Goal: Task Accomplishment & Management: Manage account settings

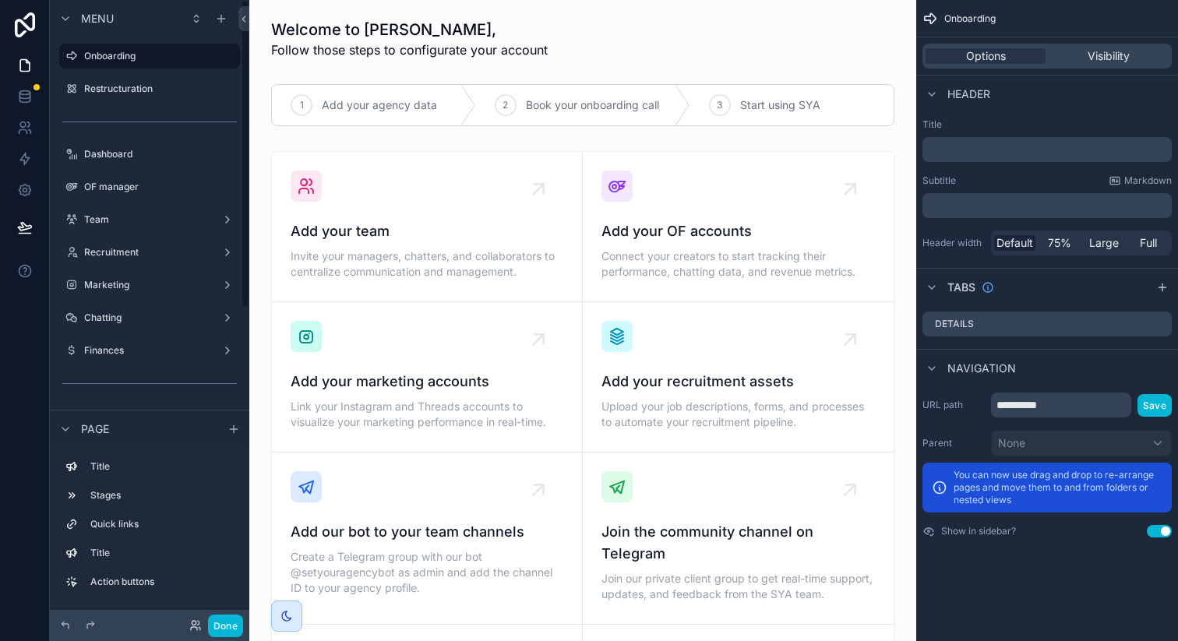
click at [221, 638] on div "Done" at bounding box center [149, 625] width 199 height 31
click at [229, 623] on button "Done" at bounding box center [225, 626] width 35 height 23
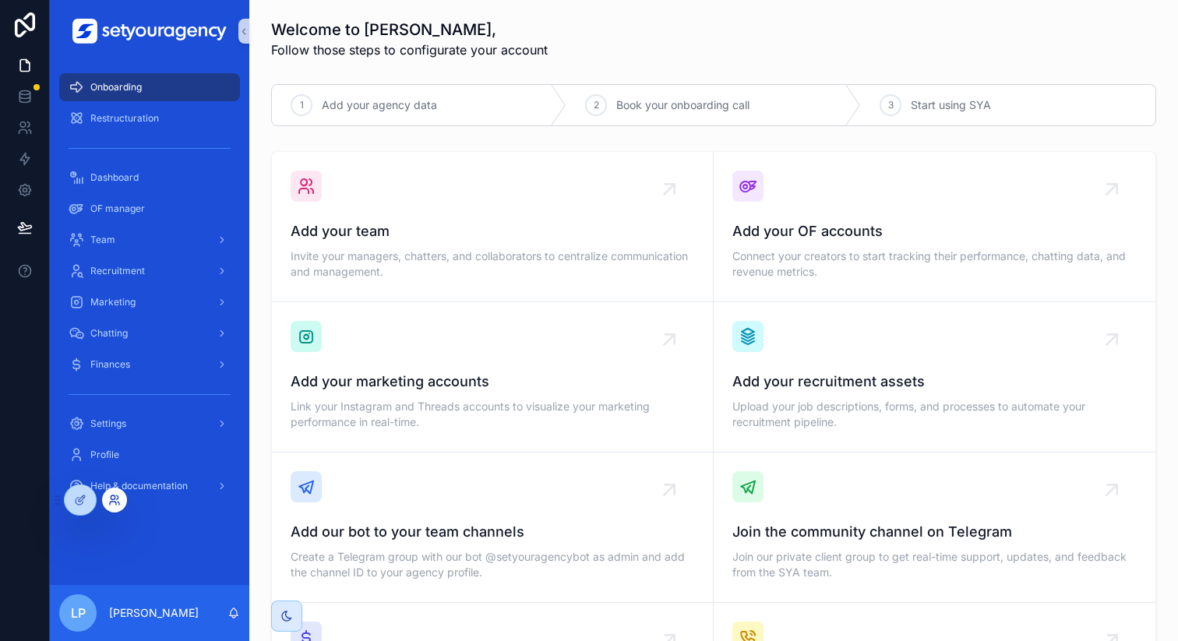
click at [117, 498] on icon at bounding box center [114, 500] width 12 height 12
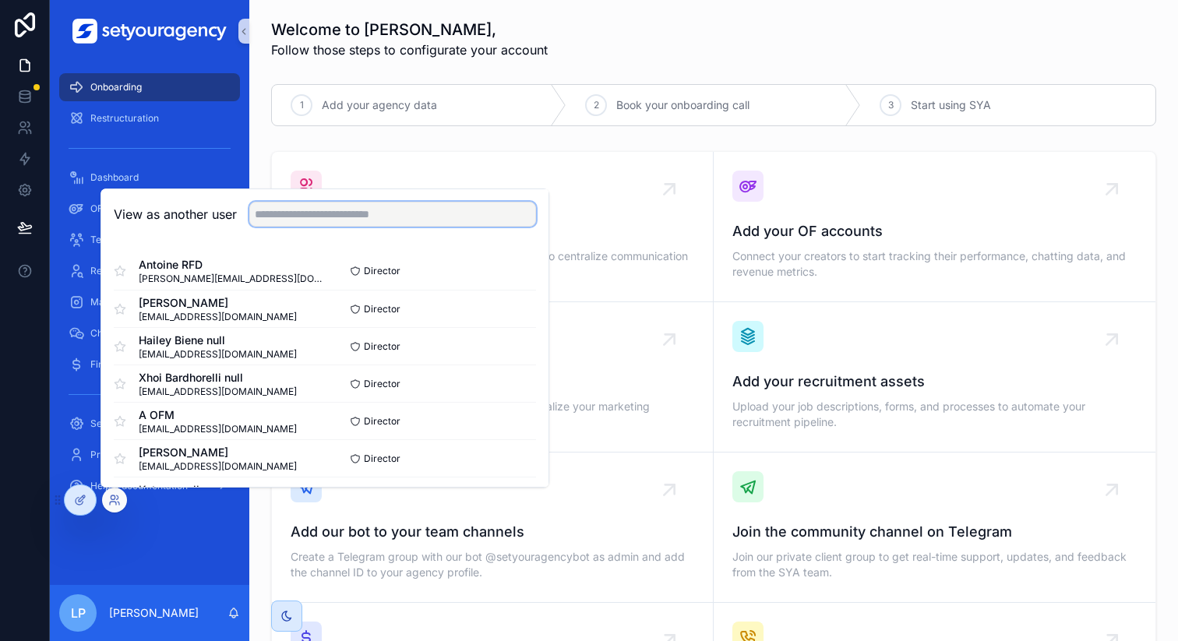
click at [425, 203] on input "text" at bounding box center [392, 214] width 287 height 25
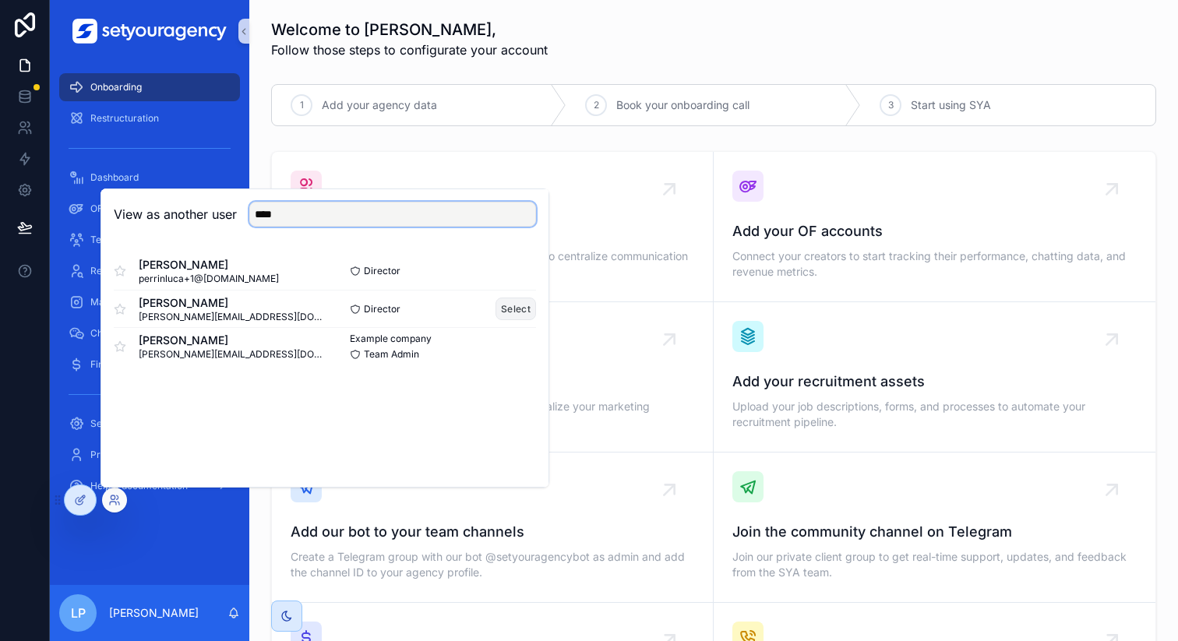
type input "****"
click at [525, 307] on button "Select" at bounding box center [515, 309] width 41 height 23
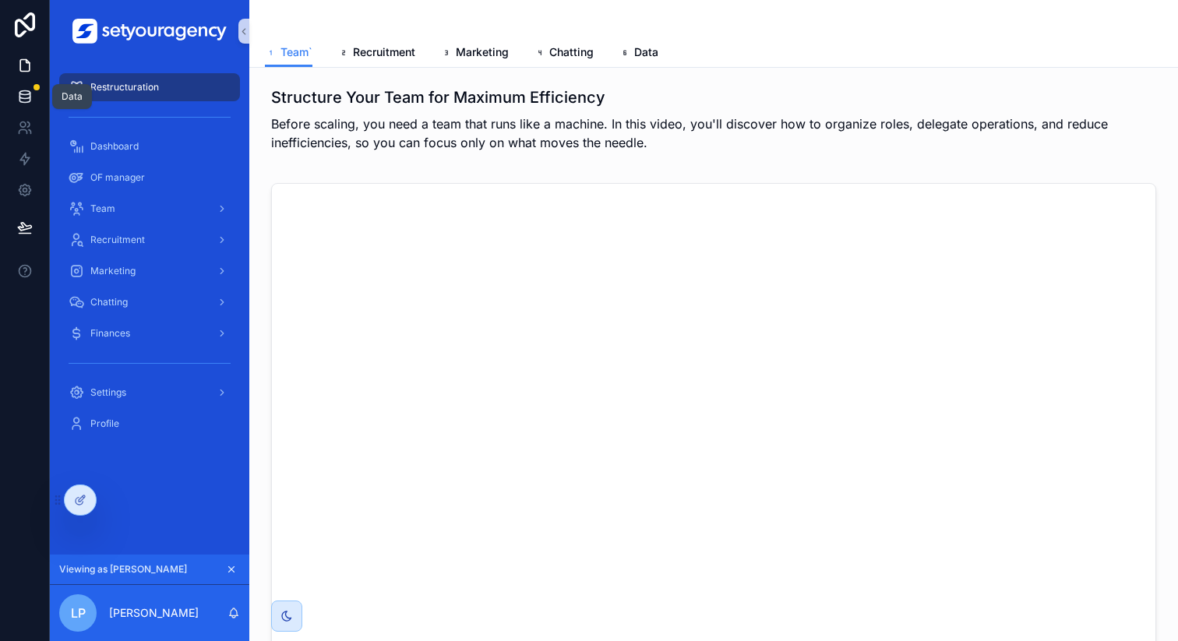
click at [26, 99] on icon at bounding box center [24, 96] width 10 height 6
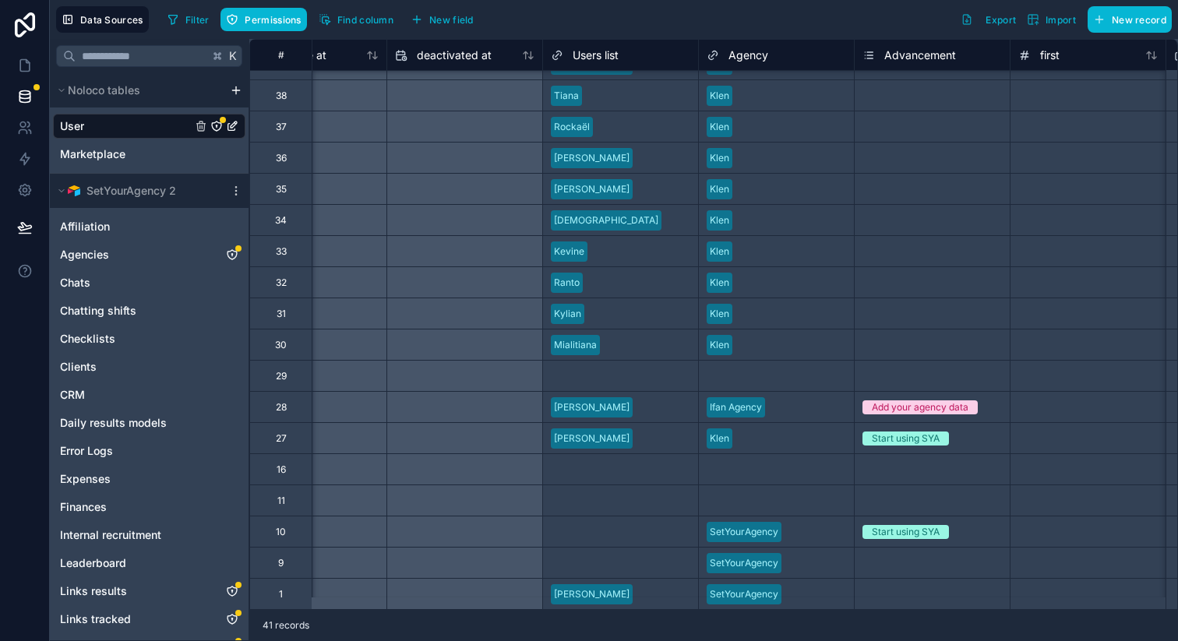
scroll to position [750, 1334]
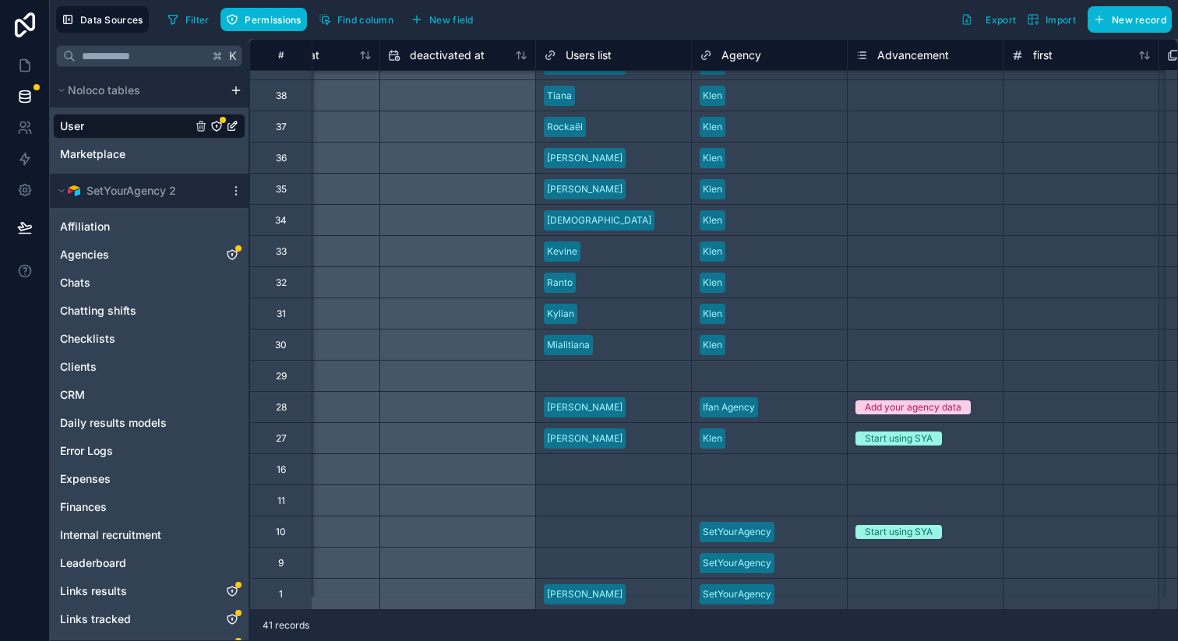
click at [987, 399] on div "Add your agency data" at bounding box center [924, 407] width 155 height 17
click at [980, 523] on div "Start using SYA" at bounding box center [924, 531] width 155 height 17
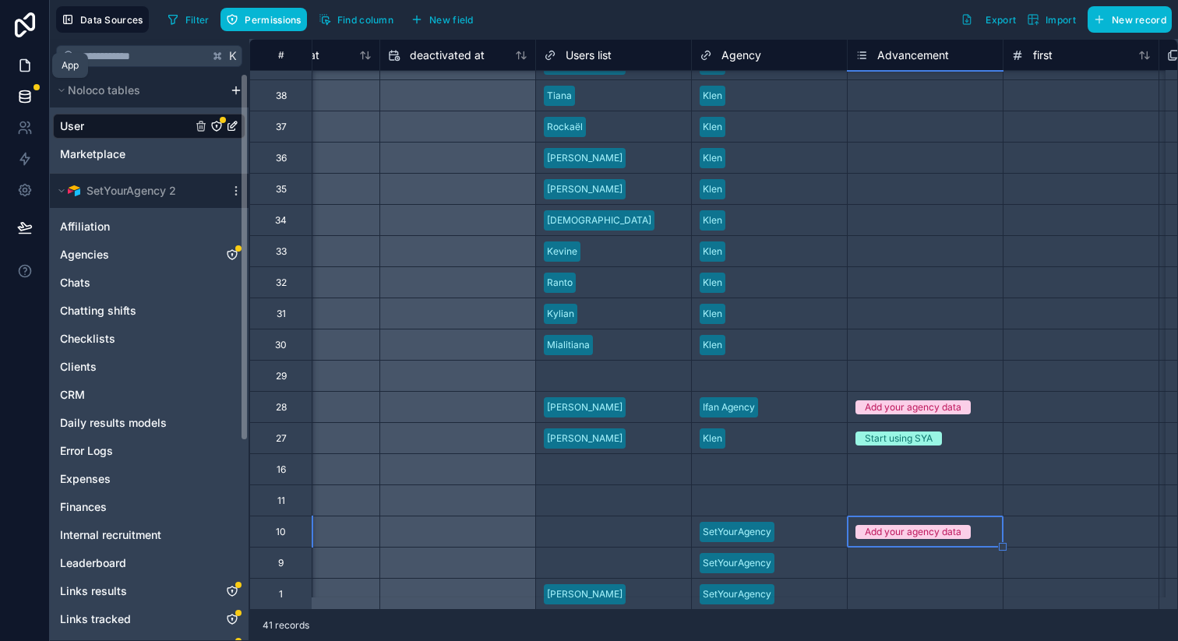
click at [14, 62] on link at bounding box center [24, 65] width 49 height 31
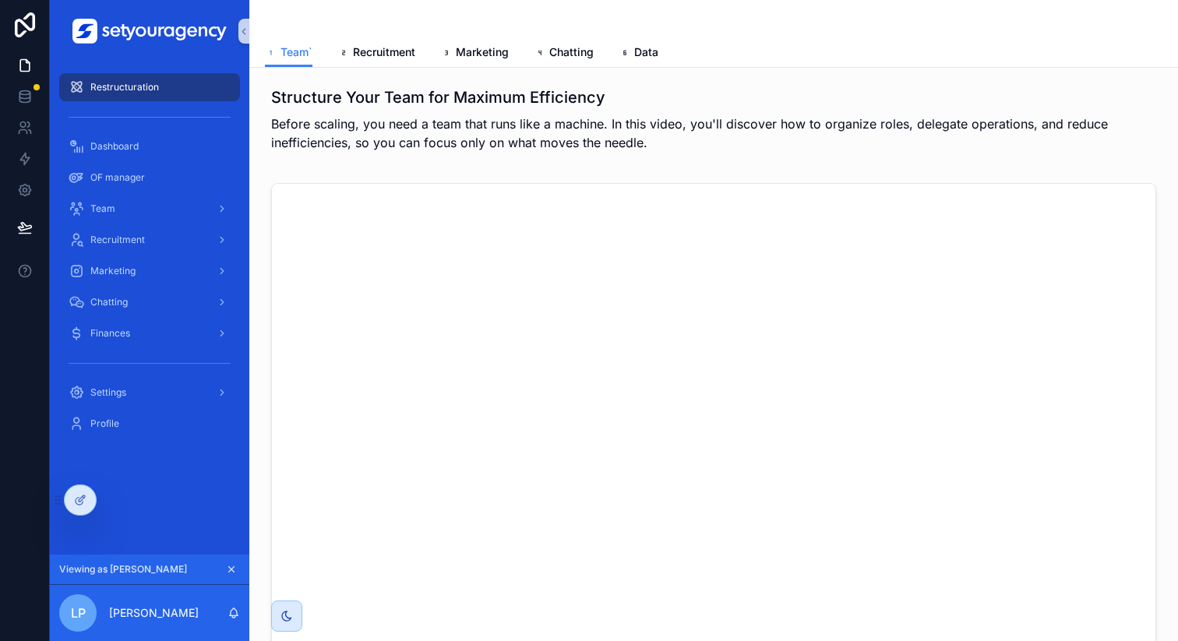
click at [171, 521] on div "Restructuration Dashboard OF manager Team Recruitment Marketing Chatting Financ…" at bounding box center [149, 308] width 199 height 492
click at [153, 181] on div "OF manager" at bounding box center [150, 177] width 162 height 25
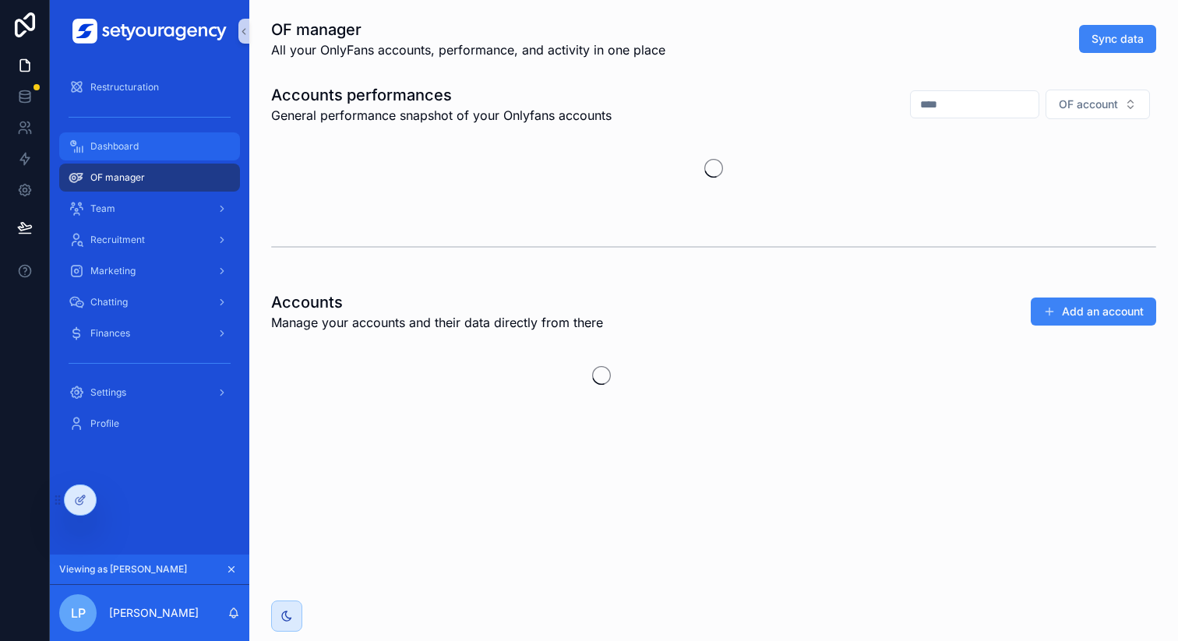
click at [158, 149] on div "Dashboard" at bounding box center [150, 146] width 162 height 25
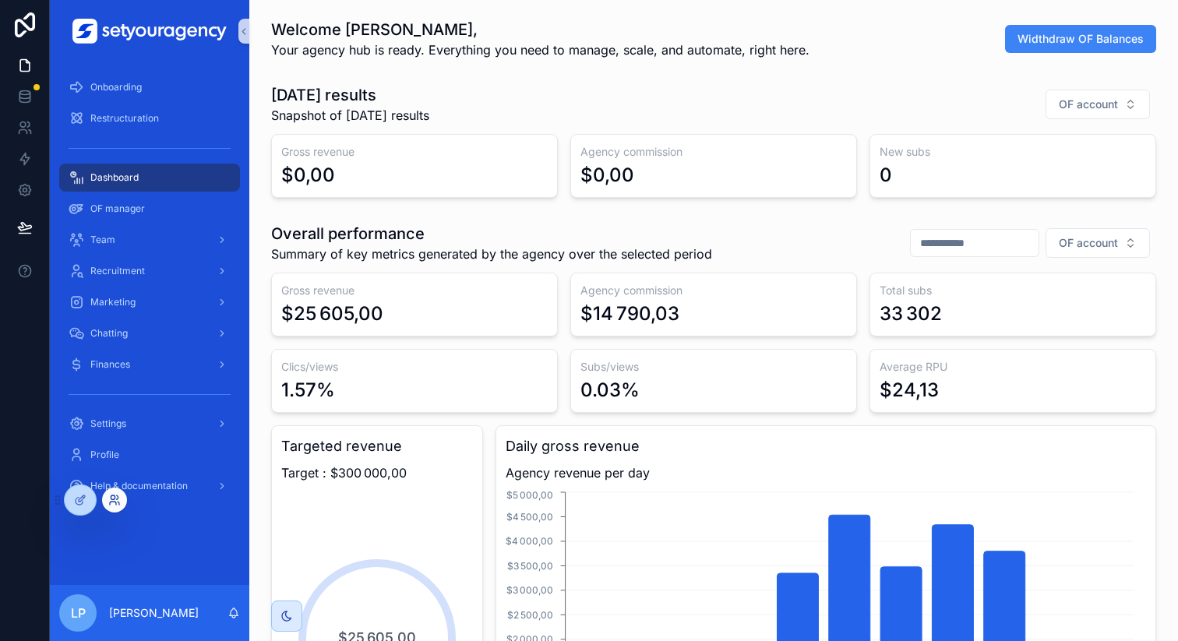
click at [114, 496] on icon at bounding box center [114, 500] width 12 height 12
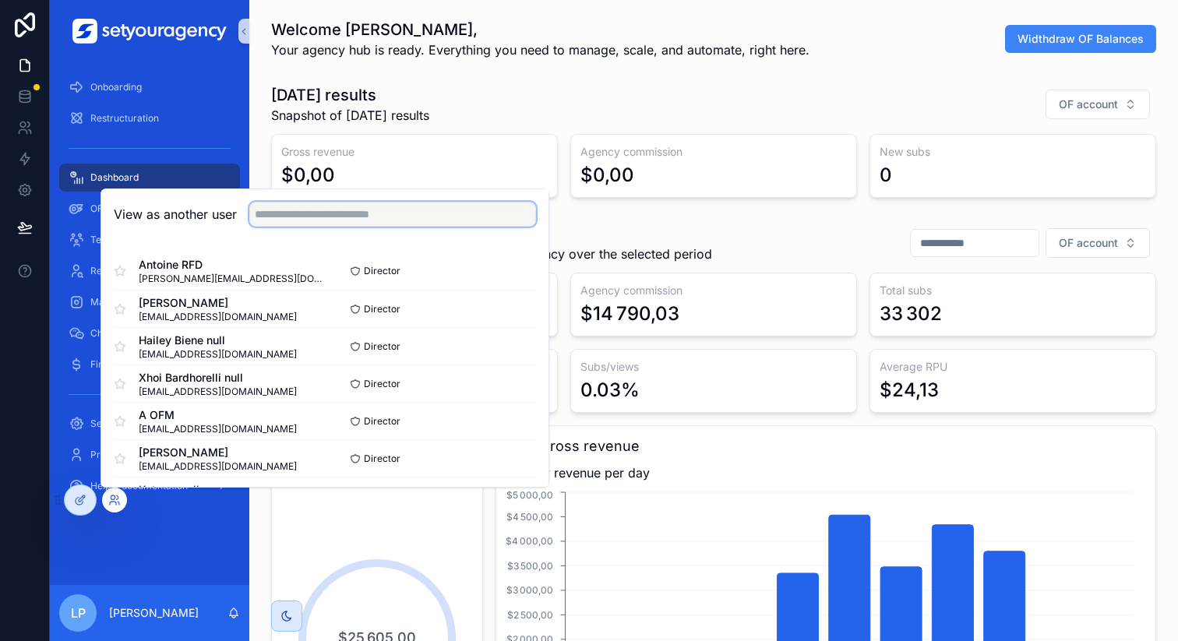
click at [346, 214] on input "text" at bounding box center [392, 214] width 287 height 25
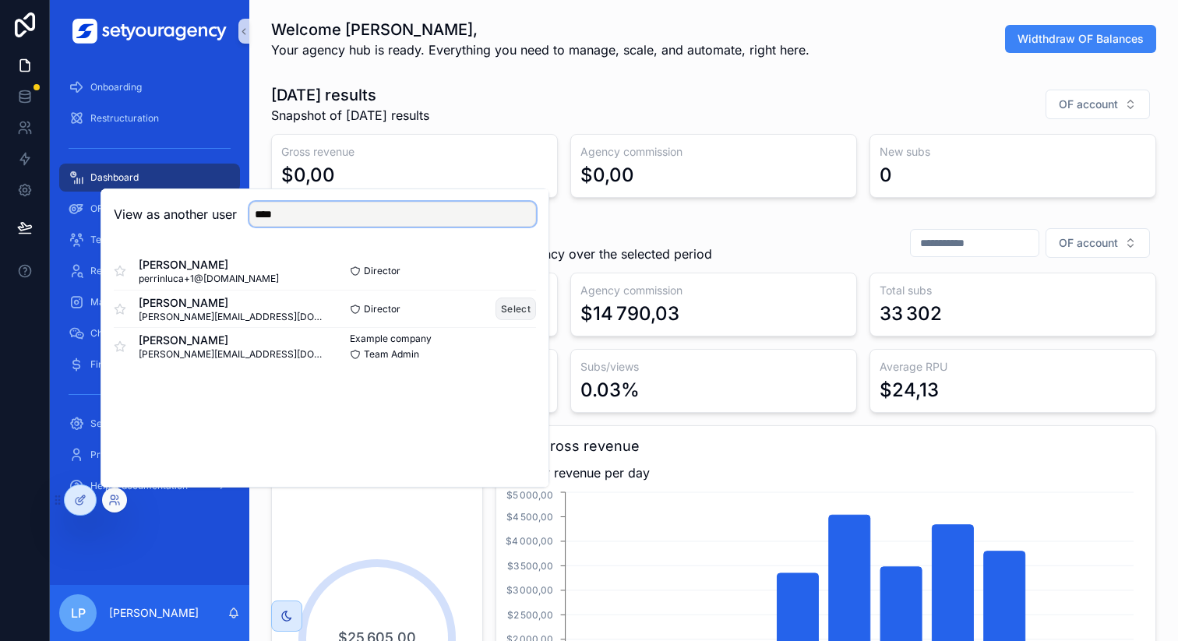
type input "****"
click at [512, 309] on button "Select" at bounding box center [515, 309] width 41 height 23
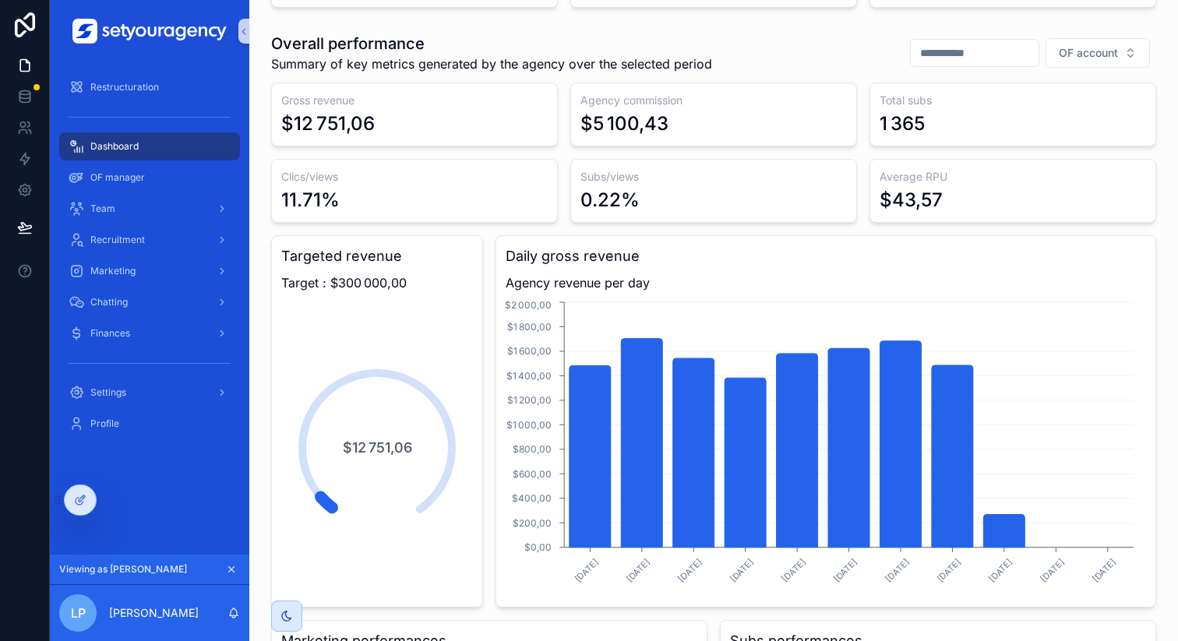
scroll to position [99, 0]
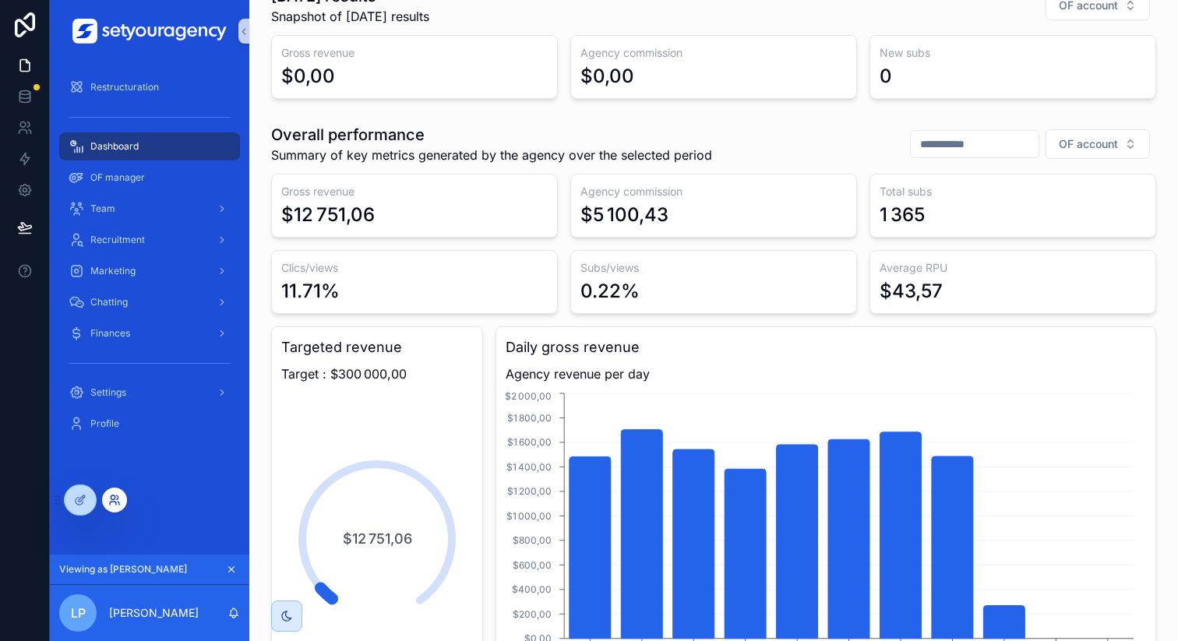
click at [111, 497] on icon at bounding box center [114, 500] width 12 height 12
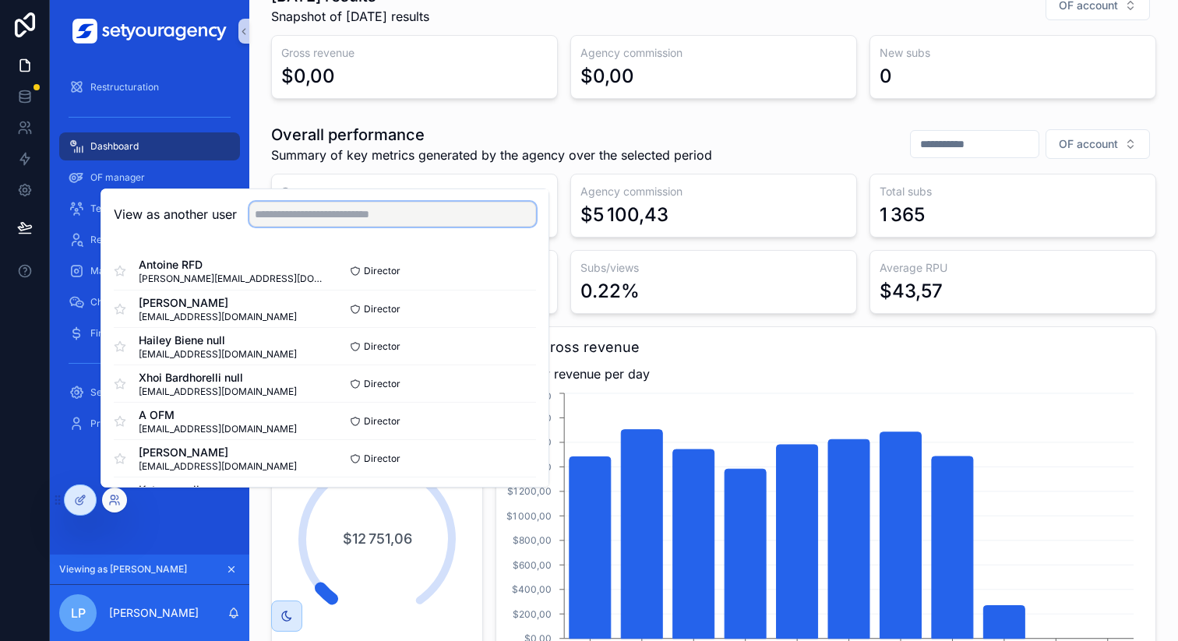
click at [386, 217] on input "text" at bounding box center [392, 214] width 287 height 25
type input "****"
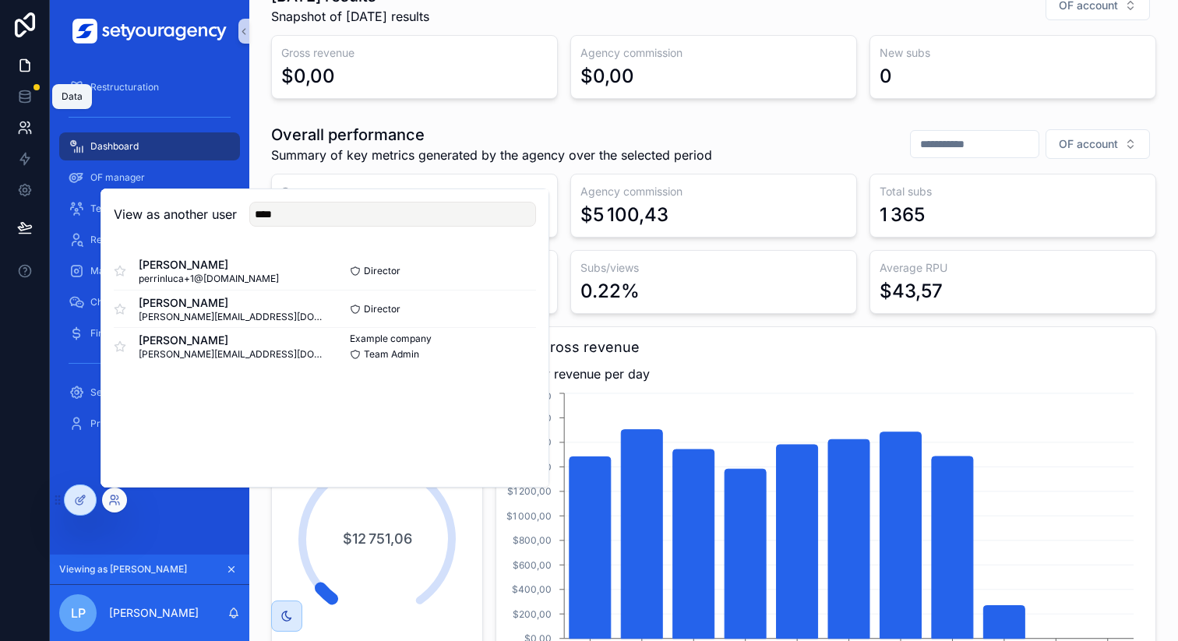
click at [32, 137] on link at bounding box center [24, 127] width 49 height 31
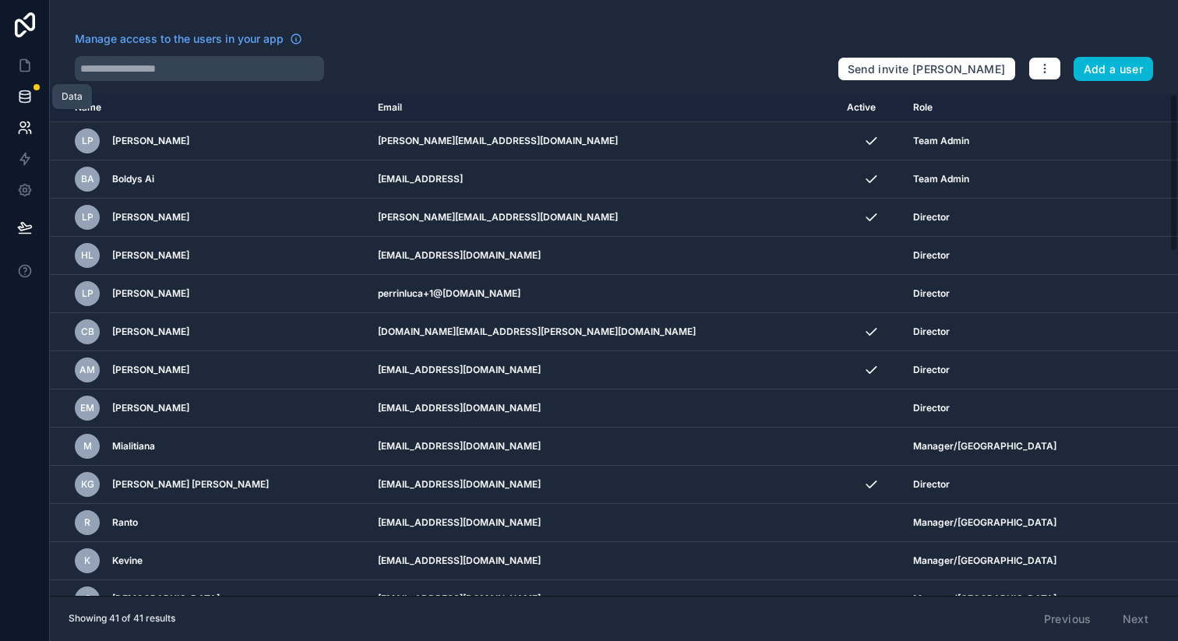
click at [28, 96] on icon at bounding box center [25, 97] width 16 height 16
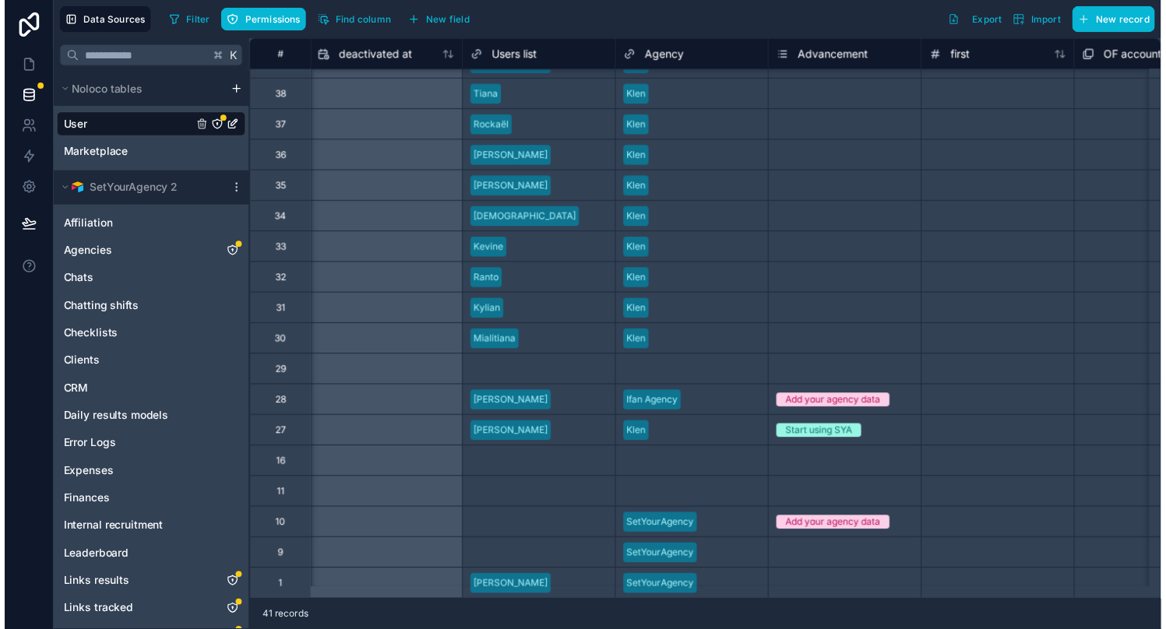
scroll to position [750, 1457]
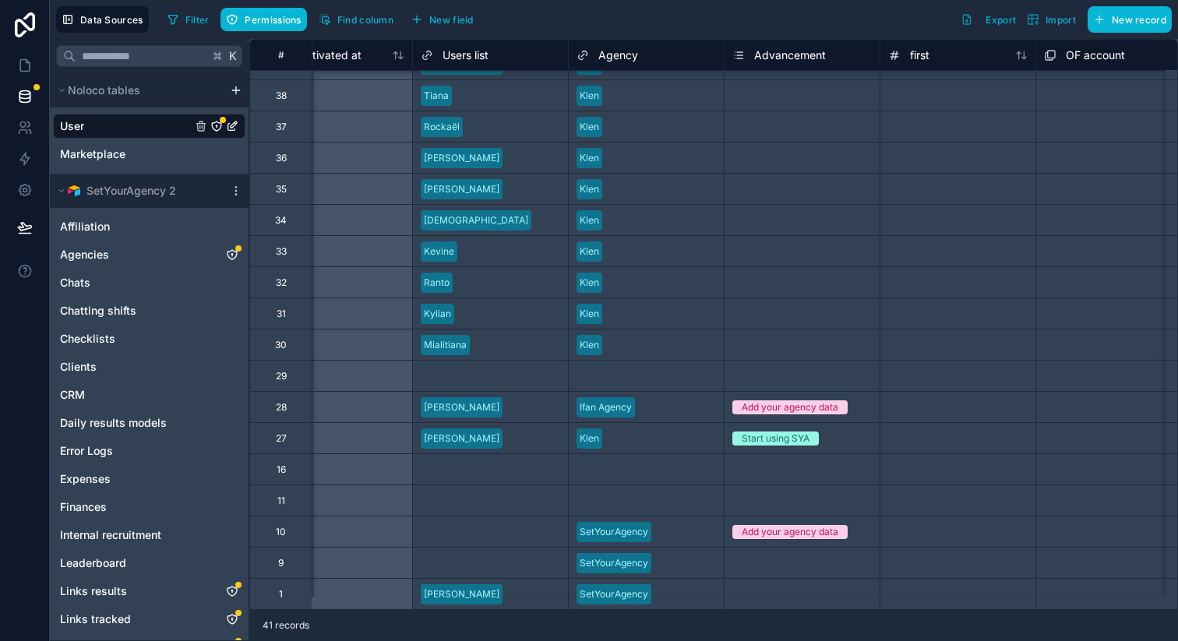
click at [497, 532] on div "Select a Users list" at bounding box center [490, 531] width 155 height 30
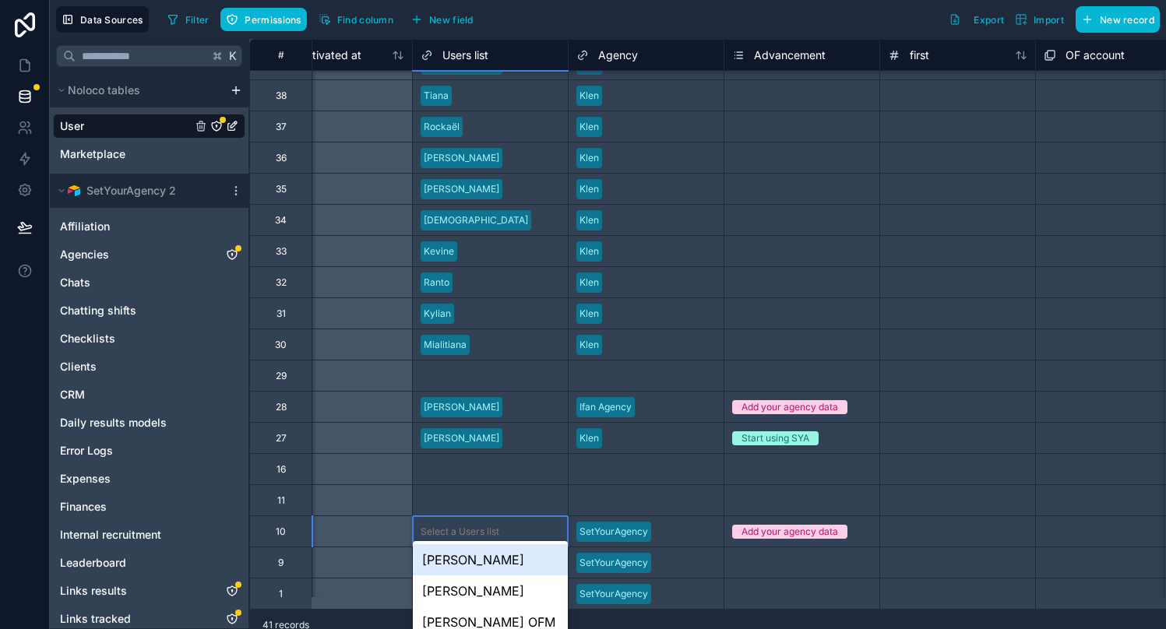
click at [518, 524] on div "Select a Users list" at bounding box center [490, 532] width 155 height 16
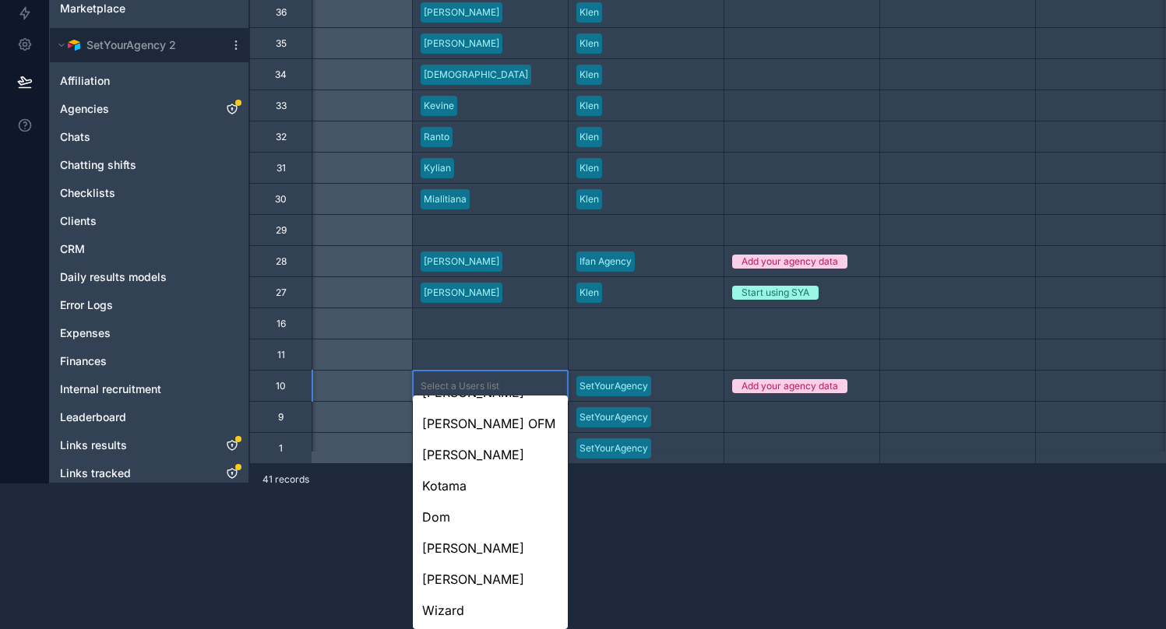
scroll to position [51, 0]
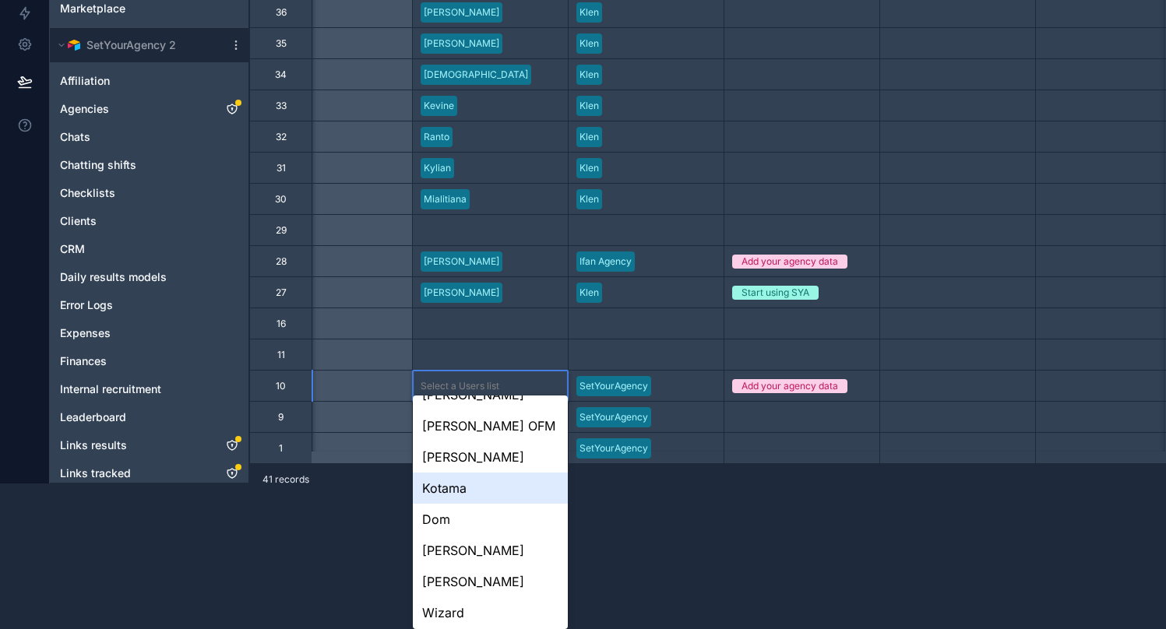
click at [646, 484] on html "**********" at bounding box center [583, 168] width 1166 height 629
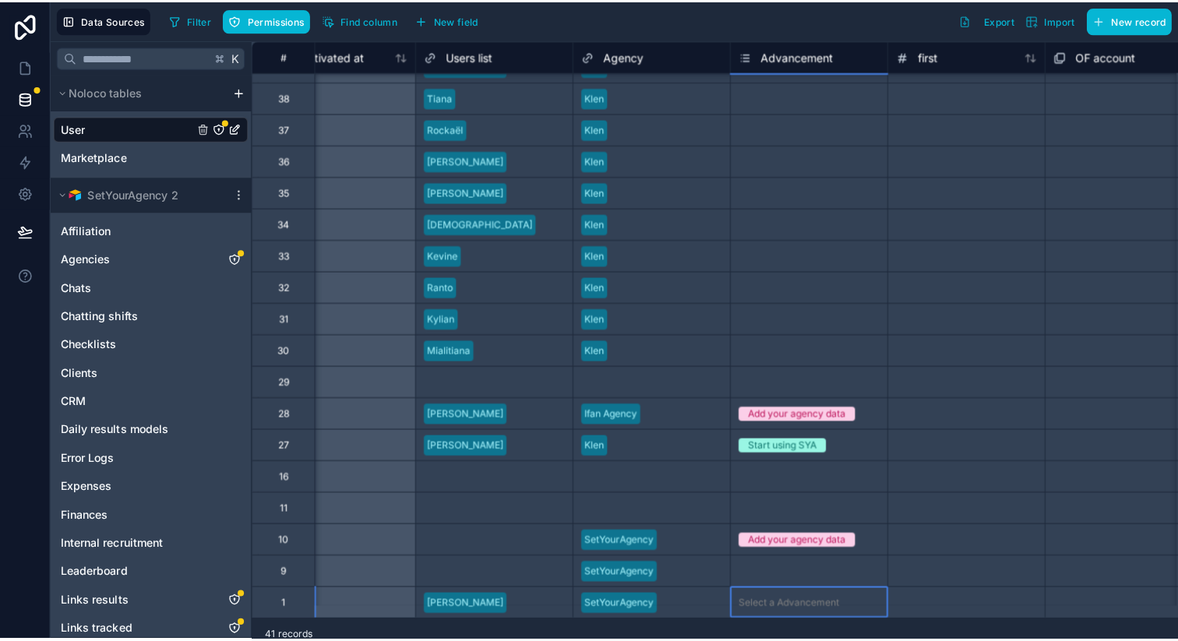
scroll to position [0, 0]
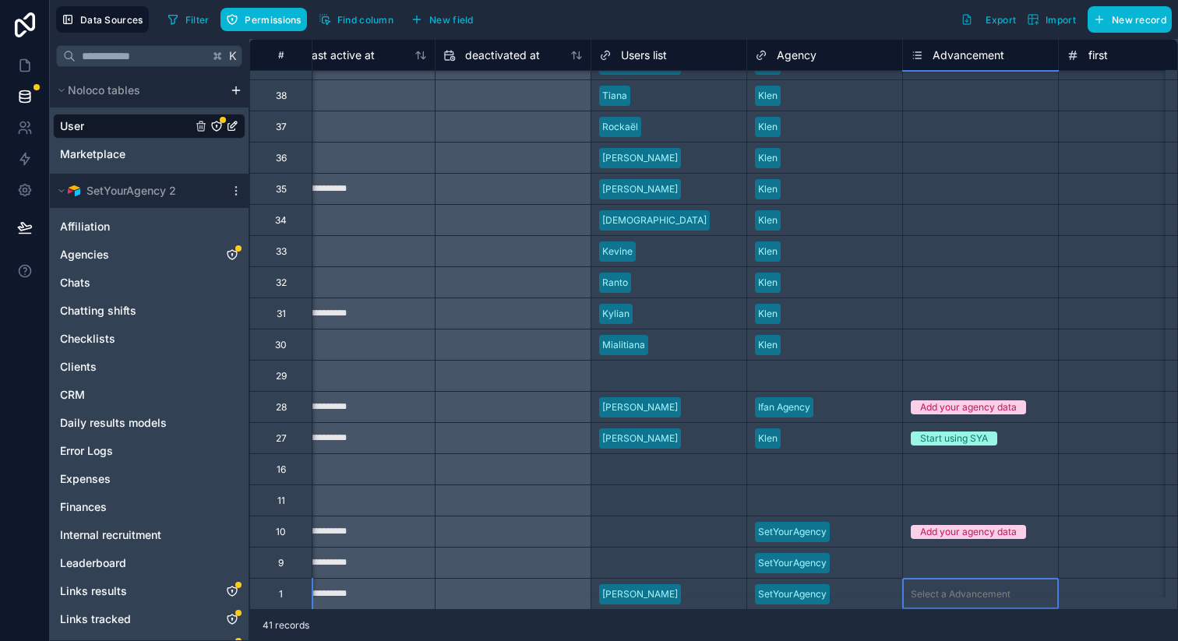
scroll to position [750, 1270]
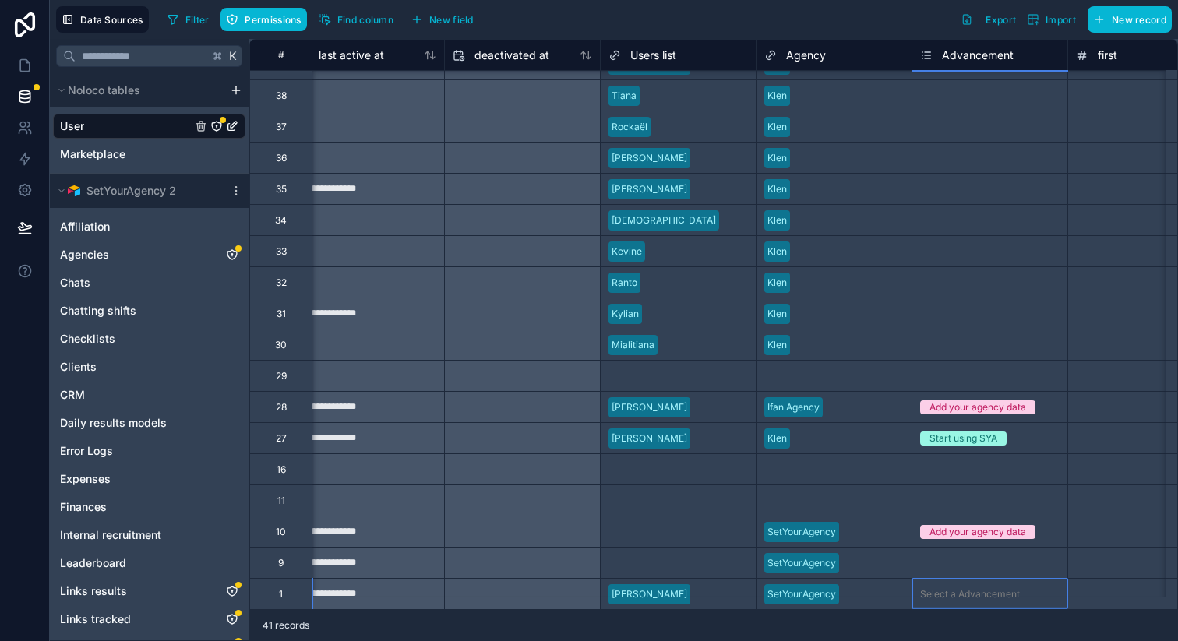
click at [676, 583] on div "[PERSON_NAME]" at bounding box center [678, 594] width 155 height 23
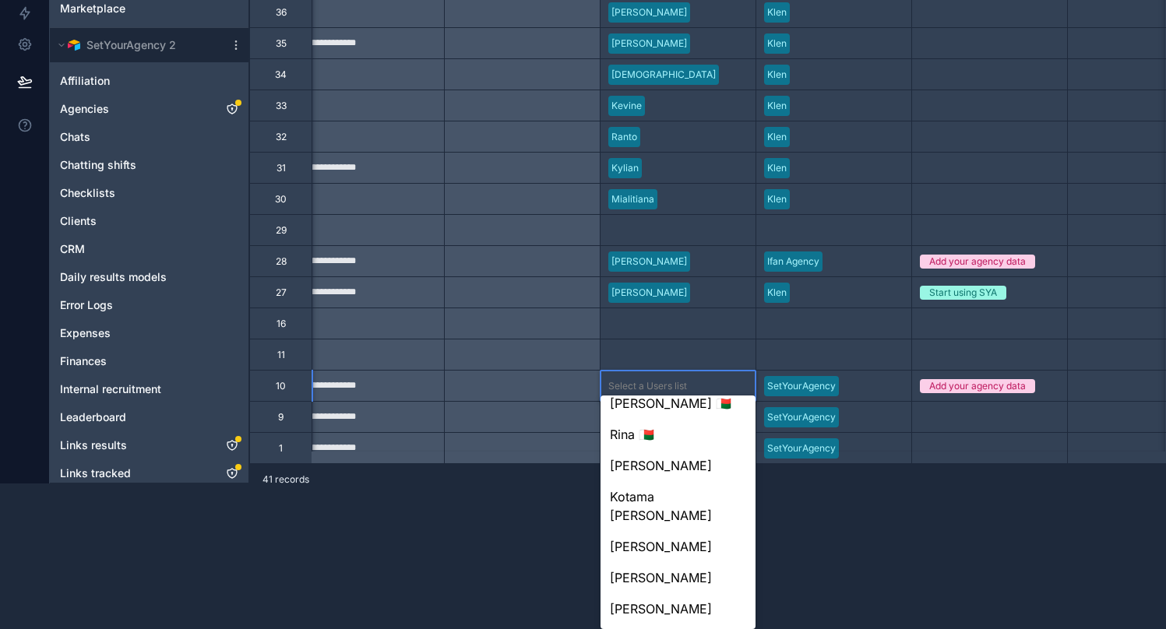
scroll to position [1368, 0]
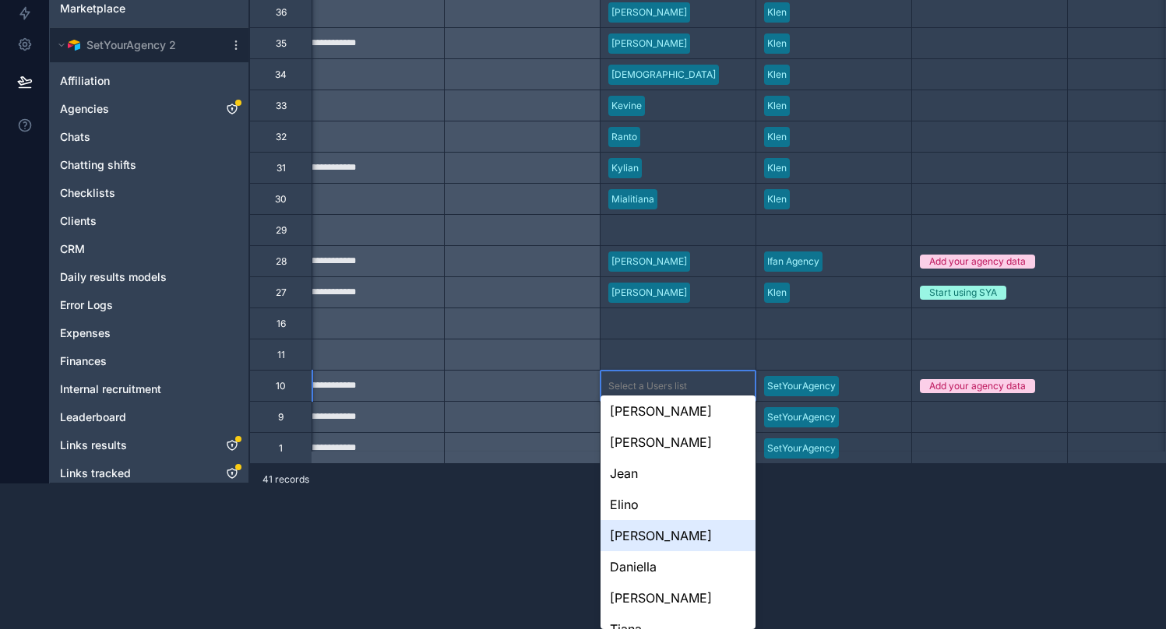
click at [837, 484] on html "**********" at bounding box center [583, 168] width 1166 height 629
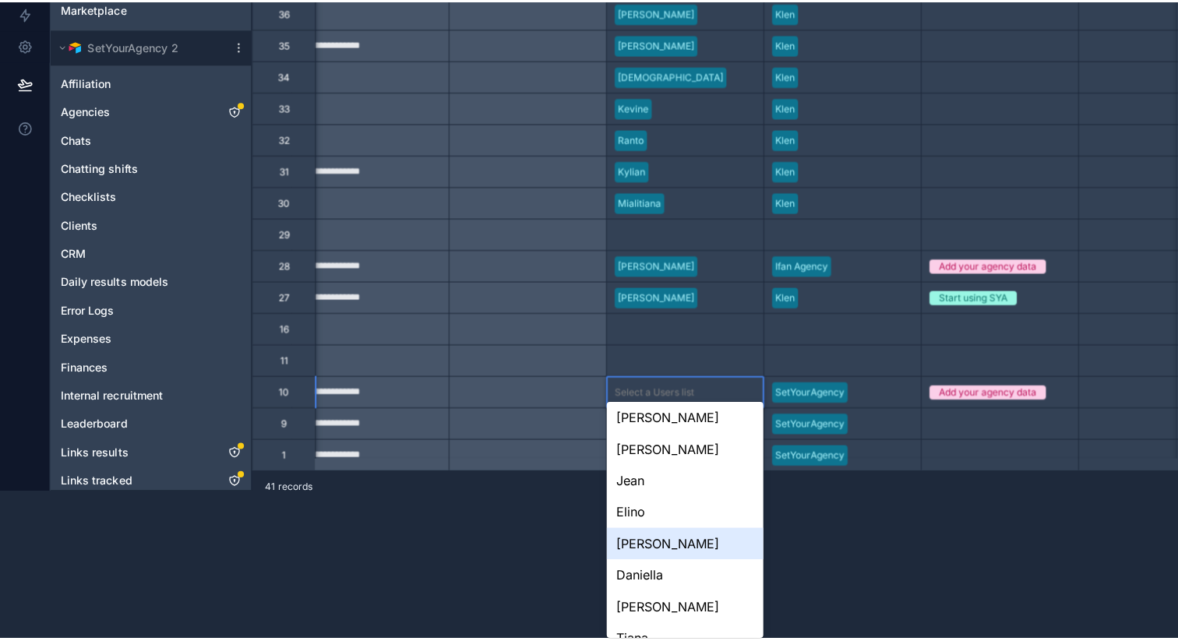
scroll to position [0, 0]
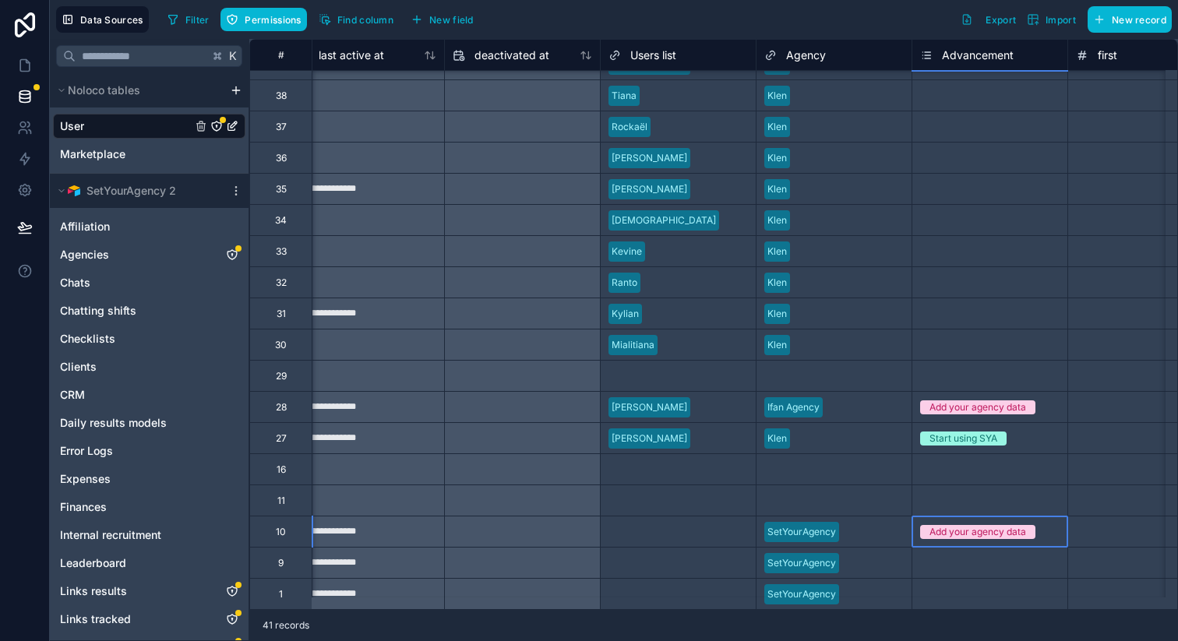
click at [971, 527] on div "Add your agency data" at bounding box center [989, 531] width 155 height 17
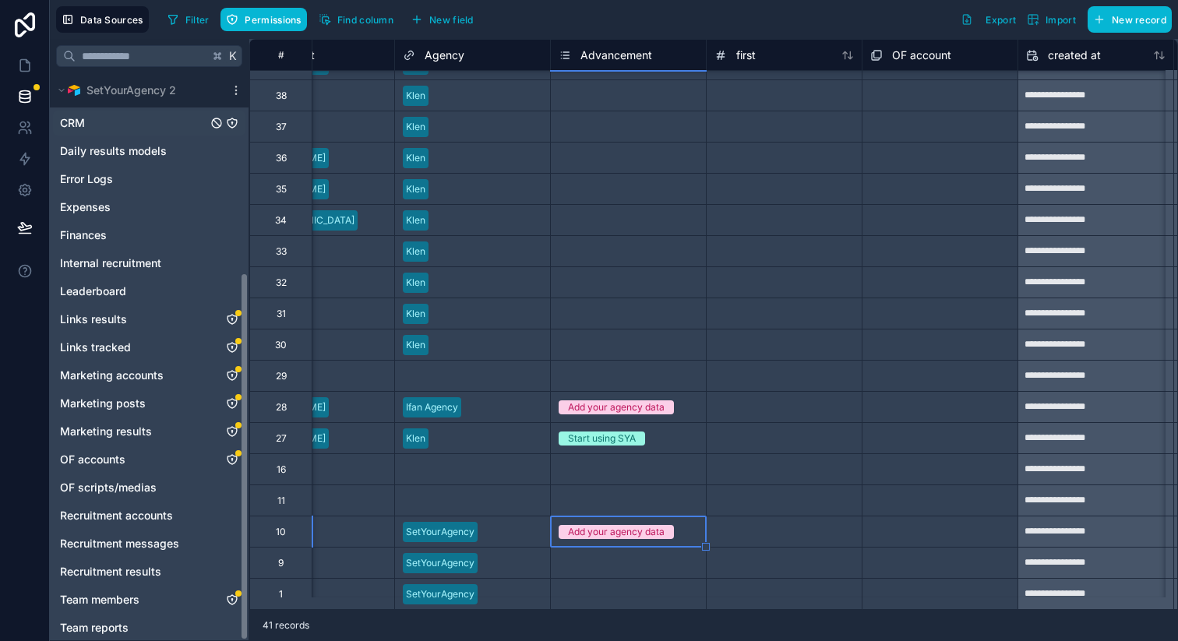
scroll to position [307, 0]
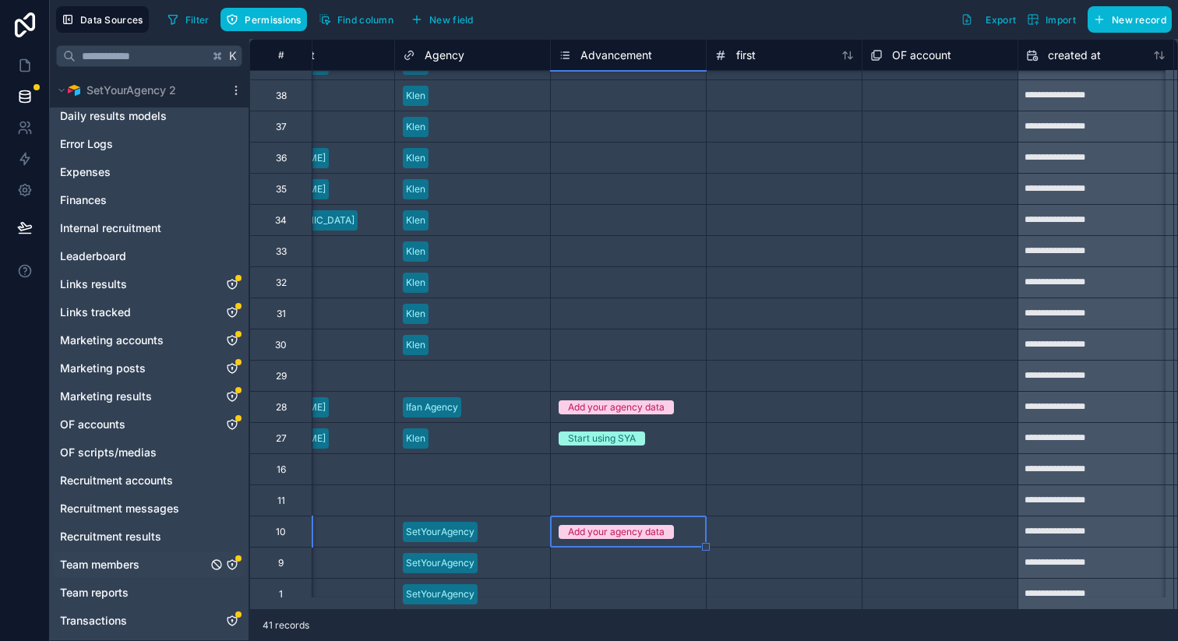
click at [160, 564] on div "Team members" at bounding box center [149, 564] width 192 height 25
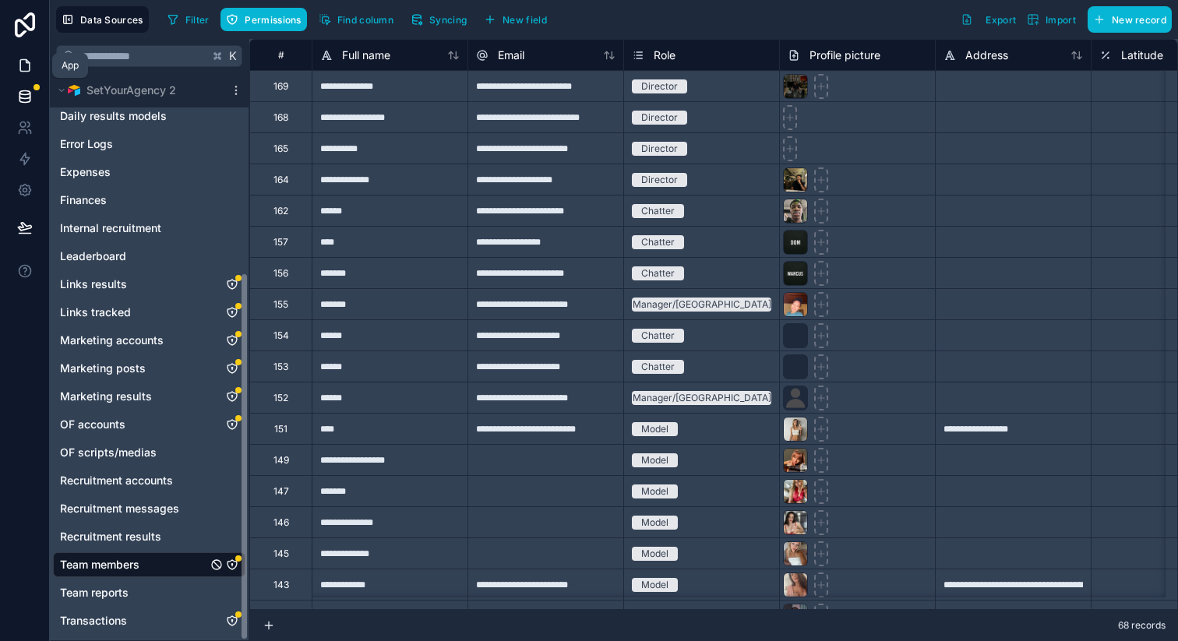
click at [28, 69] on icon at bounding box center [24, 66] width 9 height 12
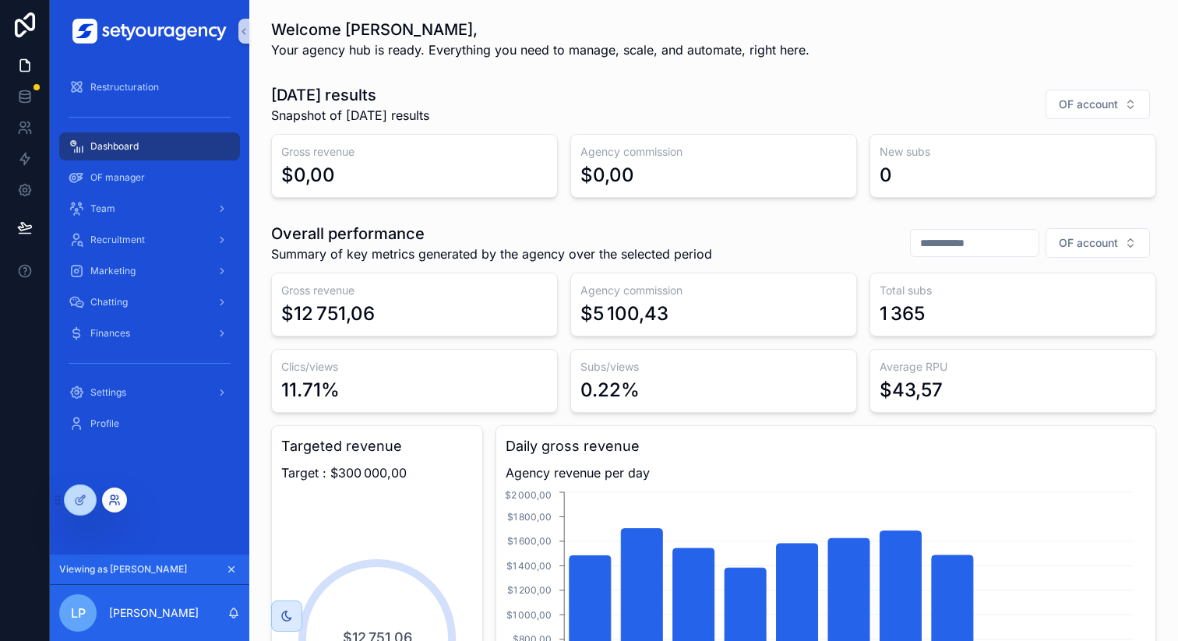
click at [111, 497] on icon at bounding box center [114, 500] width 12 height 12
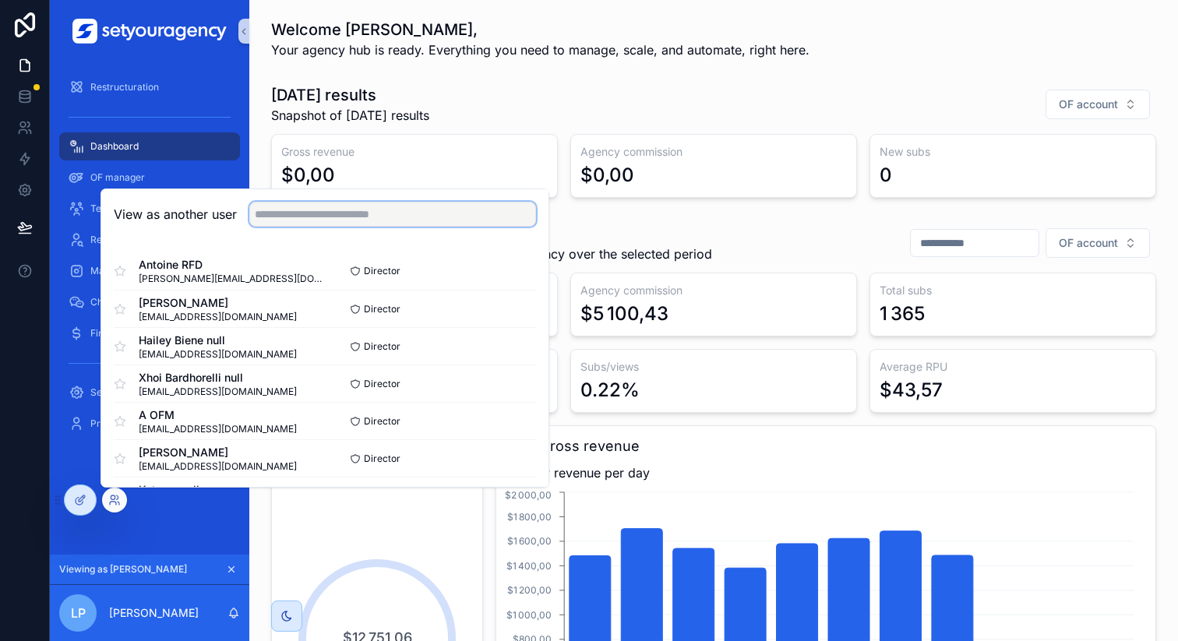
click at [340, 221] on input "text" at bounding box center [392, 214] width 287 height 25
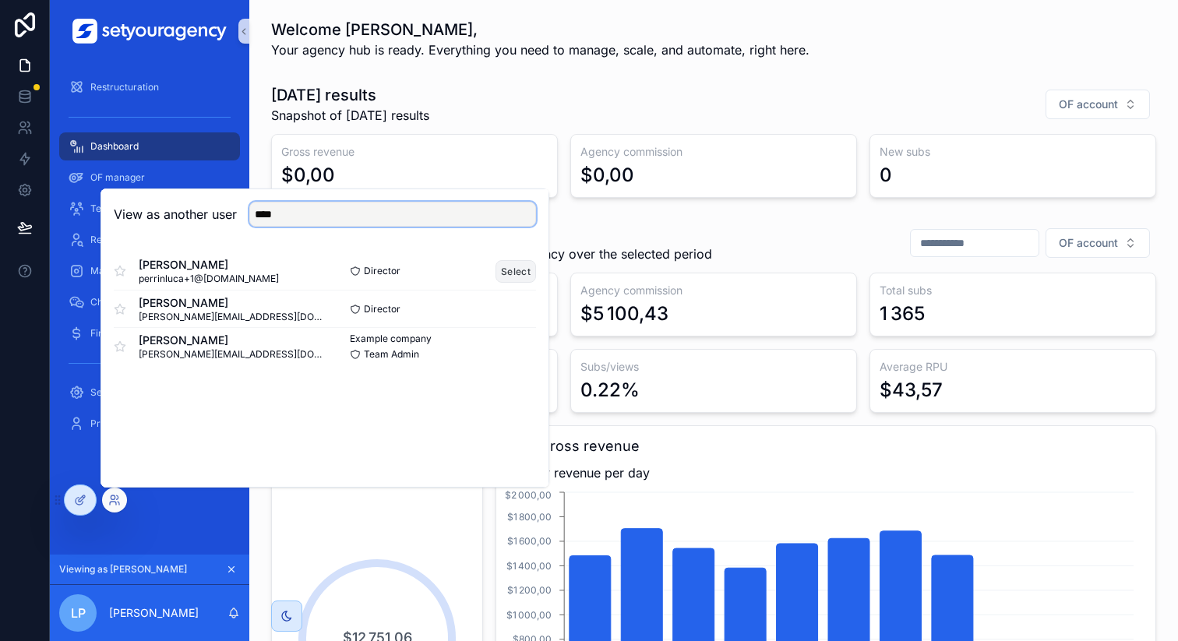
type input "****"
click at [526, 267] on button "Select" at bounding box center [515, 271] width 41 height 23
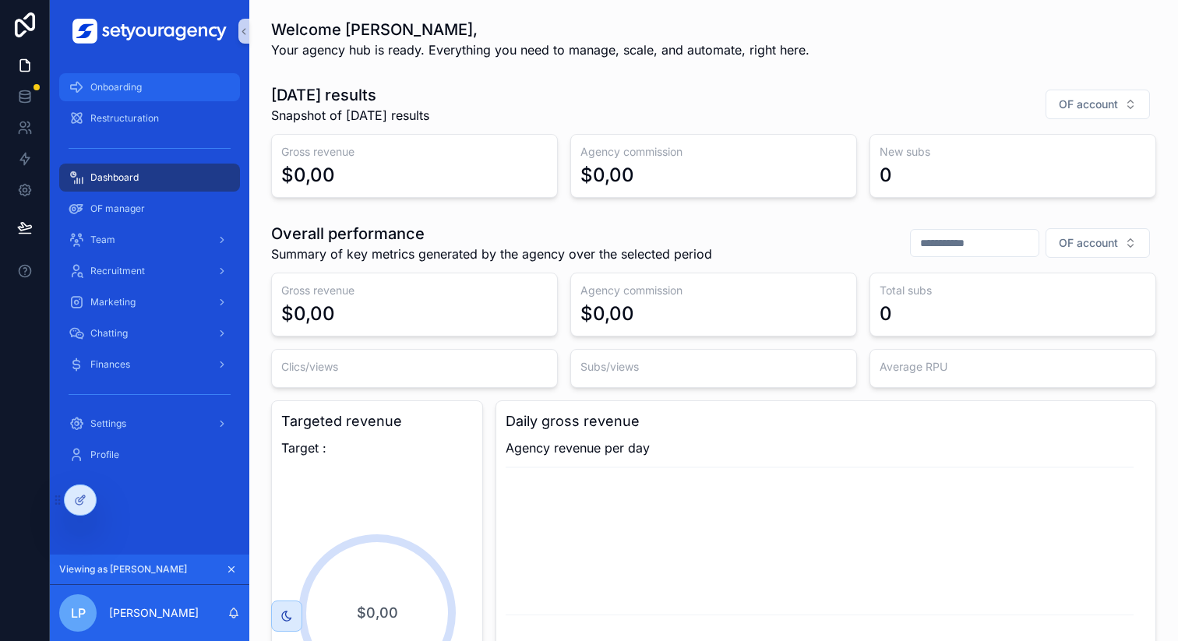
click at [180, 96] on div "Onboarding" at bounding box center [150, 87] width 162 height 25
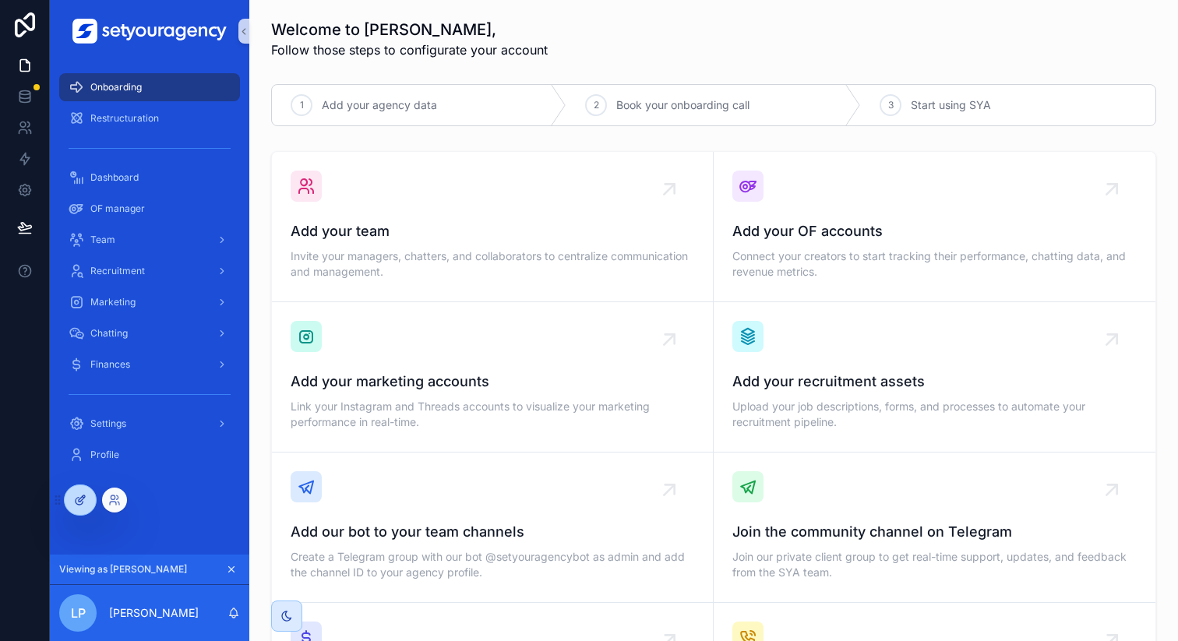
click at [86, 493] on div at bounding box center [80, 500] width 31 height 30
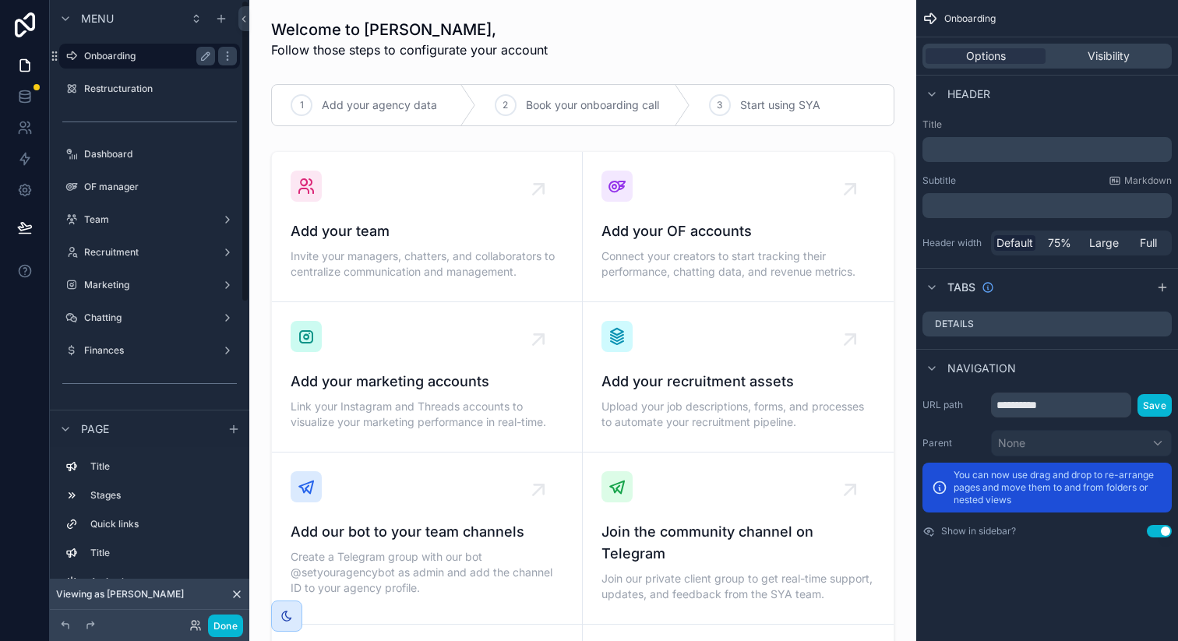
click at [184, 58] on label "Onboarding" at bounding box center [146, 56] width 125 height 12
click at [1126, 65] on div "Options Visibility" at bounding box center [1046, 56] width 249 height 25
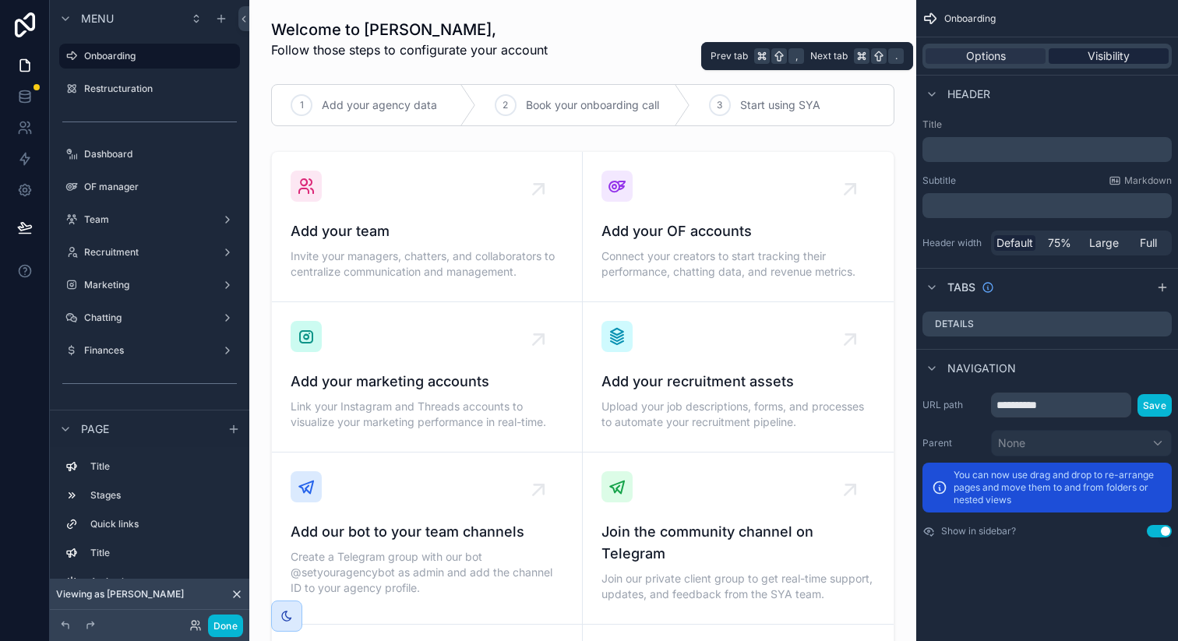
click at [1109, 61] on span "Visibility" at bounding box center [1108, 56] width 42 height 16
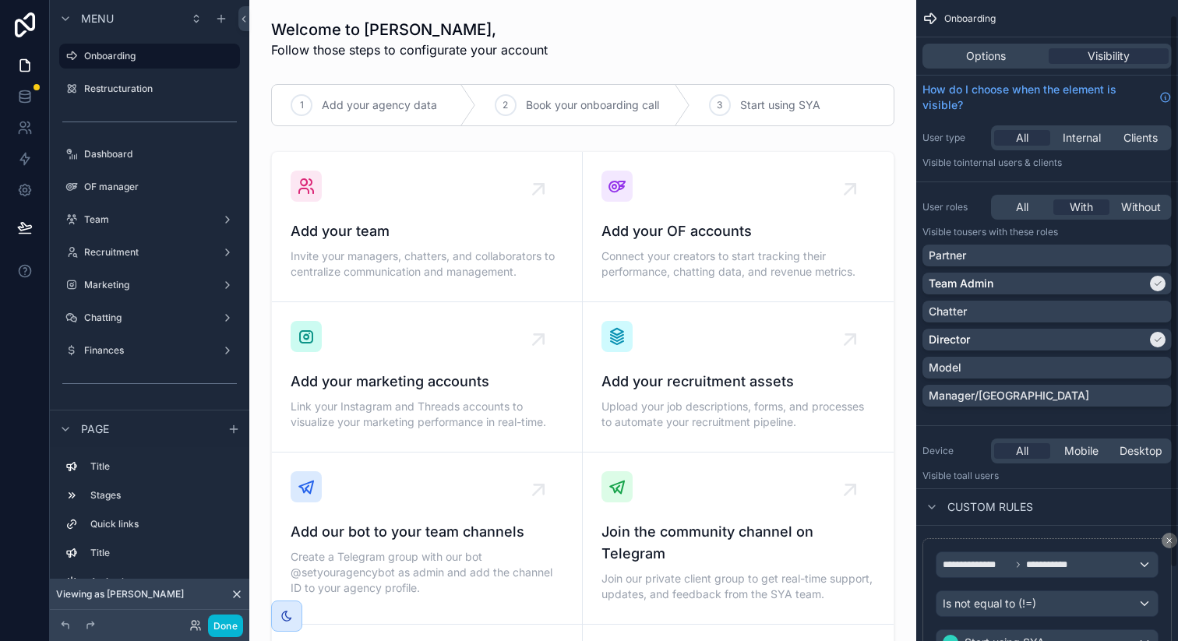
scroll to position [101, 0]
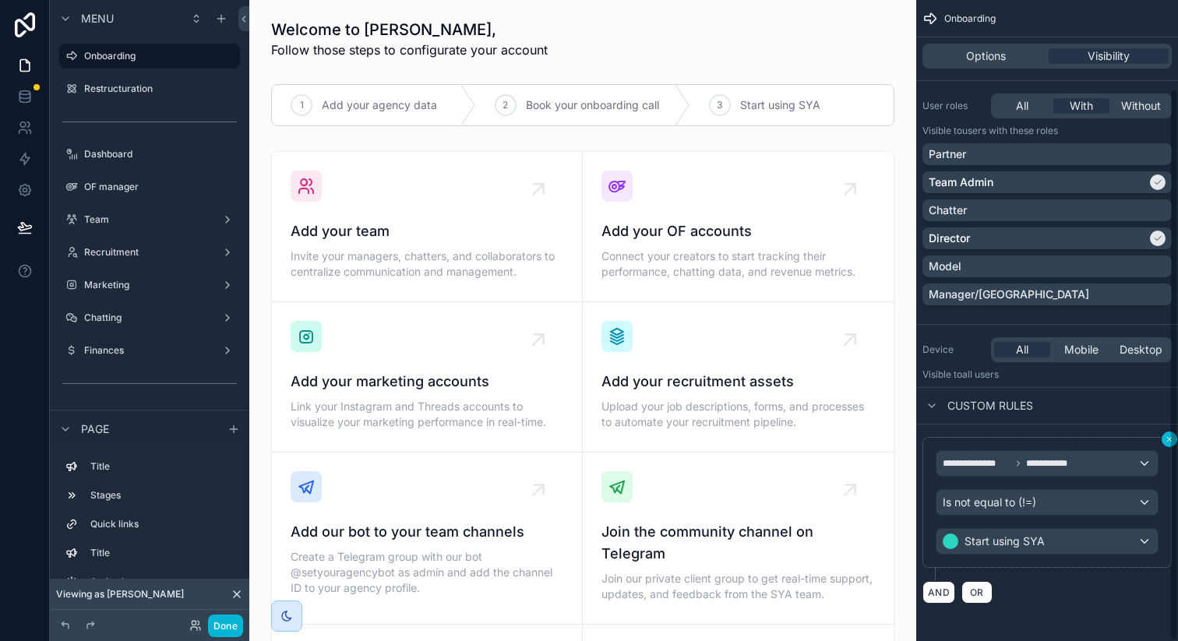
click at [1171, 436] on div "**********" at bounding box center [1047, 320] width 262 height 641
click at [24, 76] on link at bounding box center [24, 65] width 49 height 31
click at [220, 622] on button "Done" at bounding box center [225, 626] width 35 height 23
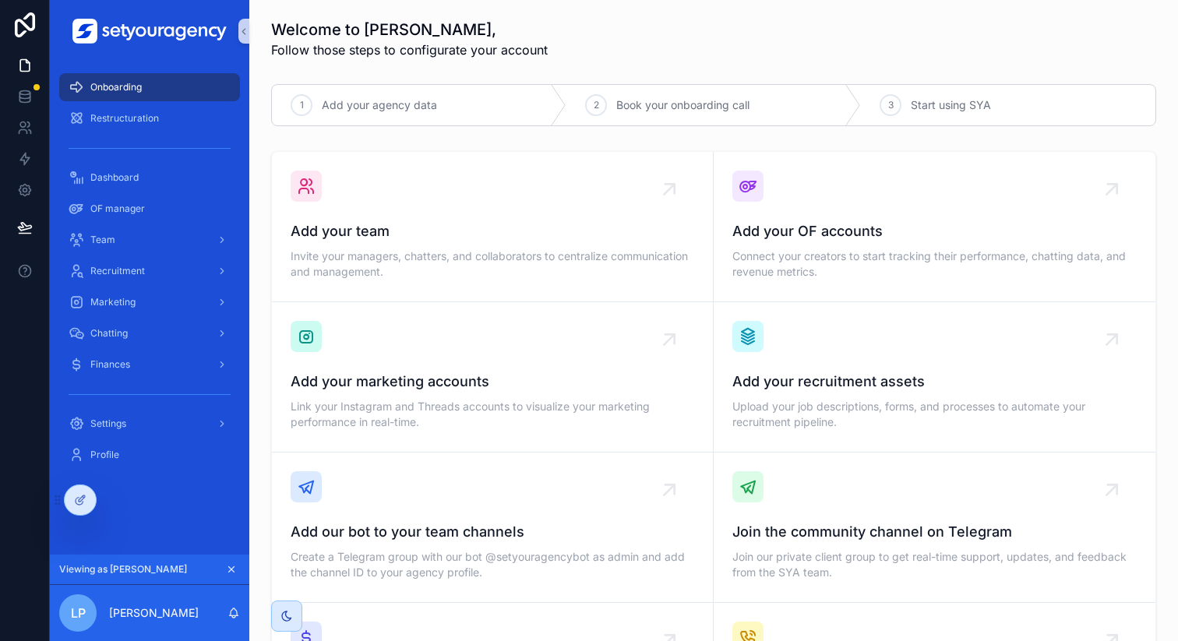
click at [232, 572] on icon "scrollable content" at bounding box center [231, 569] width 11 height 11
click at [120, 505] on icon at bounding box center [114, 500] width 12 height 12
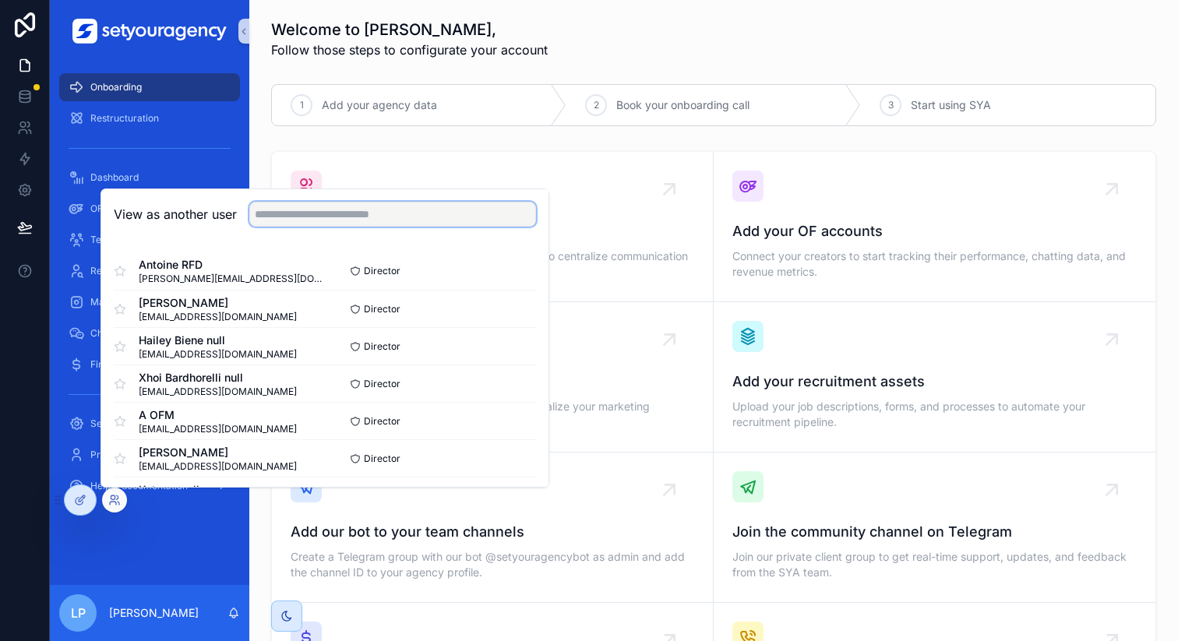
click at [378, 220] on input "text" at bounding box center [392, 214] width 287 height 25
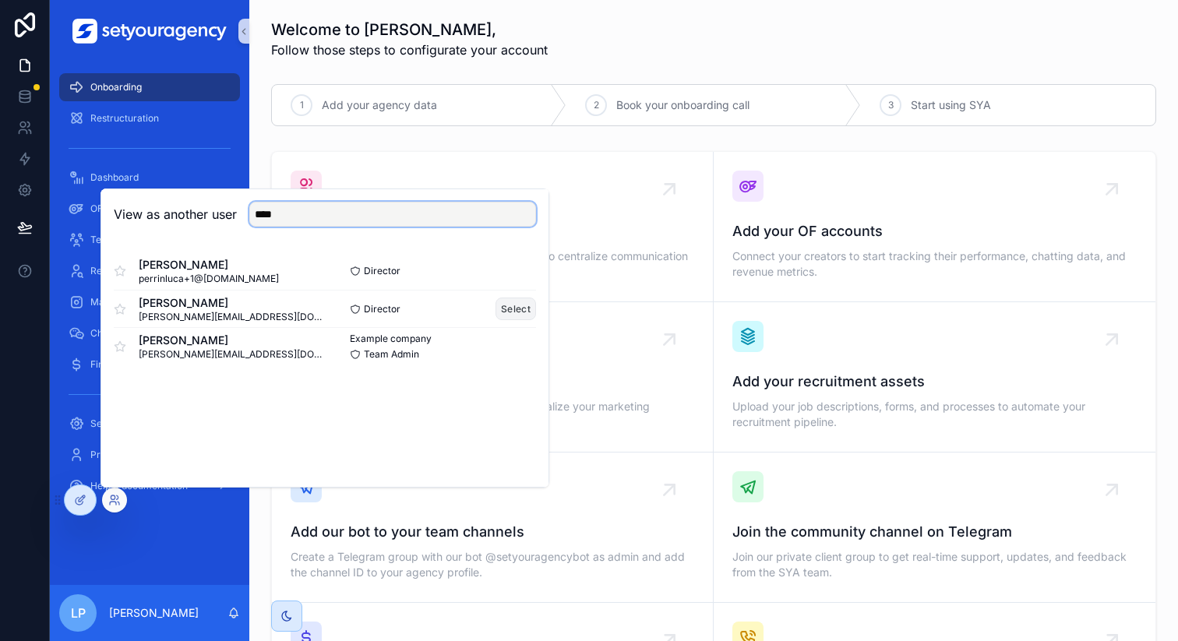
type input "****"
click at [502, 312] on button "Select" at bounding box center [515, 309] width 41 height 23
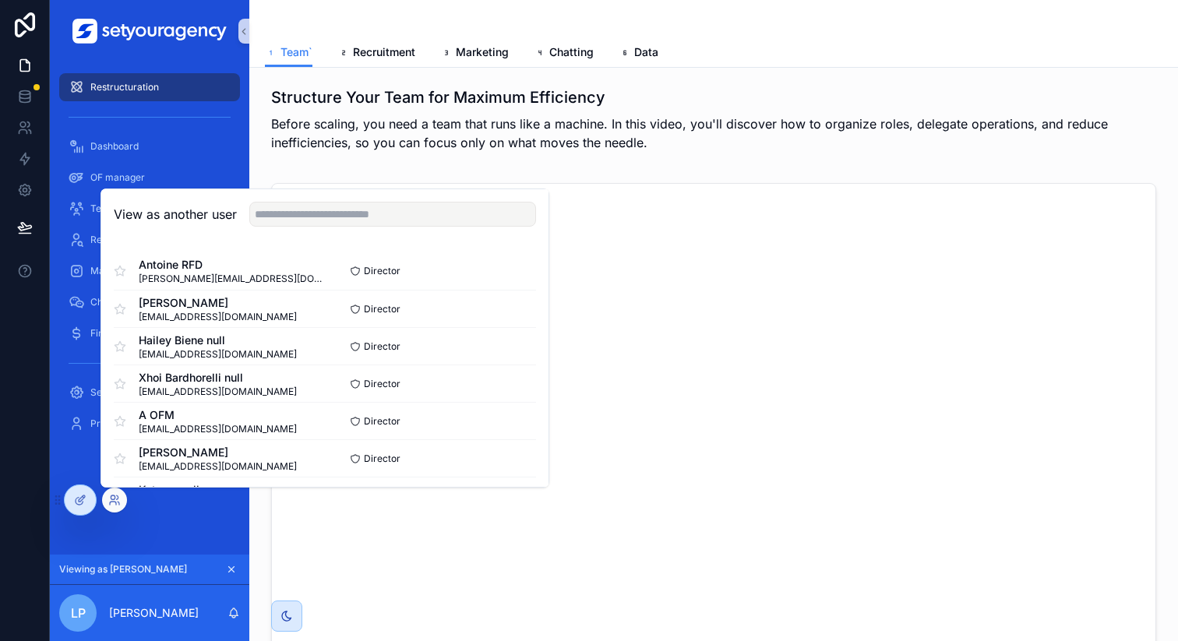
click at [688, 167] on div "Structure Your Team for Maximum Efficiency Before scaling, you need a team that…" at bounding box center [713, 454] width 928 height 773
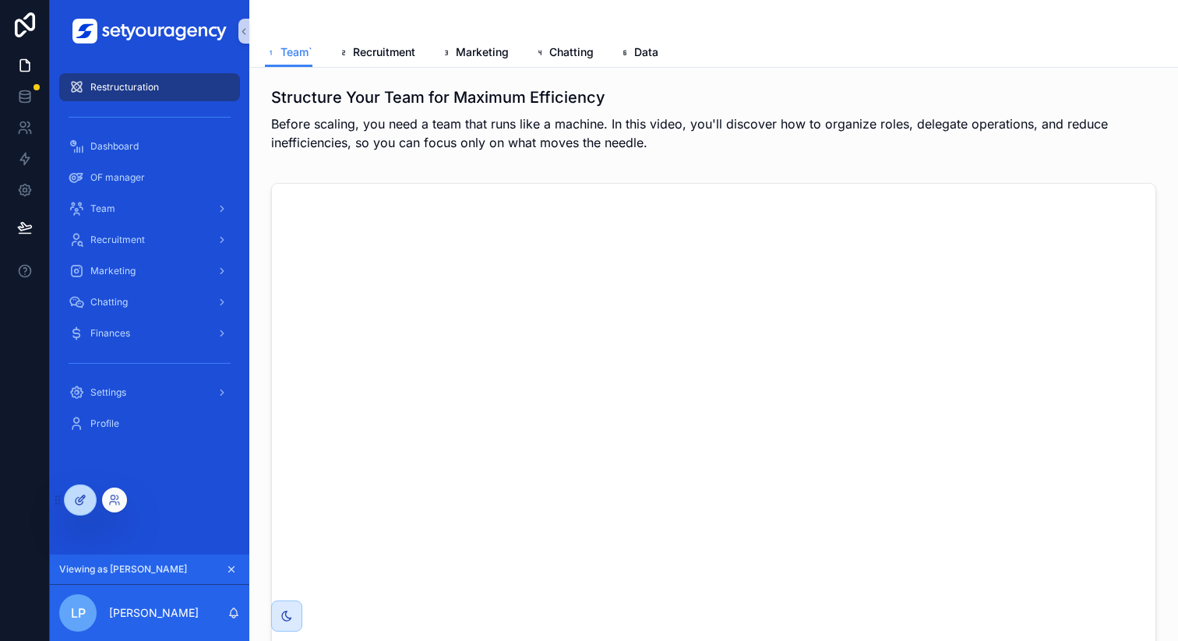
click at [85, 494] on icon at bounding box center [80, 500] width 12 height 12
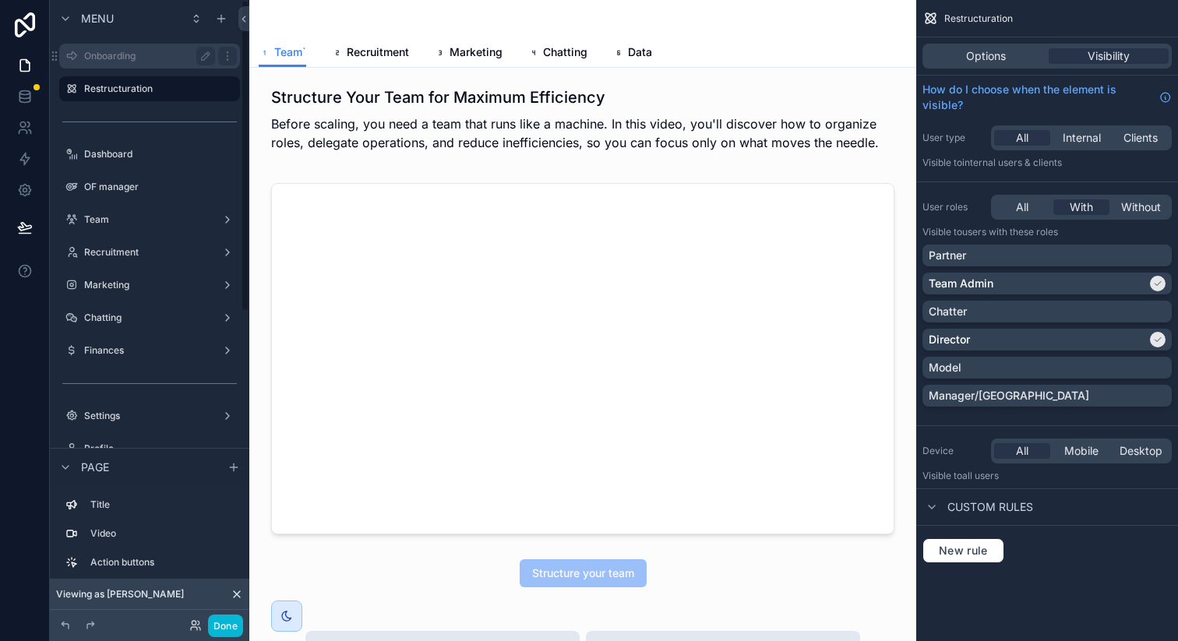
click at [188, 55] on label "Onboarding" at bounding box center [146, 56] width 125 height 12
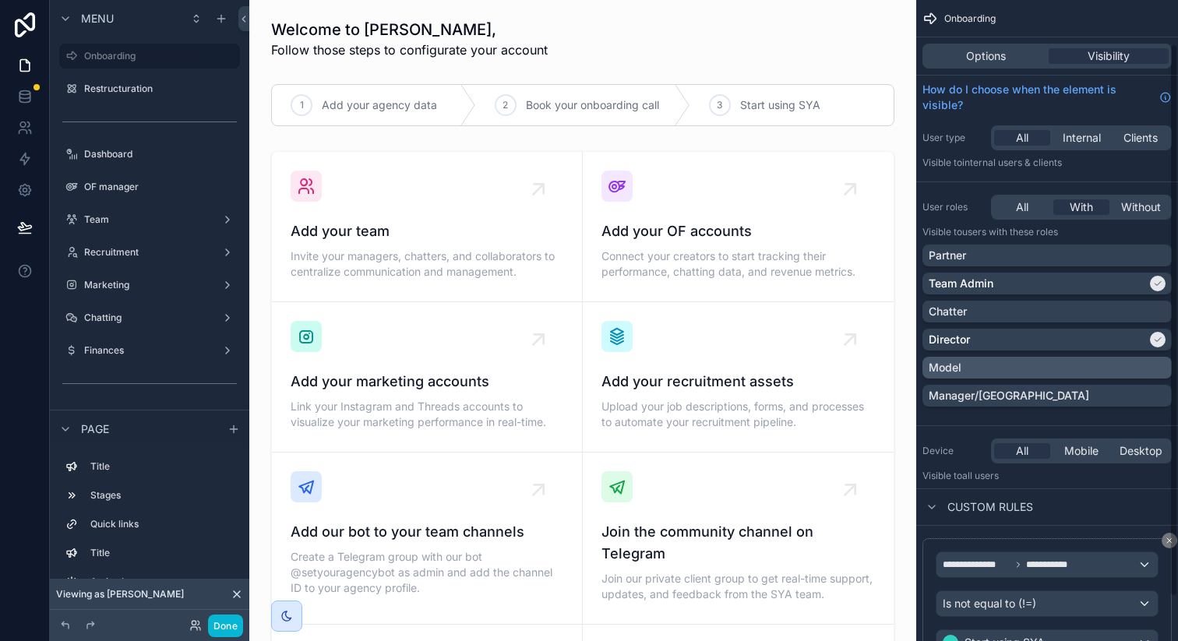
scroll to position [101, 0]
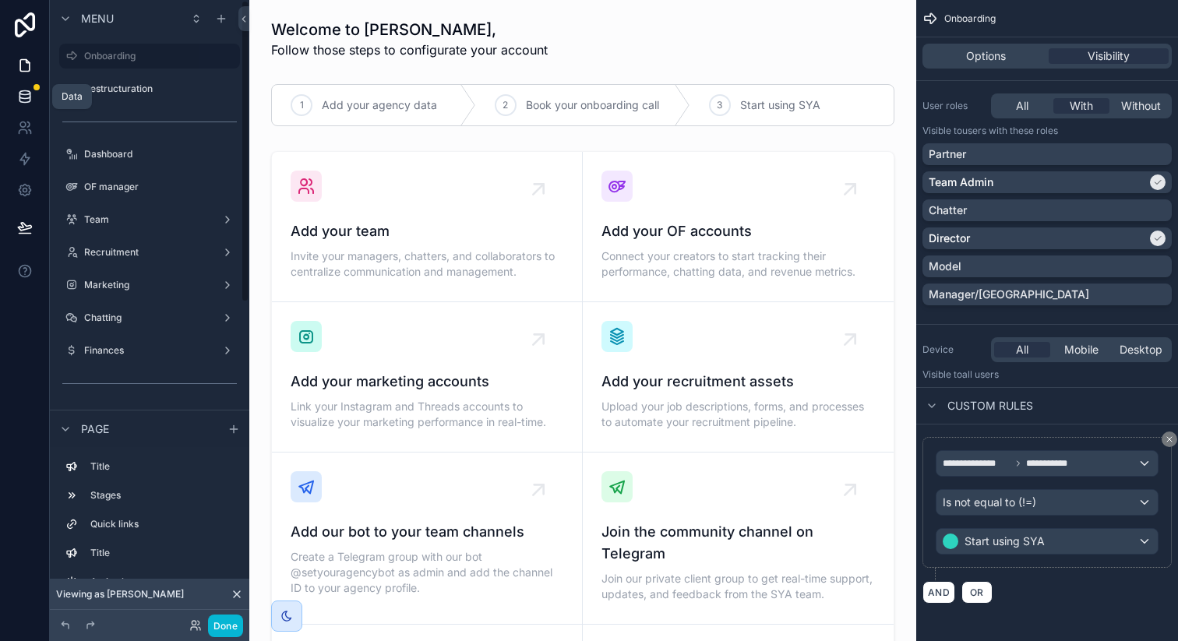
click at [33, 93] on link at bounding box center [24, 96] width 49 height 31
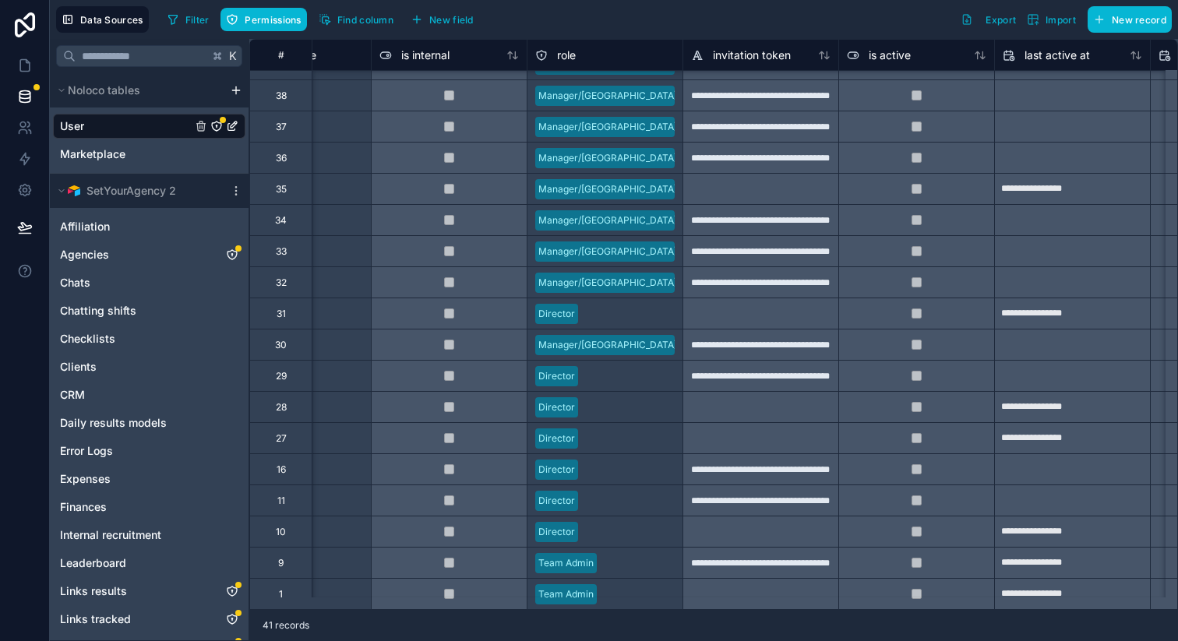
scroll to position [750, 572]
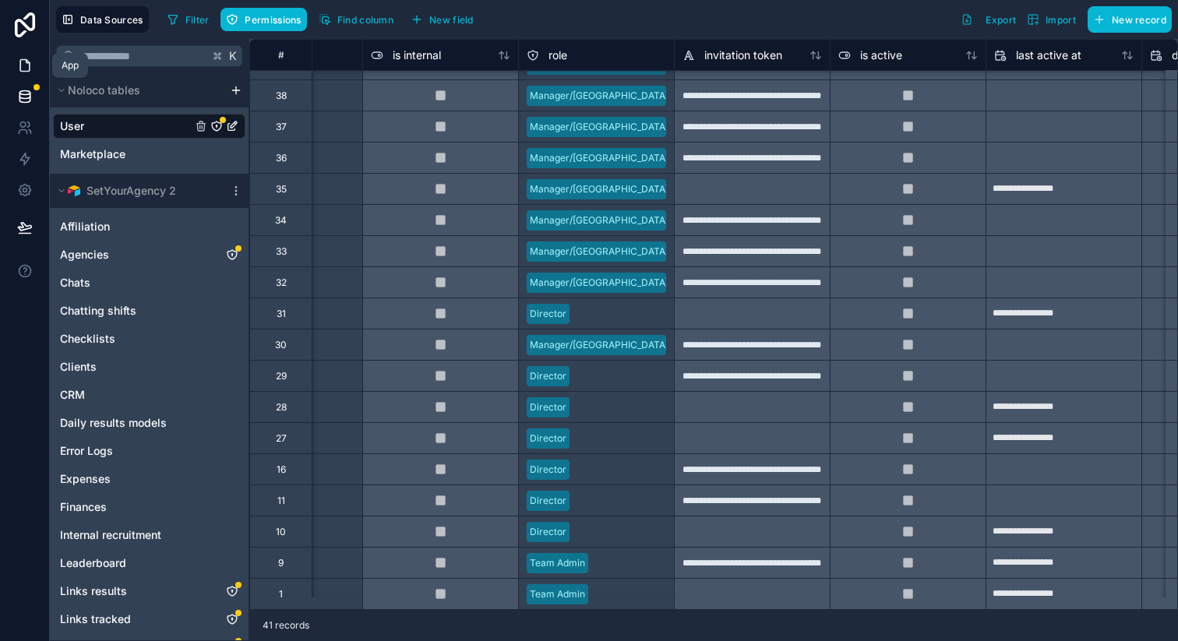
click at [23, 65] on icon at bounding box center [25, 66] width 16 height 16
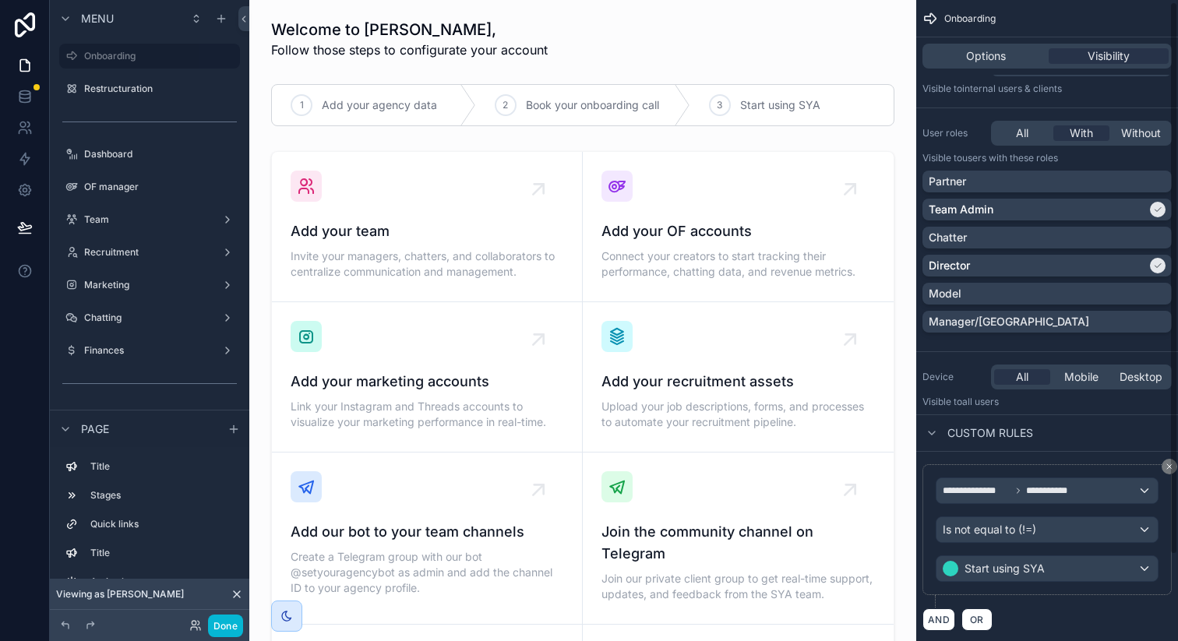
scroll to position [101, 0]
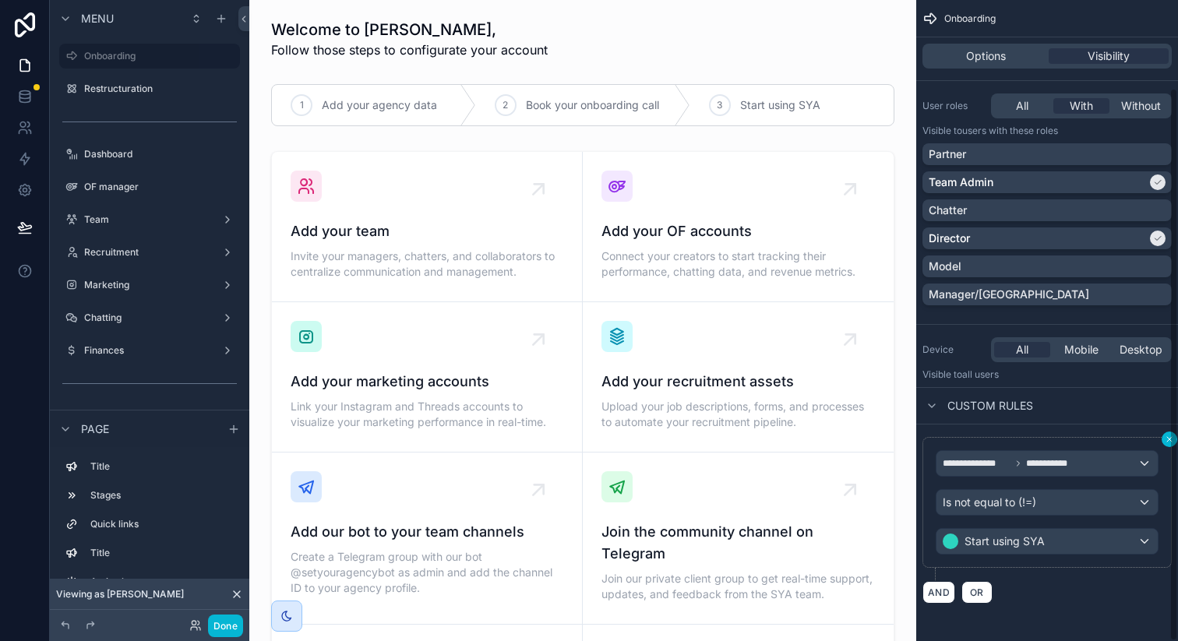
click at [1169, 438] on div "**********" at bounding box center [1047, 320] width 262 height 641
click at [1168, 441] on icon "scrollable content" at bounding box center [1168, 439] width 9 height 9
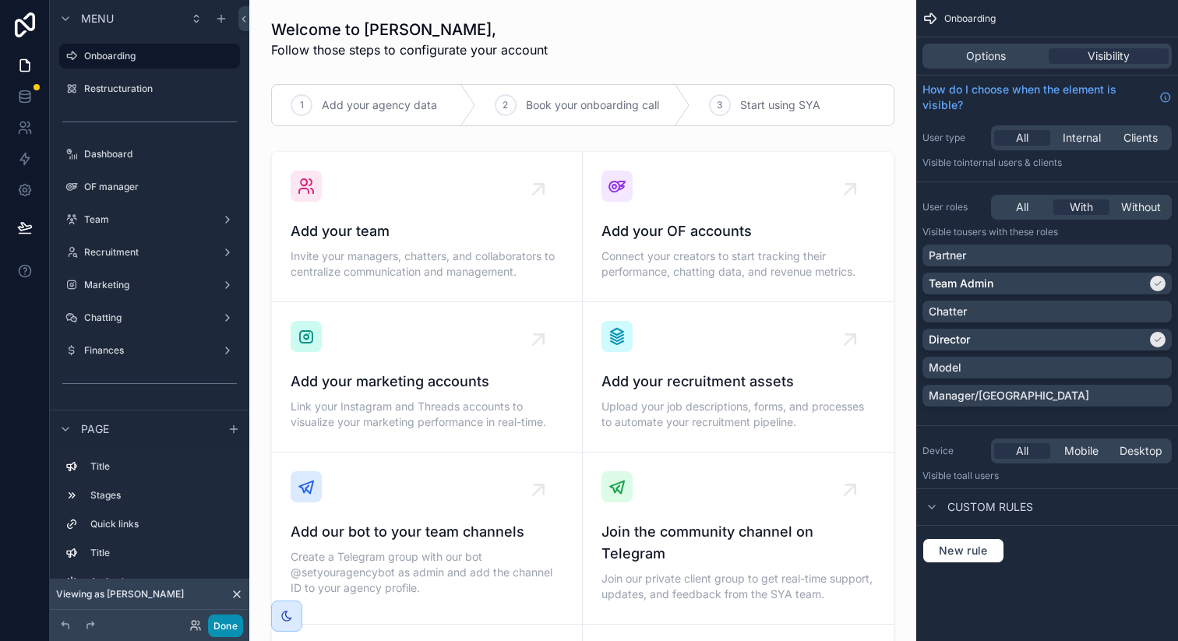
click at [221, 624] on button "Done" at bounding box center [225, 626] width 35 height 23
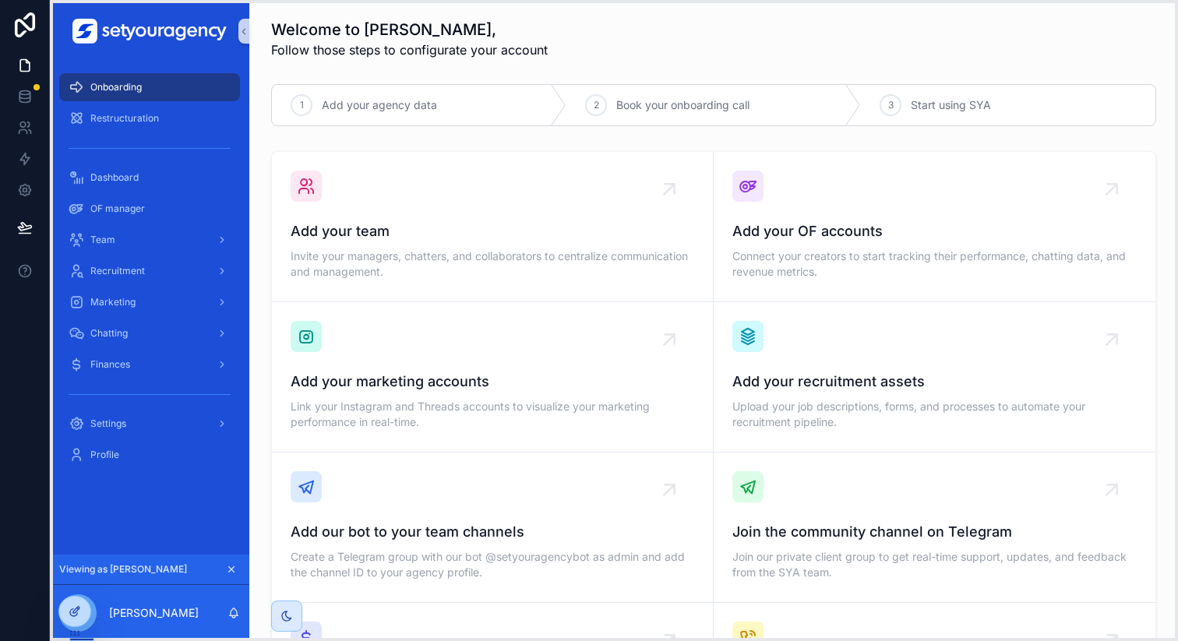
drag, startPoint x: 56, startPoint y: 503, endPoint x: 64, endPoint y: 615, distance: 112.4
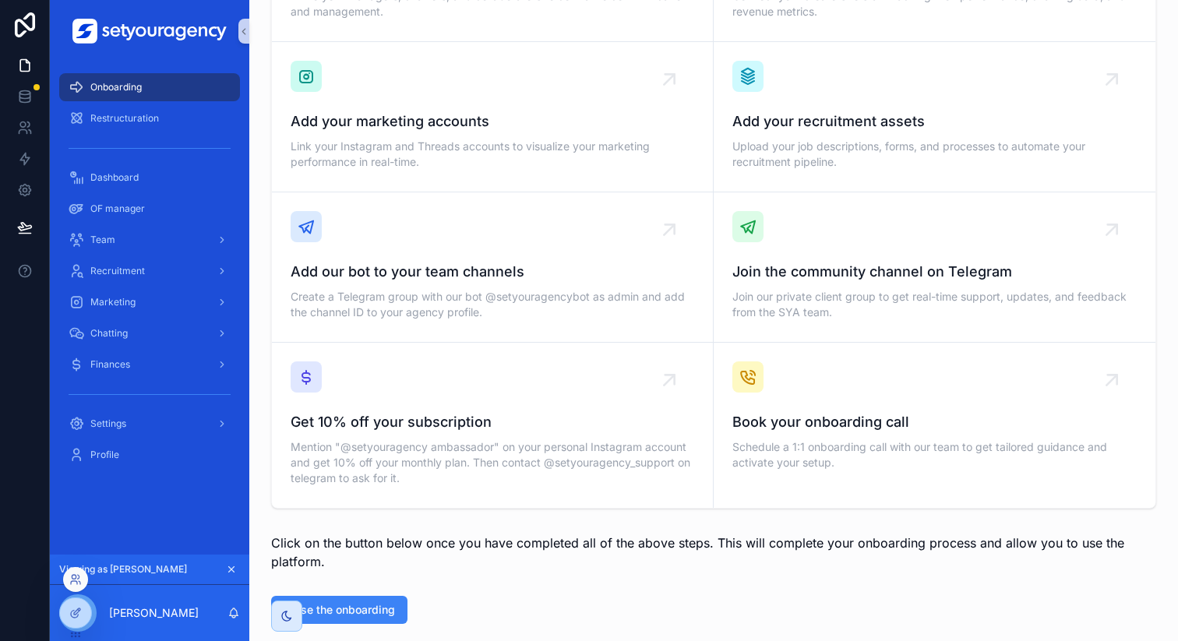
scroll to position [329, 0]
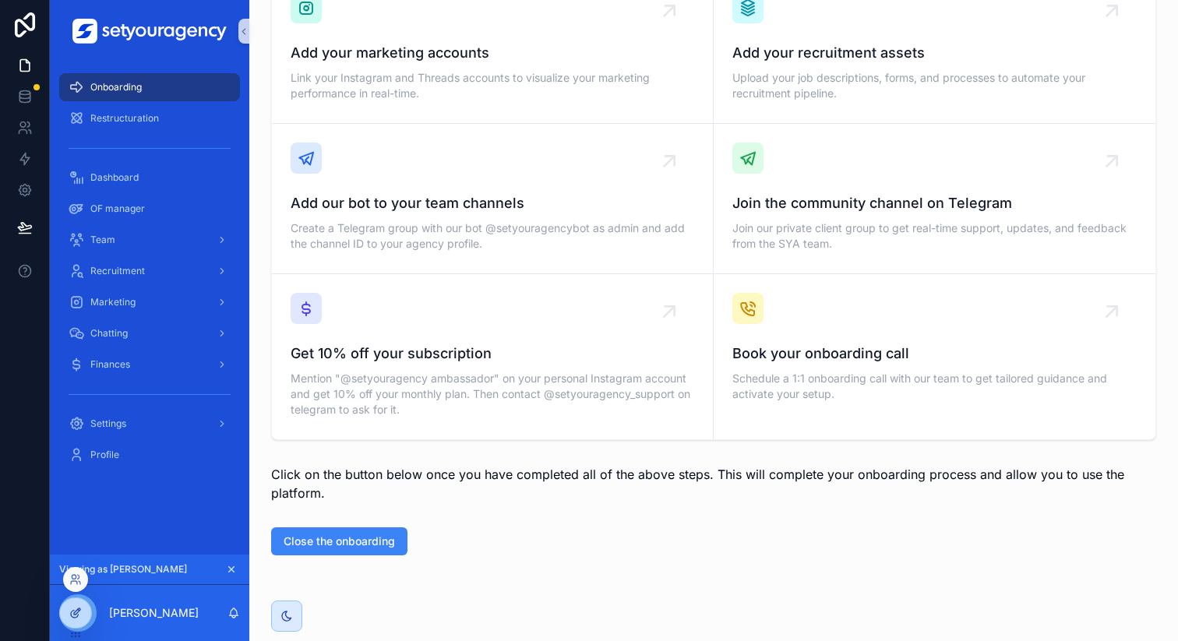
click at [80, 604] on div at bounding box center [75, 613] width 31 height 30
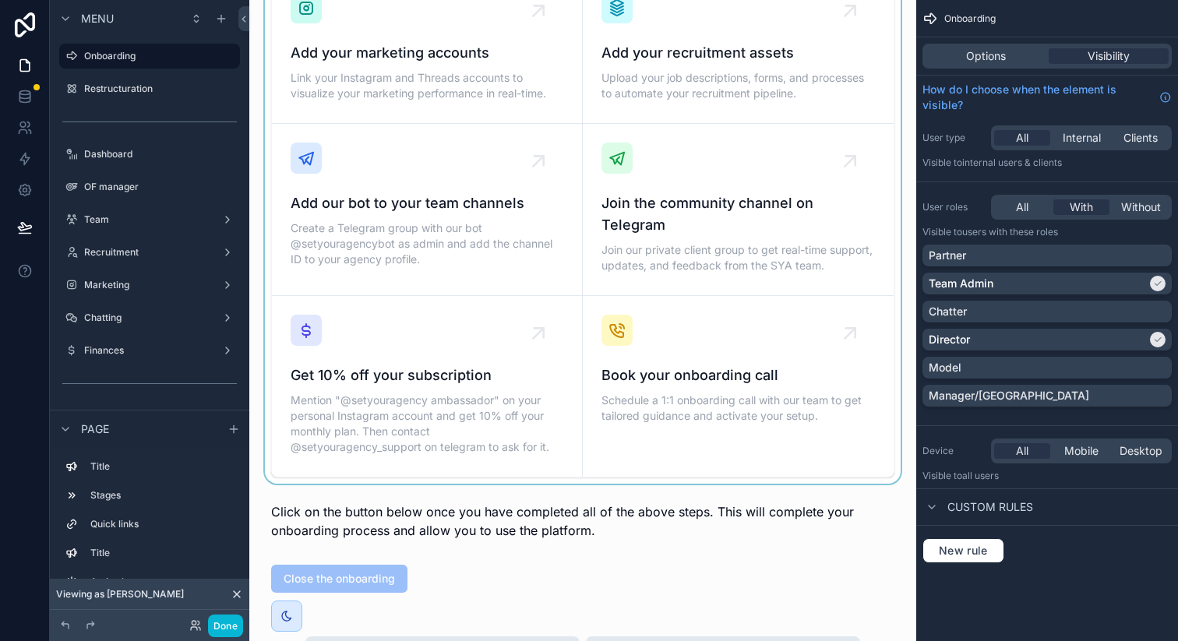
click at [515, 310] on div "scrollable content" at bounding box center [583, 150] width 642 height 668
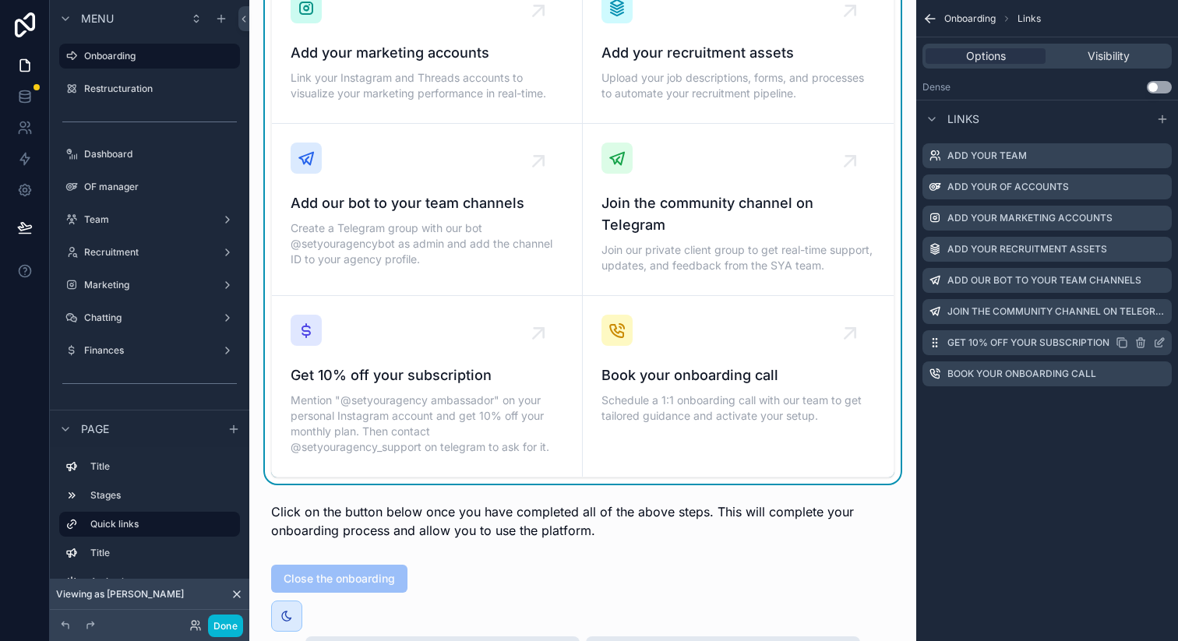
click at [1156, 340] on icon "scrollable content" at bounding box center [1158, 343] width 7 height 7
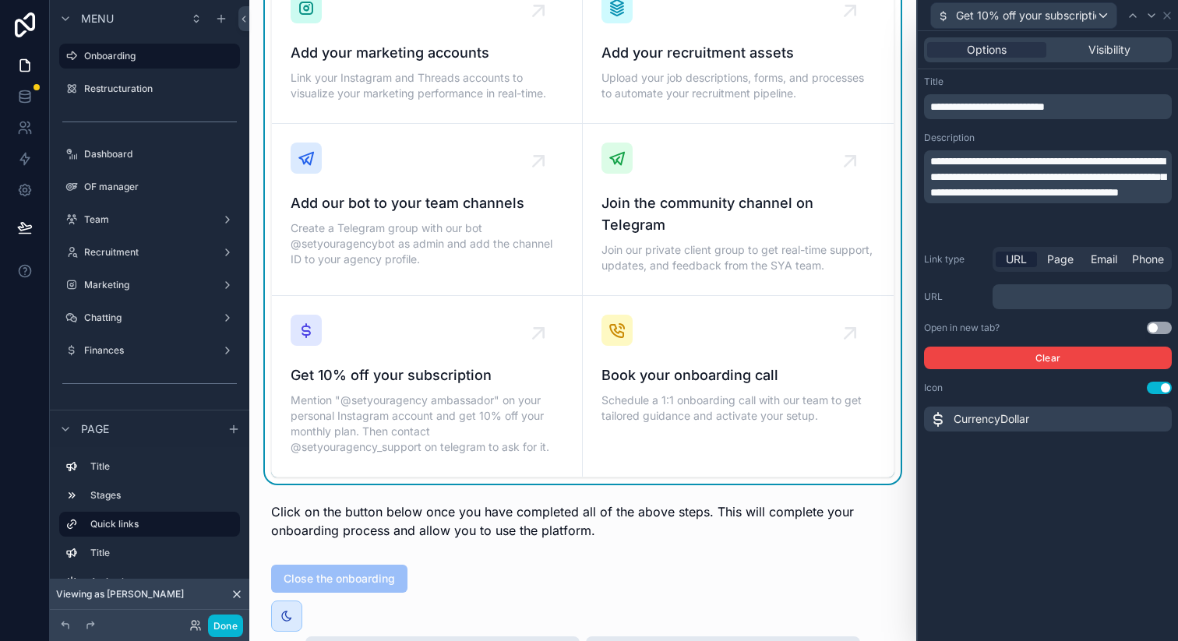
click at [963, 109] on span "**********" at bounding box center [987, 106] width 114 height 11
click at [1033, 490] on div "**********" at bounding box center [1048, 336] width 260 height 610
click at [1083, 164] on span "**********" at bounding box center [1047, 177] width 235 height 42
click at [981, 164] on span "**********" at bounding box center [1047, 177] width 235 height 42
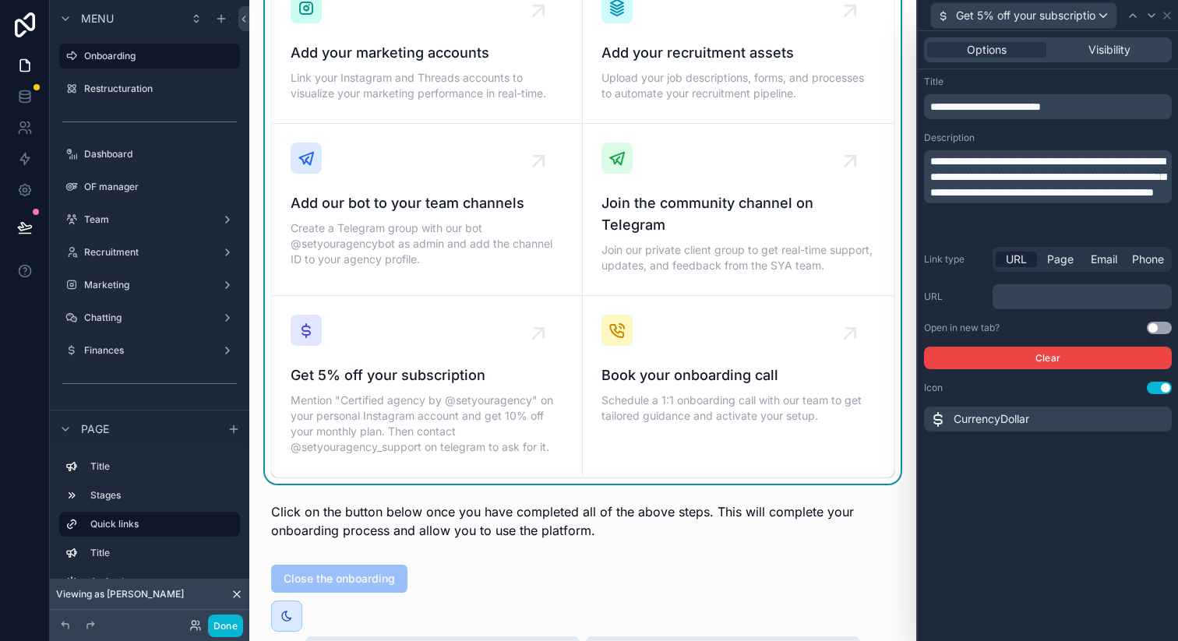
click at [1040, 534] on div "**********" at bounding box center [1048, 336] width 260 height 610
click at [1031, 195] on span "**********" at bounding box center [1047, 177] width 235 height 42
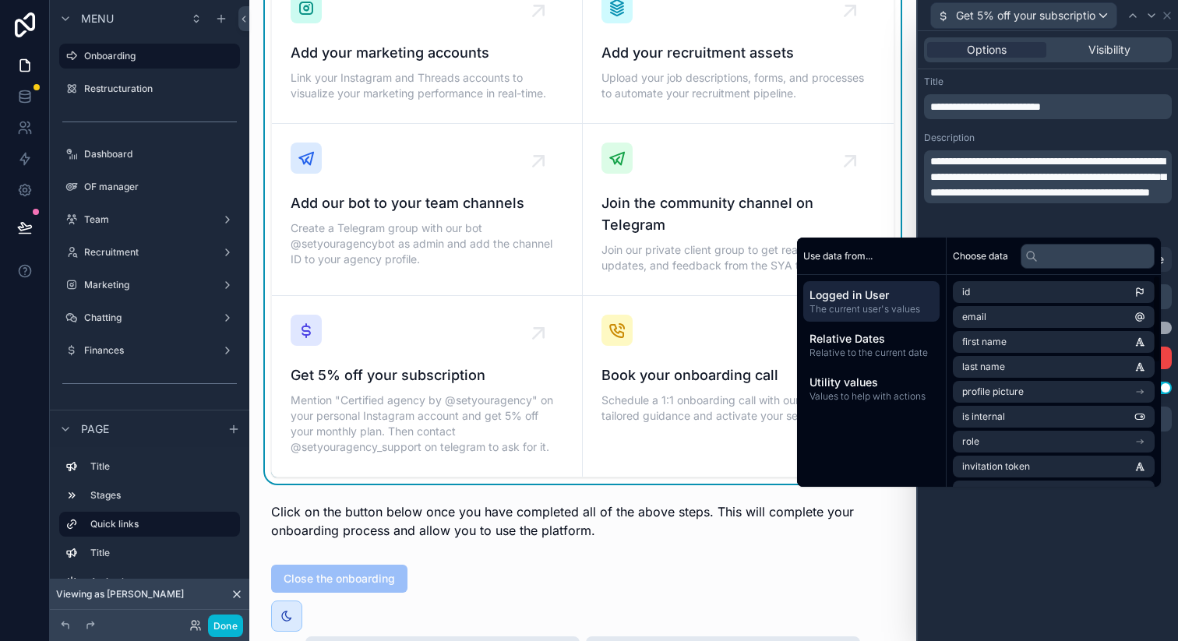
click at [1029, 560] on div "**********" at bounding box center [1048, 336] width 260 height 610
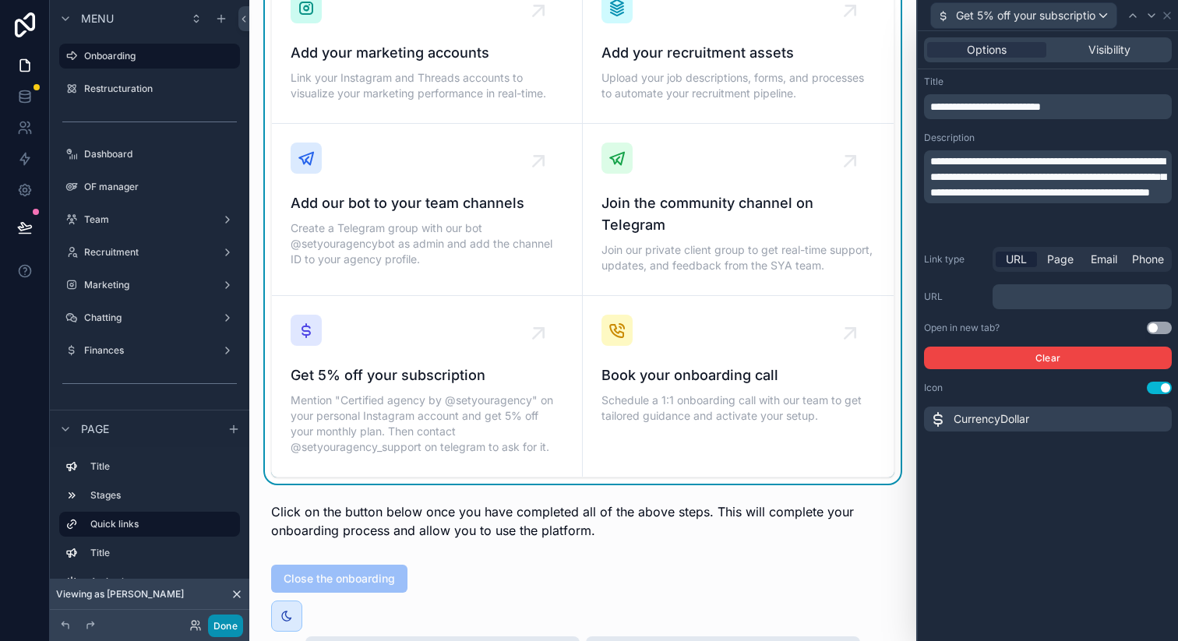
click at [218, 622] on button "Done" at bounding box center [225, 626] width 35 height 23
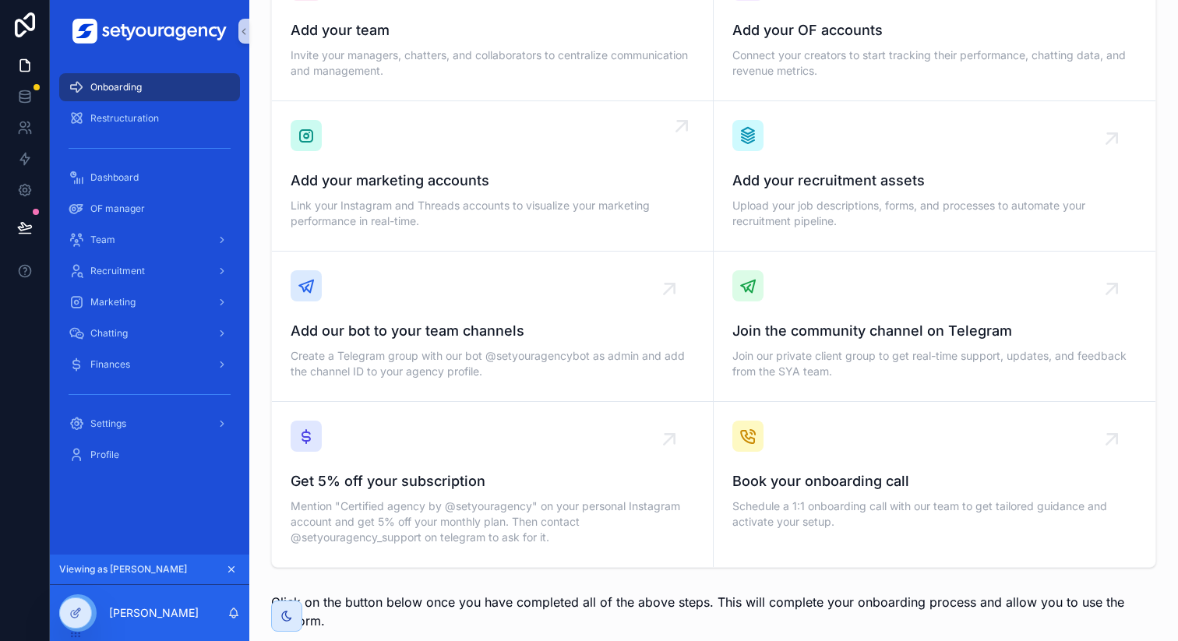
scroll to position [211, 0]
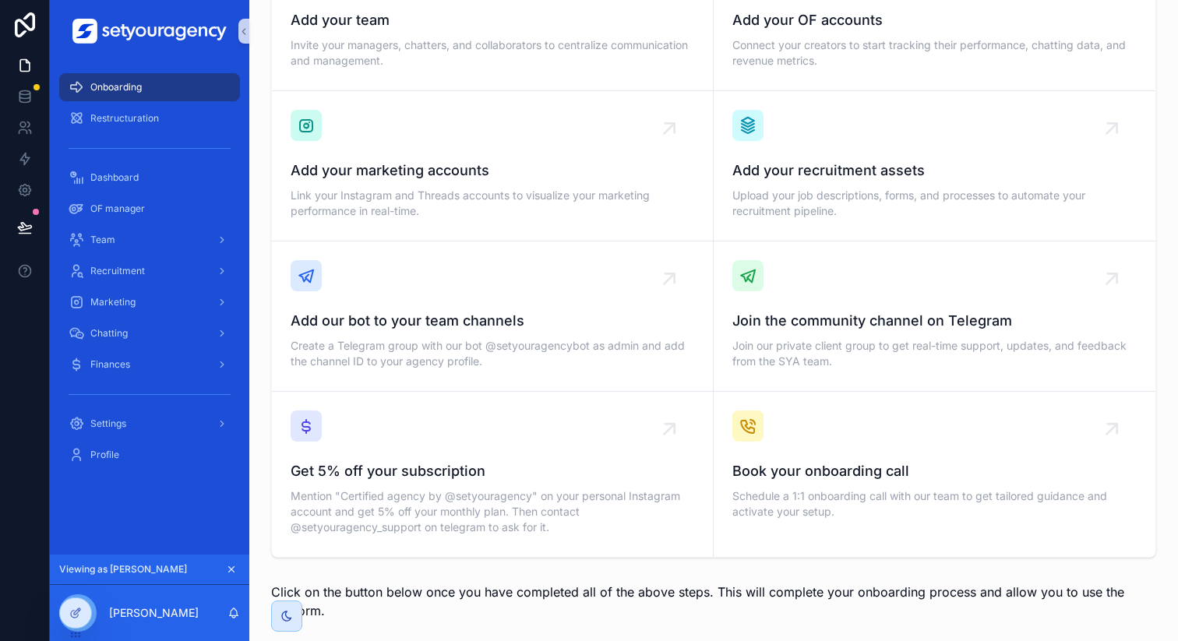
drag, startPoint x: 856, startPoint y: 419, endPoint x: 891, endPoint y: 2, distance: 418.9
click at [0, 0] on div "Onboarding Restructuration Dashboard OF manager Team Recruitment Marketing Chat…" at bounding box center [589, 320] width 1178 height 641
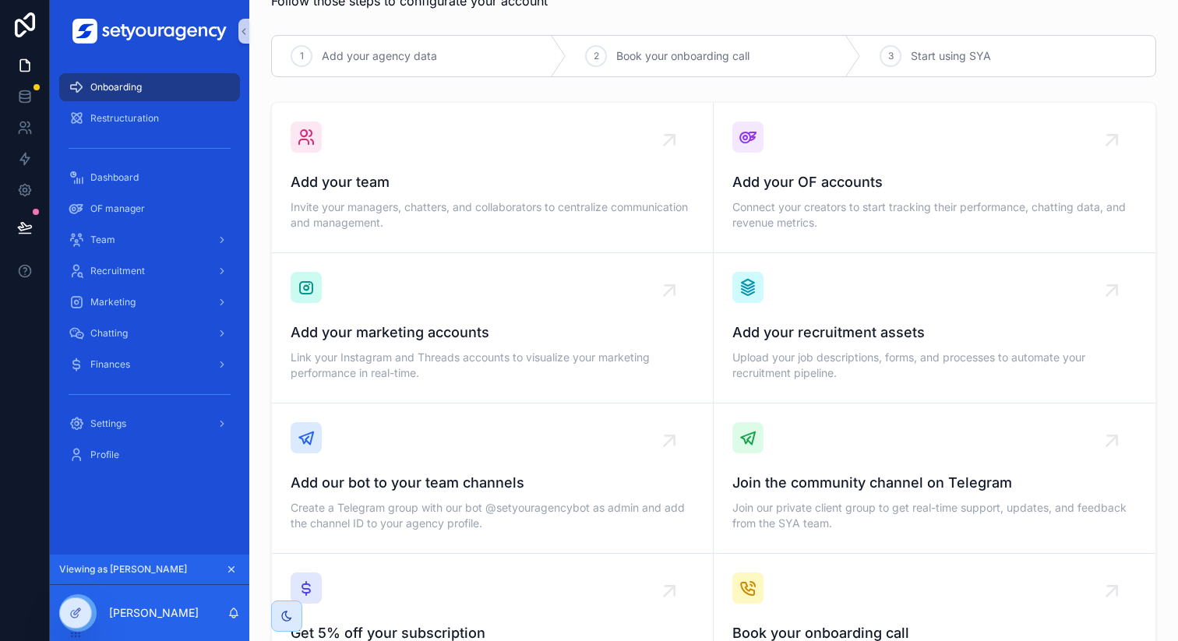
scroll to position [0, 0]
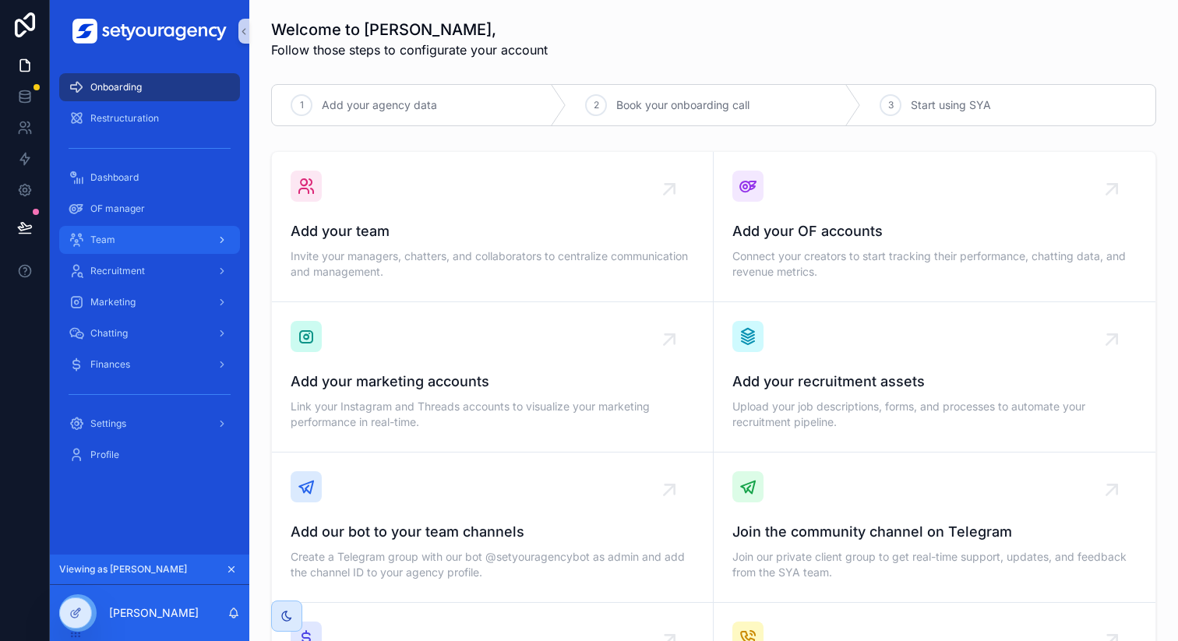
click at [150, 237] on div "Team" at bounding box center [150, 239] width 162 height 25
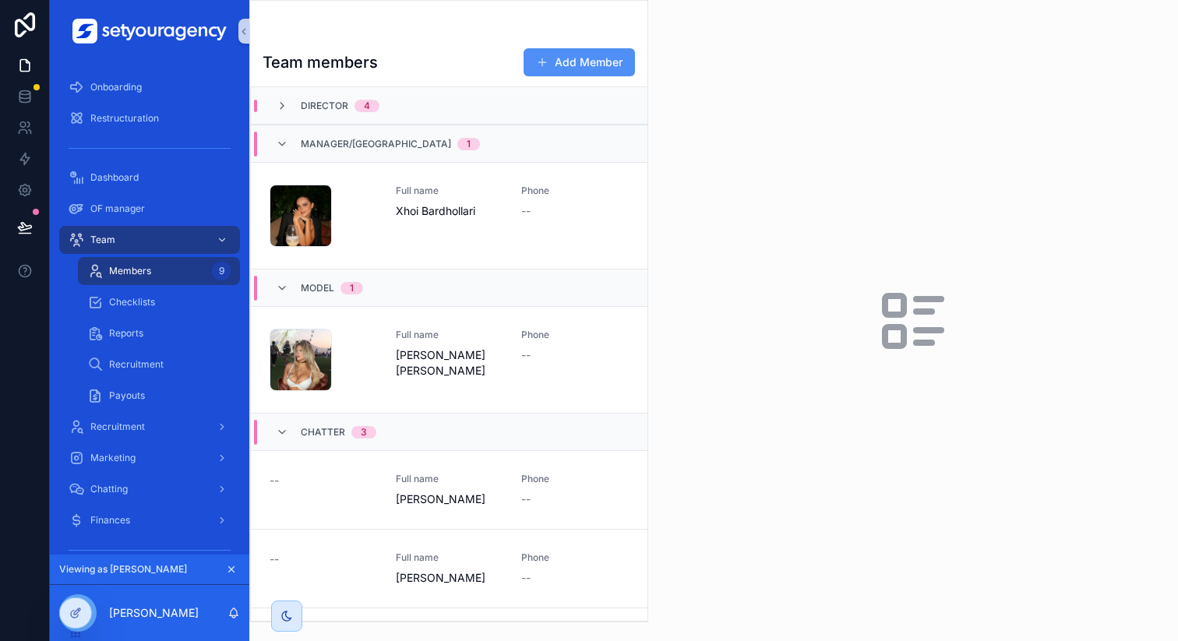
click at [550, 71] on button "Add Member" at bounding box center [578, 62] width 111 height 28
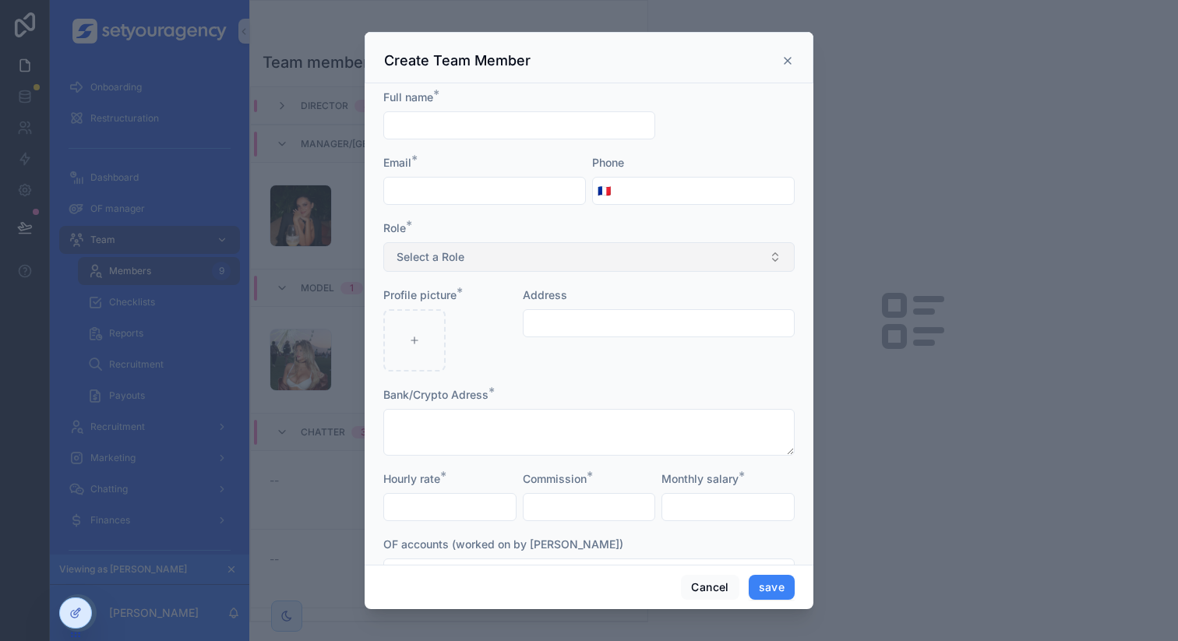
click at [460, 257] on span "Select a Role" at bounding box center [430, 257] width 68 height 16
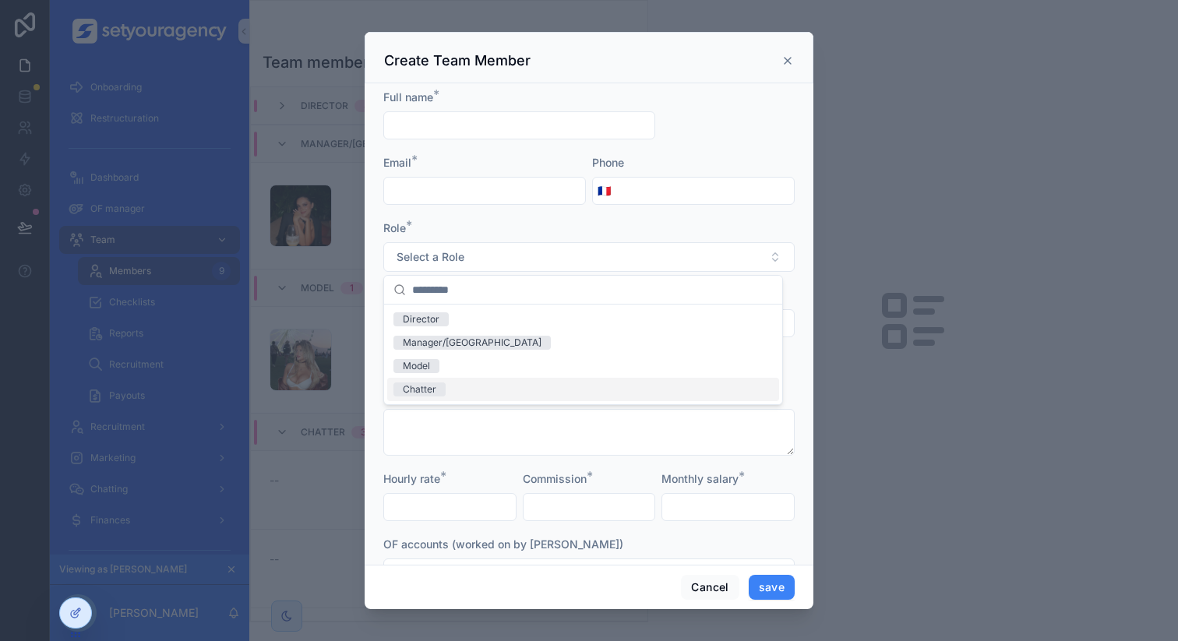
click at [791, 415] on div "Full name * Email * Phone 🇫🇷 Role * Select a Role Profile picture * Address Ban…" at bounding box center [589, 323] width 449 height 481
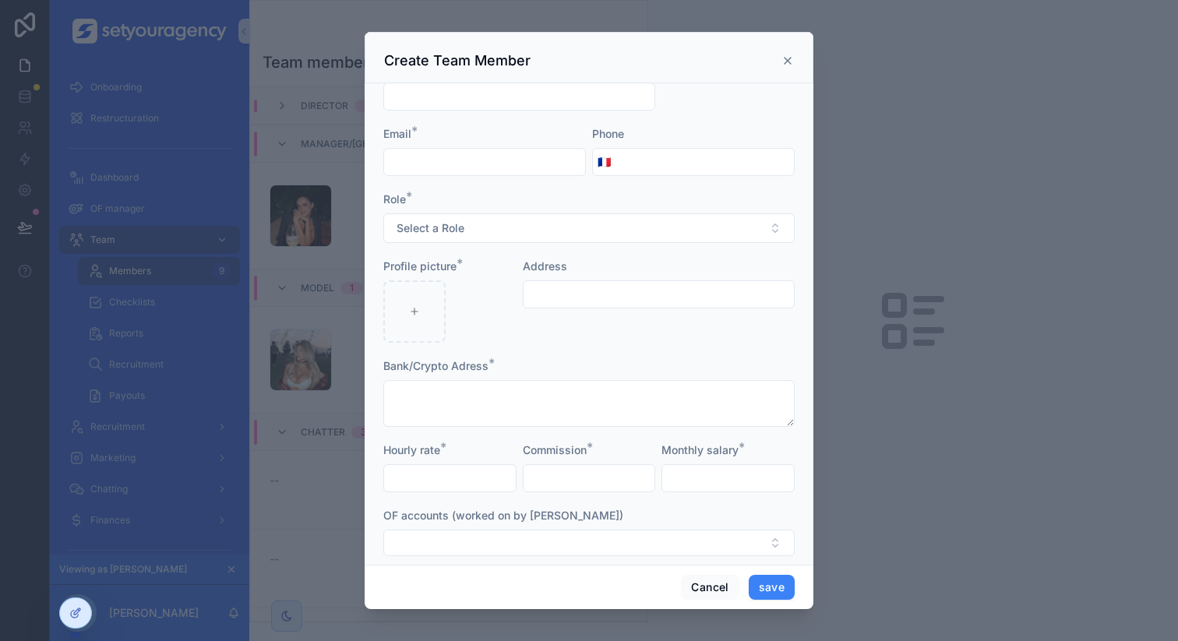
scroll to position [48, 0]
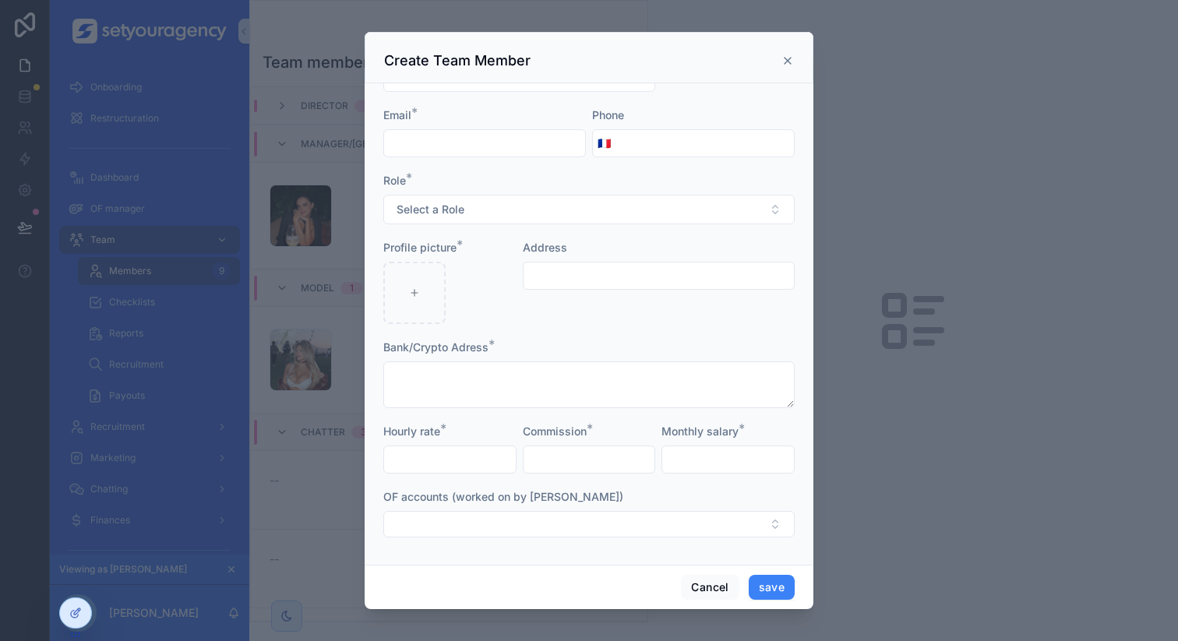
click at [438, 458] on input "scrollable content" at bounding box center [450, 460] width 132 height 22
type input "*****"
click at [578, 460] on input "scrollable content" at bounding box center [589, 460] width 132 height 22
click at [603, 433] on div "Commission *" at bounding box center [589, 432] width 133 height 16
drag, startPoint x: 522, startPoint y: 432, endPoint x: 582, endPoint y: 432, distance: 60.0
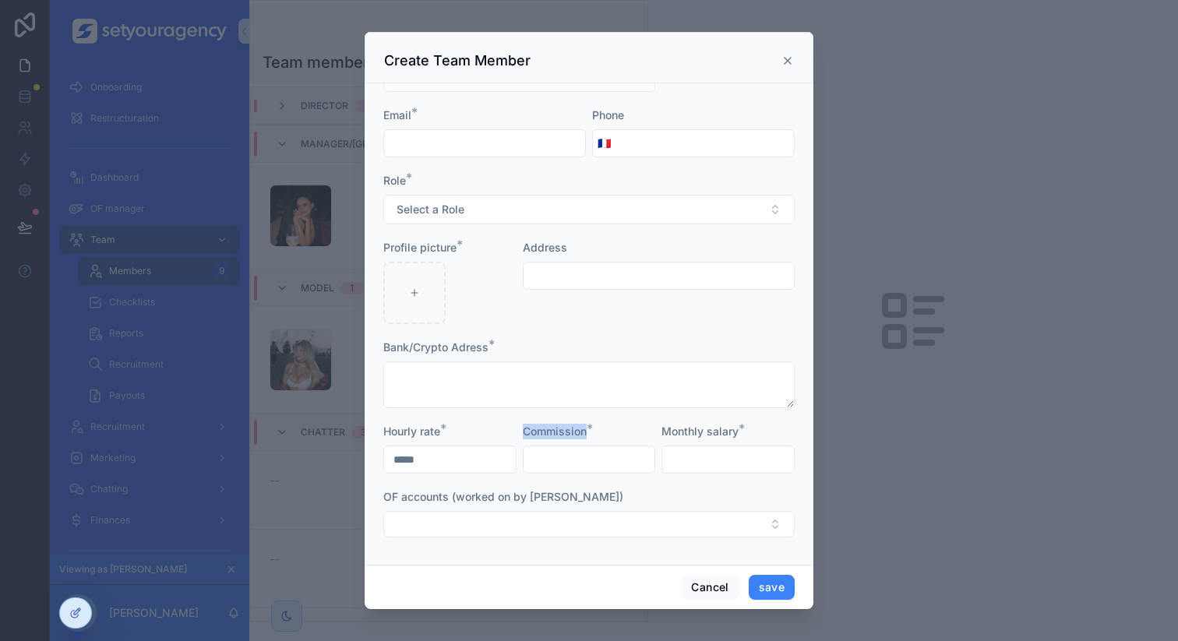
click at [582, 432] on label "Commission *" at bounding box center [555, 432] width 64 height 16
click at [586, 432] on span "*" at bounding box center [589, 429] width 6 height 16
drag, startPoint x: 658, startPoint y: 432, endPoint x: 733, endPoint y: 432, distance: 74.8
click at [733, 432] on label "Monthly salary *" at bounding box center [699, 432] width 77 height 16
click at [738, 432] on span "*" at bounding box center [741, 429] width 6 height 16
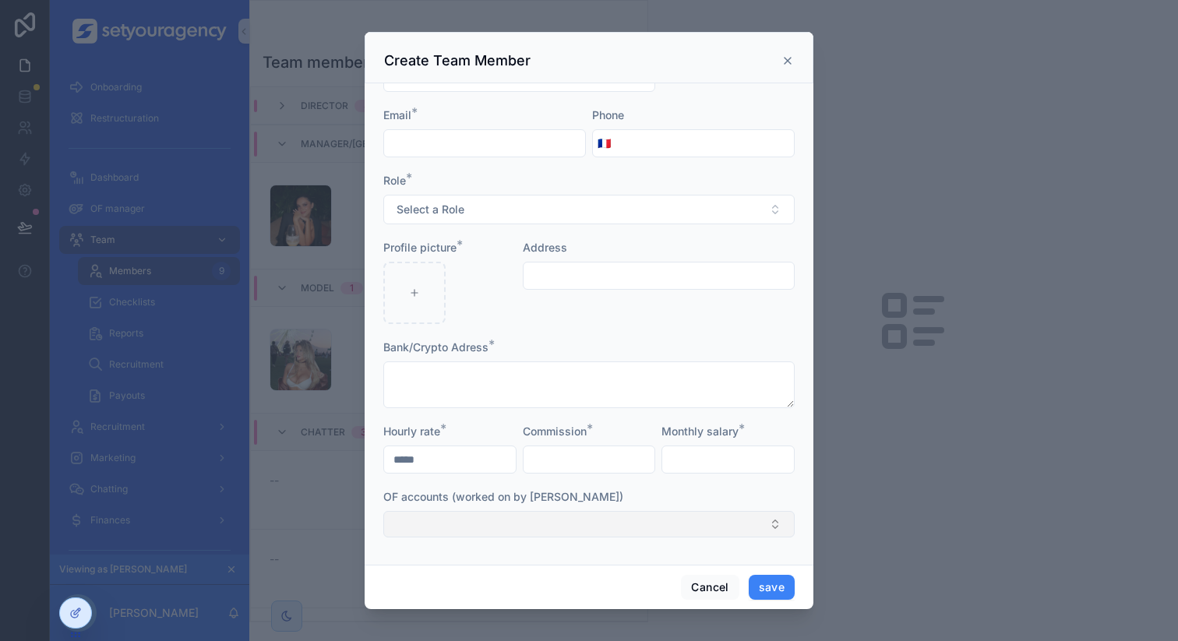
click at [540, 523] on button "Select Button" at bounding box center [588, 524] width 411 height 26
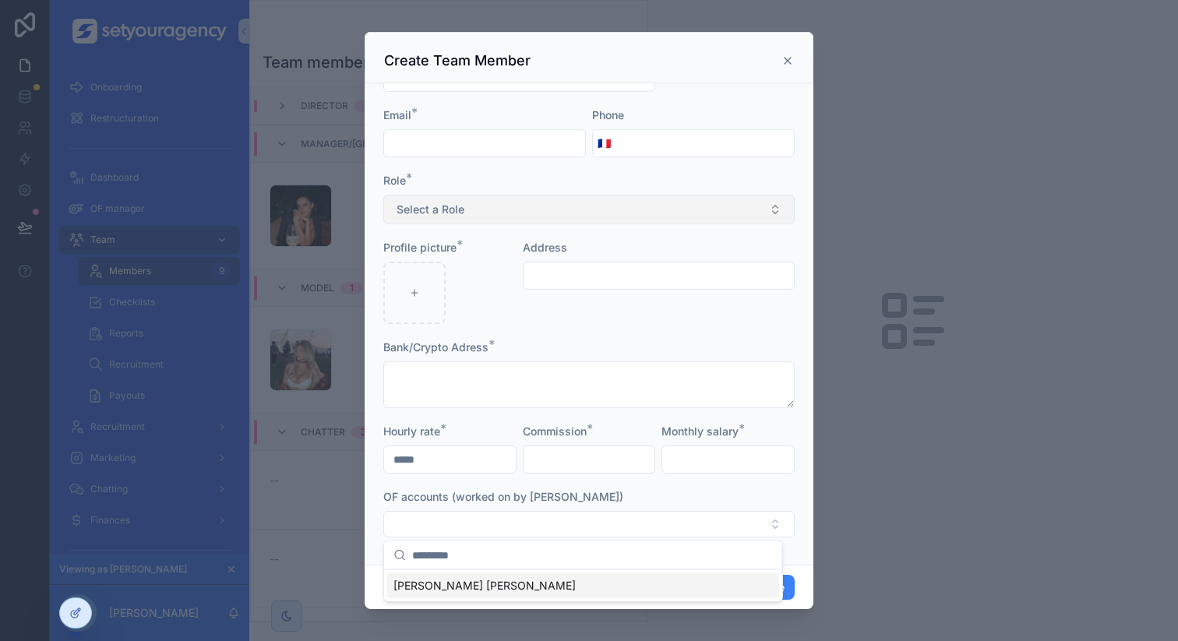
click at [467, 205] on button "Select a Role" at bounding box center [588, 210] width 411 height 30
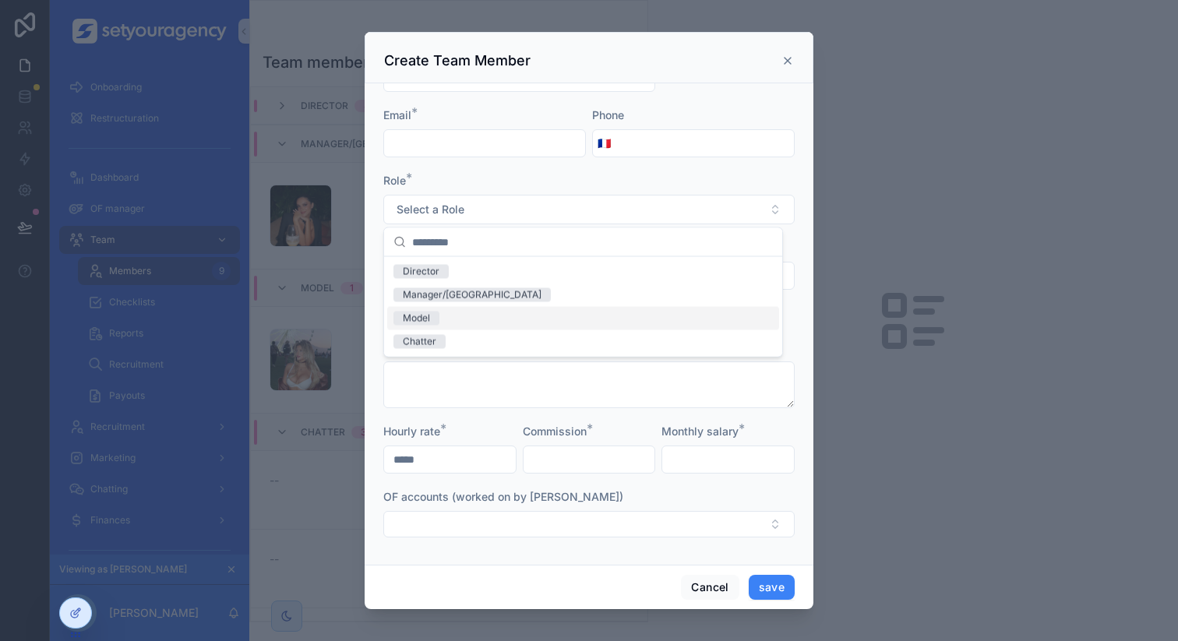
click at [446, 312] on div "Model" at bounding box center [583, 318] width 392 height 23
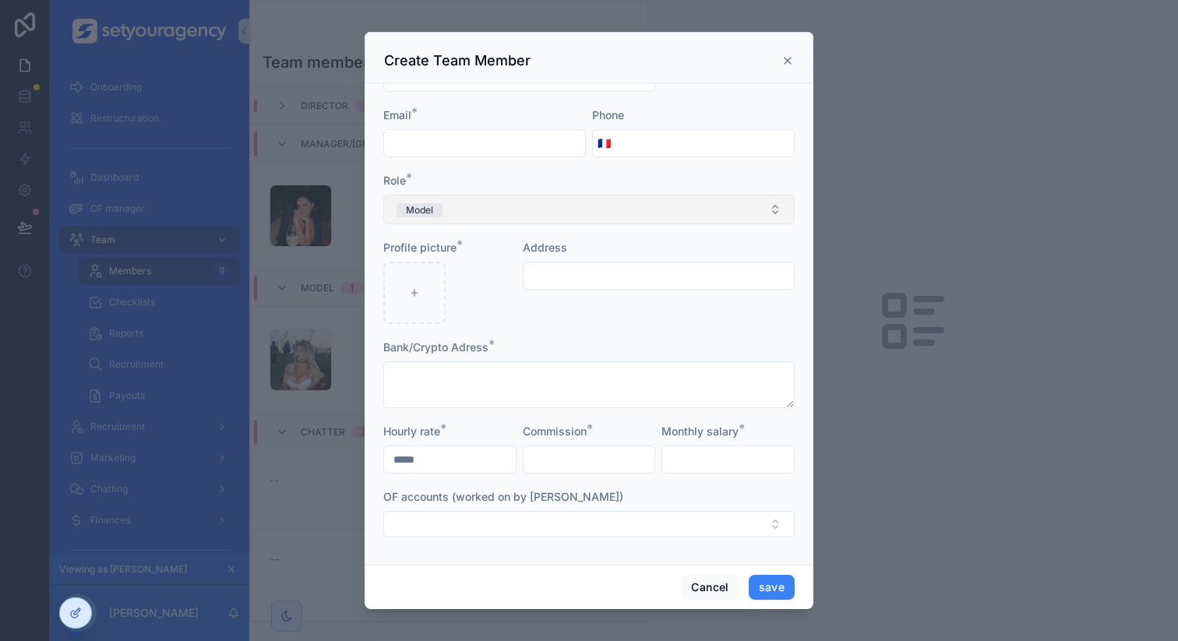
scroll to position [0, 0]
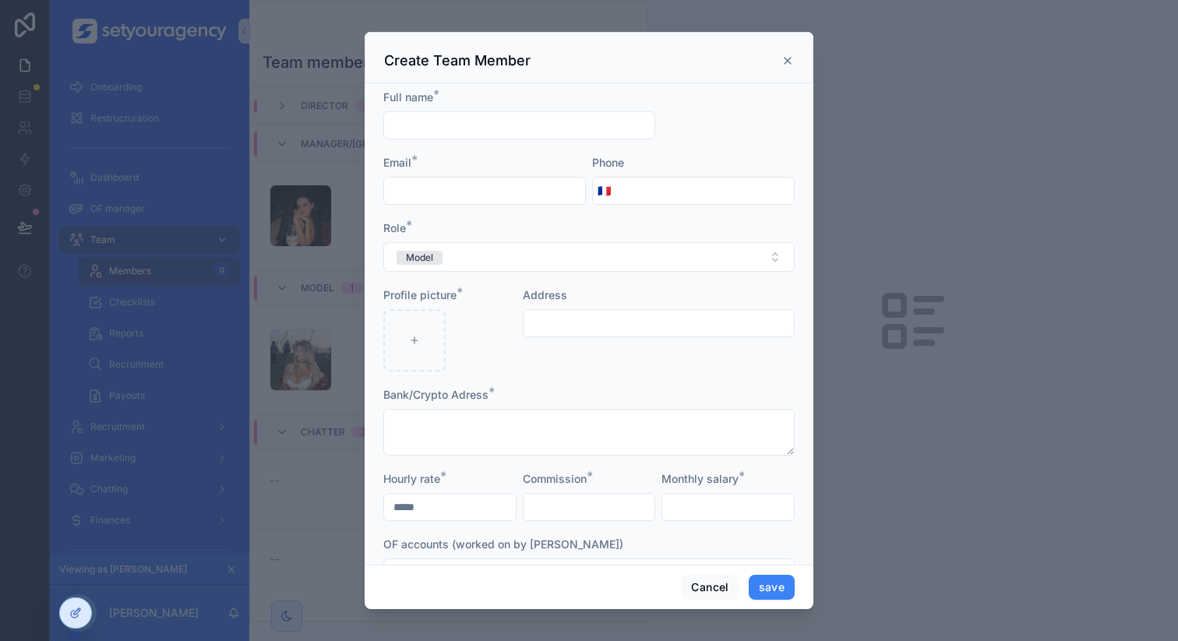
click at [789, 55] on icon "scrollable content" at bounding box center [787, 61] width 12 height 12
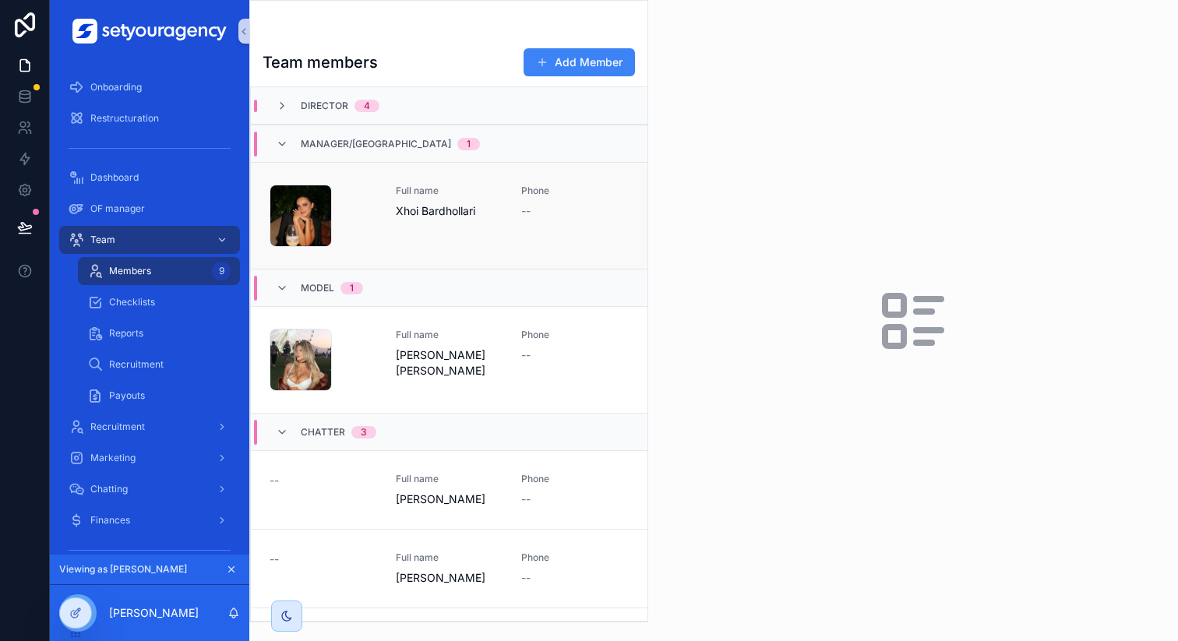
click at [504, 217] on div "Capture-d’écran-2025-07-19-à-14.20.01 .png Full name [PERSON_NAME] Phone --" at bounding box center [448, 216] width 359 height 62
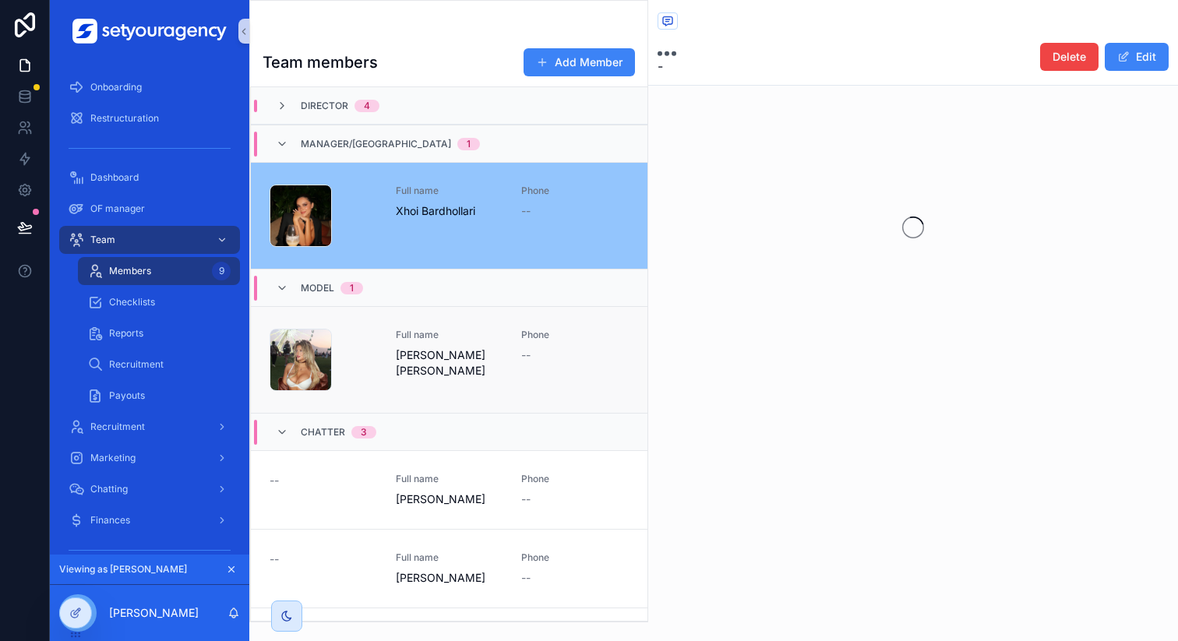
click at [514, 321] on link "Capture-d’écran-2025-08-08-à-15.04.07 .png Full name [PERSON_NAME] [PERSON_NA…" at bounding box center [449, 359] width 396 height 107
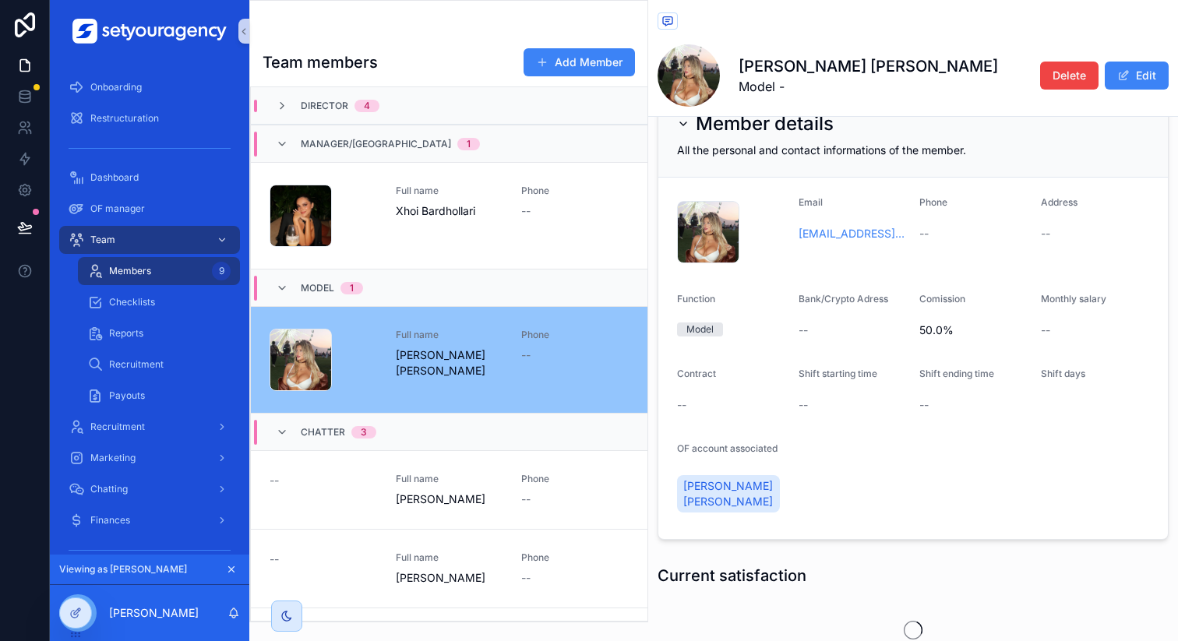
scroll to position [53, 0]
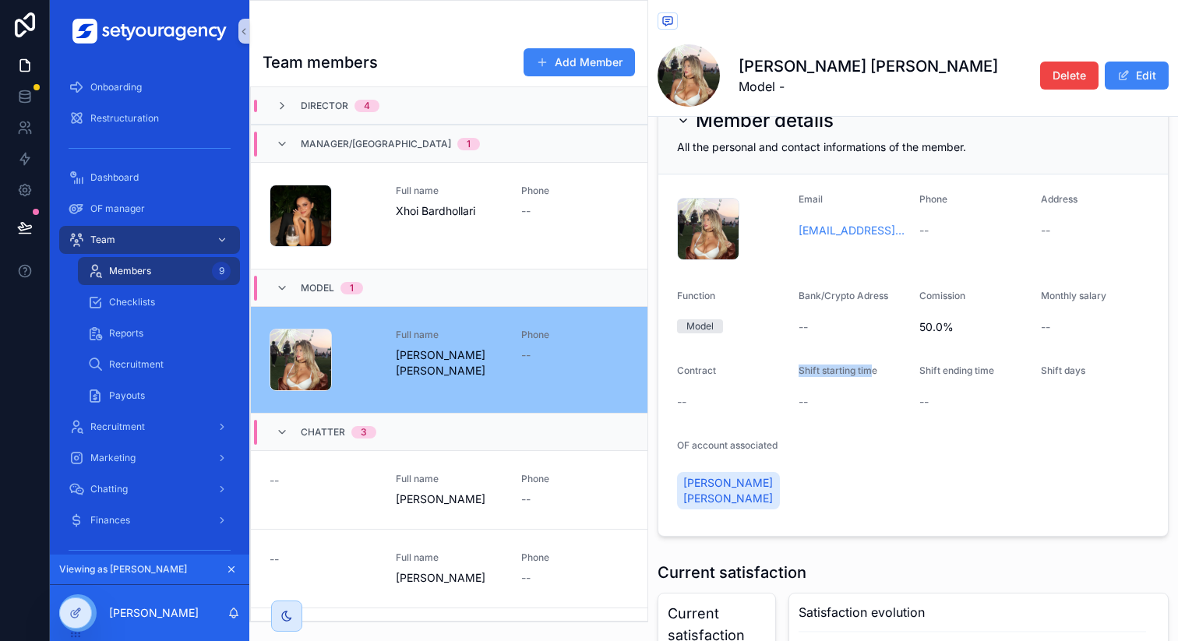
drag, startPoint x: 797, startPoint y: 370, endPoint x: 865, endPoint y: 372, distance: 67.8
click at [865, 372] on span "Shift starting time" at bounding box center [837, 371] width 79 height 12
click at [874, 372] on div "Shift starting time" at bounding box center [852, 374] width 109 height 19
drag, startPoint x: 798, startPoint y: 372, endPoint x: 874, endPoint y: 373, distance: 76.3
click at [874, 373] on span "Shift starting time" at bounding box center [837, 371] width 79 height 12
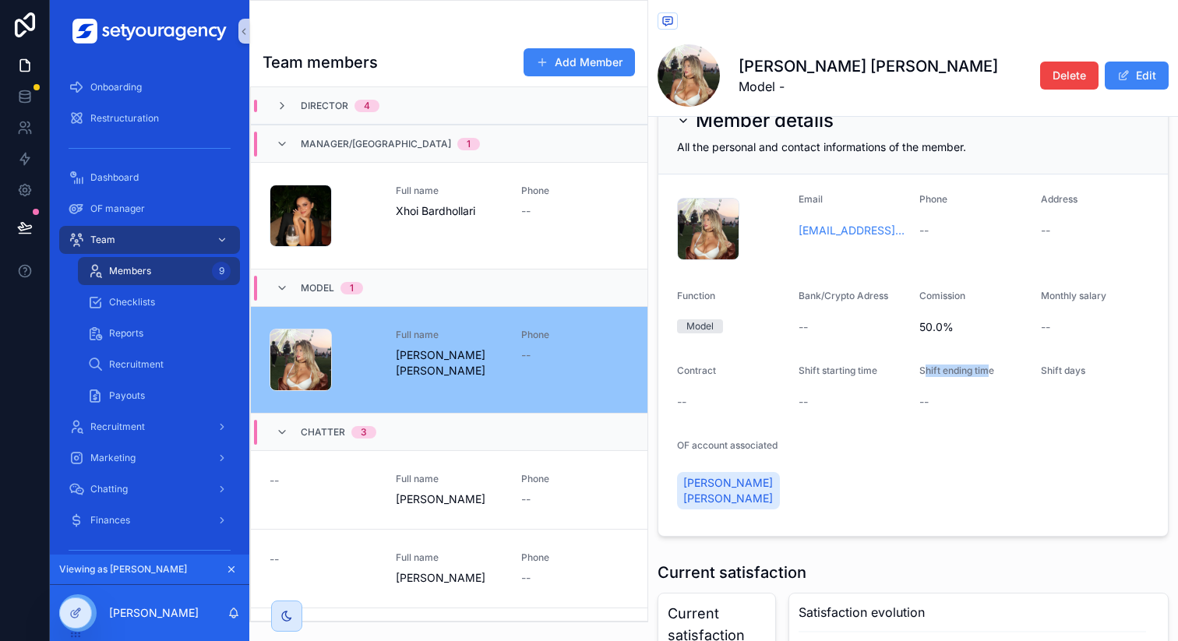
drag, startPoint x: 918, startPoint y: 370, endPoint x: 983, endPoint y: 370, distance: 65.4
click at [983, 370] on span "Shift ending time" at bounding box center [956, 371] width 75 height 12
click at [1121, 77] on button "Edit" at bounding box center [1136, 76] width 64 height 28
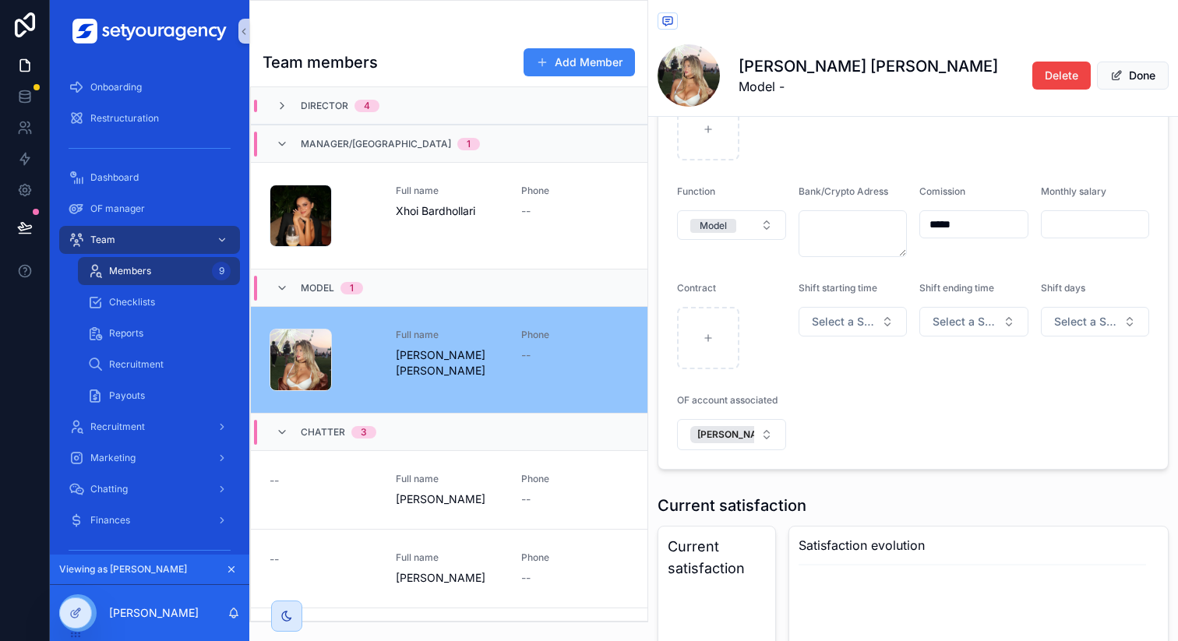
scroll to position [213, 0]
click at [854, 327] on span "Select a Shift starting time" at bounding box center [844, 325] width 64 height 16
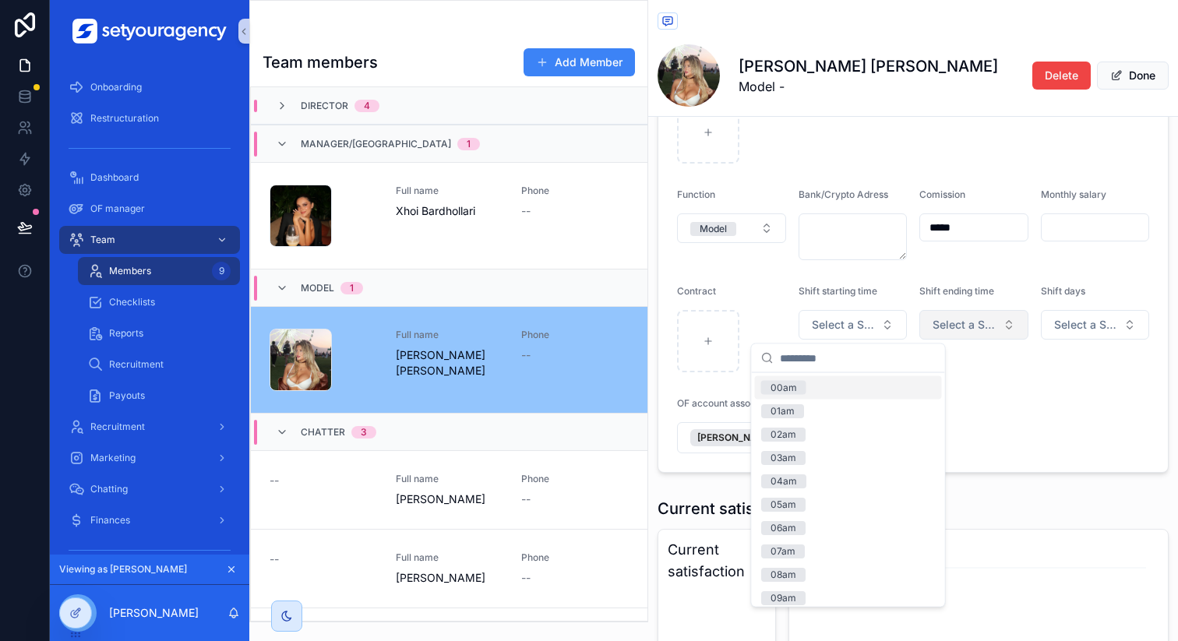
click at [960, 337] on button "Select a Shift ending time" at bounding box center [973, 325] width 109 height 30
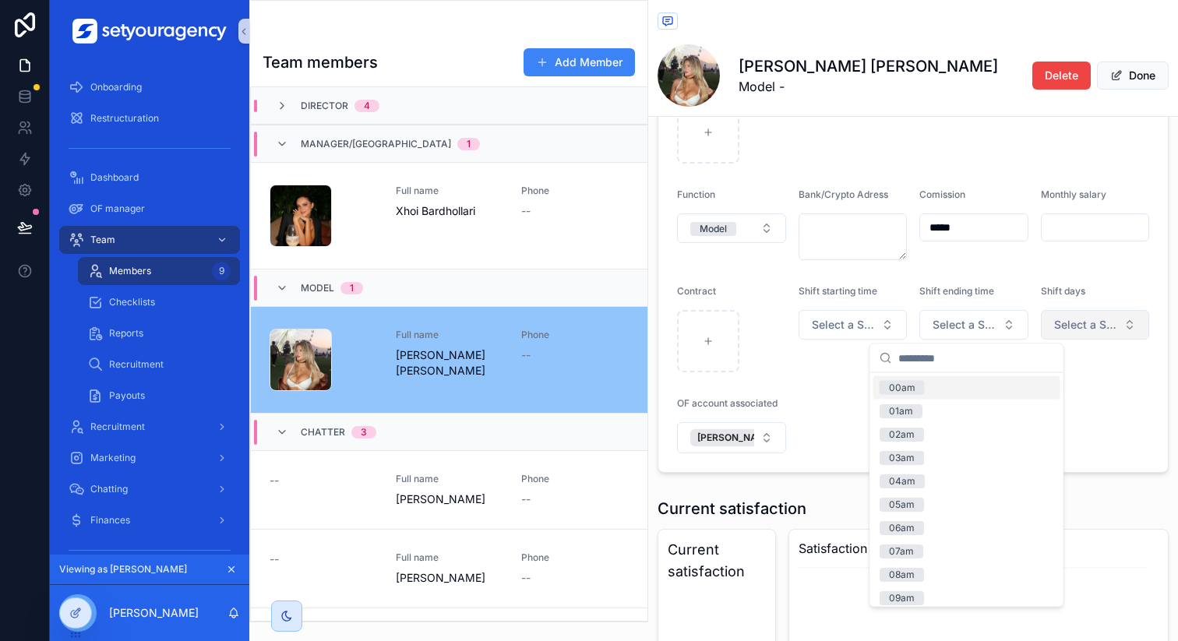
click at [1076, 335] on button "Select a Shift days" at bounding box center [1095, 325] width 109 height 30
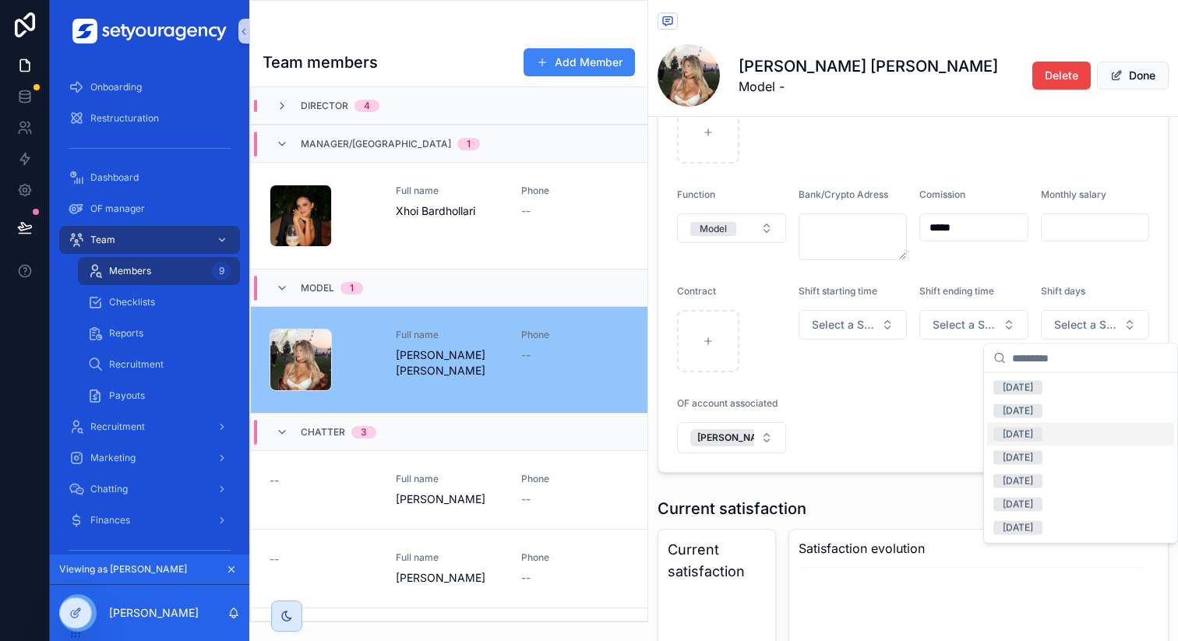
click at [1042, 430] on span "[DATE]" at bounding box center [1017, 435] width 49 height 14
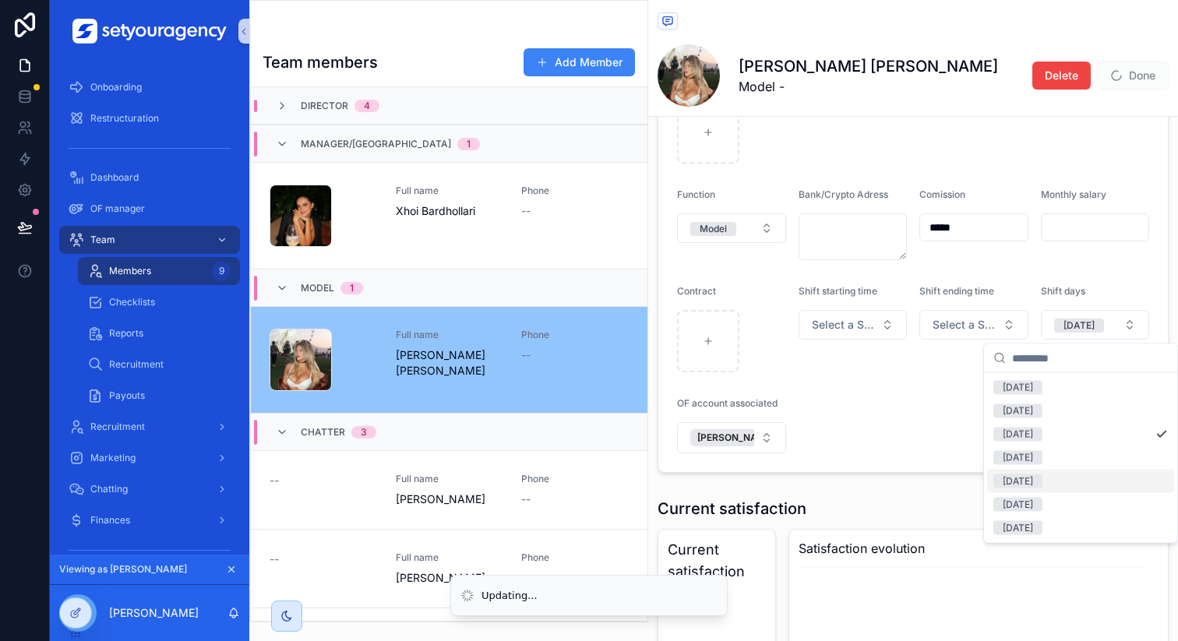
click at [1055, 470] on div "[DATE]" at bounding box center [1080, 481] width 187 height 23
click at [1042, 450] on span "[DATE]" at bounding box center [1017, 456] width 49 height 14
click at [1055, 480] on div "[DATE]" at bounding box center [1080, 481] width 187 height 23
click at [944, 424] on form "**********" at bounding box center [912, 243] width 509 height 458
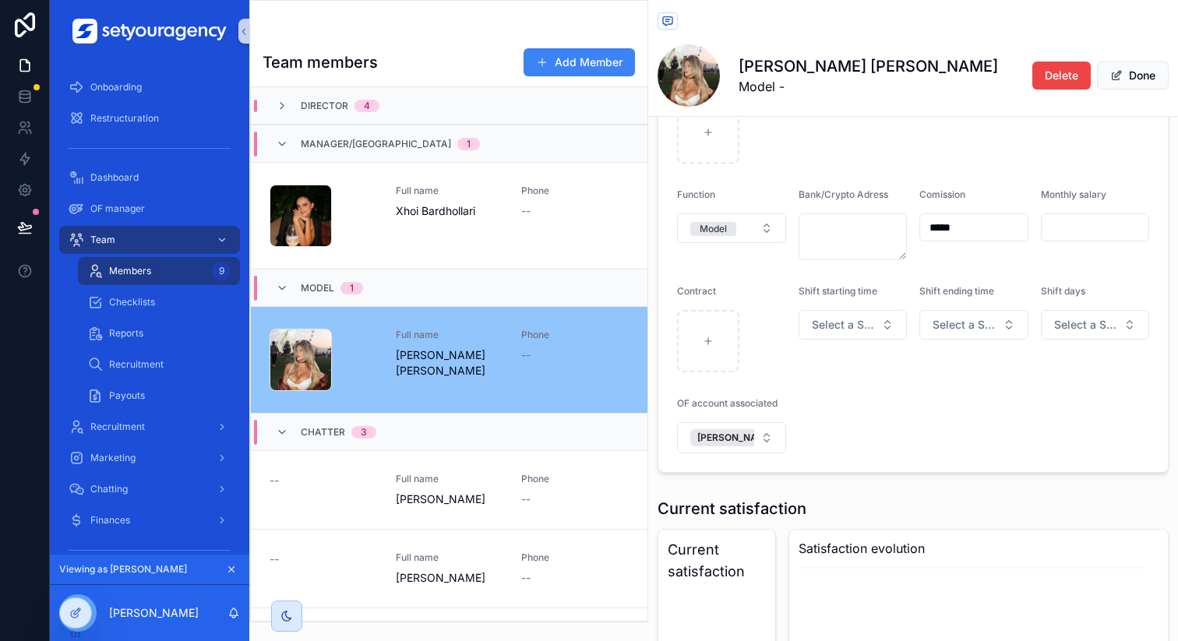
click at [944, 424] on form "**********" at bounding box center [912, 243] width 509 height 458
drag, startPoint x: 678, startPoint y: 400, endPoint x: 752, endPoint y: 401, distance: 73.2
click at [752, 401] on span "OF account associated" at bounding box center [727, 403] width 100 height 12
click at [896, 401] on form "**********" at bounding box center [912, 243] width 509 height 458
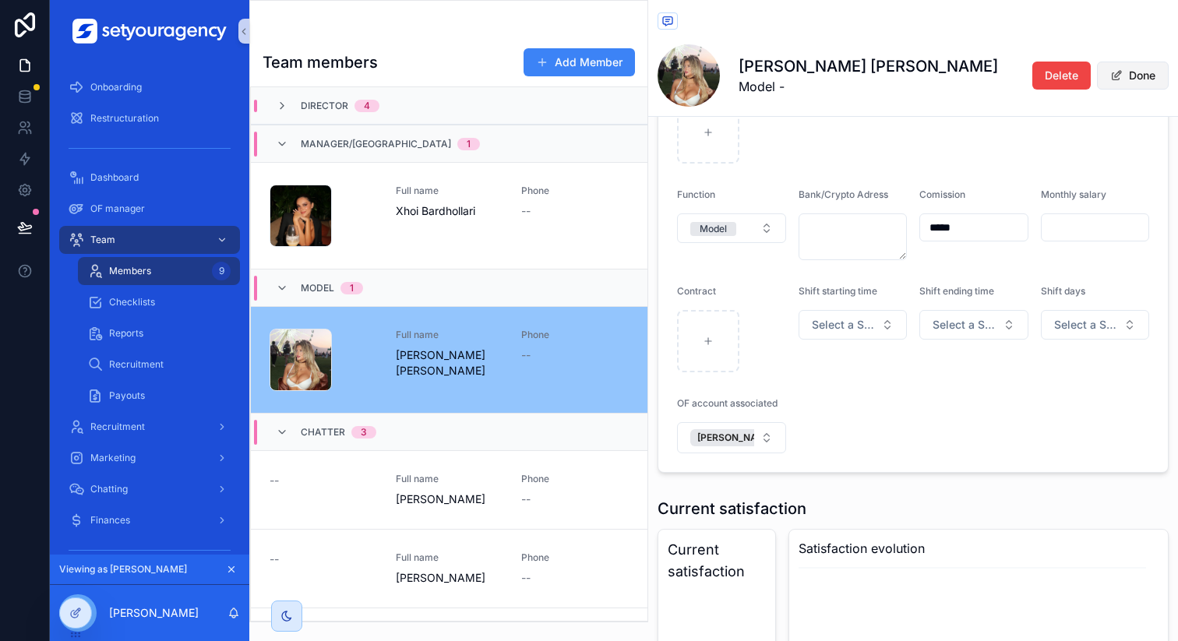
click at [1110, 76] on span "scrollable content" at bounding box center [1116, 75] width 12 height 12
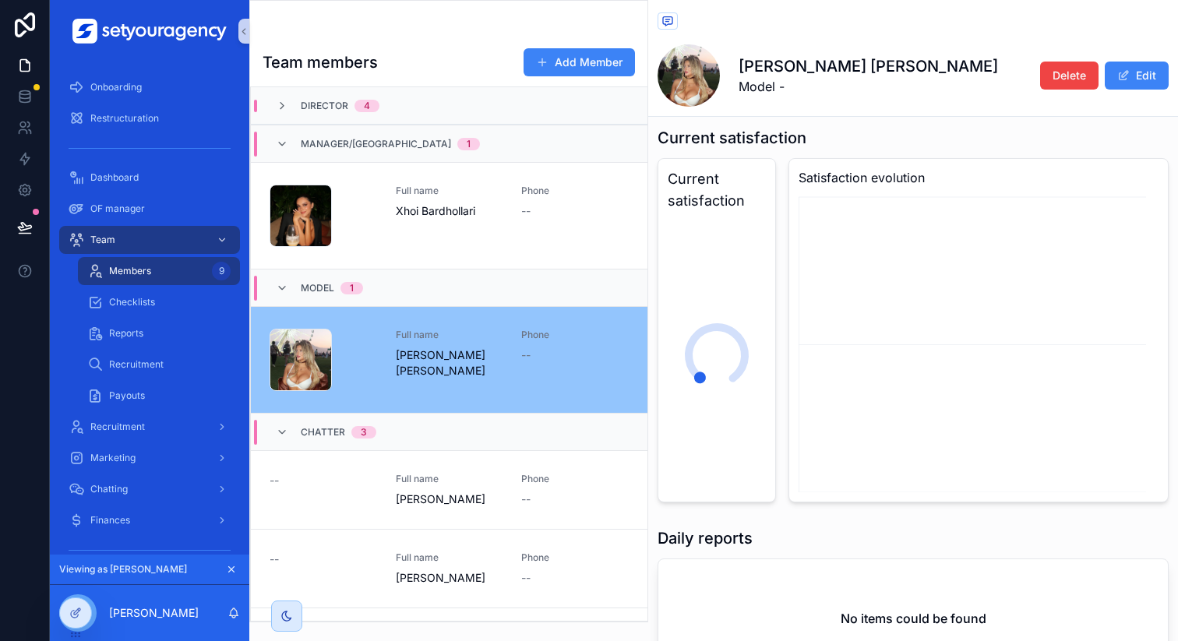
scroll to position [485, 0]
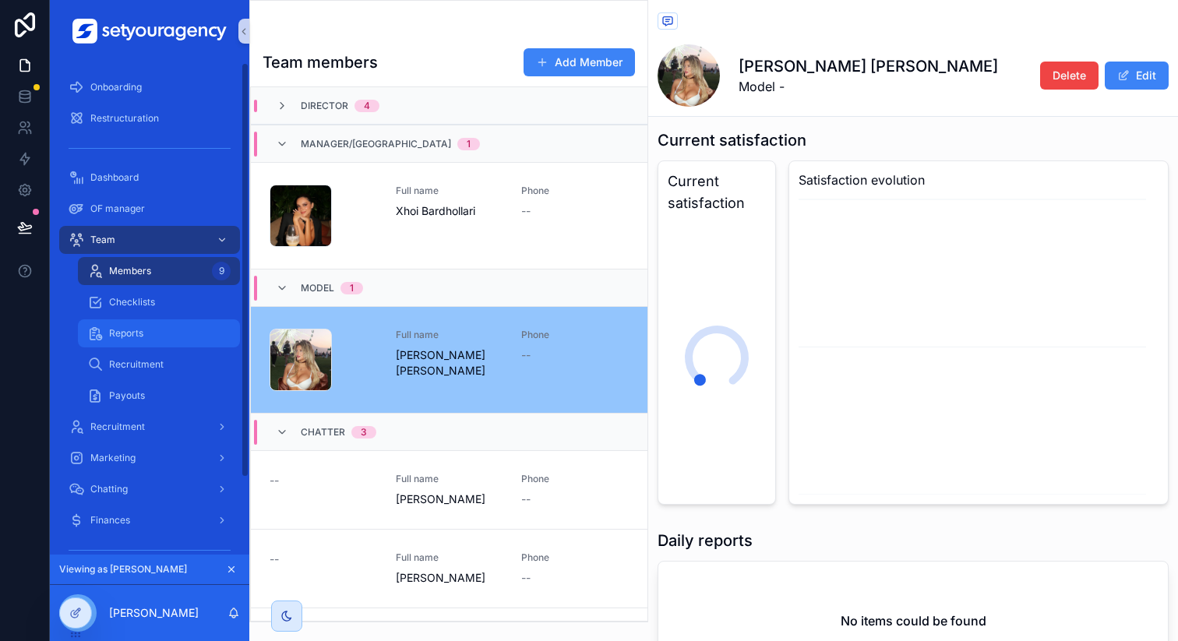
click at [156, 331] on div "Reports" at bounding box center [158, 333] width 143 height 25
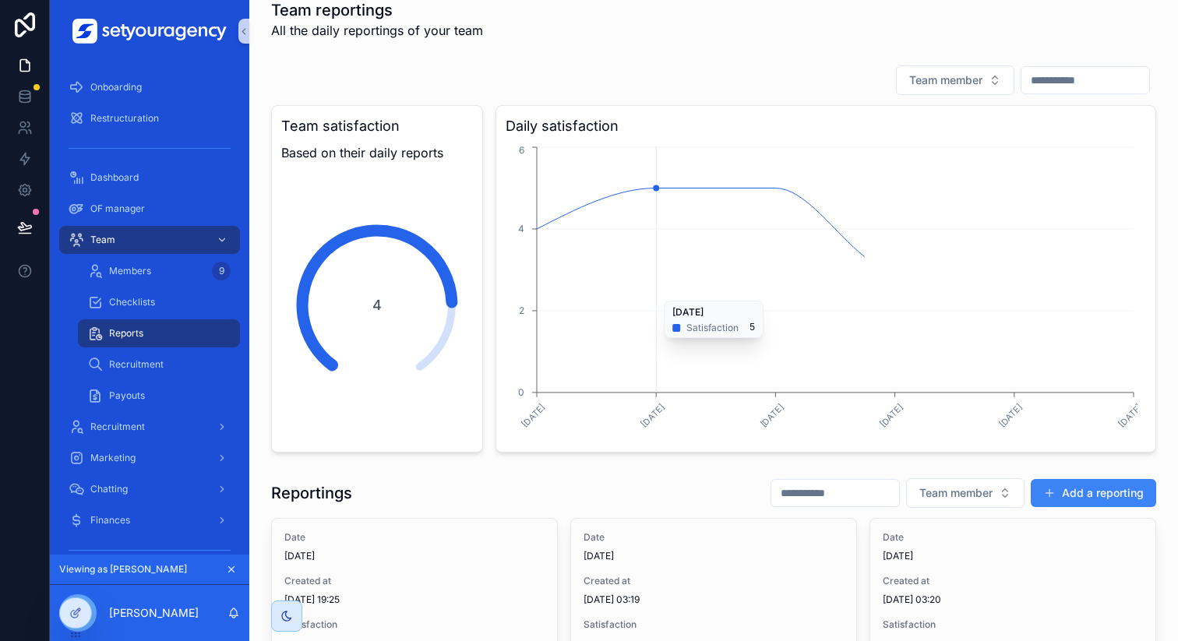
scroll to position [26, 0]
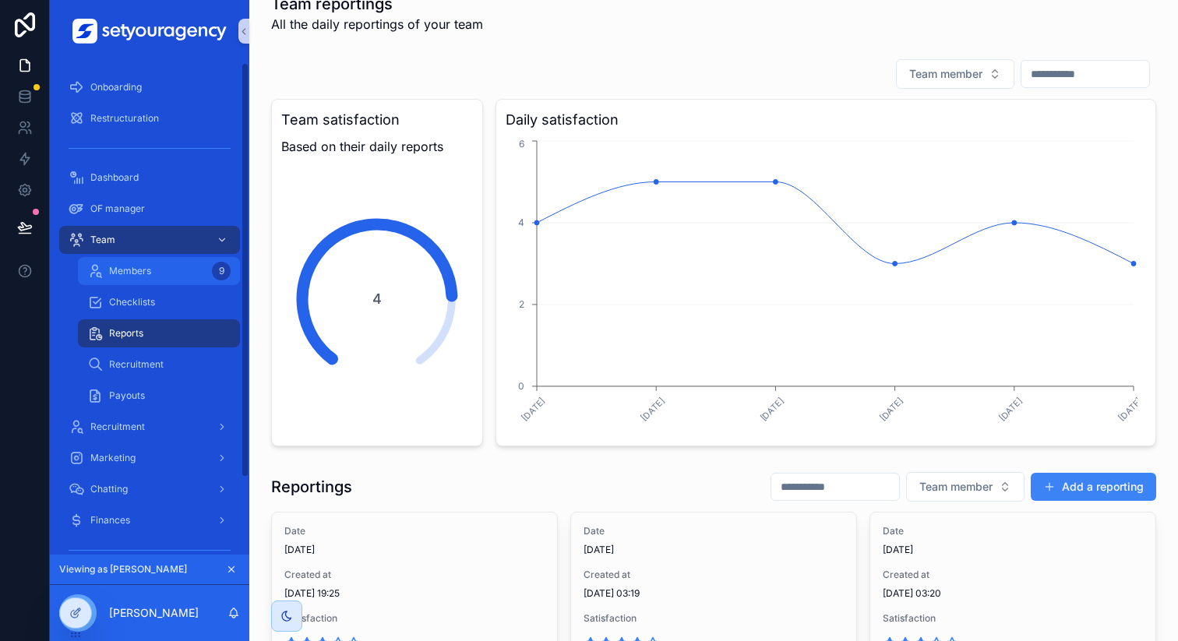
click at [181, 269] on div "Members 9" at bounding box center [158, 271] width 143 height 25
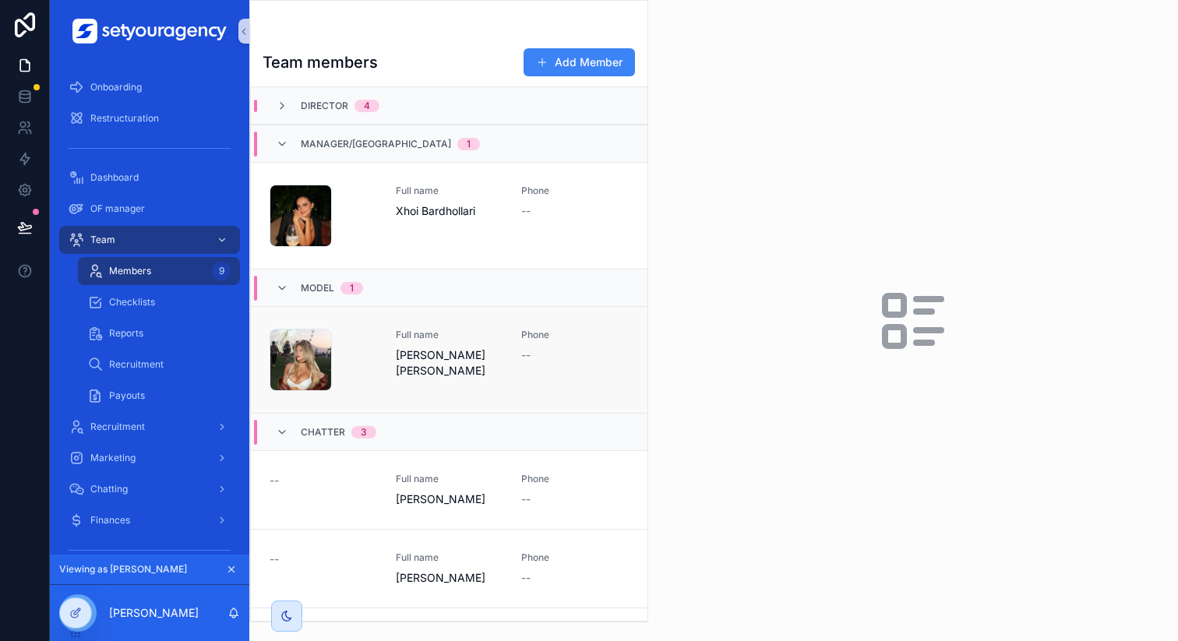
click at [502, 343] on div "Capture-d’écran-2025-08-08-à-15.04.07 .png Full name [PERSON_NAME] [PERSON_NA…" at bounding box center [448, 360] width 359 height 62
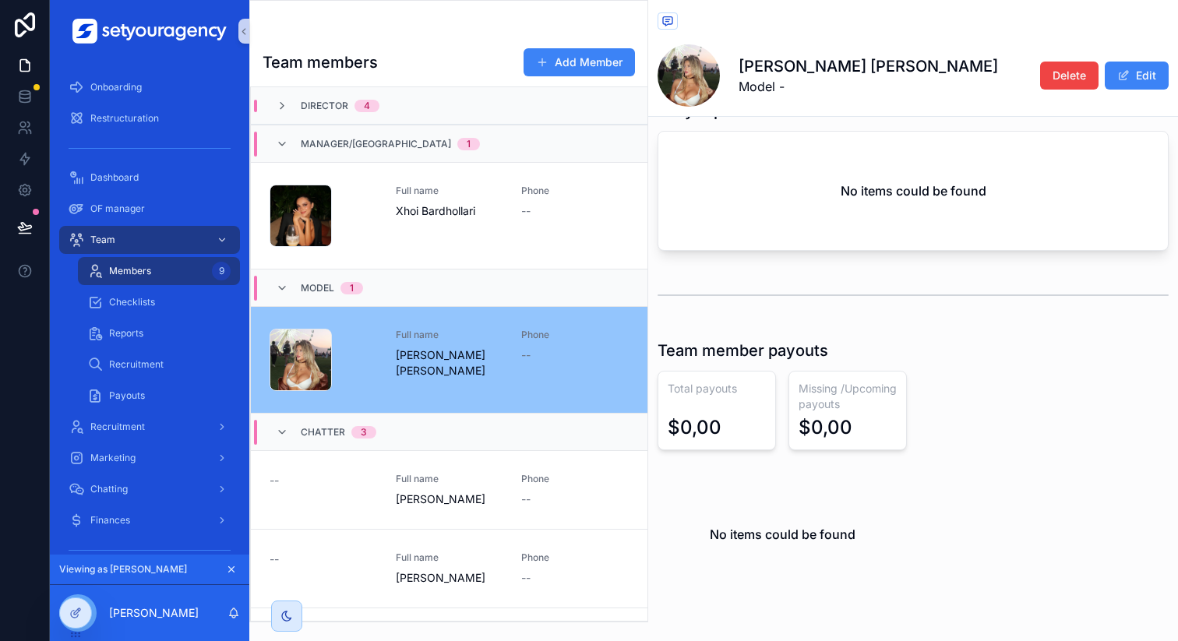
scroll to position [970, 0]
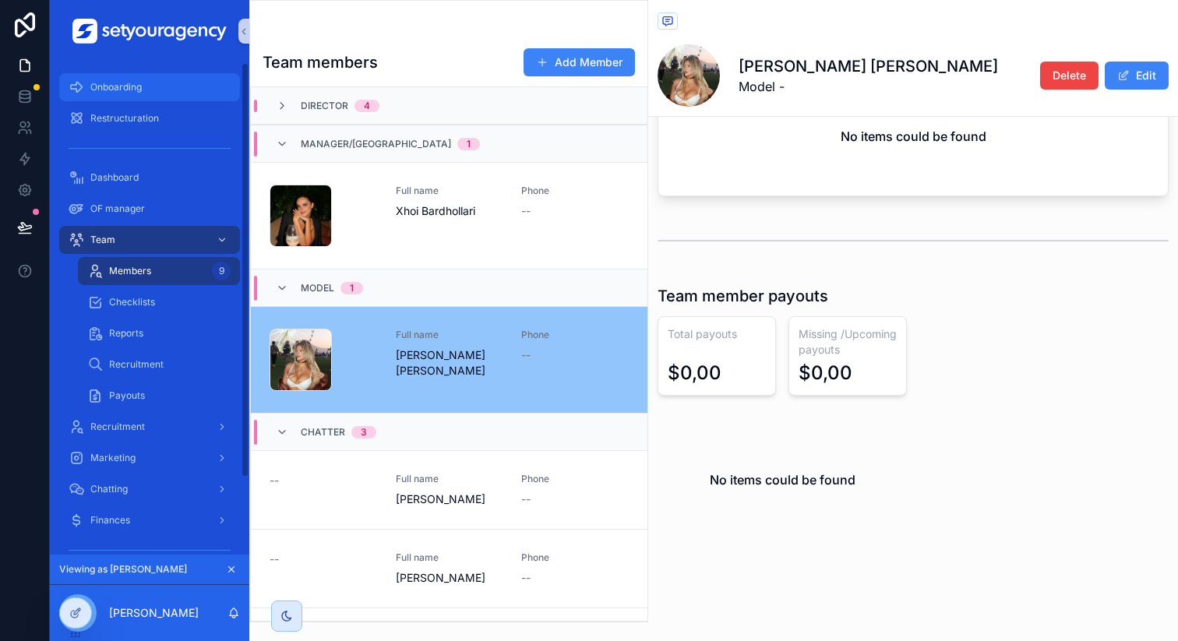
click at [170, 93] on div "Onboarding" at bounding box center [150, 87] width 162 height 25
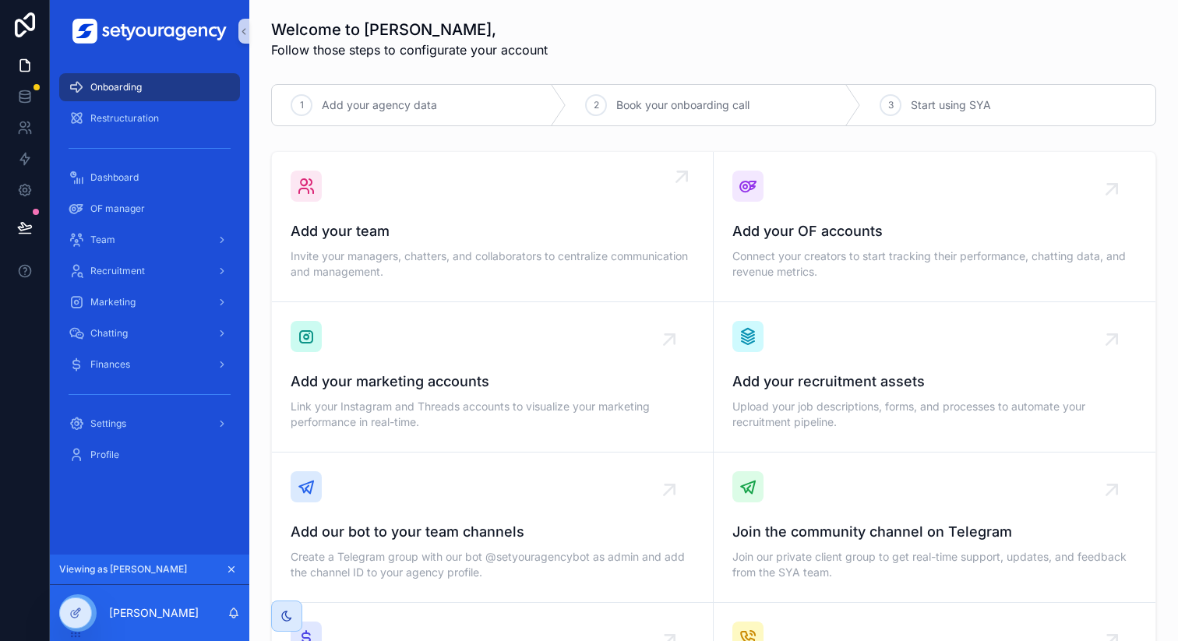
scroll to position [6, 0]
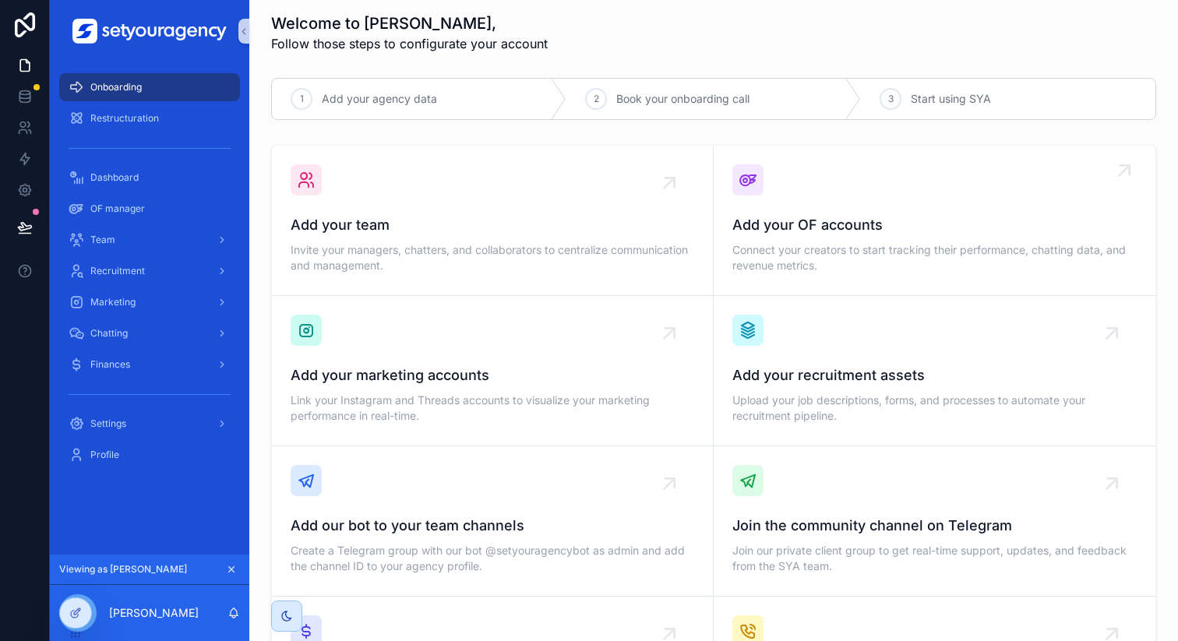
click at [821, 200] on div "Add your OF accounts Connect your creators to start tracking their performance,…" at bounding box center [934, 220] width 404 height 112
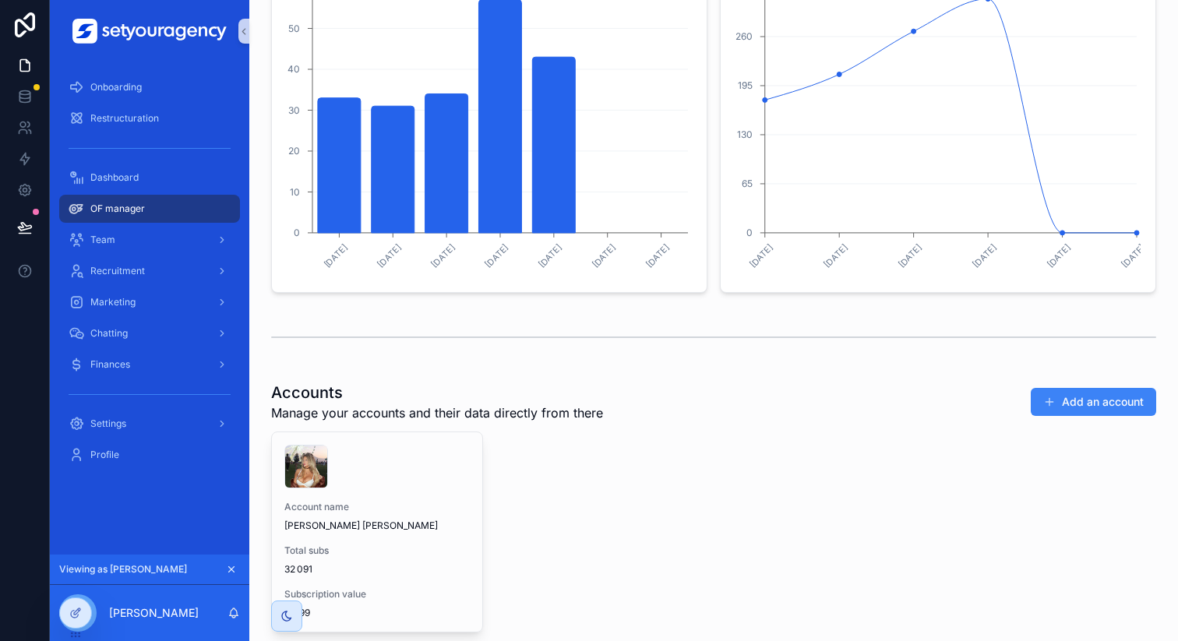
scroll to position [772, 0]
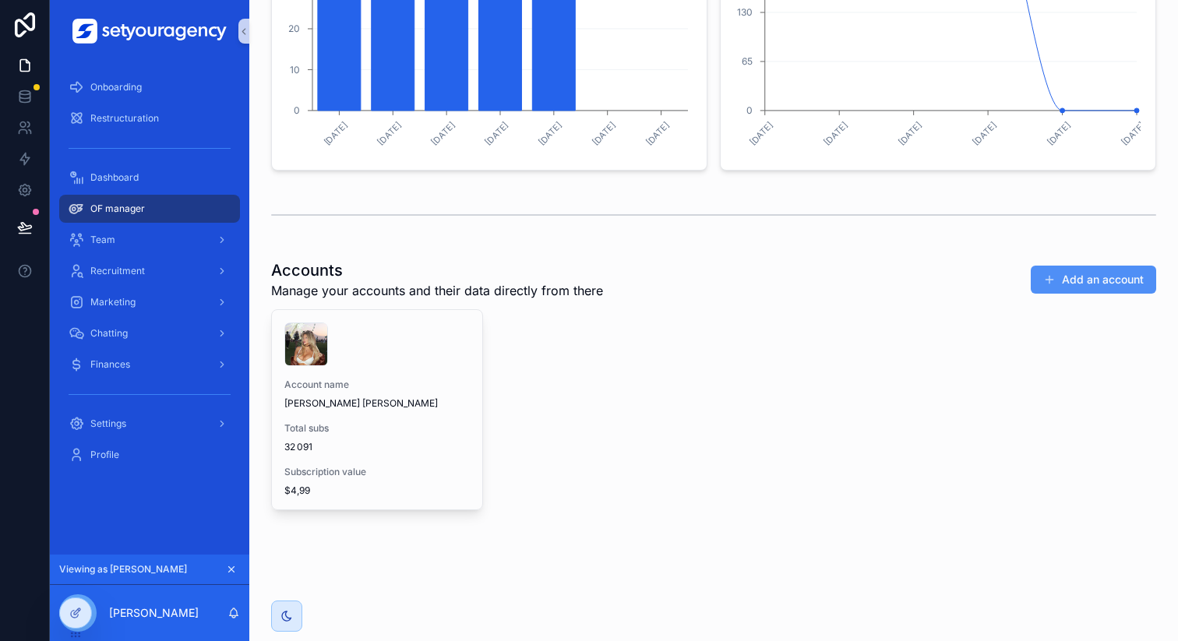
click at [1062, 279] on button "Add an account" at bounding box center [1092, 280] width 125 height 28
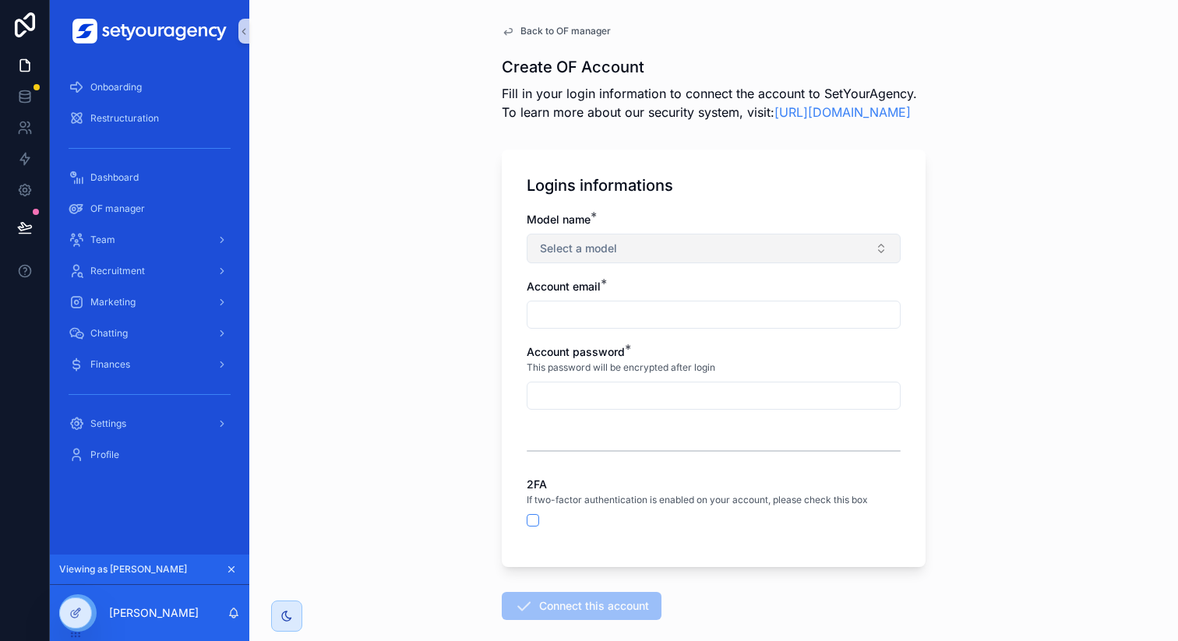
click at [686, 263] on button "Select a model" at bounding box center [714, 249] width 374 height 30
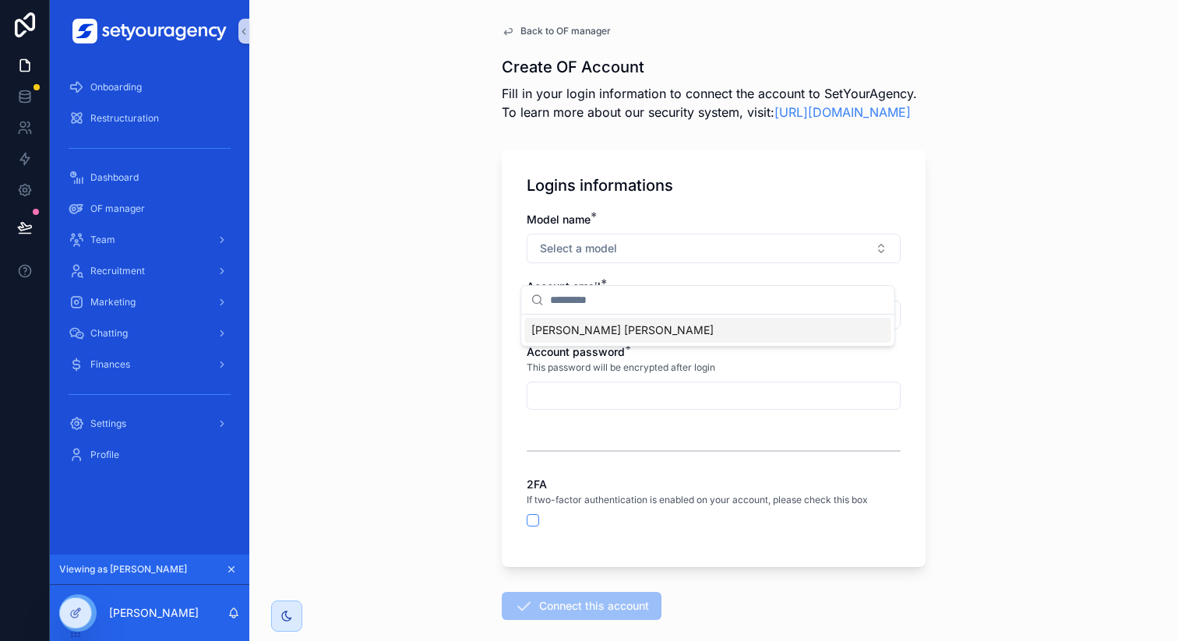
click at [575, 333] on span "[PERSON_NAME] [PERSON_NAME]" at bounding box center [622, 330] width 182 height 16
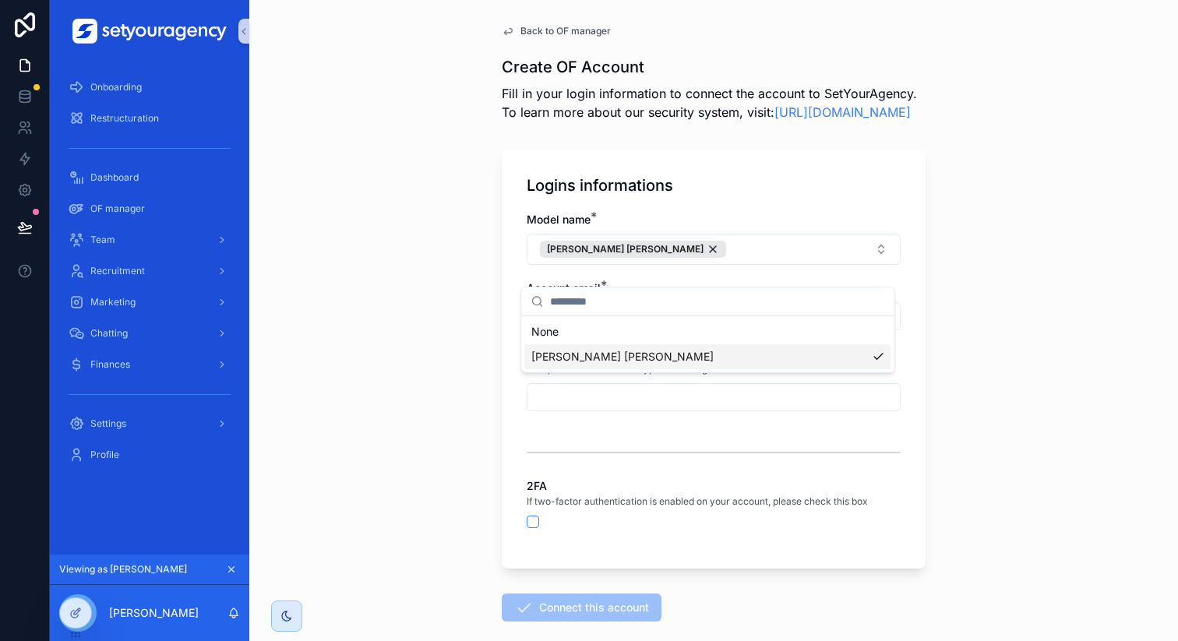
click at [478, 361] on div "Back to OF manager Create OF Account Fill in your login information to connect …" at bounding box center [713, 320] width 928 height 641
click at [554, 327] on input "scrollable content" at bounding box center [713, 316] width 372 height 22
click at [502, 343] on div "Logins informations Model name * [PERSON_NAME] [PERSON_NAME] Account email * Ac…" at bounding box center [714, 359] width 424 height 419
click at [571, 408] on input "scrollable content" at bounding box center [713, 397] width 372 height 22
click at [509, 379] on div "Logins informations Model name * [PERSON_NAME] [PERSON_NAME] Account email * Ac…" at bounding box center [714, 359] width 424 height 419
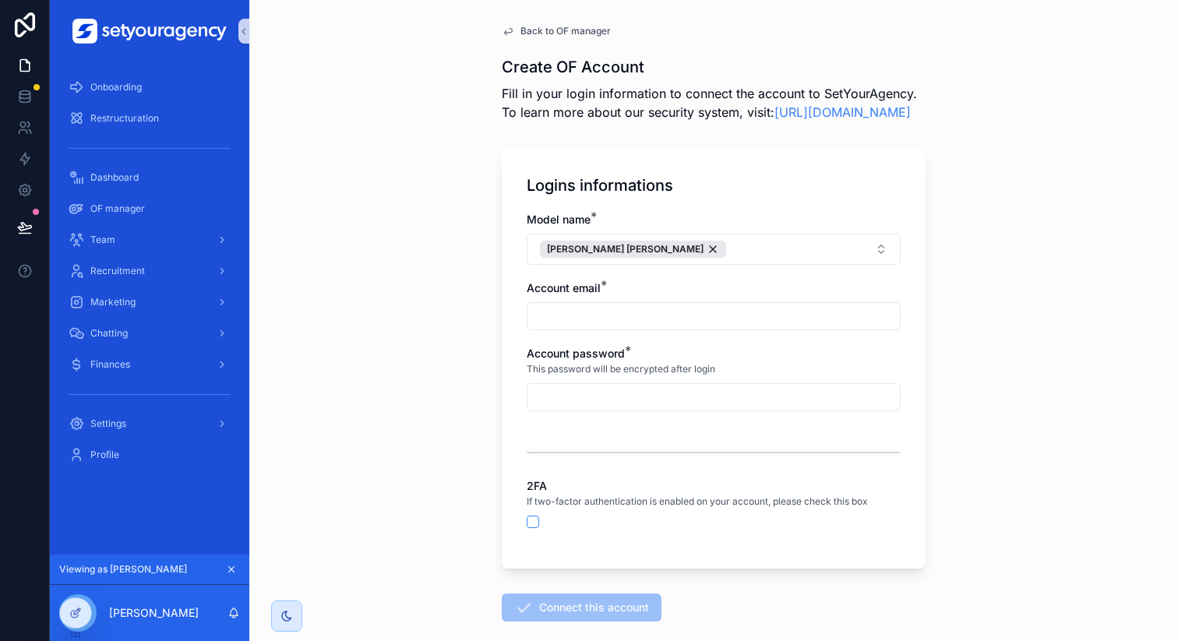
click at [554, 408] on input "scrollable content" at bounding box center [713, 397] width 372 height 22
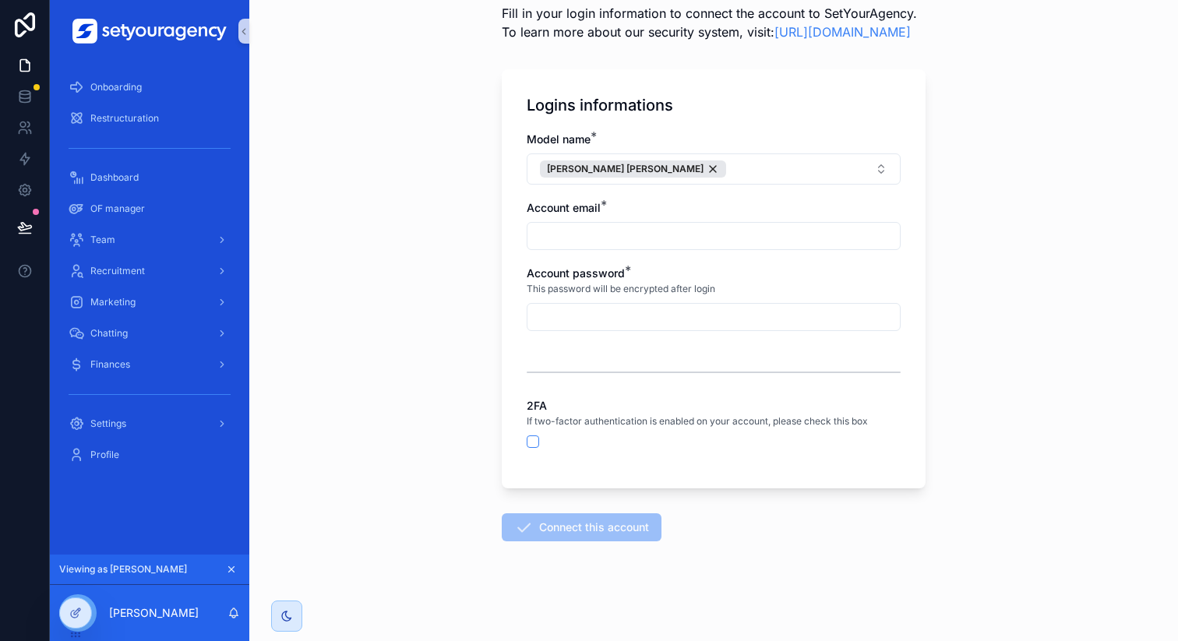
click at [595, 367] on div "scrollable content" at bounding box center [714, 372] width 374 height 39
click at [527, 442] on button "scrollable content" at bounding box center [533, 441] width 12 height 12
click at [625, 440] on div "scrollable content" at bounding box center [714, 441] width 374 height 12
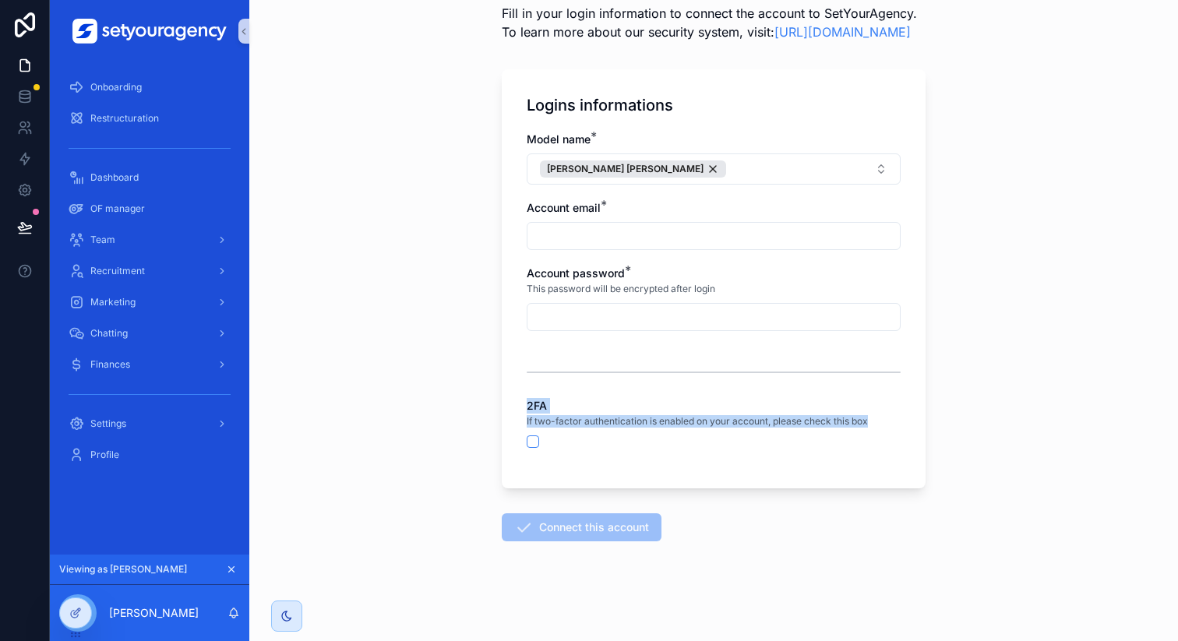
drag, startPoint x: 520, startPoint y: 404, endPoint x: 552, endPoint y: 438, distance: 46.8
click at [552, 438] on div "Logins informations Model name * [PERSON_NAME] [PERSON_NAME] Account email * Ac…" at bounding box center [714, 278] width 424 height 419
click at [590, 428] on div "If two-factor authentication is enabled on your account, please check this box" at bounding box center [714, 422] width 374 height 16
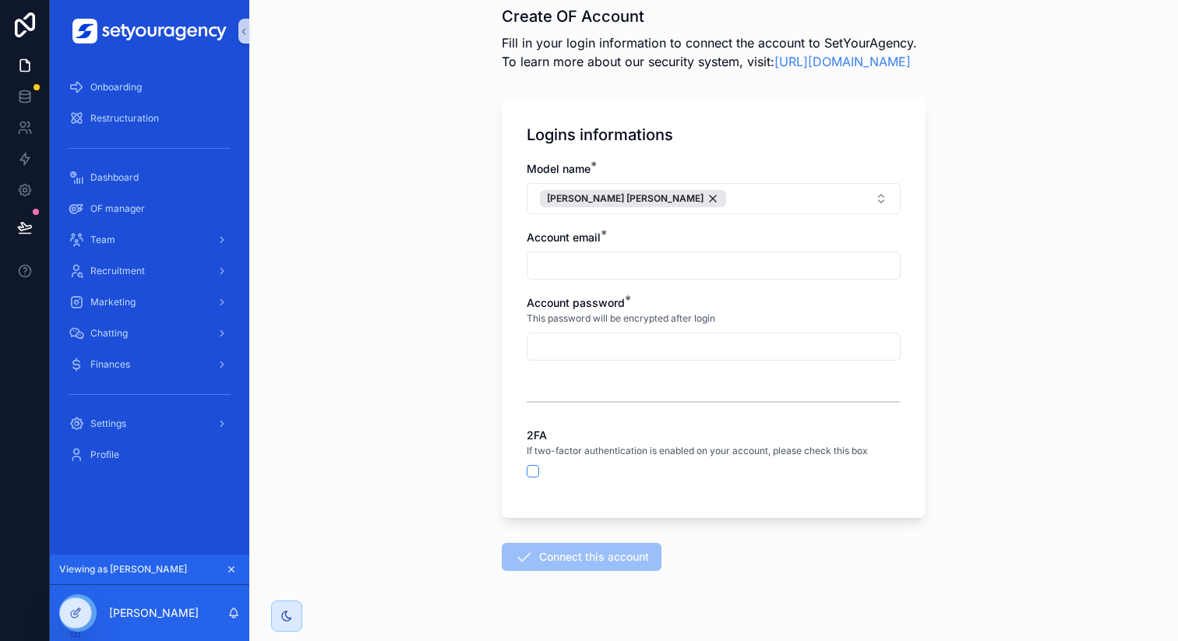
scroll to position [0, 0]
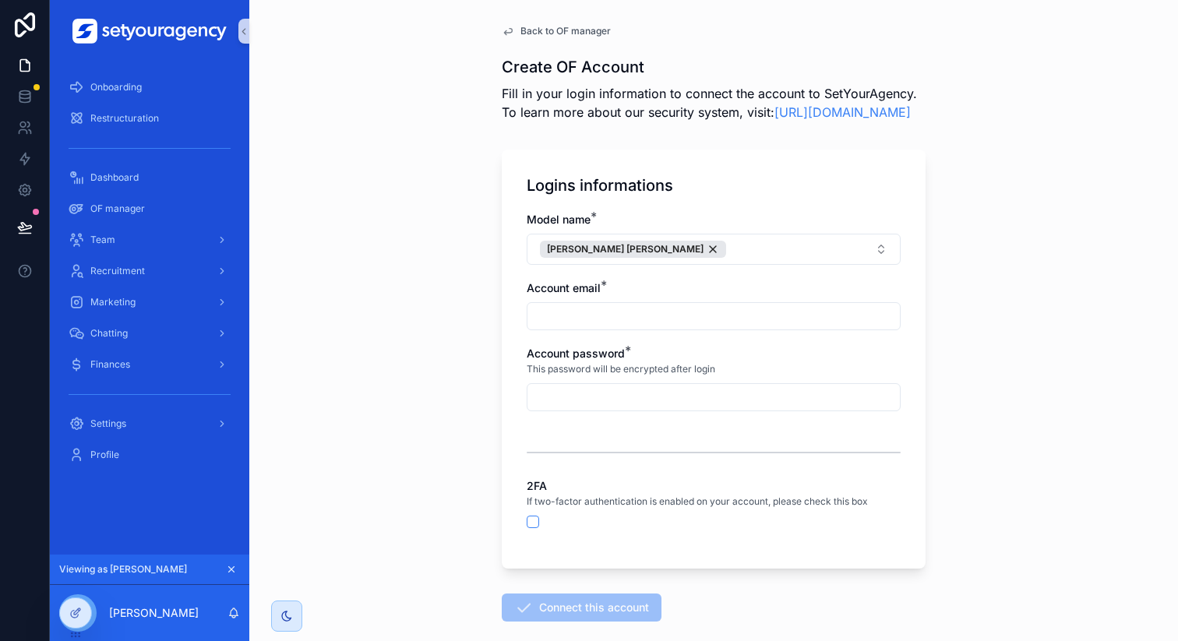
click at [575, 34] on span "Back to OF manager" at bounding box center [565, 31] width 90 height 12
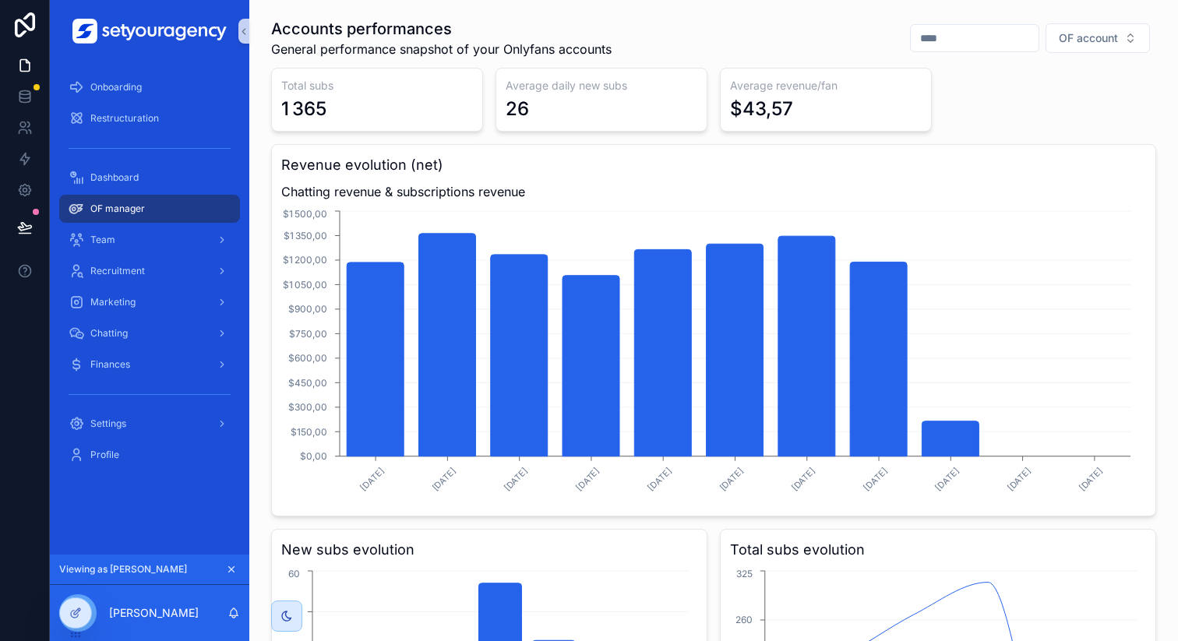
scroll to position [71, 0]
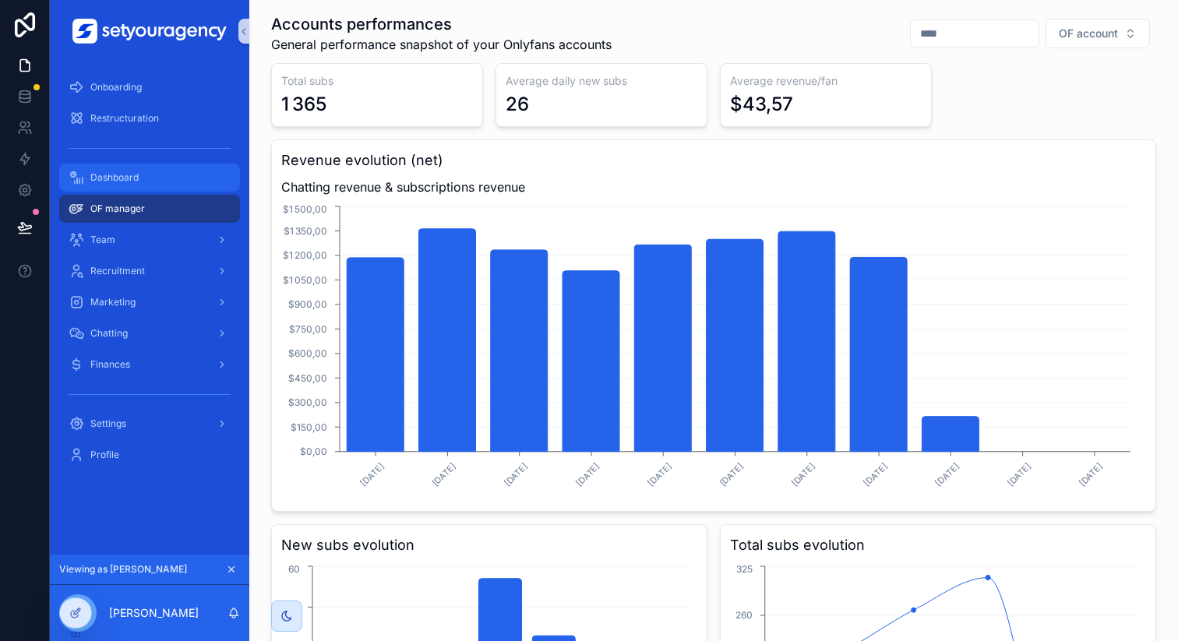
click at [119, 183] on span "Dashboard" at bounding box center [114, 177] width 48 height 12
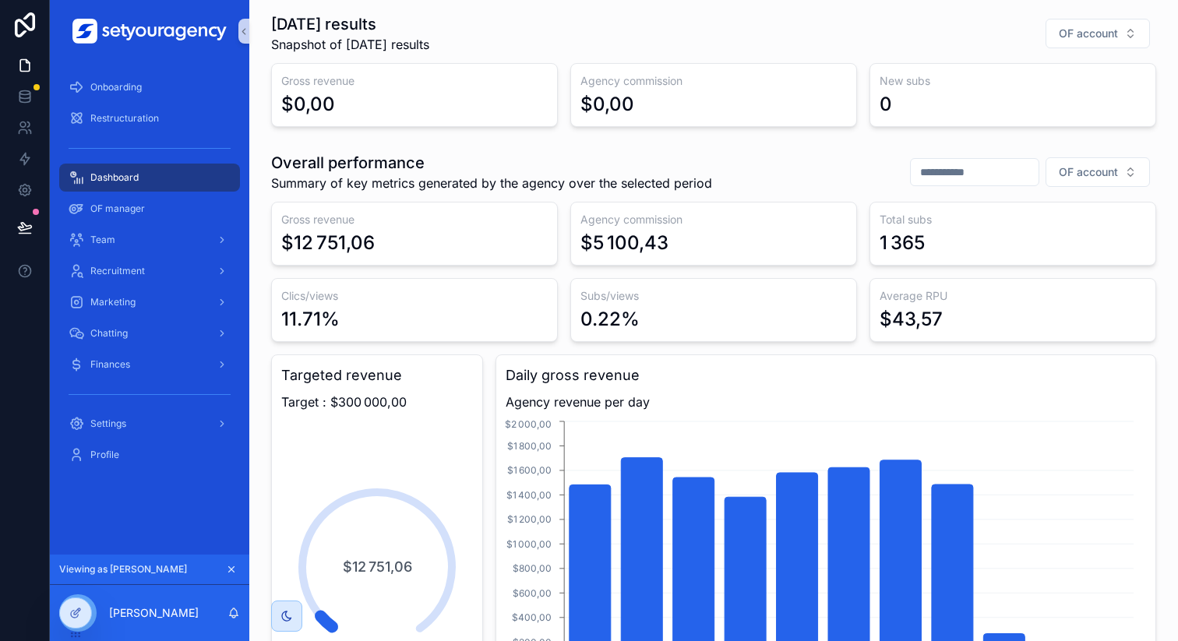
scroll to position [253, 0]
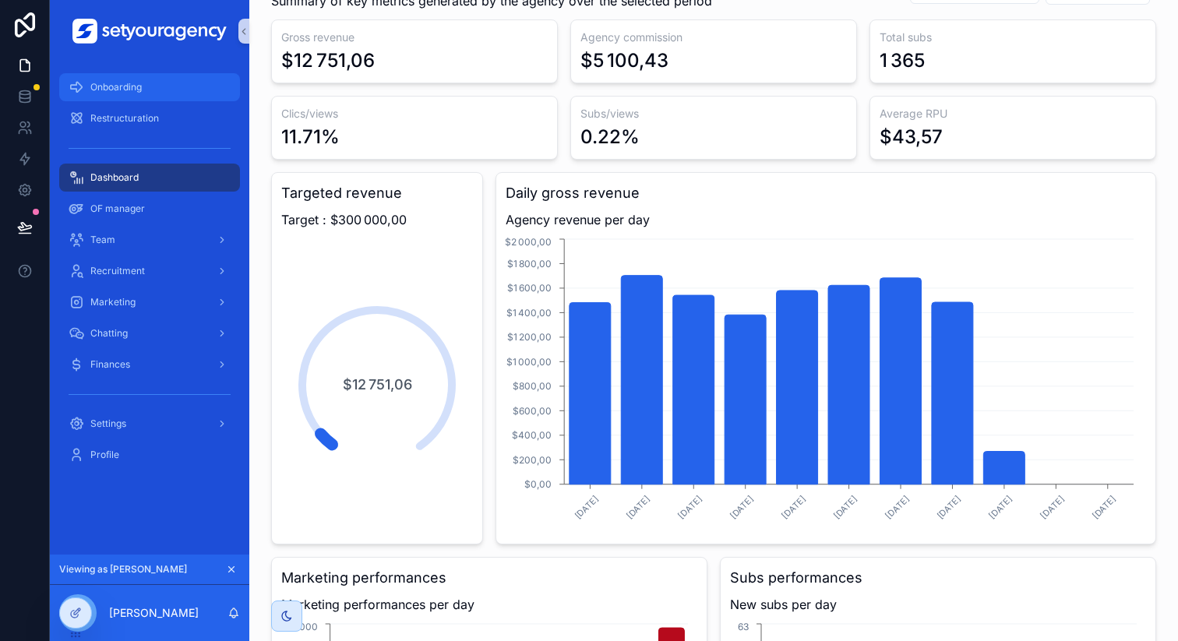
click at [184, 79] on div "Onboarding" at bounding box center [150, 87] width 162 height 25
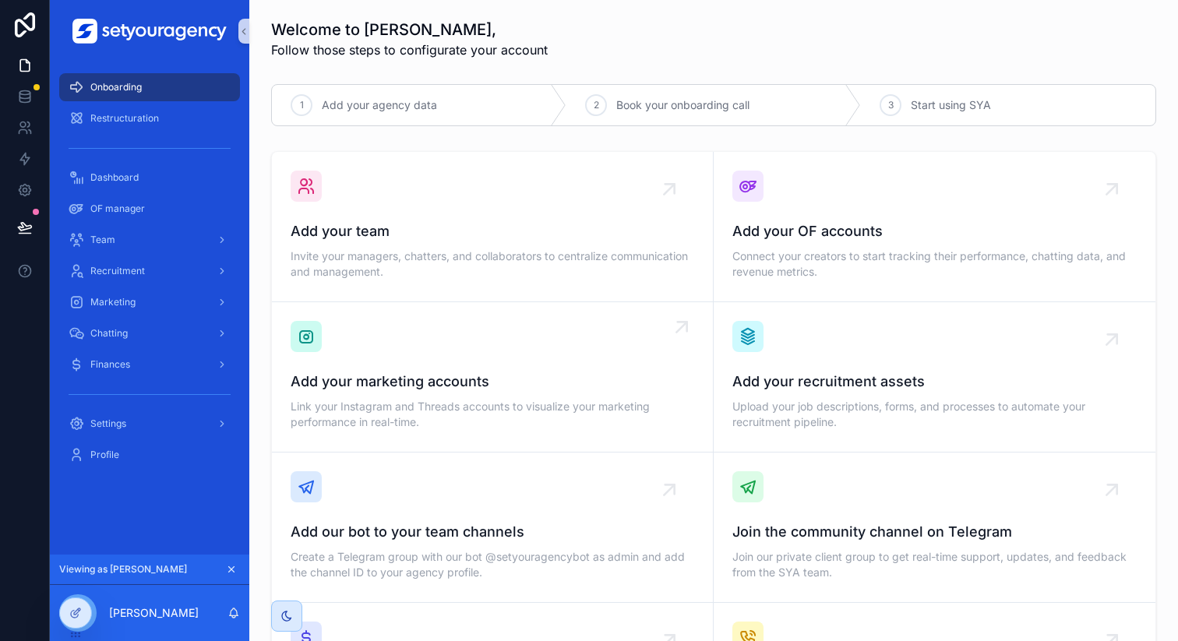
click at [555, 319] on link "Add your marketing accounts Link your Instagram and Threads accounts to visuali…" at bounding box center [493, 377] width 442 height 150
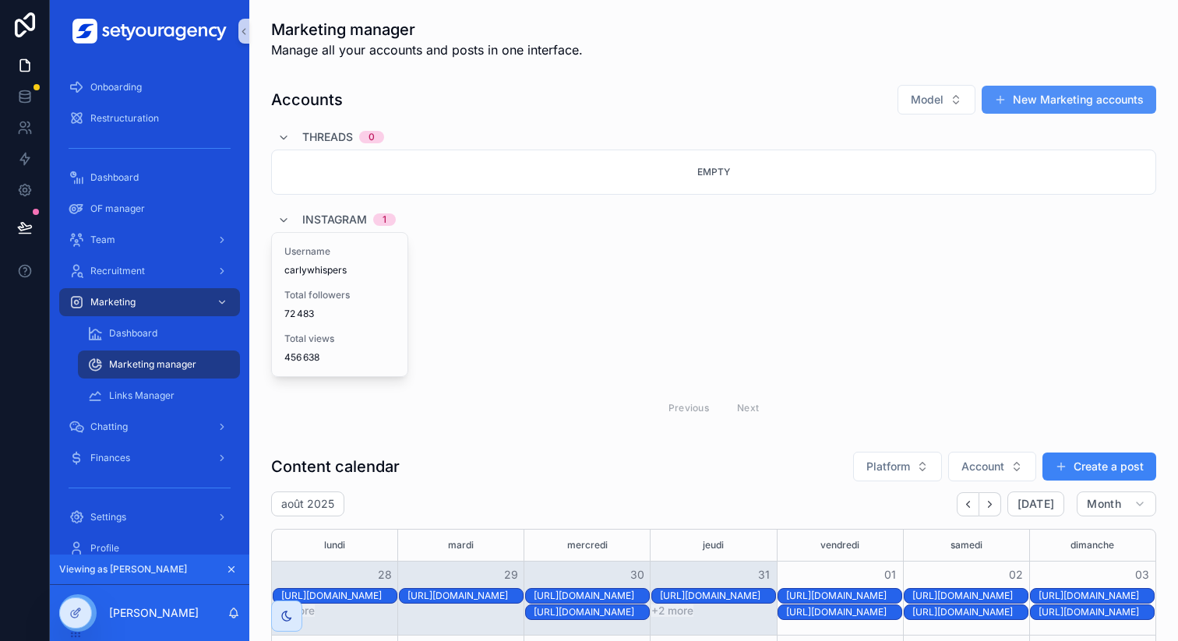
click at [1069, 111] on button "New Marketing accounts" at bounding box center [1068, 100] width 174 height 28
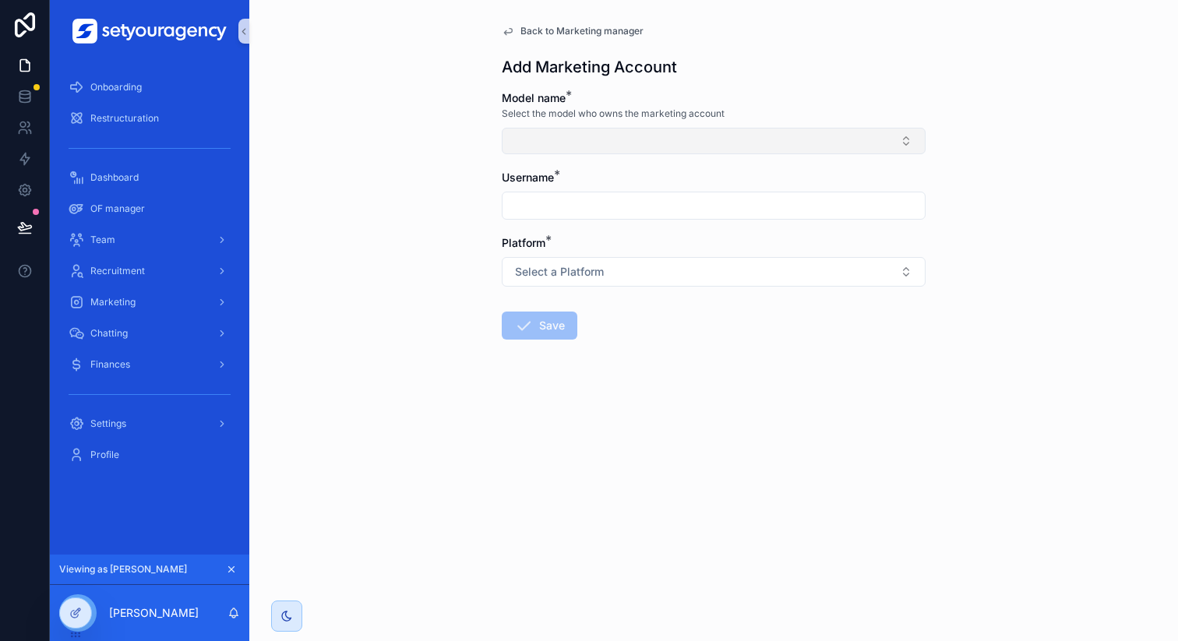
click at [573, 147] on button "Select Button" at bounding box center [714, 141] width 424 height 26
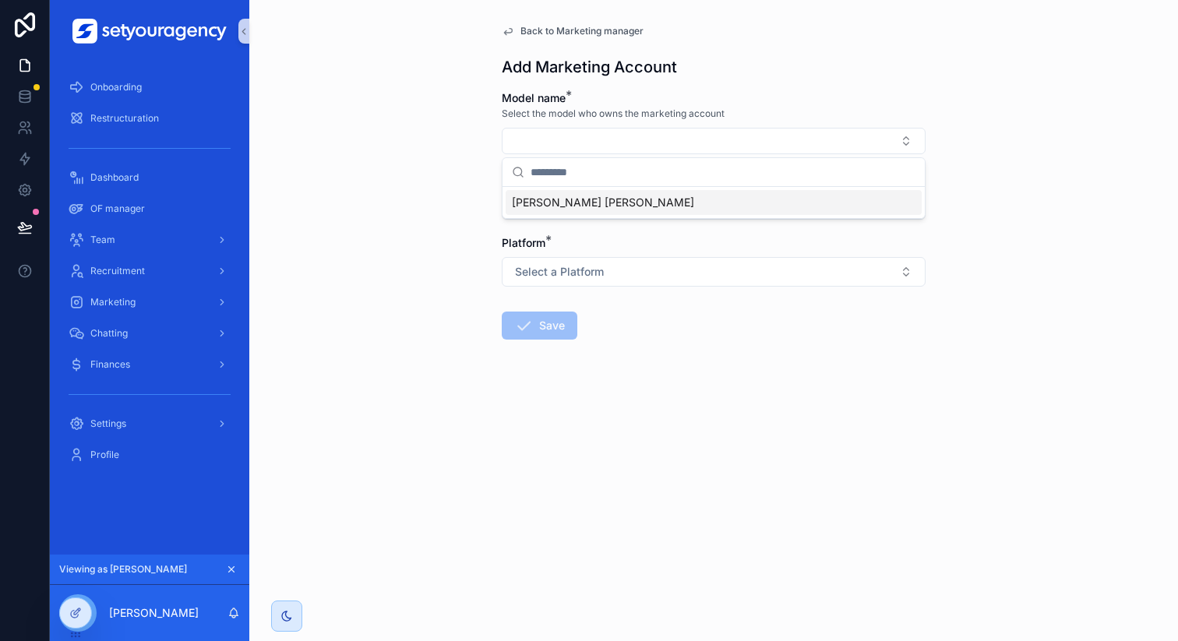
click at [380, 215] on div "Back to Marketing manager Add Marketing Account Model name * Select the model w…" at bounding box center [713, 320] width 928 height 641
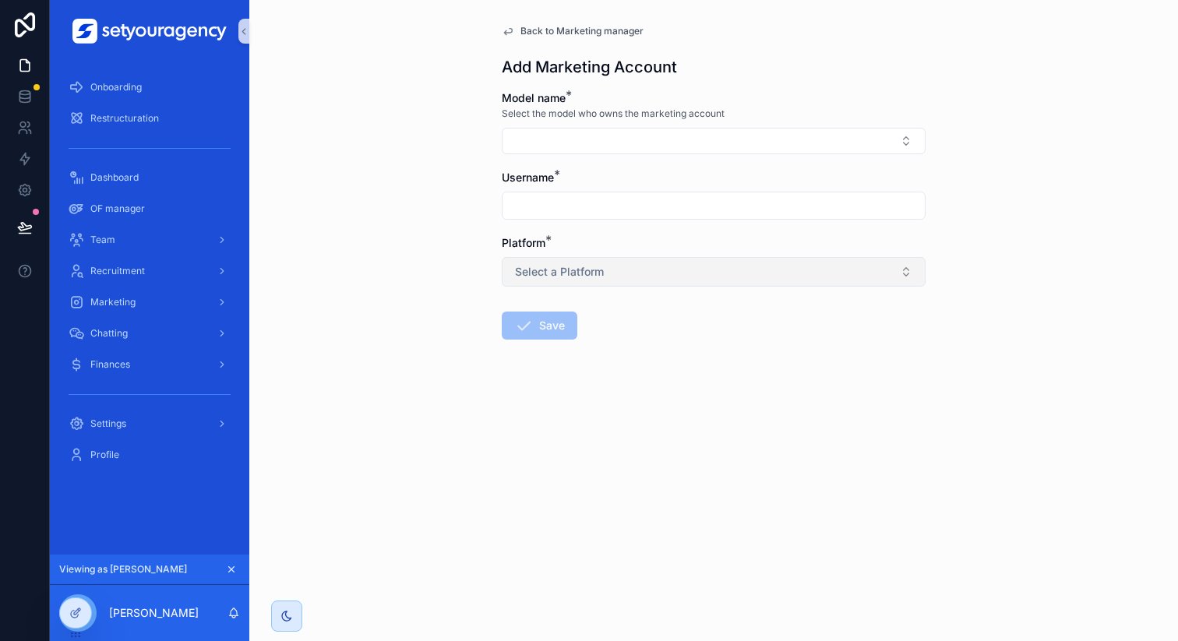
click at [600, 277] on span "Select a Platform" at bounding box center [559, 272] width 89 height 16
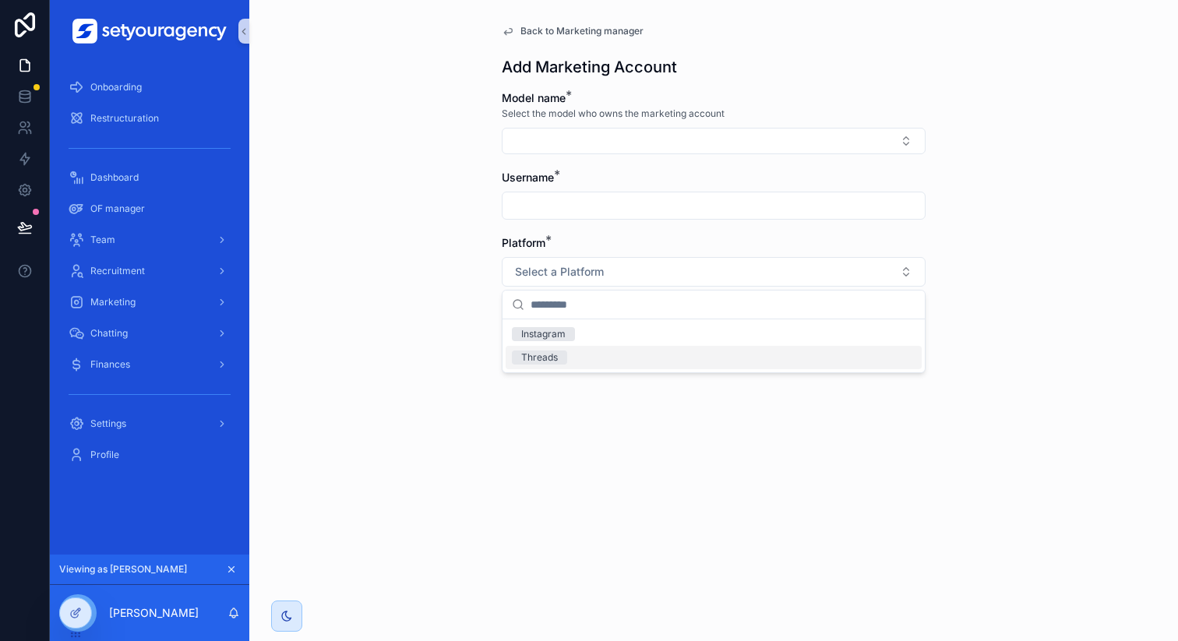
click at [474, 362] on div "Back to Marketing manager Add Marketing Account Model name * Select the model w…" at bounding box center [713, 320] width 928 height 641
click at [587, 34] on span "Back to Marketing manager" at bounding box center [581, 31] width 123 height 12
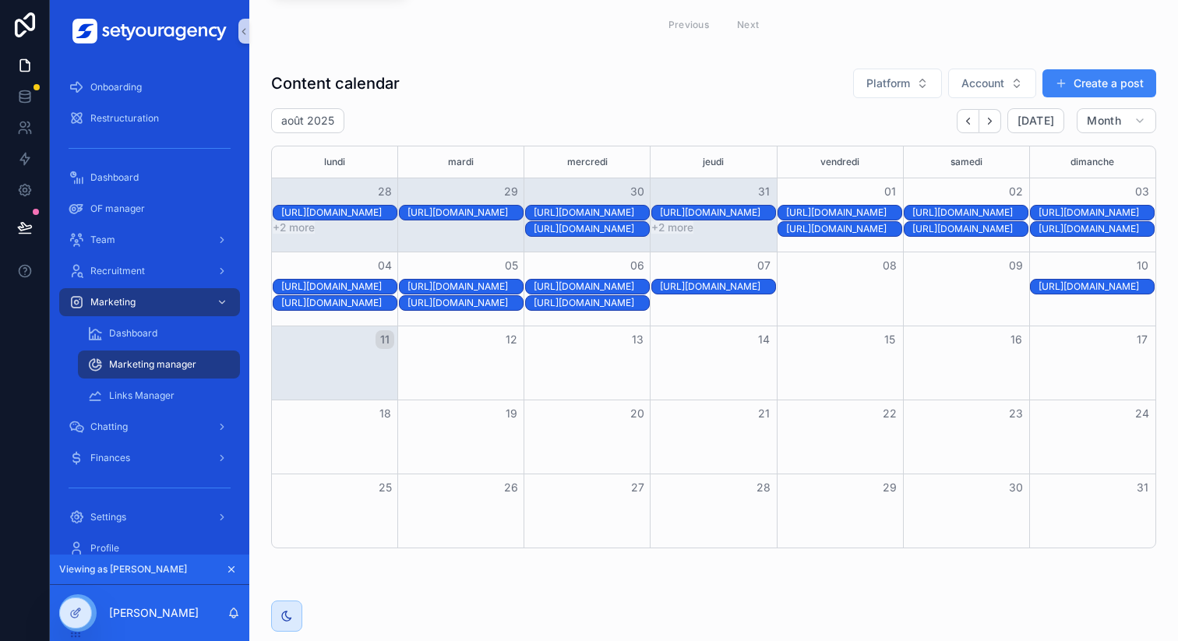
scroll to position [421, 0]
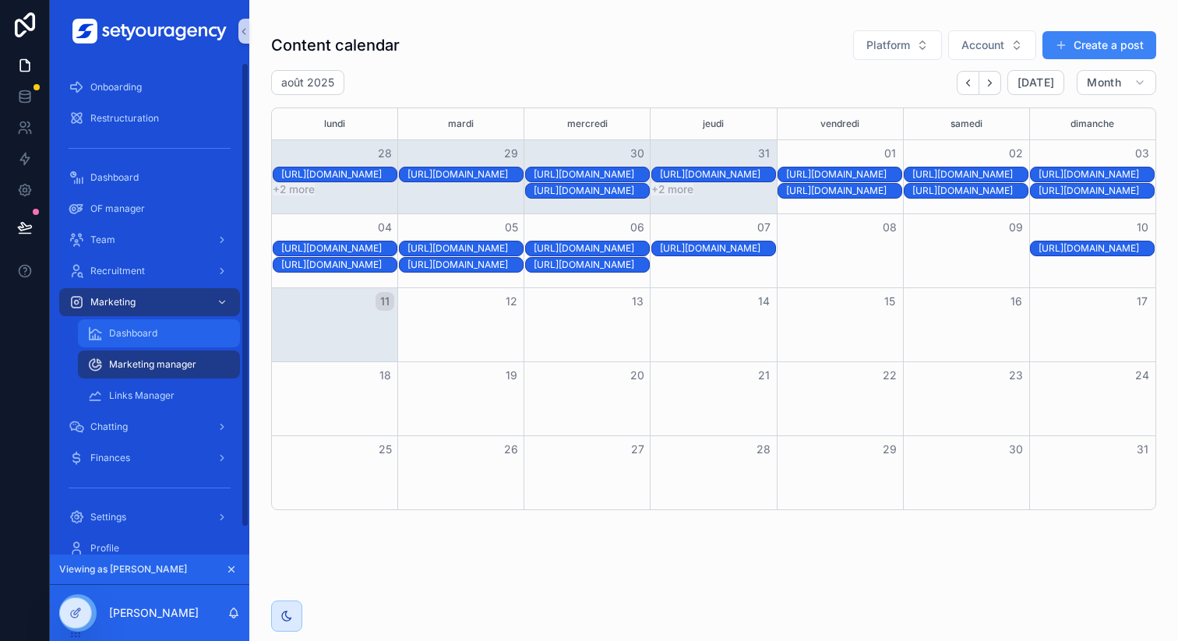
click at [190, 340] on div "Dashboard" at bounding box center [158, 333] width 143 height 25
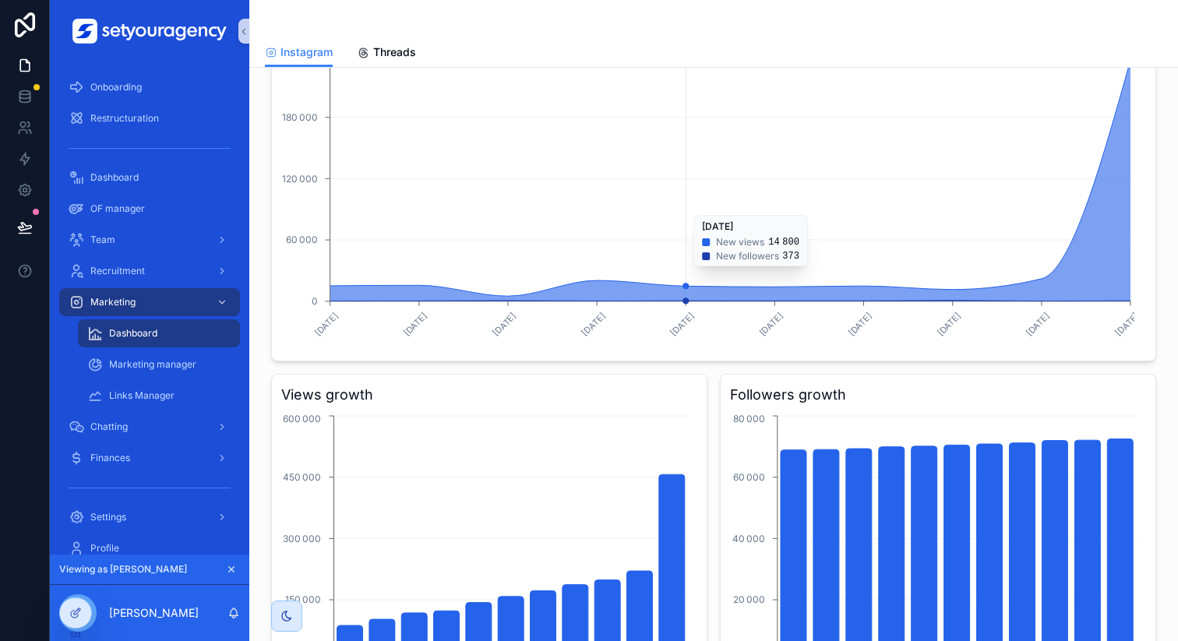
scroll to position [291, 0]
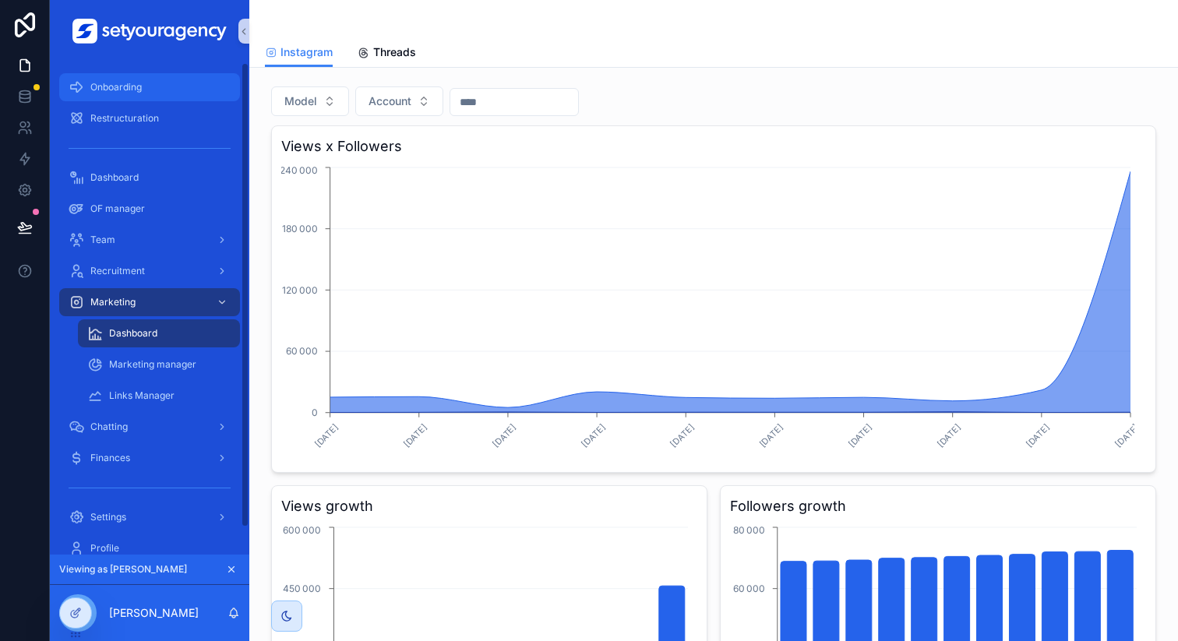
click at [171, 90] on div "Onboarding" at bounding box center [150, 87] width 162 height 25
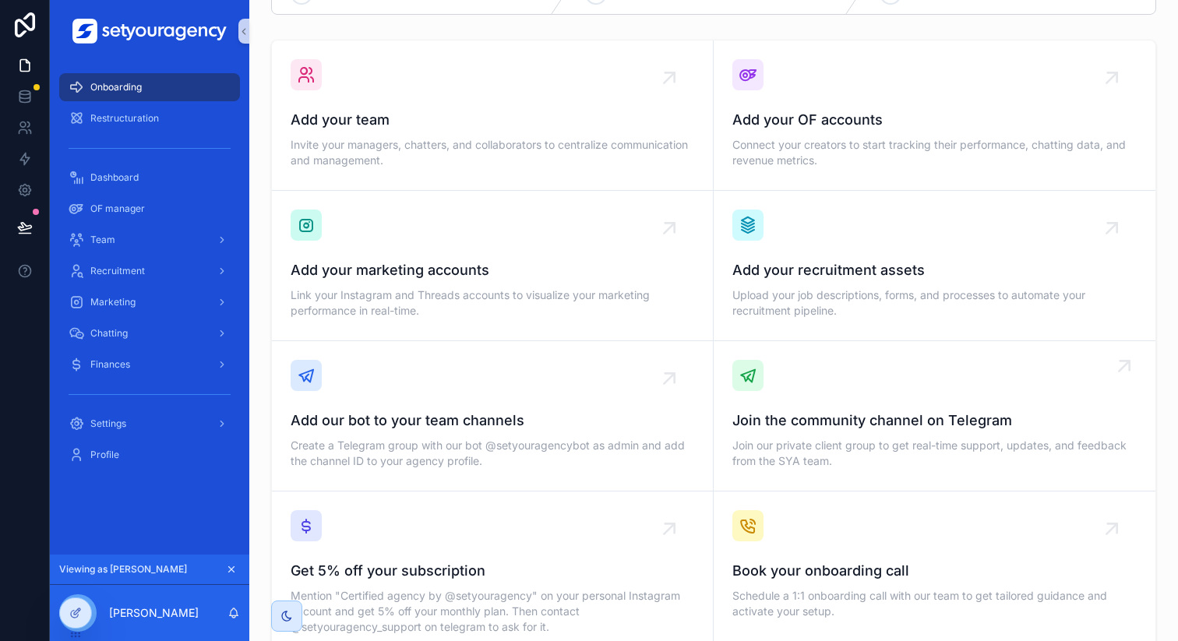
scroll to position [58, 0]
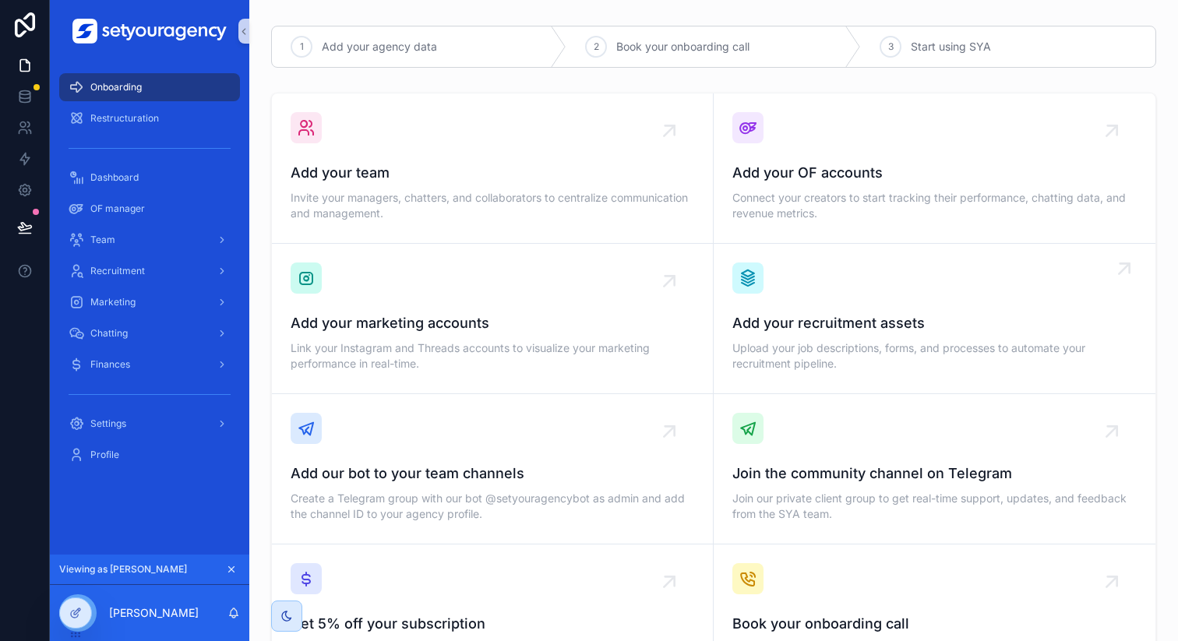
click at [852, 314] on span "Add your recruitment assets" at bounding box center [934, 323] width 404 height 22
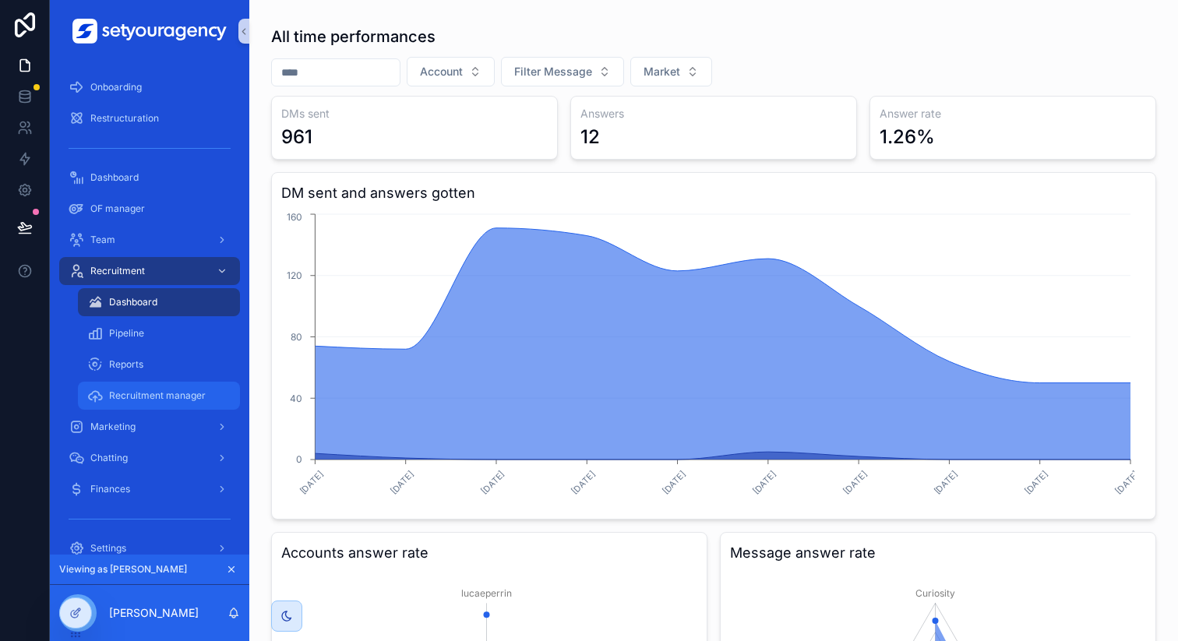
click at [167, 389] on div "Recruitment manager" at bounding box center [158, 395] width 143 height 25
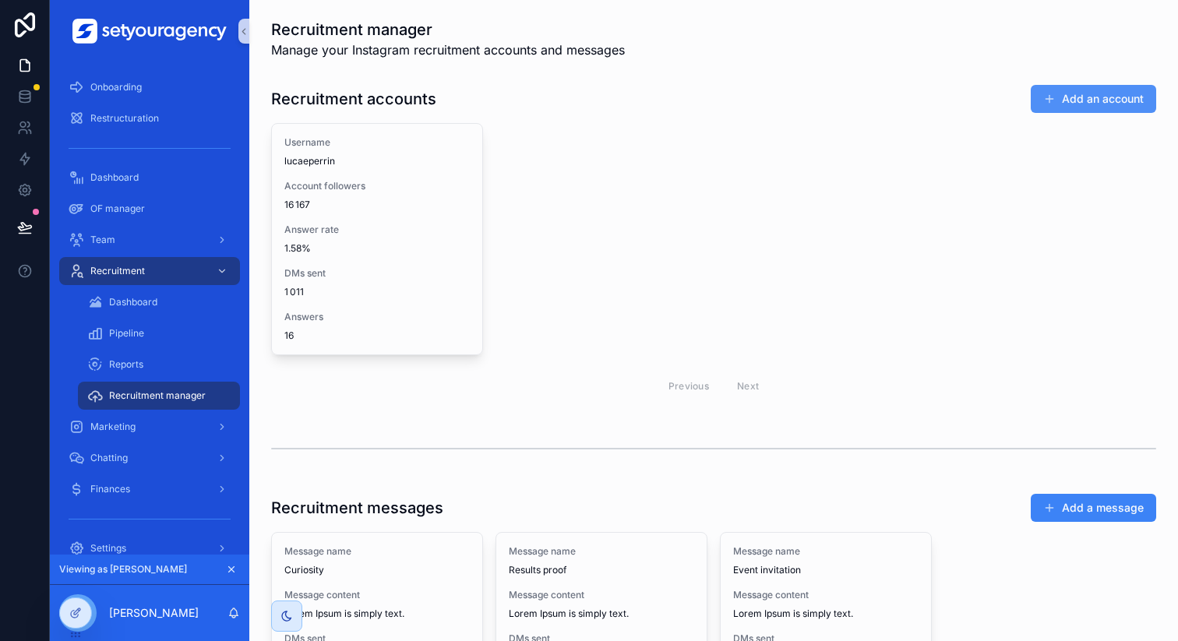
click at [1052, 103] on button "Add an account" at bounding box center [1092, 99] width 125 height 28
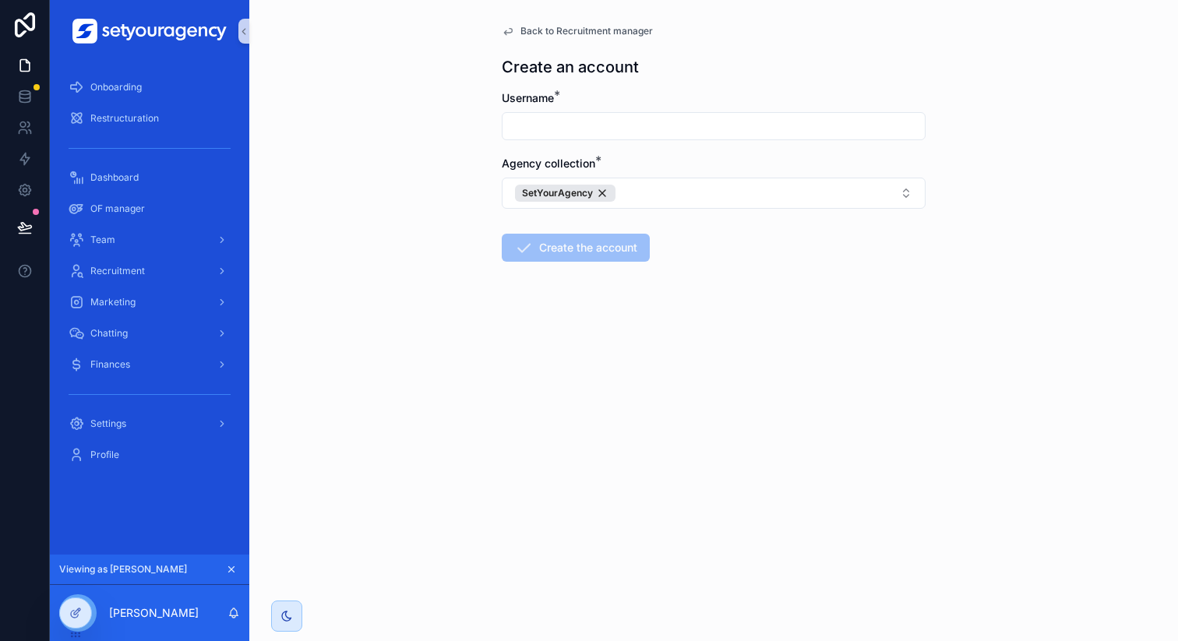
click at [583, 33] on span "Back to Recruitment manager" at bounding box center [586, 31] width 132 height 12
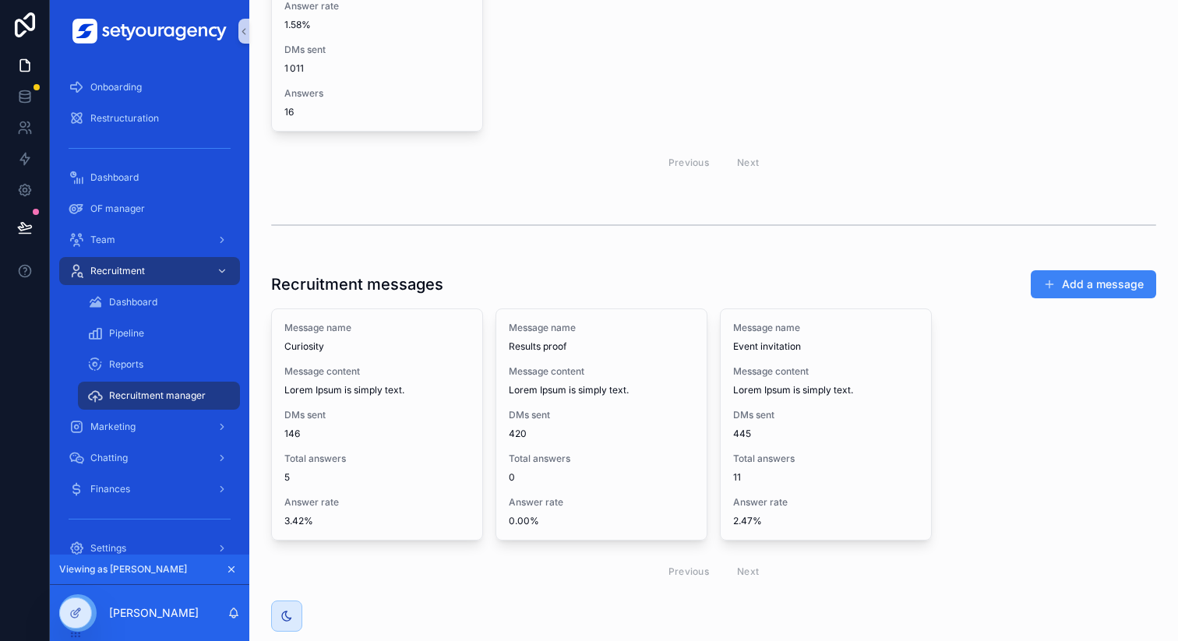
scroll to position [256, 0]
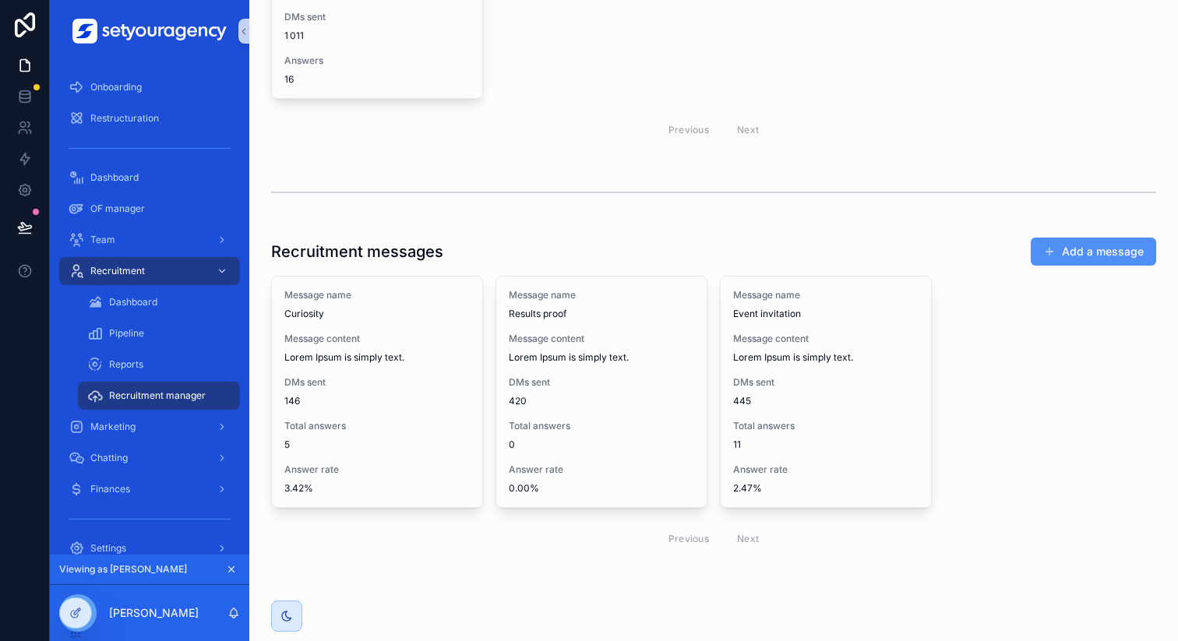
click at [1092, 249] on button "Add a message" at bounding box center [1092, 252] width 125 height 28
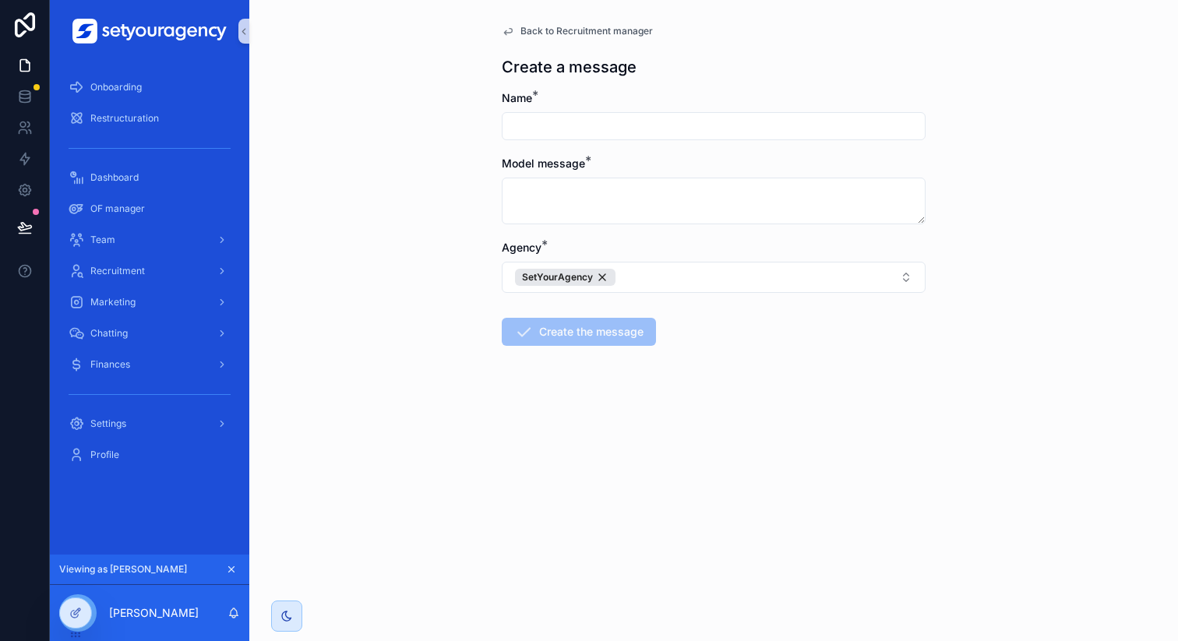
click at [542, 29] on span "Back to Recruitment manager" at bounding box center [586, 31] width 132 height 12
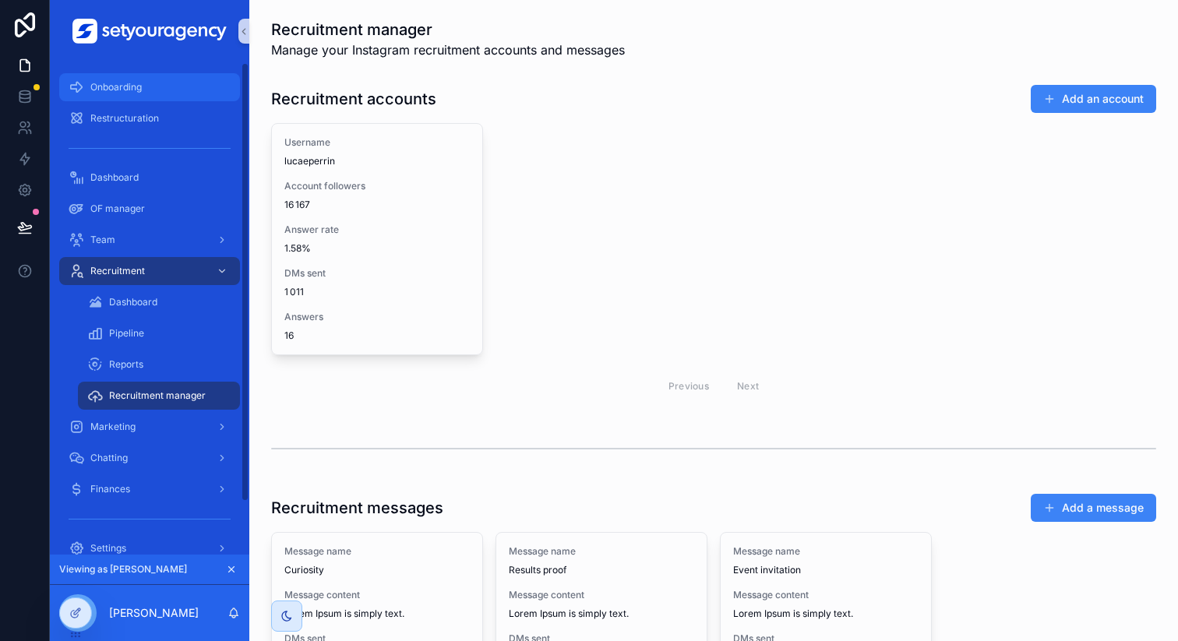
click at [116, 82] on span "Onboarding" at bounding box center [115, 87] width 51 height 12
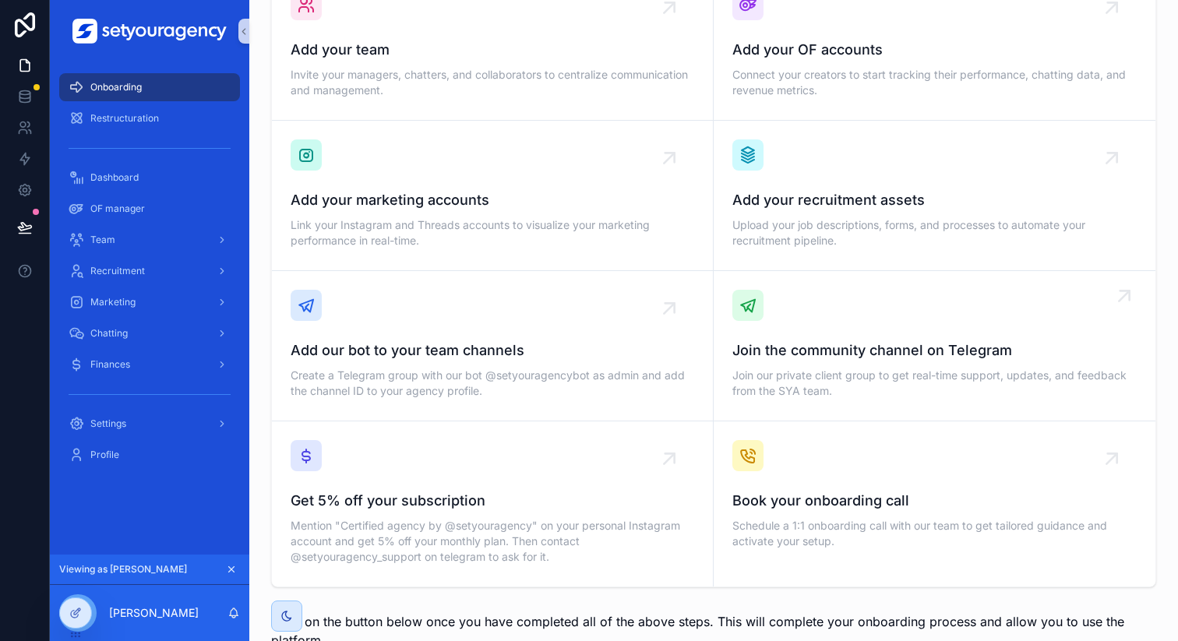
scroll to position [182, 0]
click at [189, 425] on div "Settings" at bounding box center [150, 423] width 162 height 25
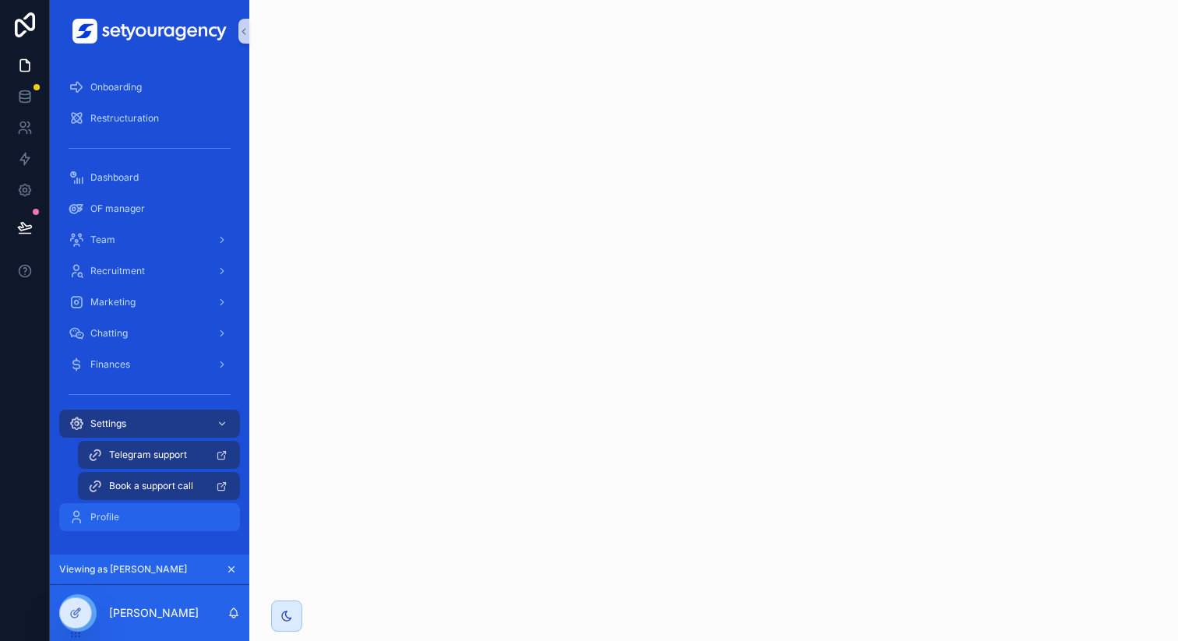
click at [161, 510] on div "Profile" at bounding box center [150, 517] width 162 height 25
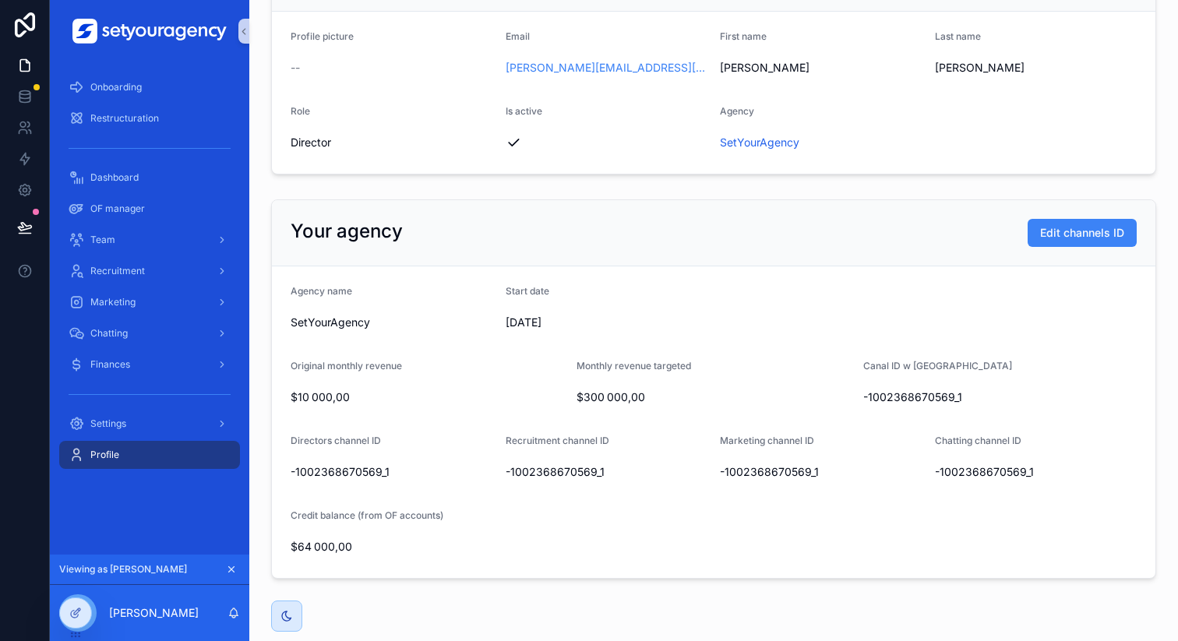
scroll to position [177, 0]
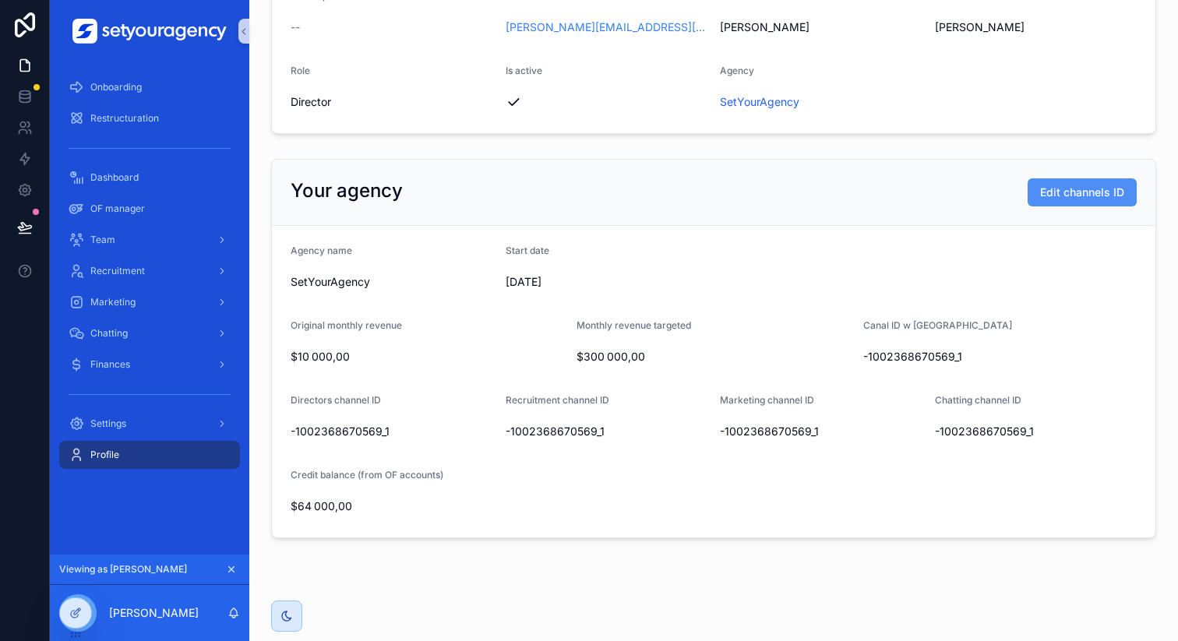
click at [1042, 196] on span "Edit channels ID" at bounding box center [1082, 193] width 84 height 16
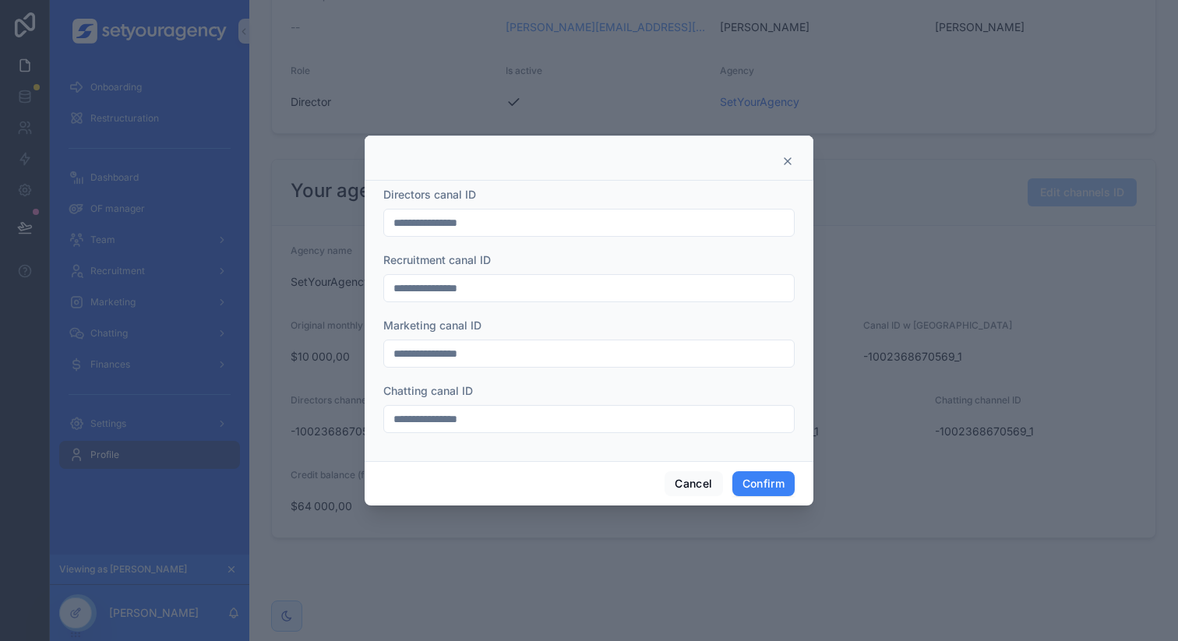
click at [447, 223] on input "**********" at bounding box center [589, 223] width 410 height 22
paste input "text"
type input "**********"
click at [787, 162] on icon at bounding box center [787, 161] width 12 height 12
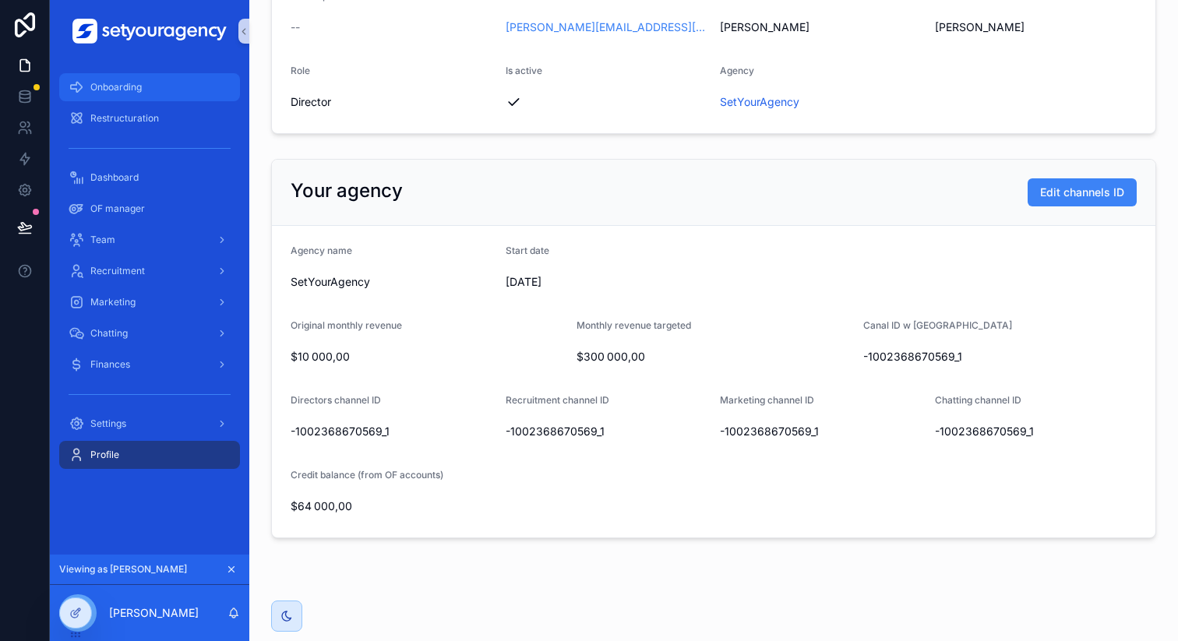
click at [196, 93] on div "Onboarding" at bounding box center [150, 87] width 162 height 25
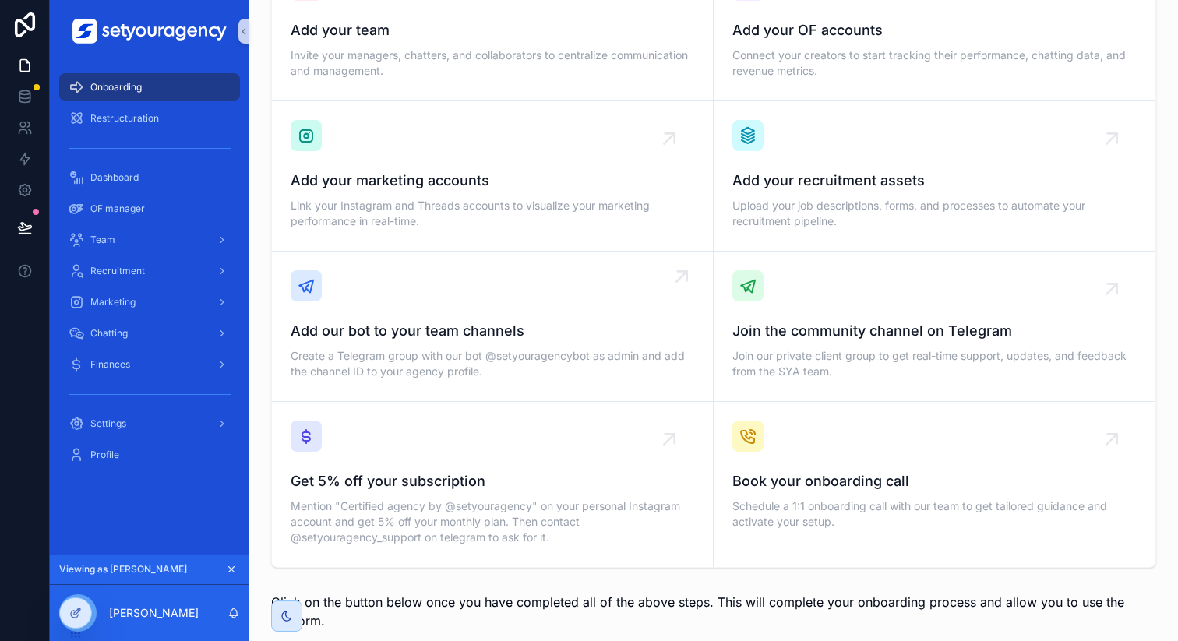
scroll to position [280, 0]
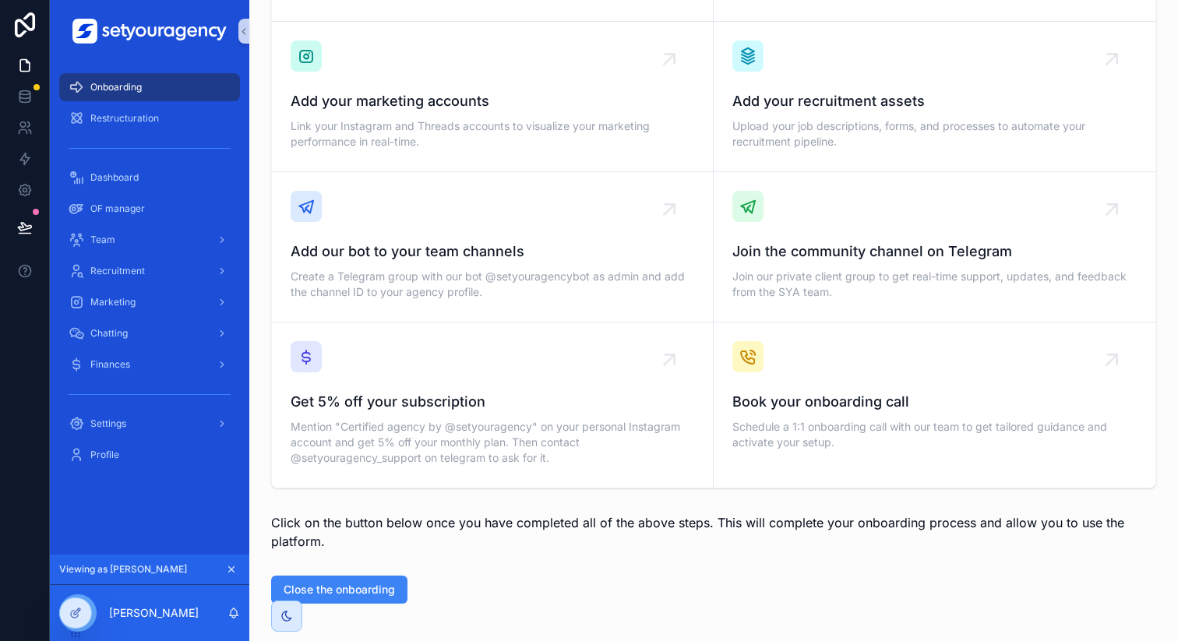
drag, startPoint x: 343, startPoint y: 428, endPoint x: 673, endPoint y: 1, distance: 540.3
click at [126, 81] on span "Onboarding" at bounding box center [115, 87] width 51 height 12
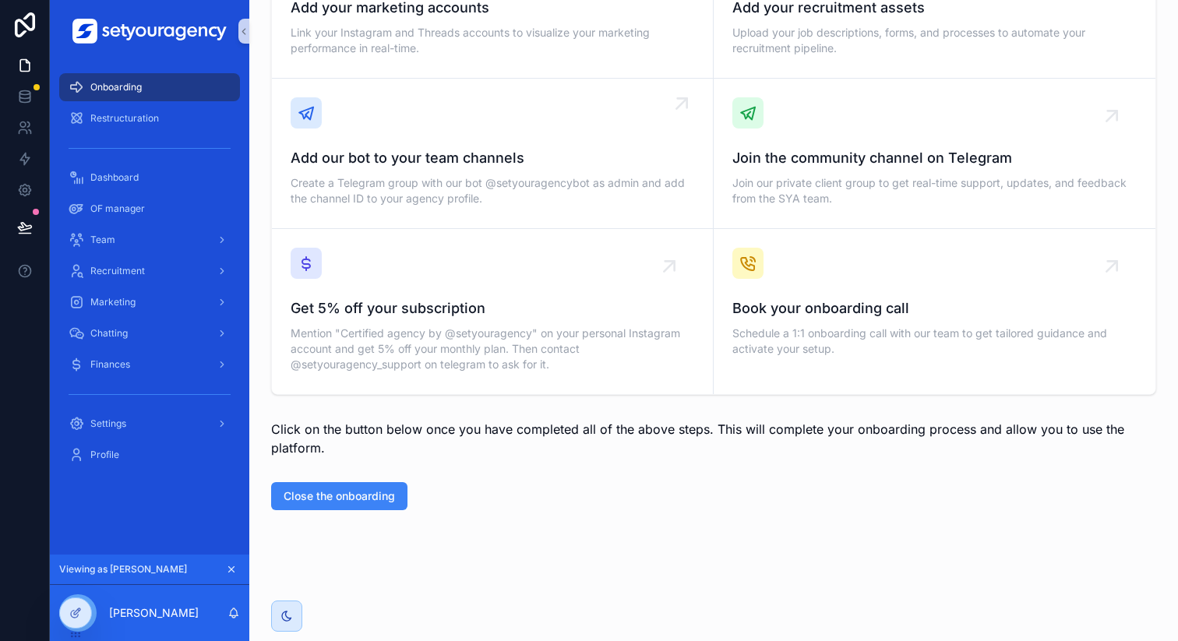
scroll to position [0, 0]
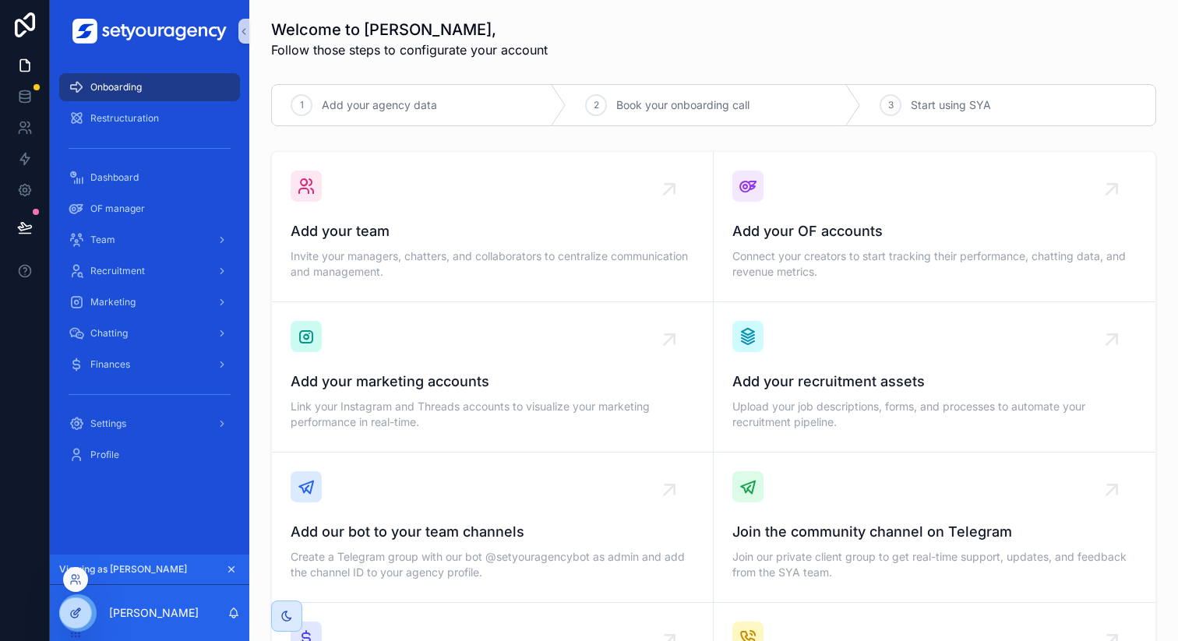
click at [86, 608] on div at bounding box center [75, 613] width 31 height 30
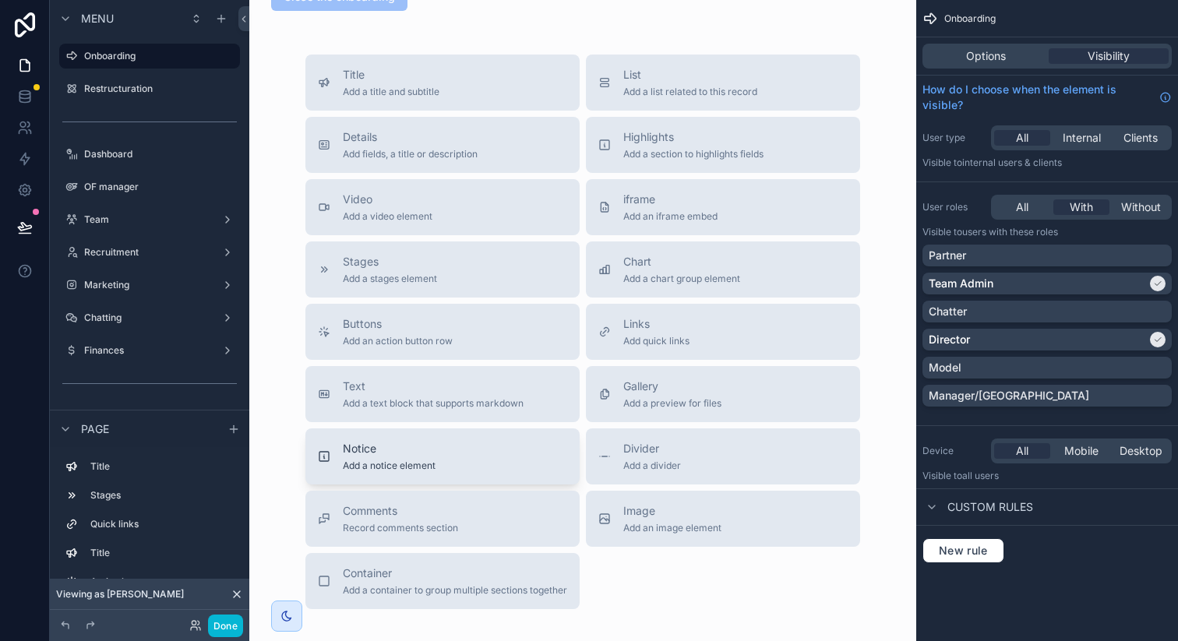
scroll to position [886, 0]
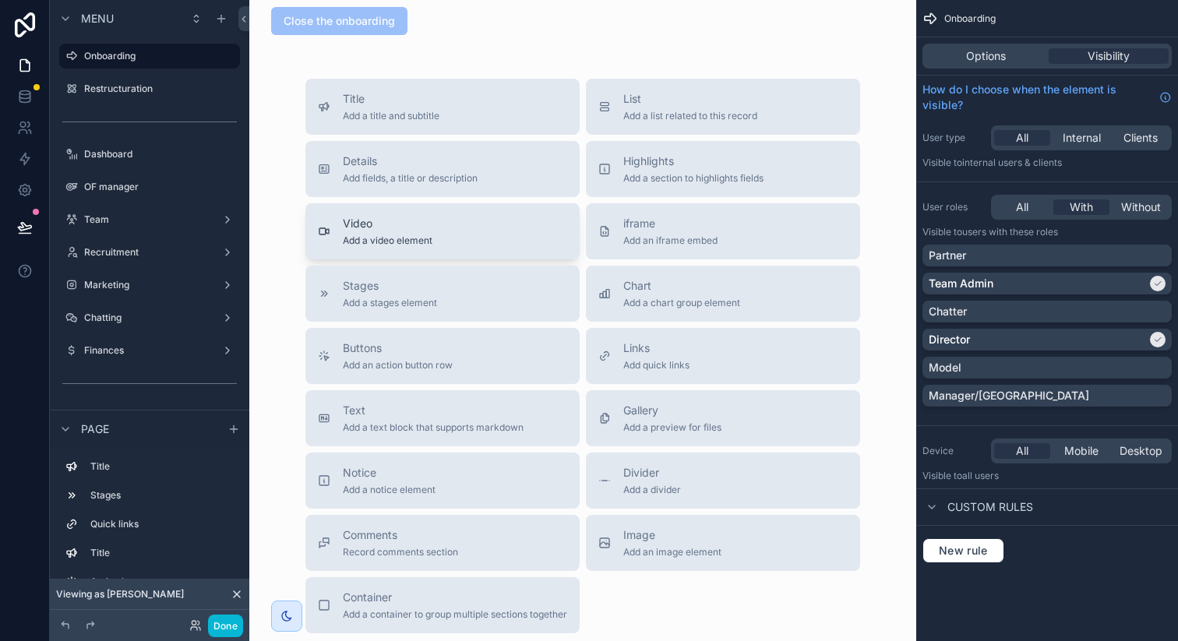
click at [449, 214] on button "Video Add a video element" at bounding box center [442, 231] width 274 height 56
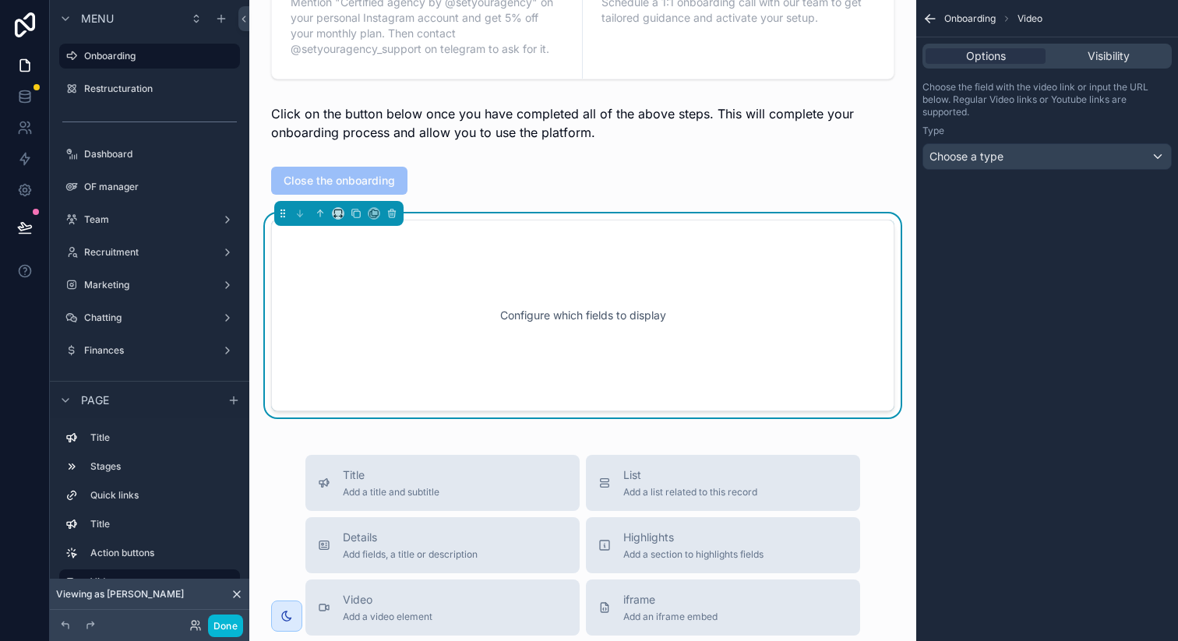
scroll to position [721, 0]
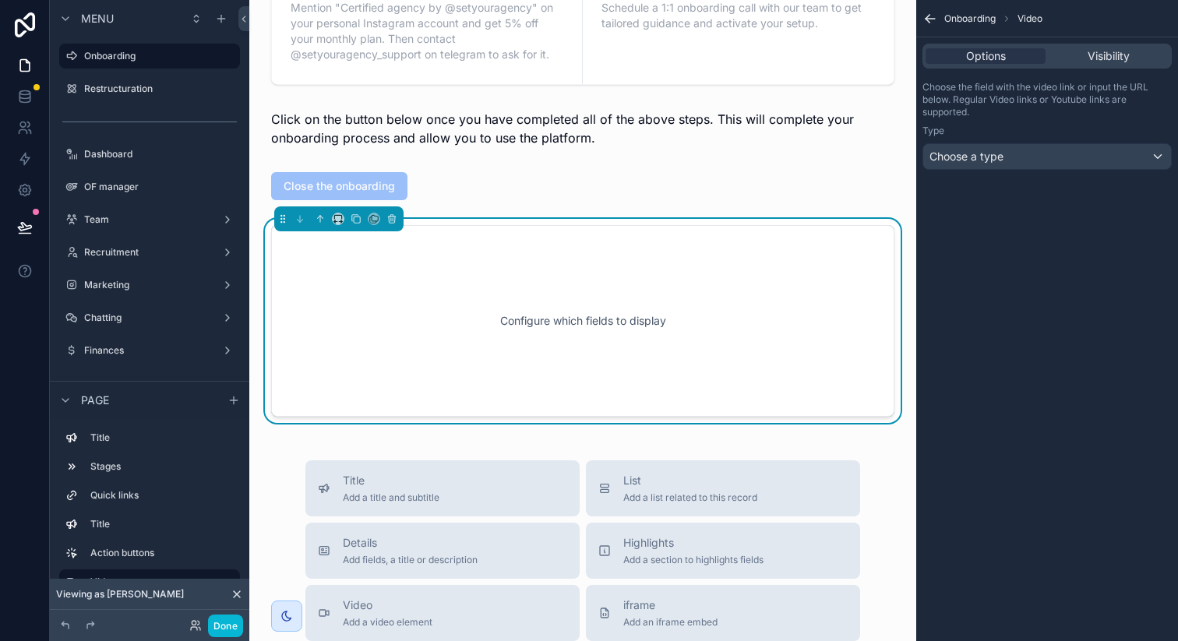
click at [685, 287] on div "Configure which fields to display" at bounding box center [583, 321] width 572 height 140
click at [1032, 154] on div "Choose a type" at bounding box center [1047, 156] width 248 height 25
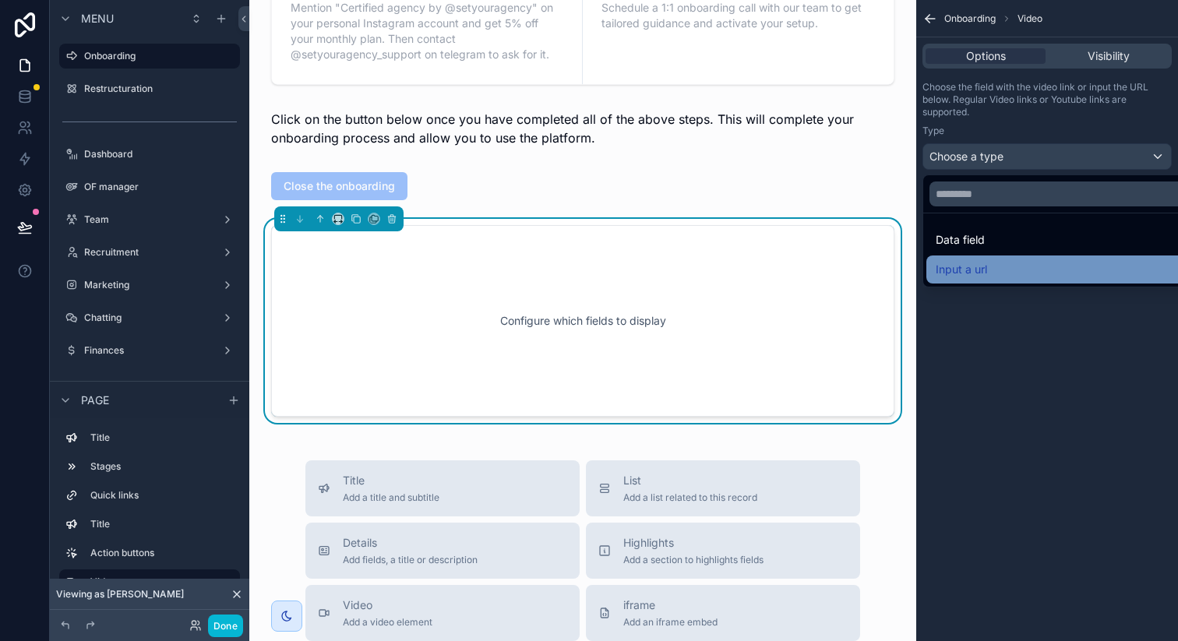
click at [1001, 266] on div "Input a url" at bounding box center [1064, 269] width 259 height 19
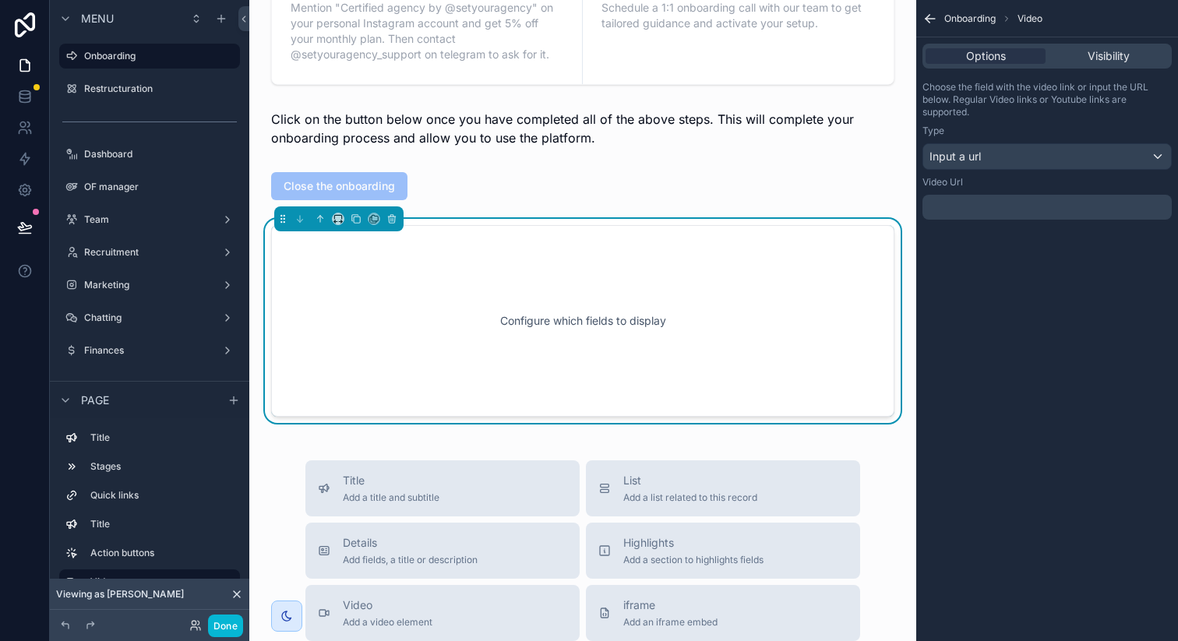
click at [1002, 213] on p "﻿" at bounding box center [1048, 207] width 240 height 12
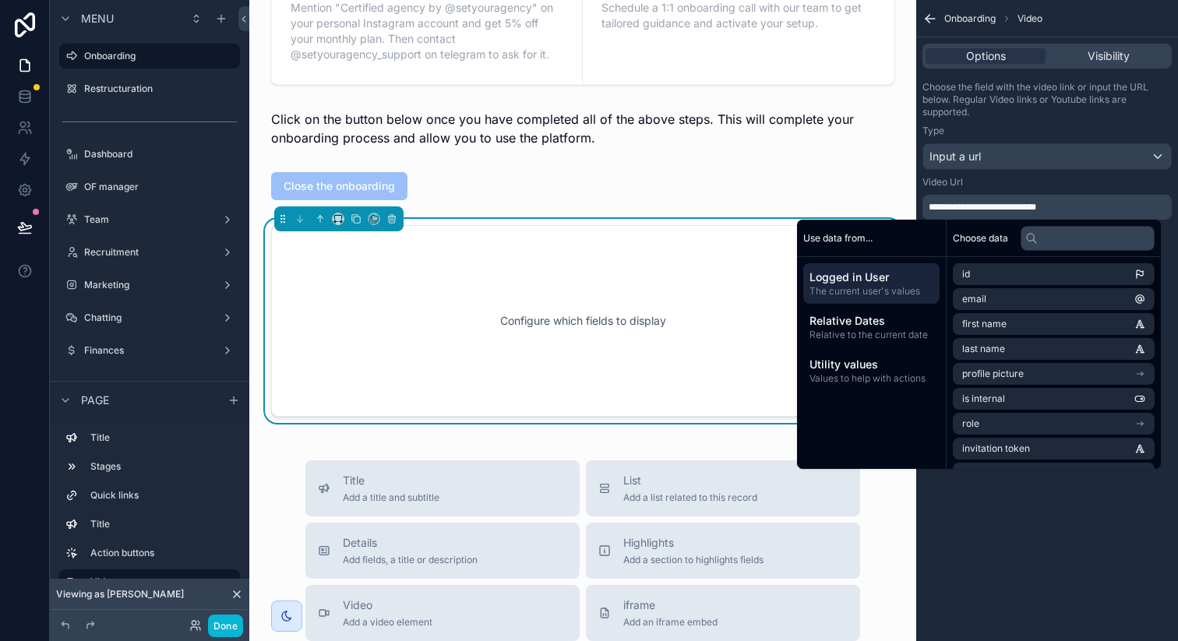
click at [1037, 516] on div "**********" at bounding box center [1047, 320] width 262 height 641
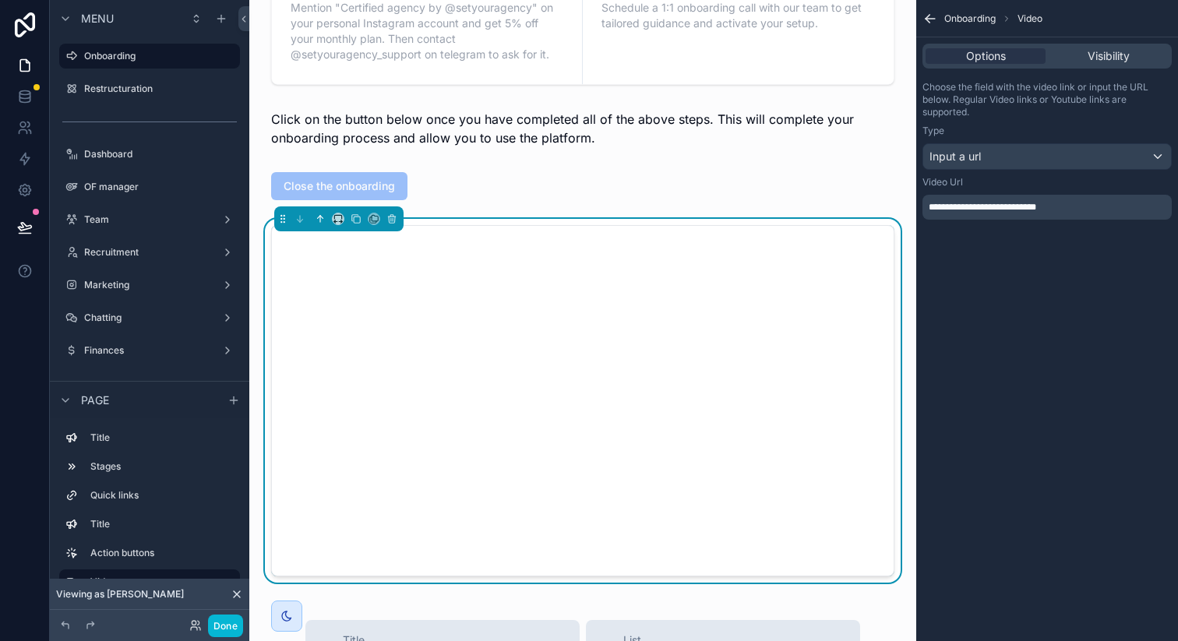
click at [318, 220] on icon "scrollable content" at bounding box center [320, 218] width 11 height 11
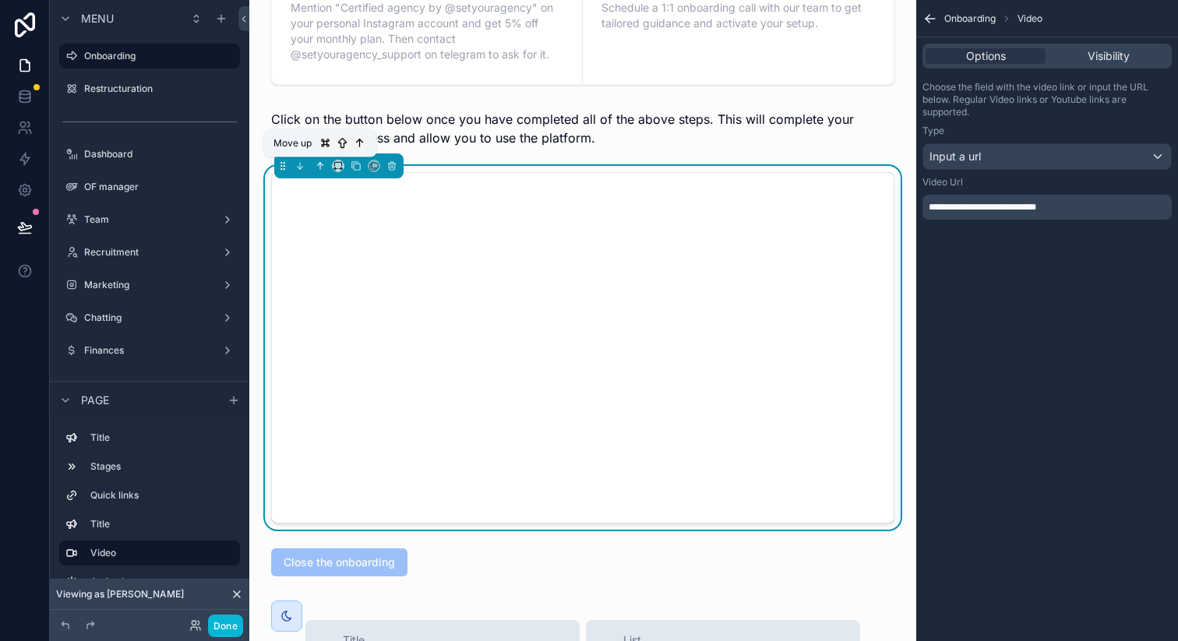
click at [322, 166] on icon "scrollable content" at bounding box center [320, 165] width 11 height 11
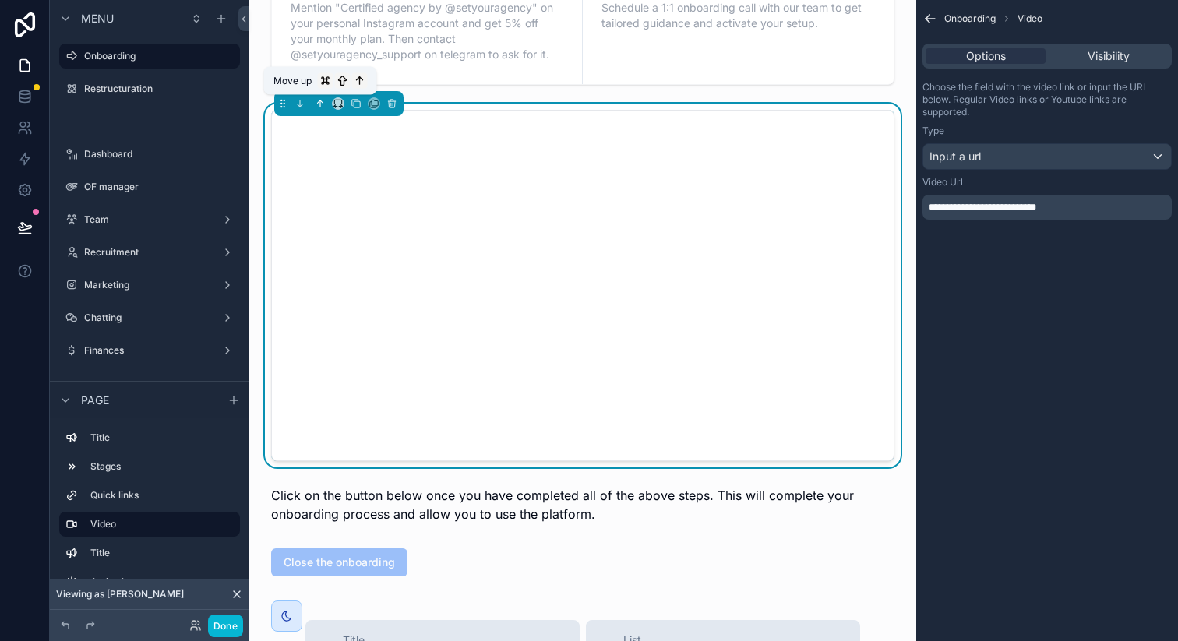
click at [320, 104] on icon "scrollable content" at bounding box center [320, 103] width 0 height 6
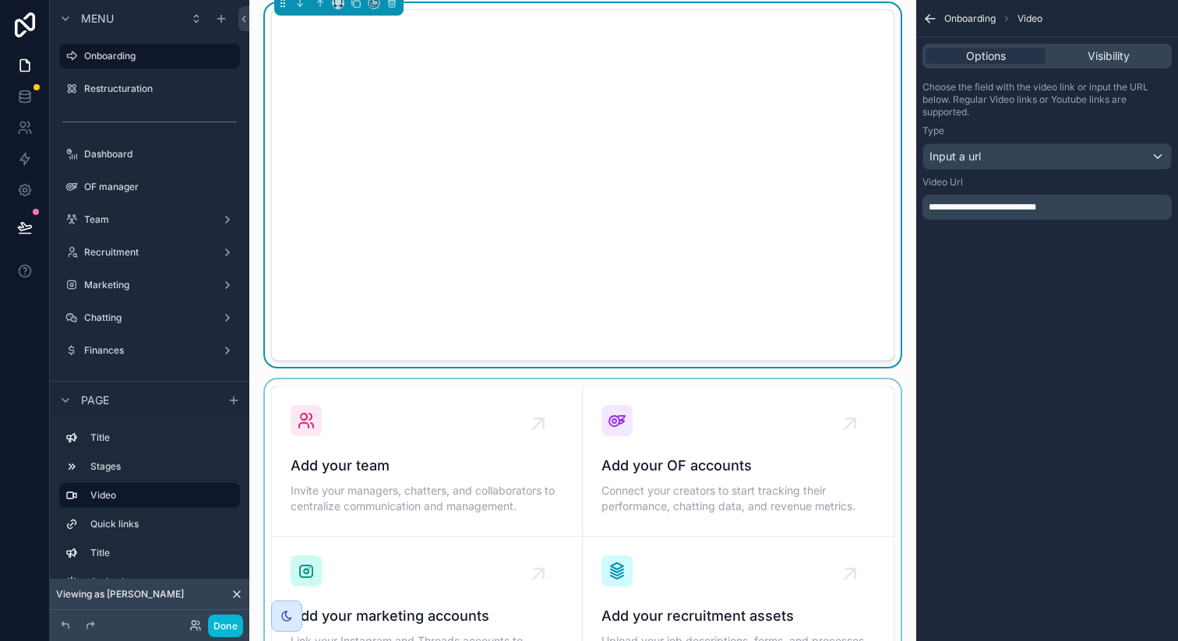
scroll to position [0, 0]
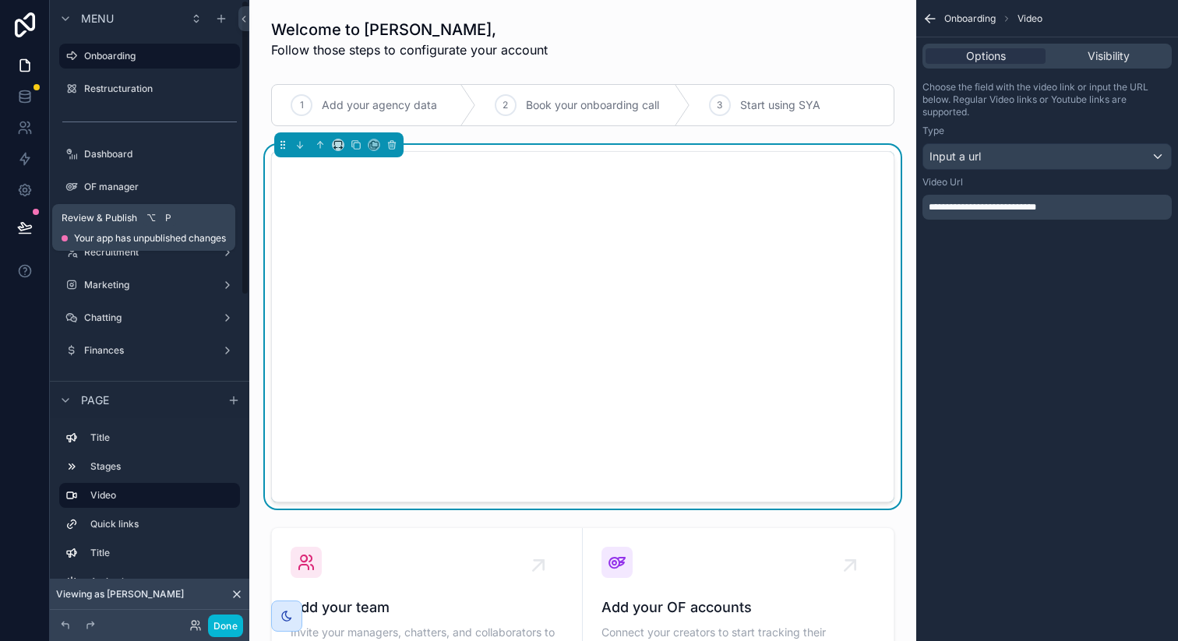
click at [30, 227] on icon at bounding box center [24, 227] width 13 height 8
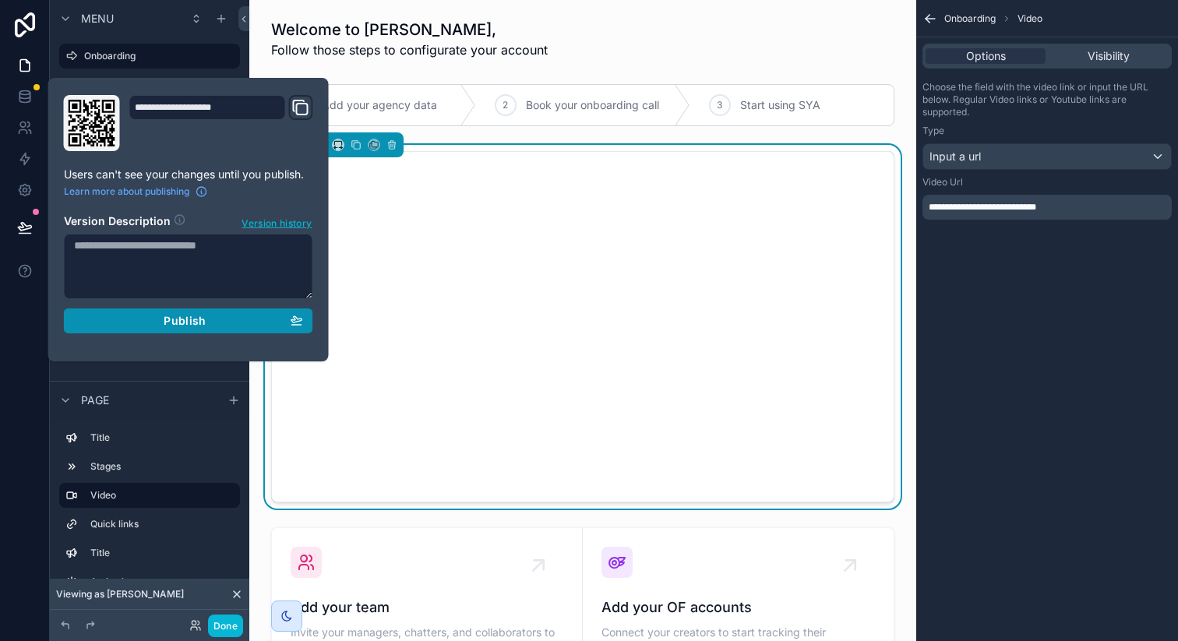
click at [193, 317] on span "Publish" at bounding box center [185, 321] width 42 height 14
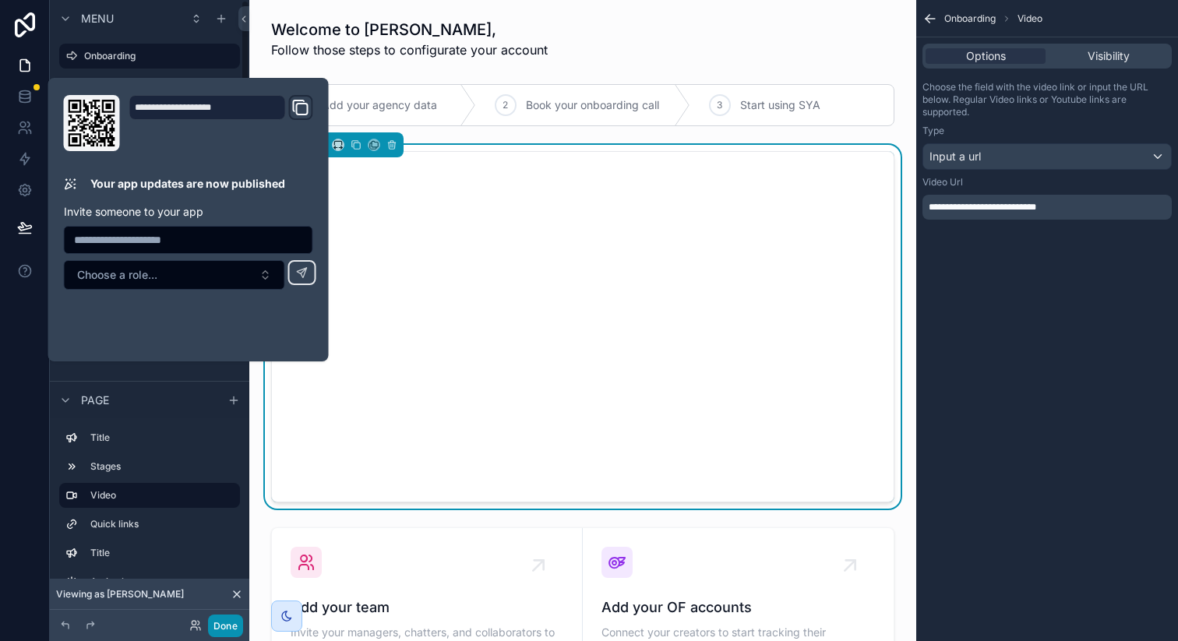
click at [233, 627] on button "Done" at bounding box center [225, 626] width 35 height 23
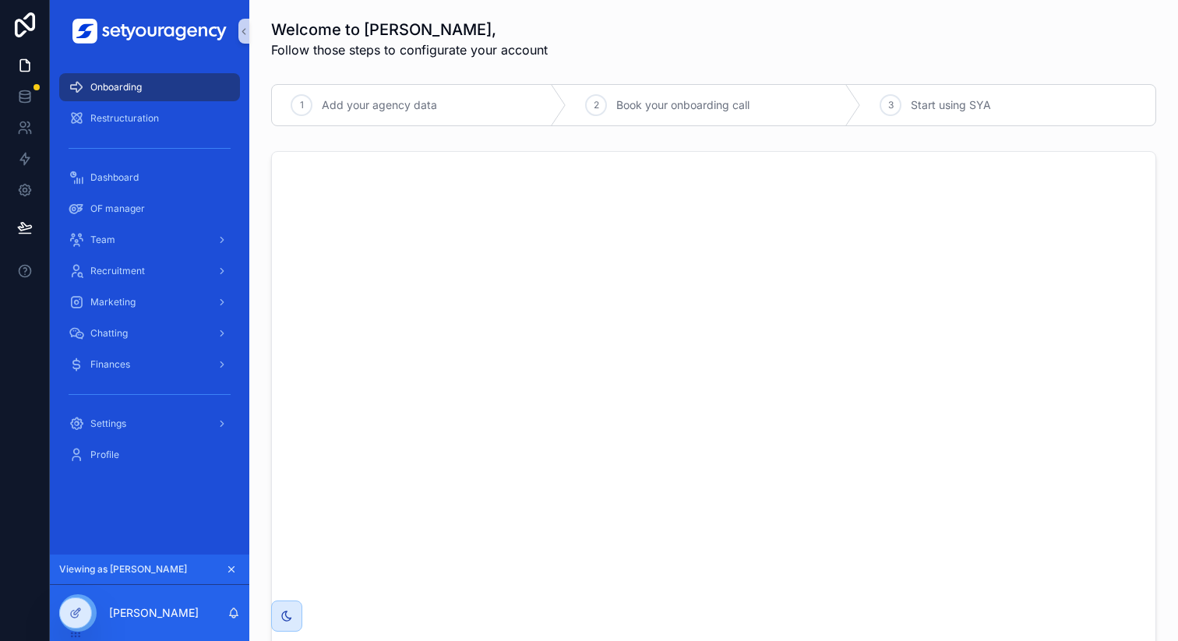
click at [227, 569] on icon "scrollable content" at bounding box center [231, 569] width 11 height 11
click at [24, 124] on icon at bounding box center [25, 128] width 16 height 16
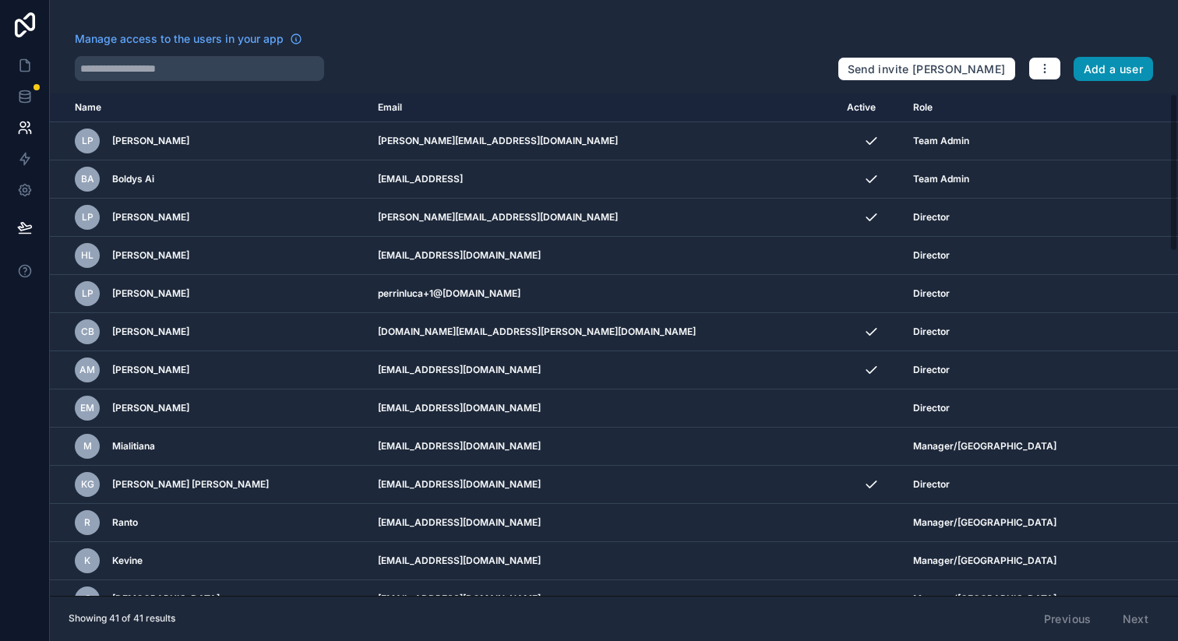
click at [1129, 64] on button "Add a user" at bounding box center [1113, 69] width 80 height 25
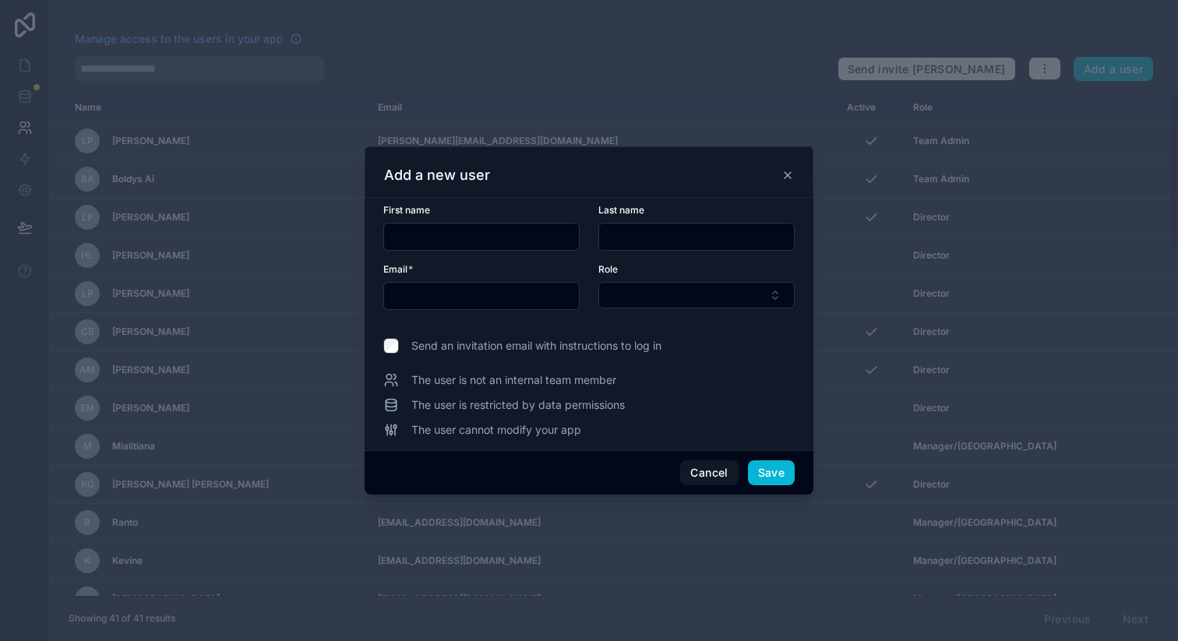
click at [439, 220] on div "First name" at bounding box center [481, 227] width 196 height 47
click at [441, 237] on input "text" at bounding box center [481, 237] width 195 height 22
type input "****"
click at [625, 246] on input "text" at bounding box center [696, 237] width 195 height 22
type input "***"
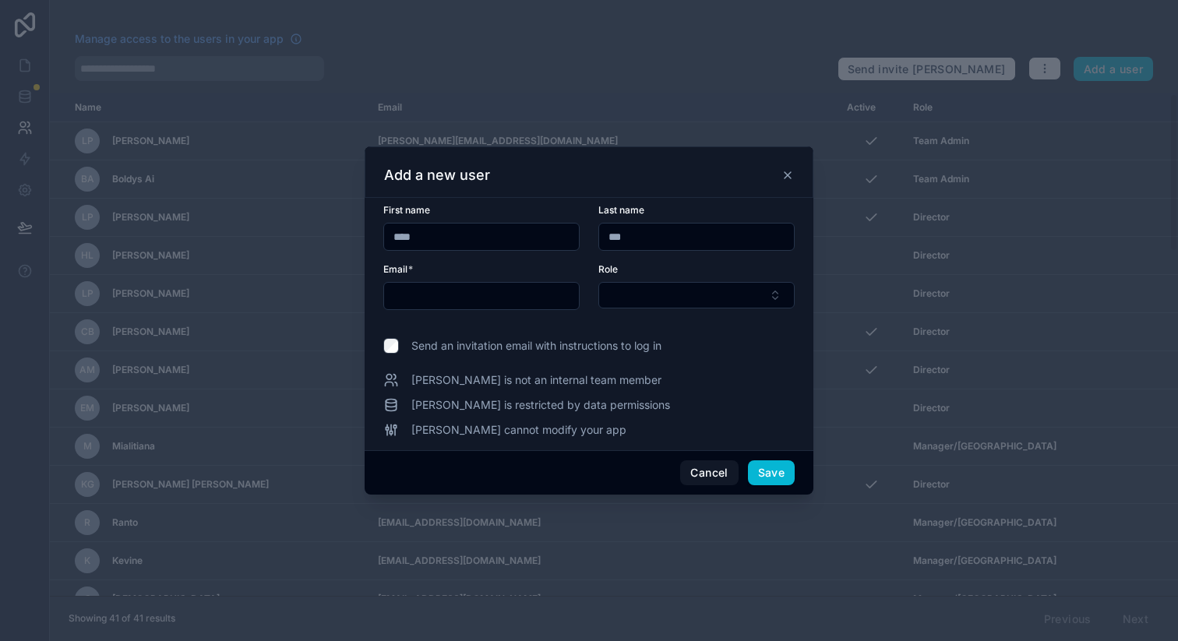
click at [502, 302] on input "text" at bounding box center [481, 296] width 195 height 22
paste input "**********"
type input "**********"
click at [635, 311] on form "**********" at bounding box center [588, 266] width 411 height 125
click at [658, 303] on button "Select Button" at bounding box center [696, 295] width 196 height 26
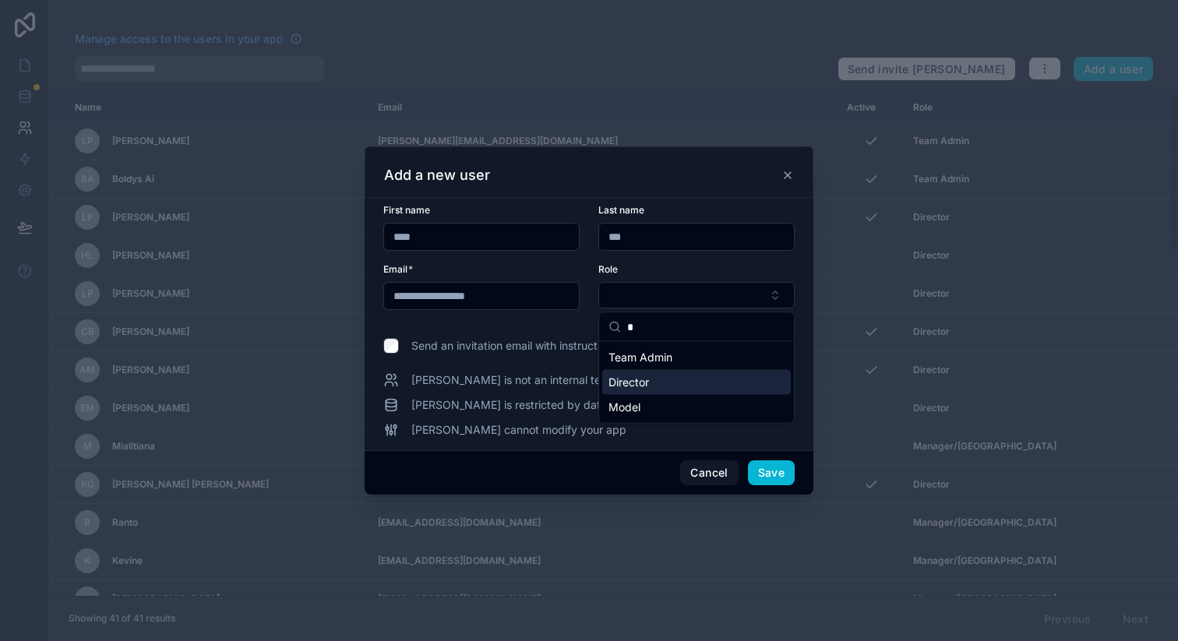
type input "*"
click at [655, 376] on div "Director" at bounding box center [696, 382] width 188 height 25
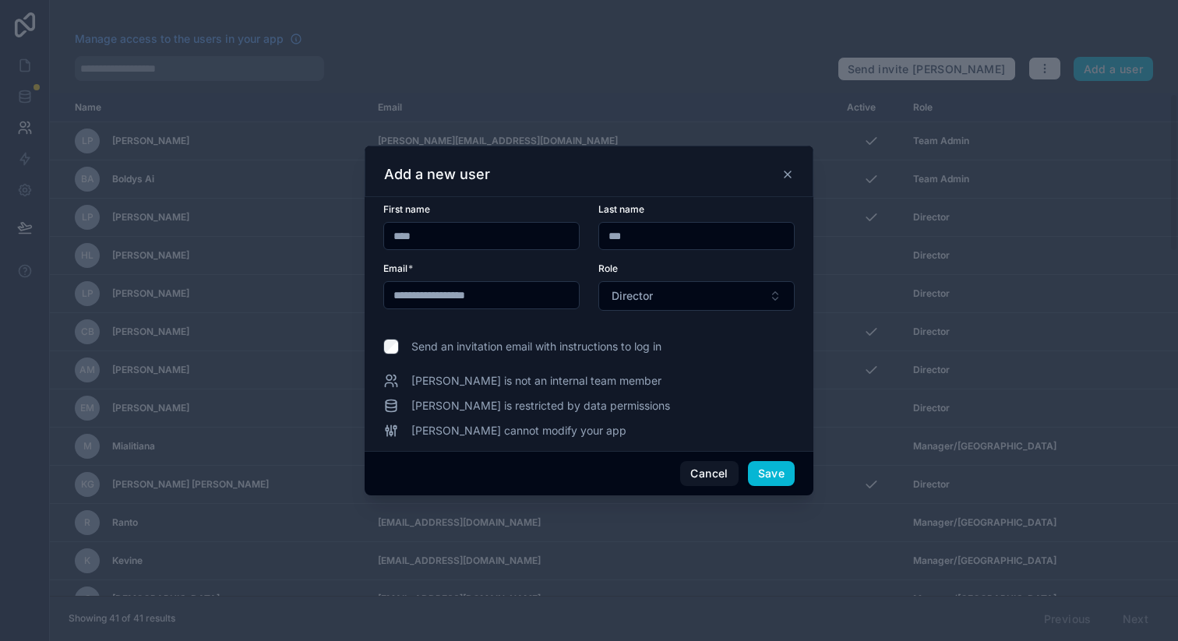
click at [499, 344] on span "Send an invitation email with instructions to log in" at bounding box center [536, 347] width 250 height 16
click at [766, 466] on button "Save" at bounding box center [771, 473] width 47 height 25
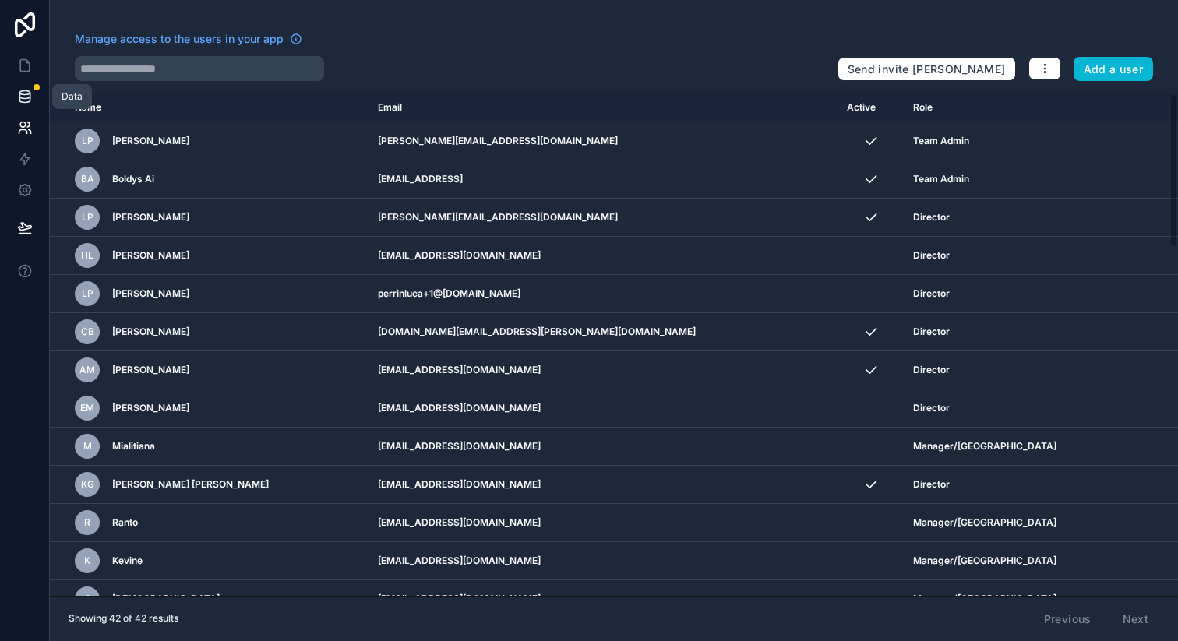
click at [17, 100] on icon at bounding box center [25, 97] width 16 height 16
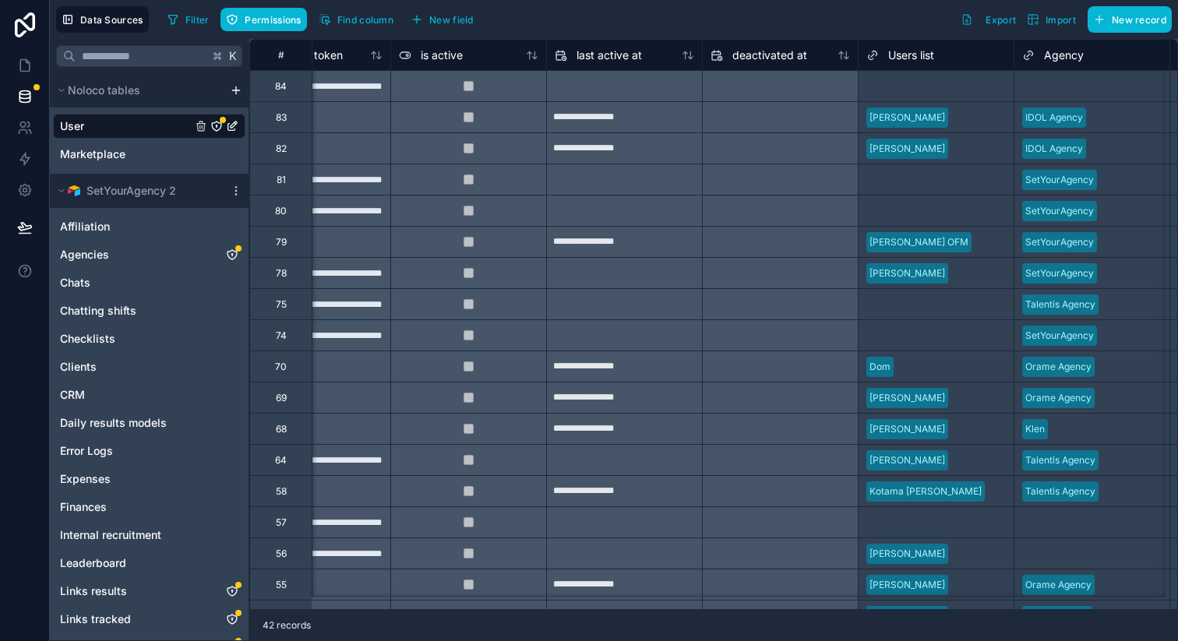
scroll to position [0, 1057]
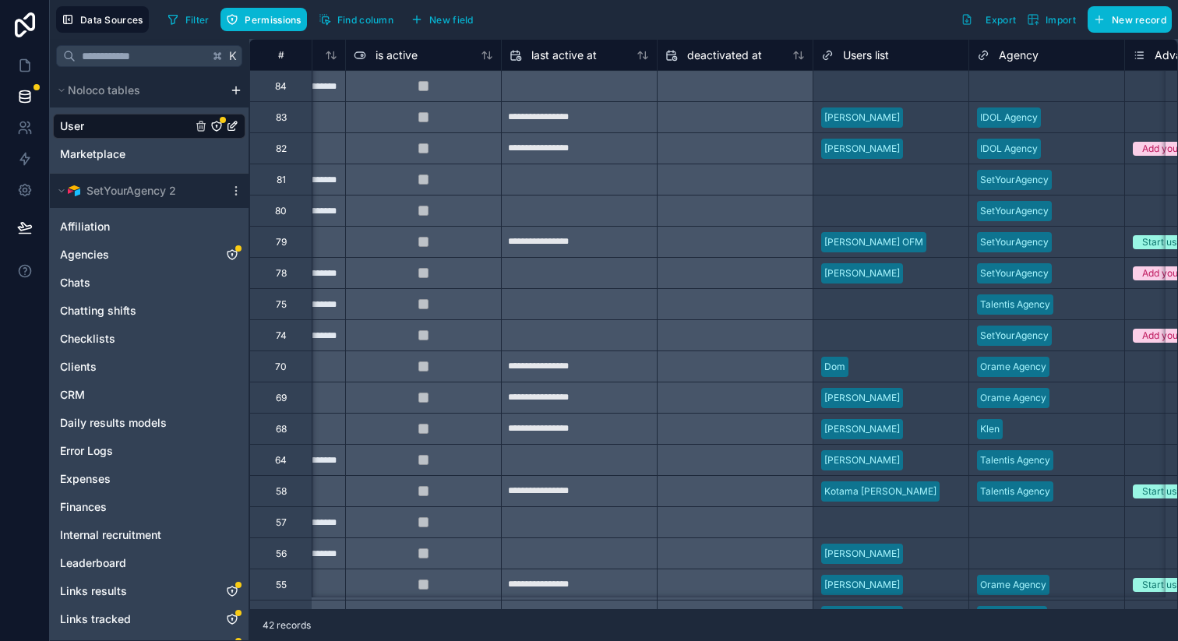
click at [875, 89] on div "Select a Users list" at bounding box center [860, 86] width 79 height 12
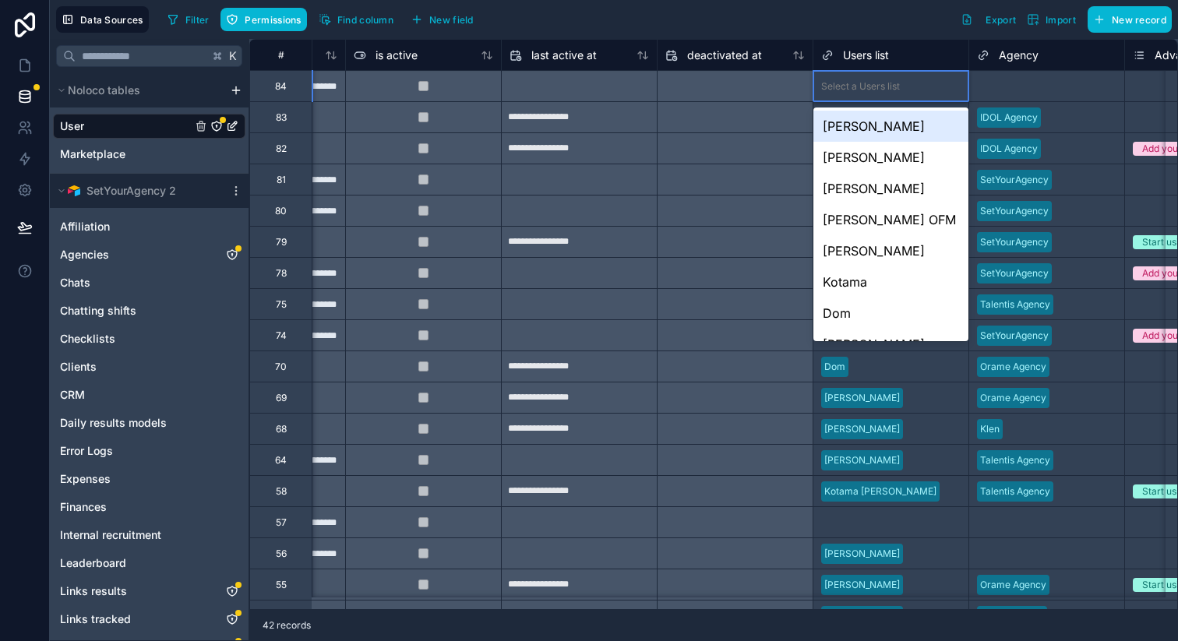
click at [870, 130] on div "[PERSON_NAME]" at bounding box center [890, 126] width 155 height 31
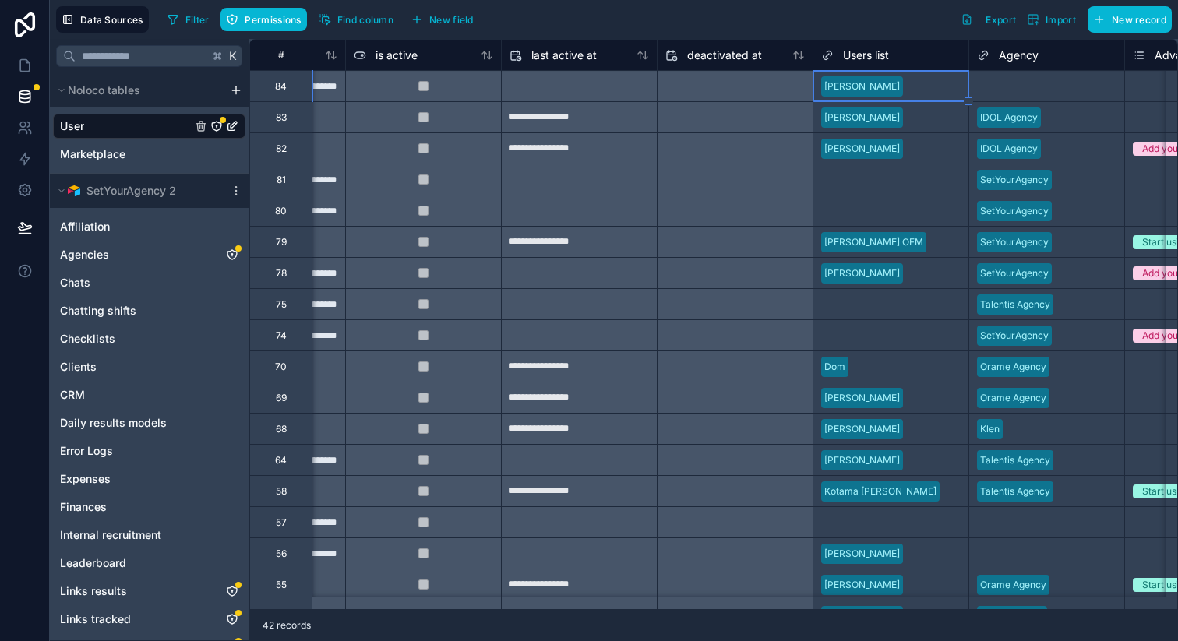
click at [985, 88] on div "Select a Agency" at bounding box center [1013, 86] width 72 height 12
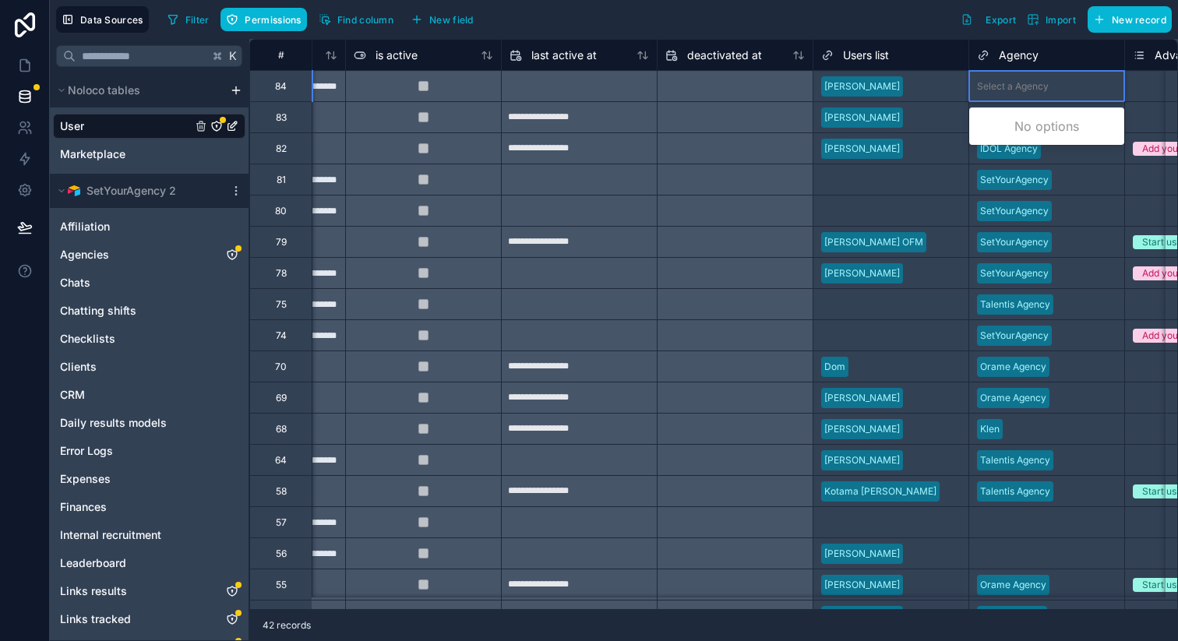
click at [1002, 88] on div "Select a Agency" at bounding box center [1013, 86] width 72 height 12
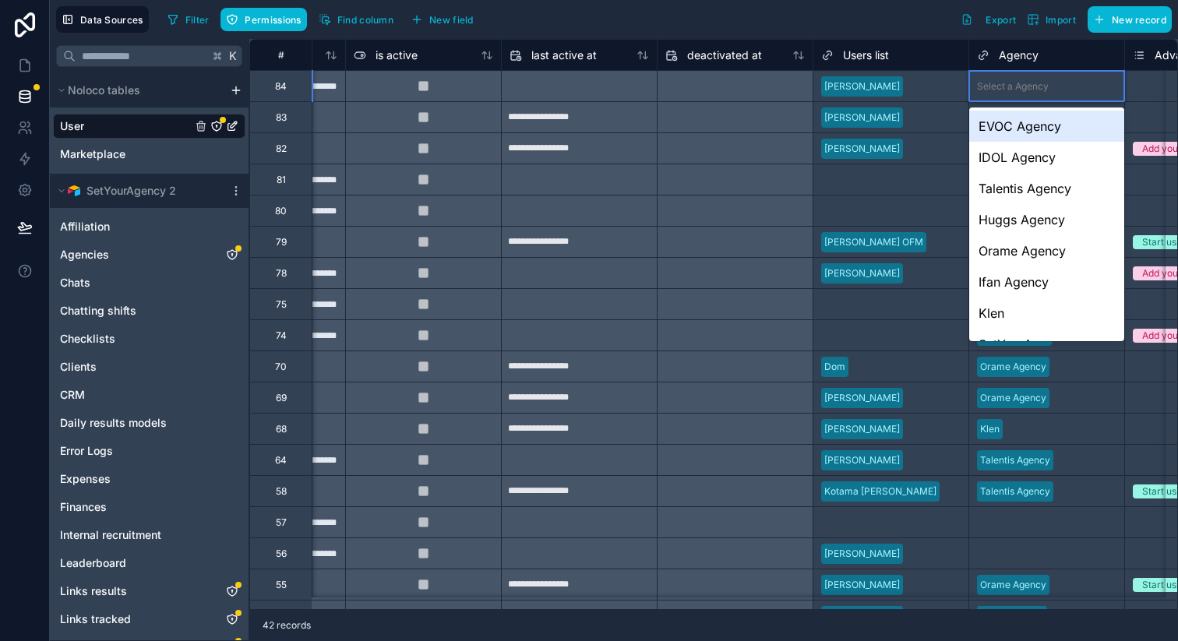
click at [1007, 125] on div "EVOC Agency" at bounding box center [1046, 126] width 155 height 31
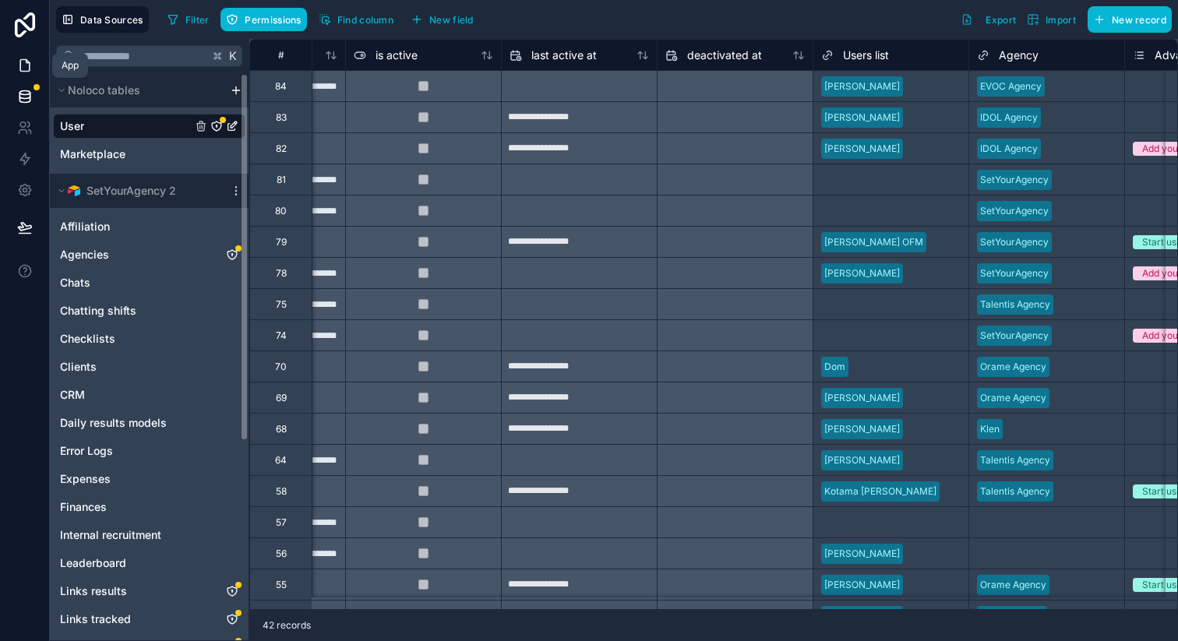
click at [30, 71] on icon at bounding box center [25, 66] width 16 height 16
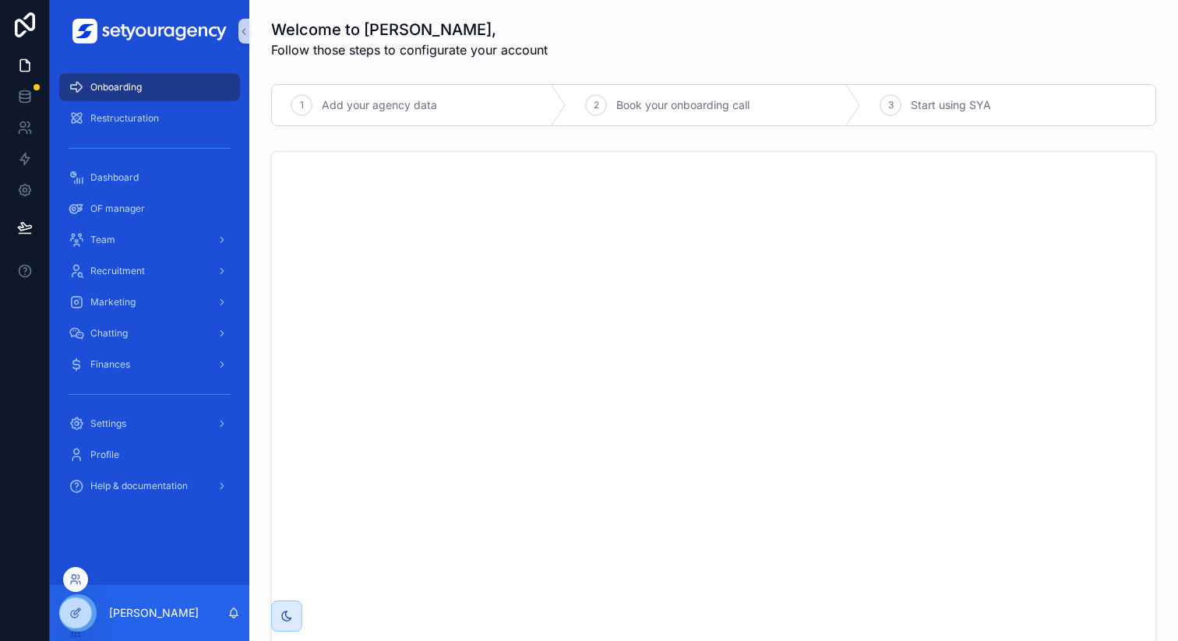
click at [71, 567] on div at bounding box center [75, 582] width 25 height 31
click at [72, 572] on div at bounding box center [75, 579] width 25 height 25
click at [76, 577] on icon at bounding box center [75, 579] width 12 height 12
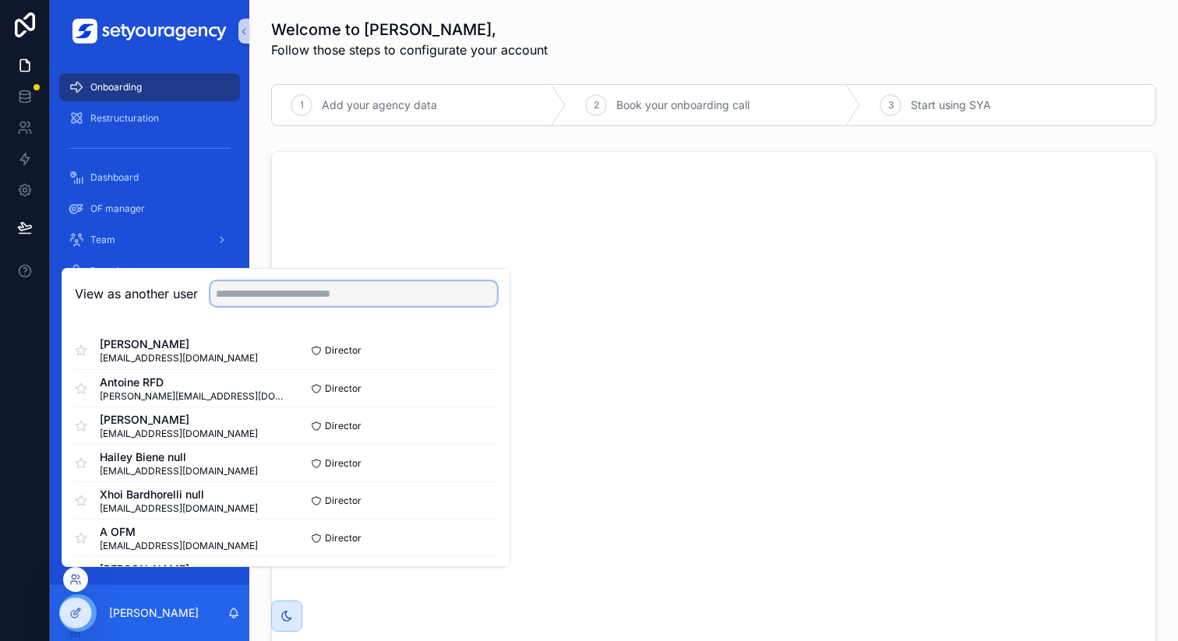
click at [308, 289] on input "text" at bounding box center [353, 293] width 287 height 25
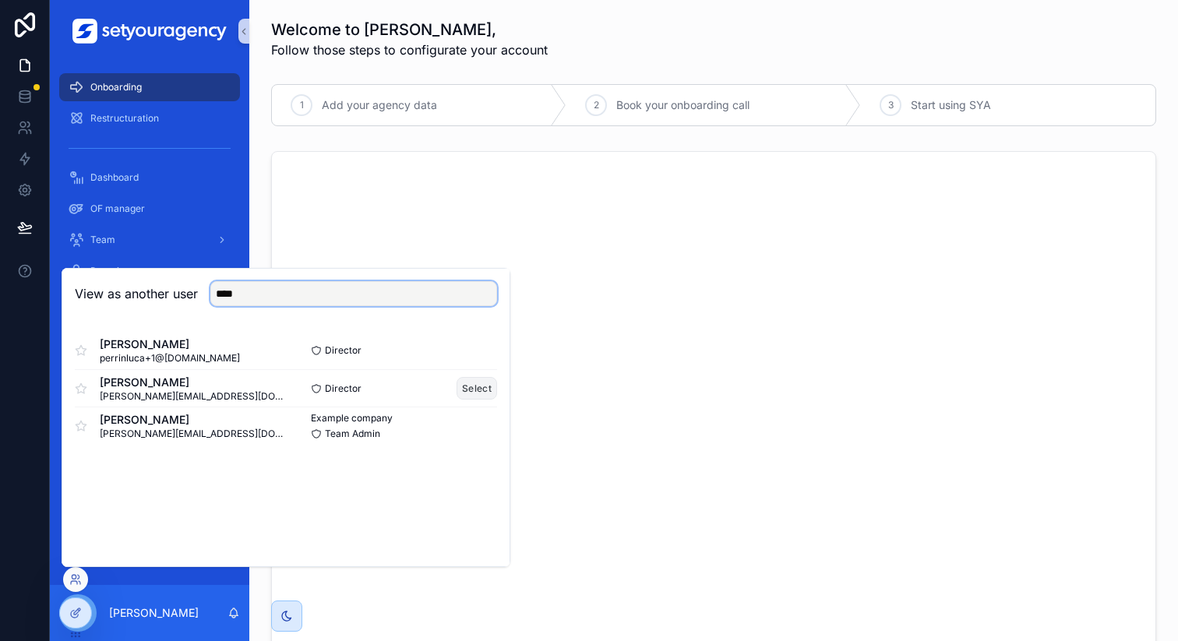
type input "****"
click at [464, 386] on button "Select" at bounding box center [476, 388] width 41 height 23
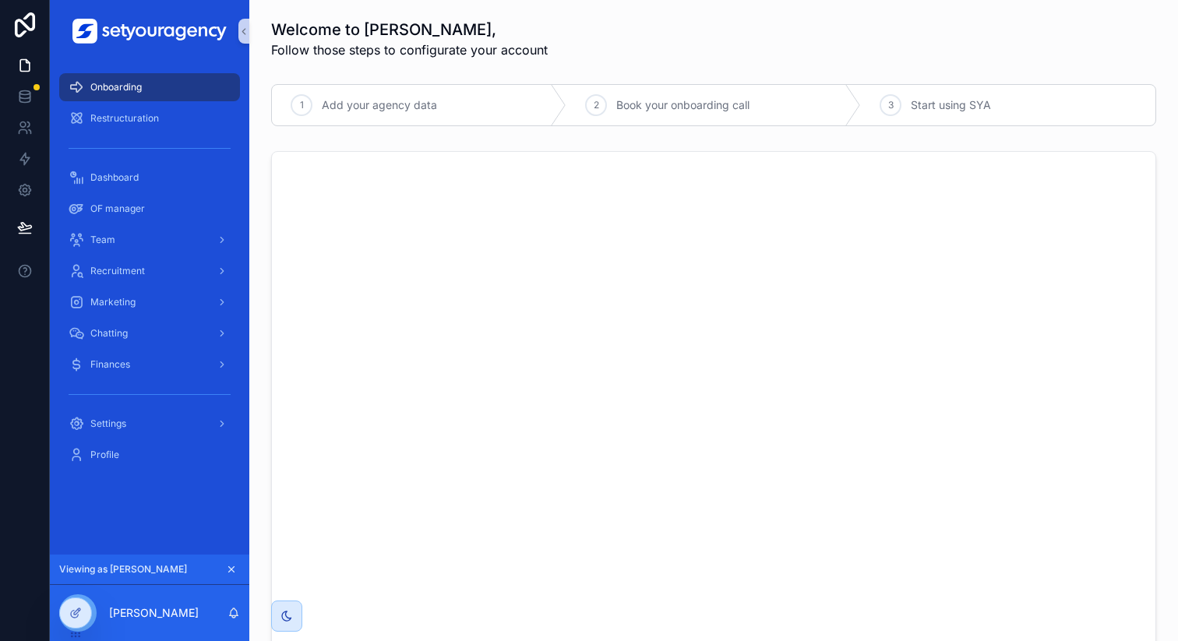
click at [263, 154] on div "scrollable content" at bounding box center [714, 400] width 904 height 511
click at [1003, 37] on div "Welcome to [PERSON_NAME], Follow those steps to configurate your account" at bounding box center [713, 39] width 885 height 41
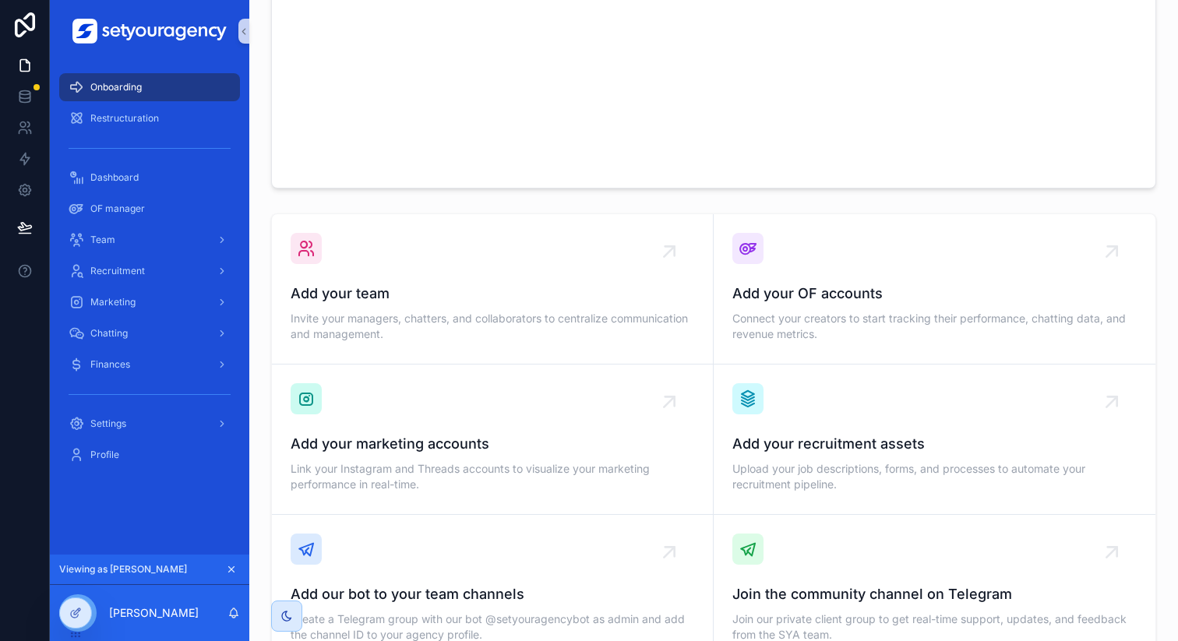
scroll to position [483, 0]
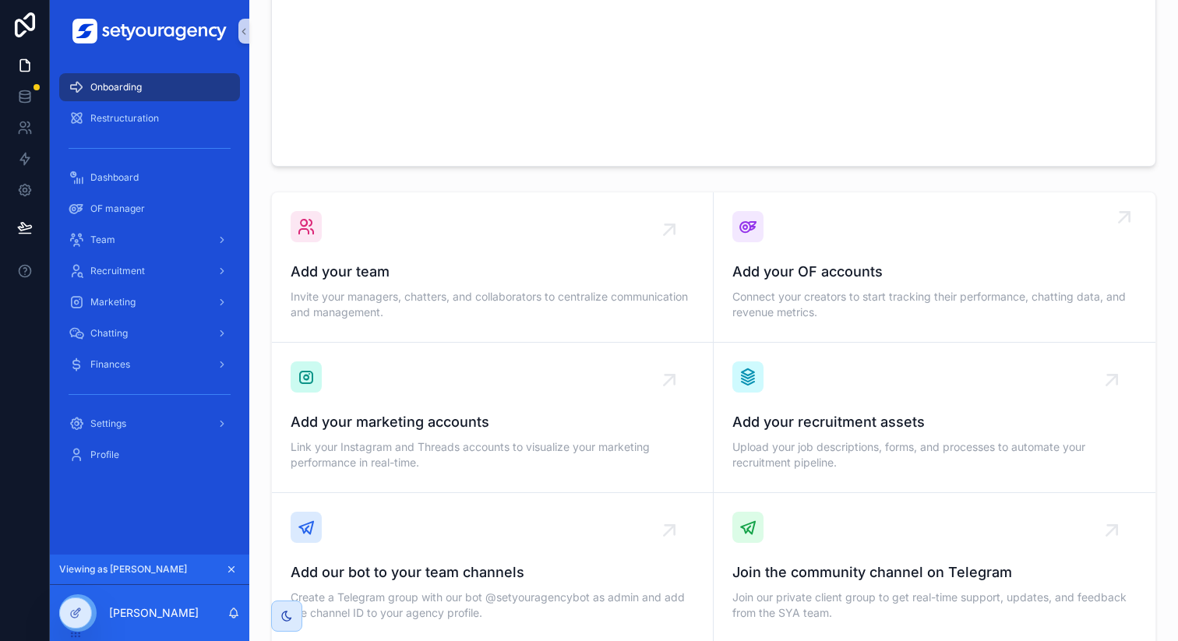
click at [970, 252] on div "Add your OF accounts Connect your creators to start tracking their performance,…" at bounding box center [934, 267] width 404 height 112
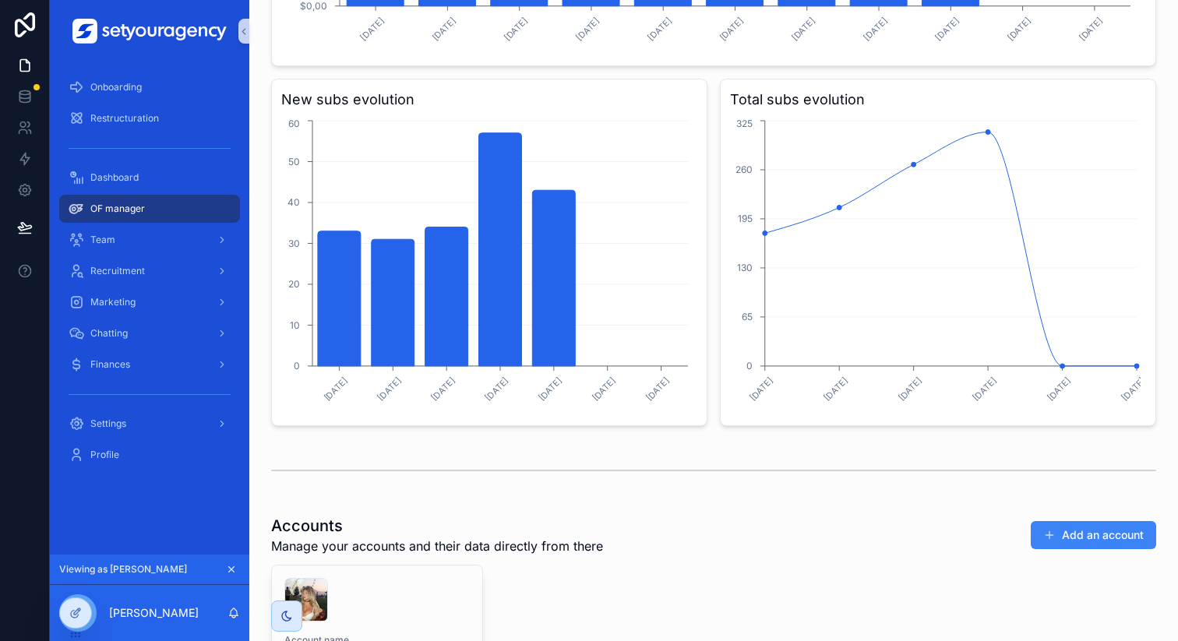
scroll to position [562, 0]
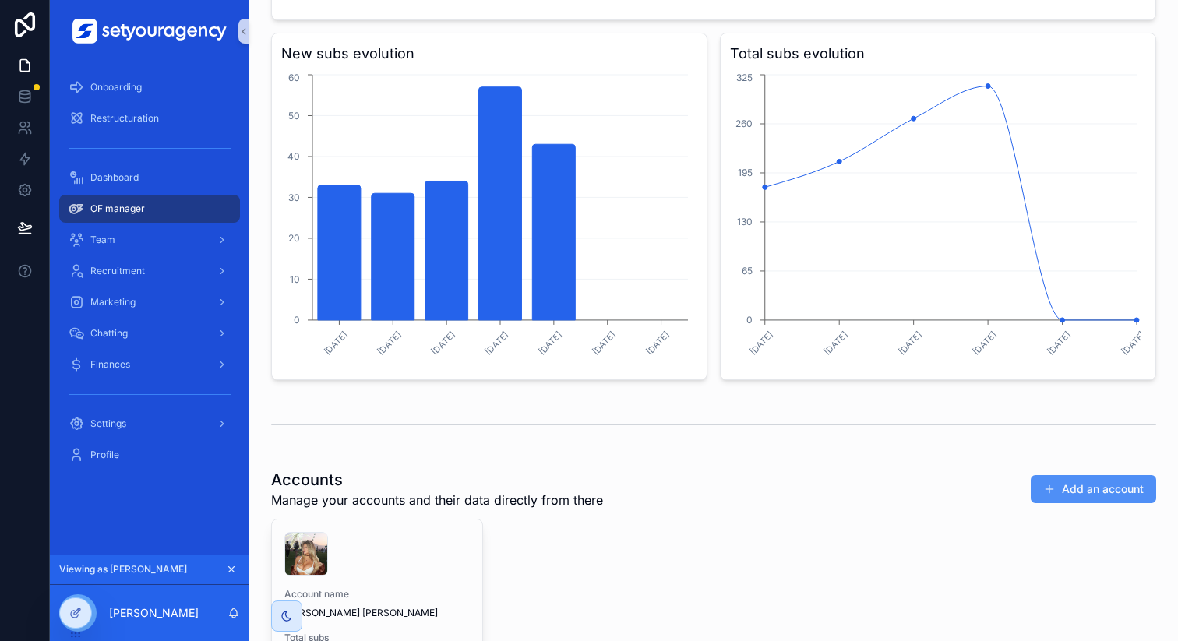
click at [1070, 495] on button "Add an account" at bounding box center [1092, 489] width 125 height 28
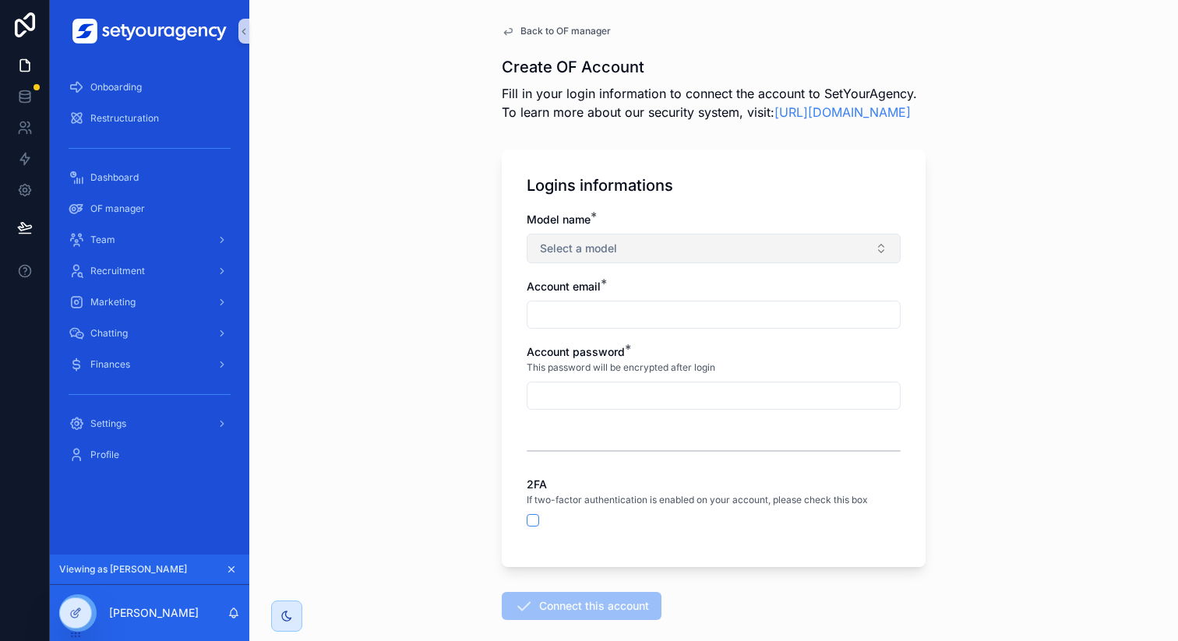
click at [620, 263] on button "Select a model" at bounding box center [714, 249] width 374 height 30
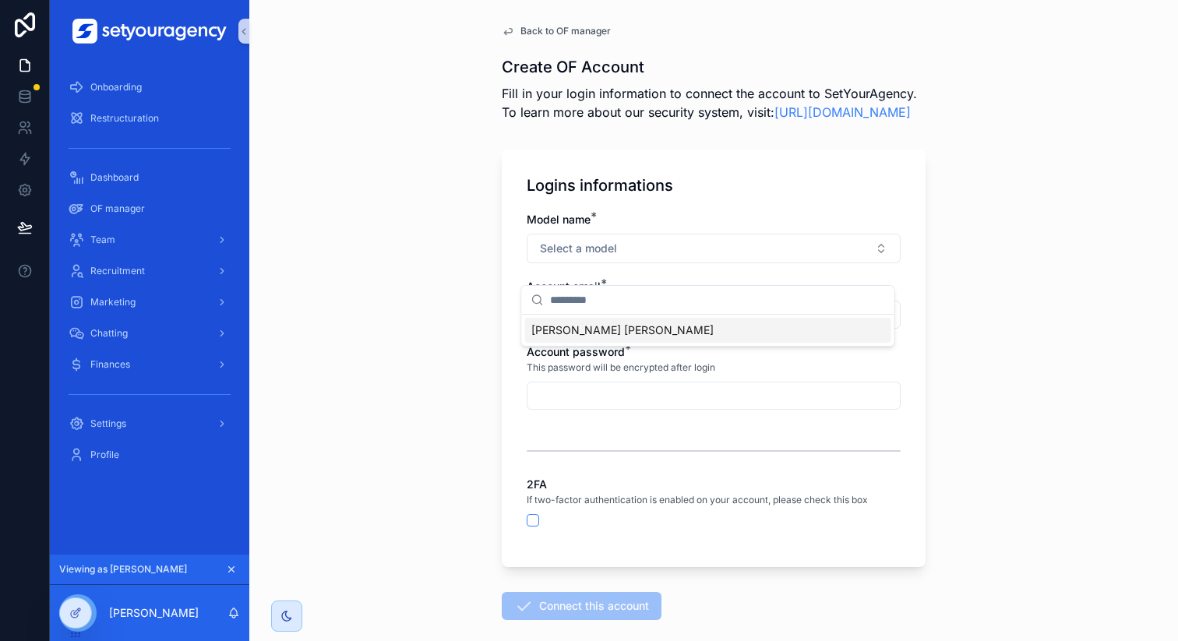
click at [469, 345] on div "Back to OF manager Create OF Account Fill in your login information to connect …" at bounding box center [713, 320] width 928 height 641
click at [577, 407] on input "scrollable content" at bounding box center [713, 396] width 372 height 22
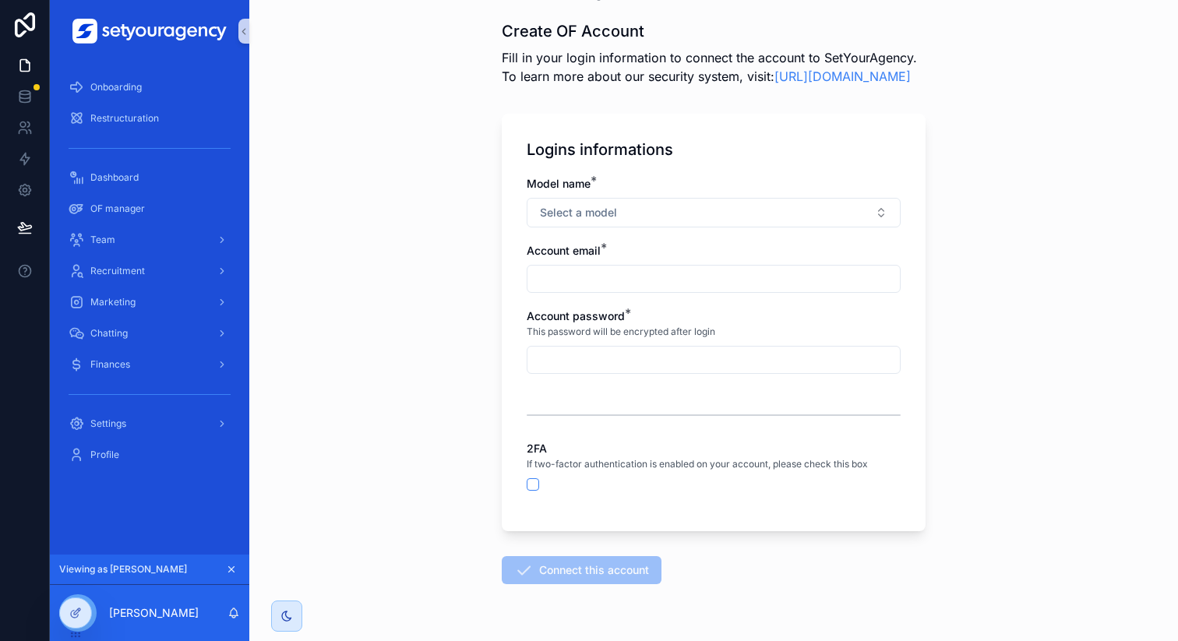
scroll to position [47, 0]
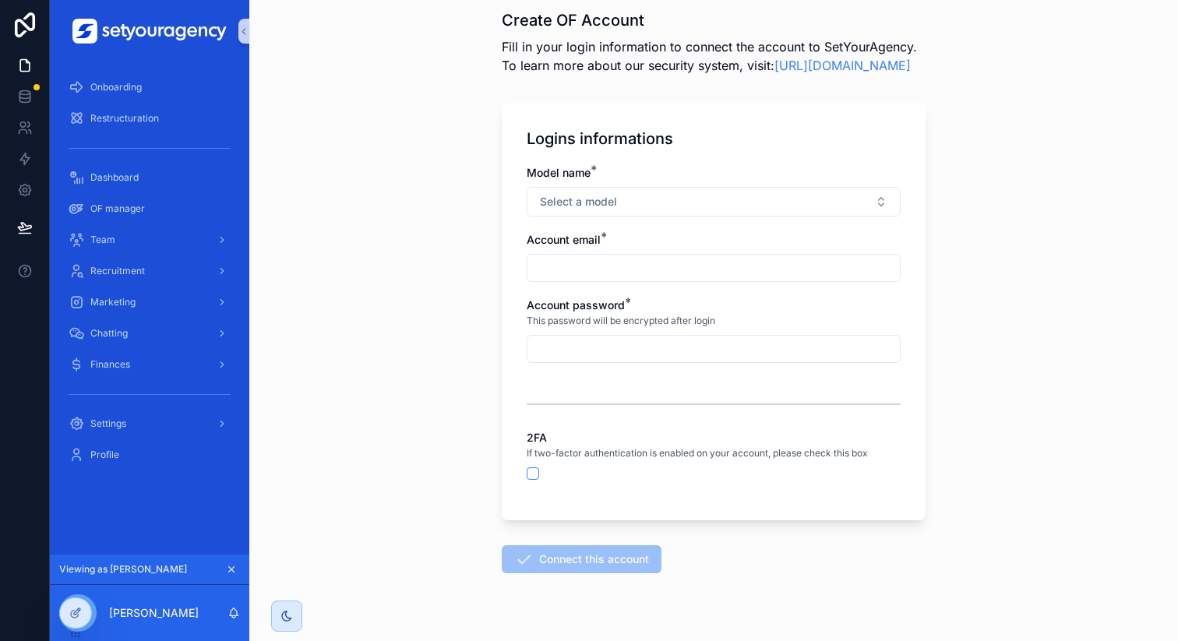
click at [577, 413] on div "scrollable content" at bounding box center [714, 404] width 374 height 39
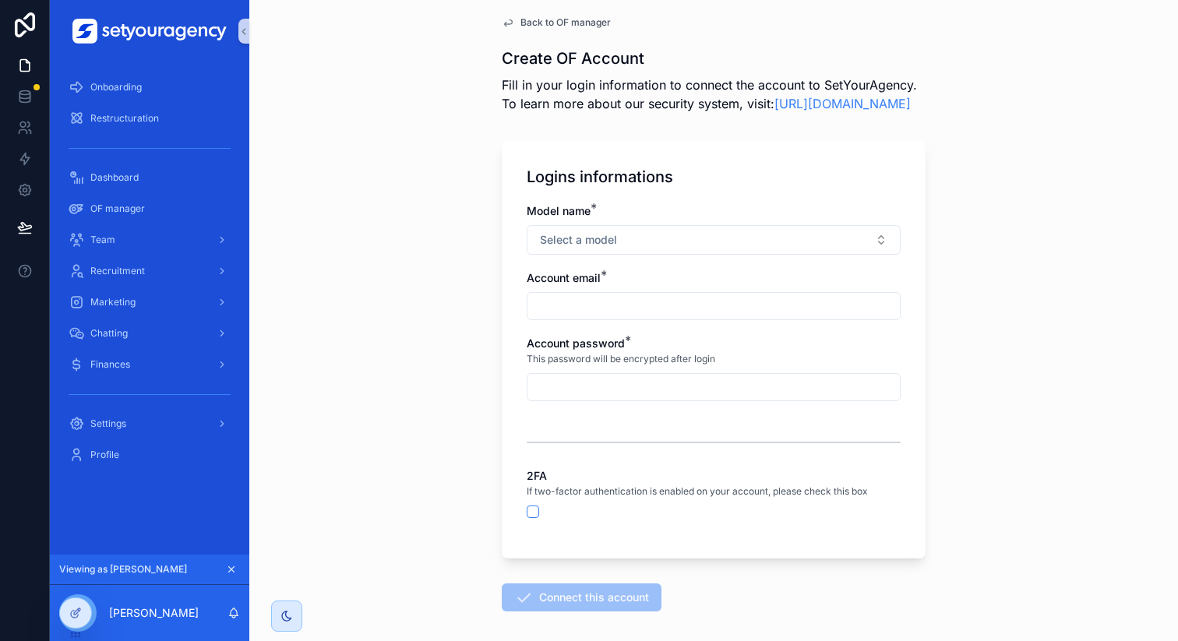
scroll to position [0, 0]
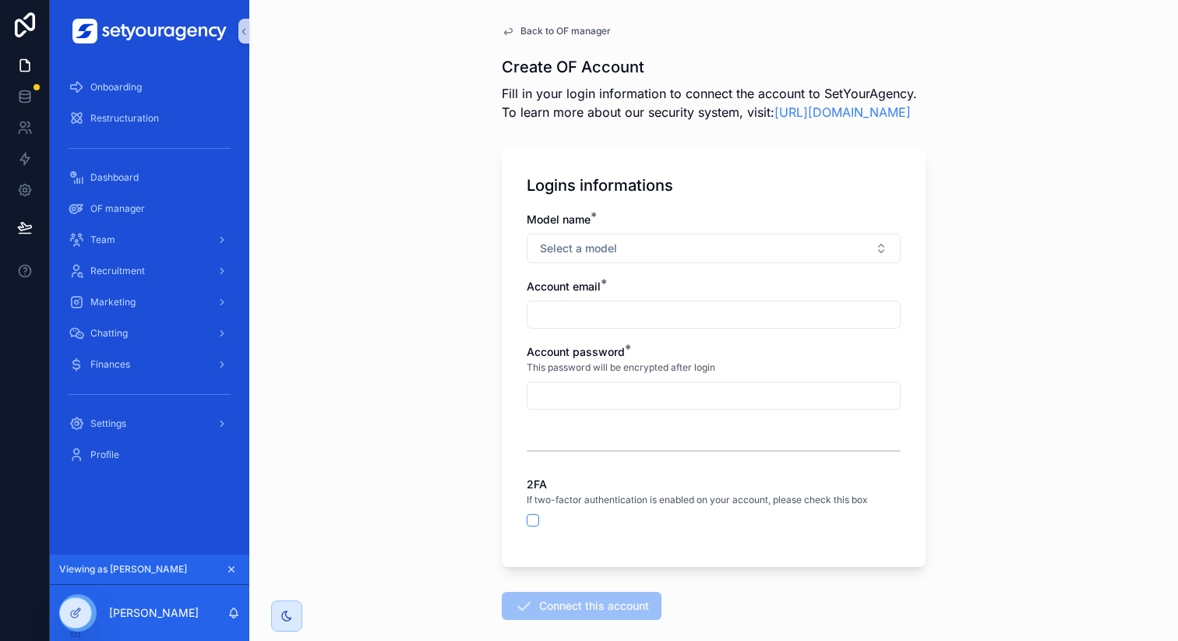
click at [708, 34] on div "Back to OF manager" at bounding box center [714, 31] width 424 height 12
click at [528, 542] on div "Model name * Select a model Account email * Account password * This password wi…" at bounding box center [714, 377] width 374 height 330
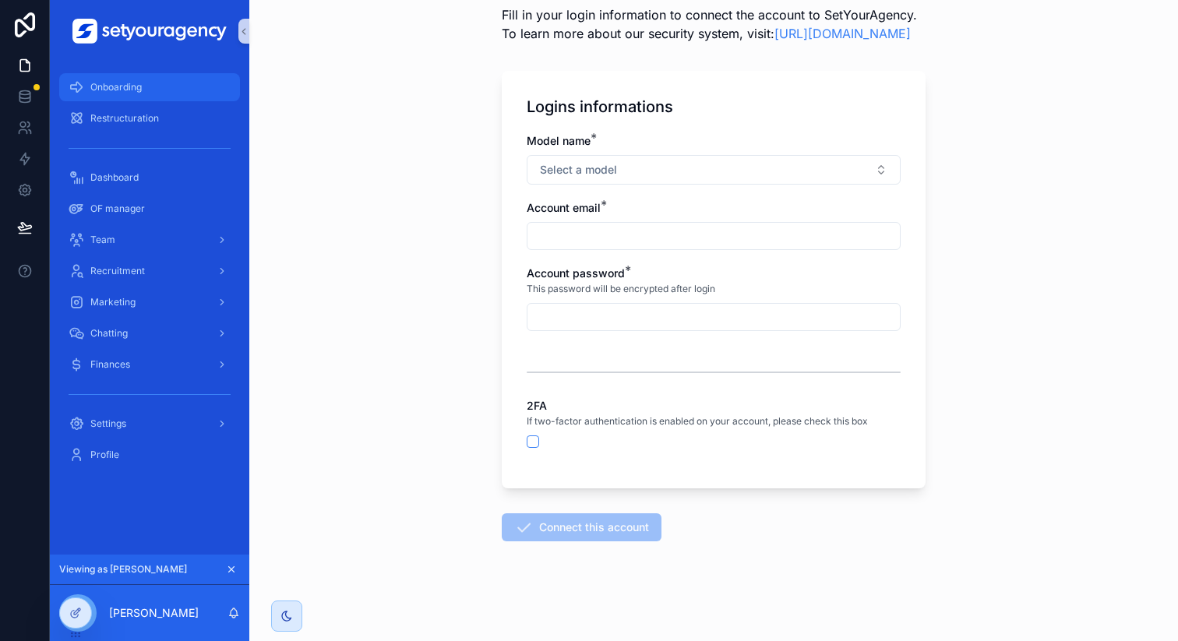
click at [126, 93] on div "Onboarding" at bounding box center [150, 87] width 162 height 25
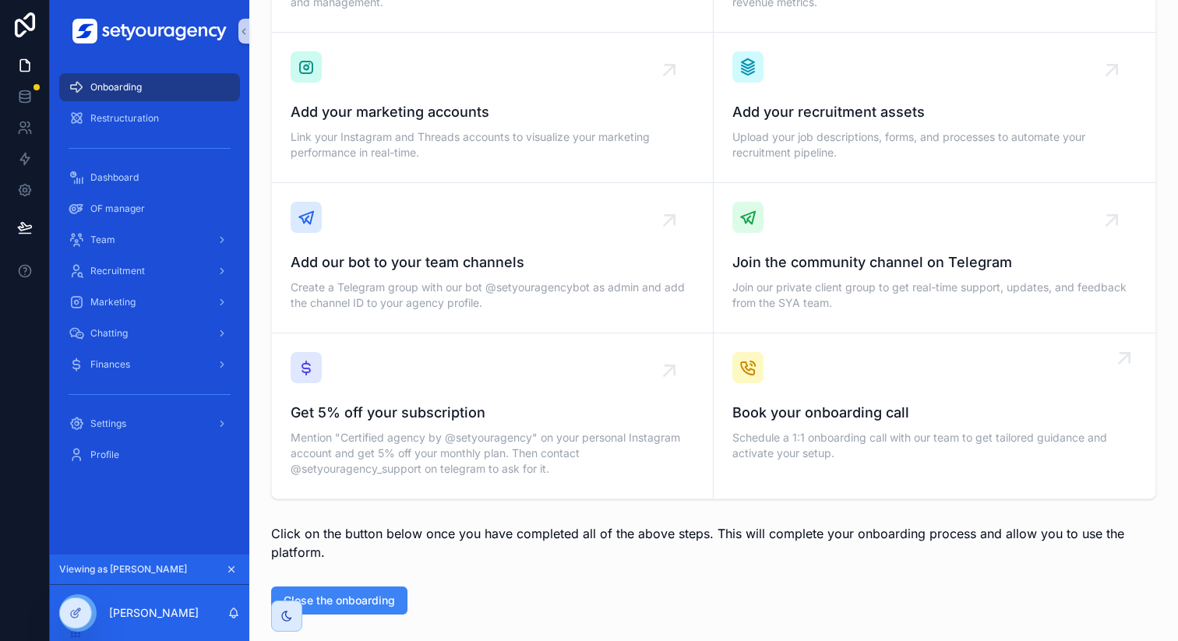
scroll to position [890, 0]
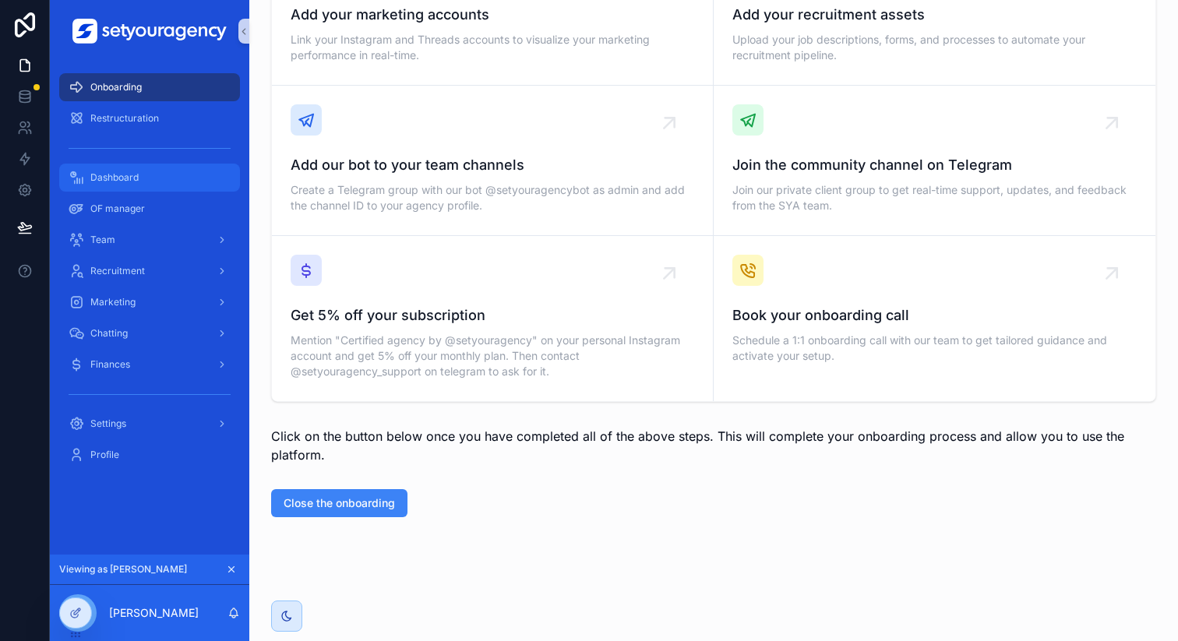
click at [170, 180] on div "Dashboard" at bounding box center [150, 177] width 162 height 25
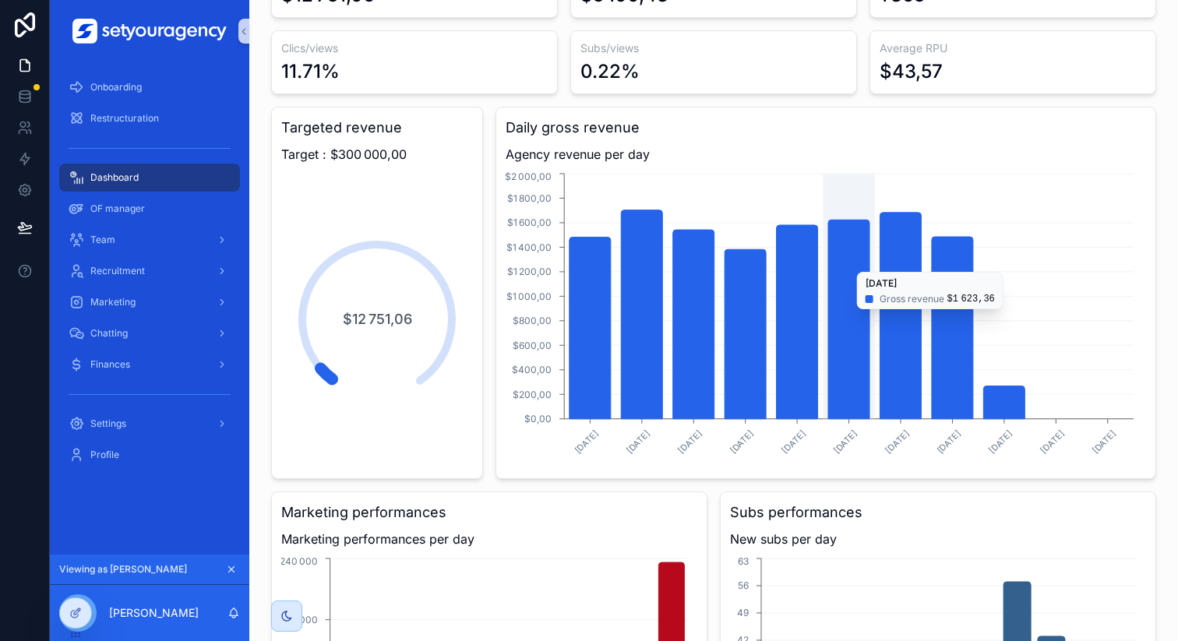
scroll to position [326, 0]
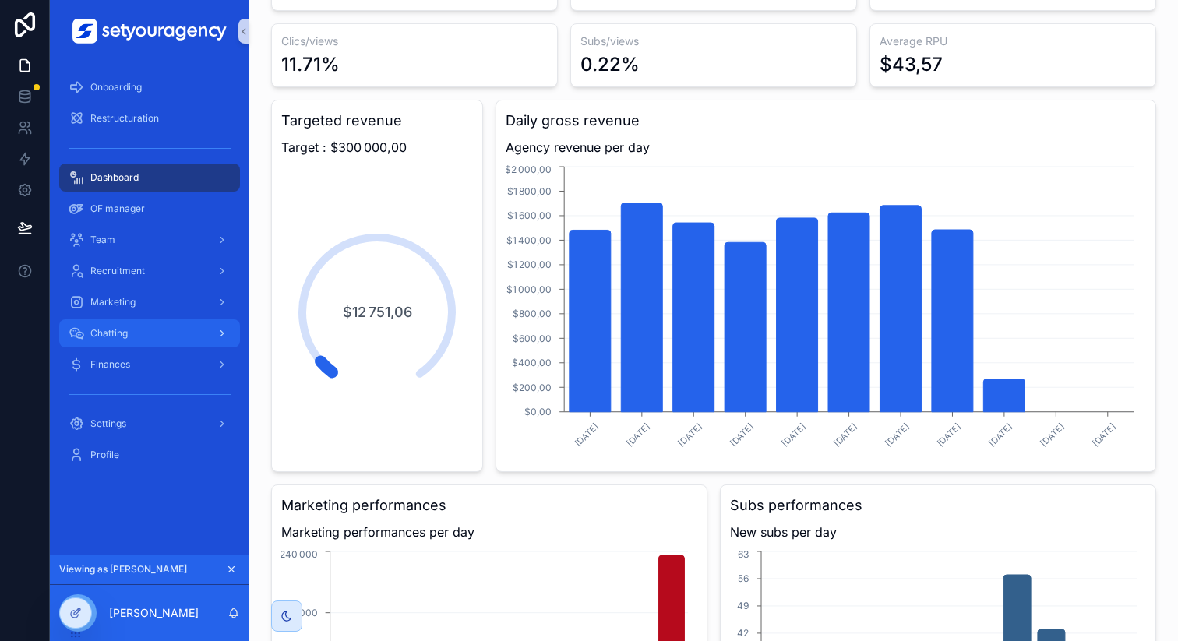
click at [195, 335] on div "Chatting" at bounding box center [150, 333] width 162 height 25
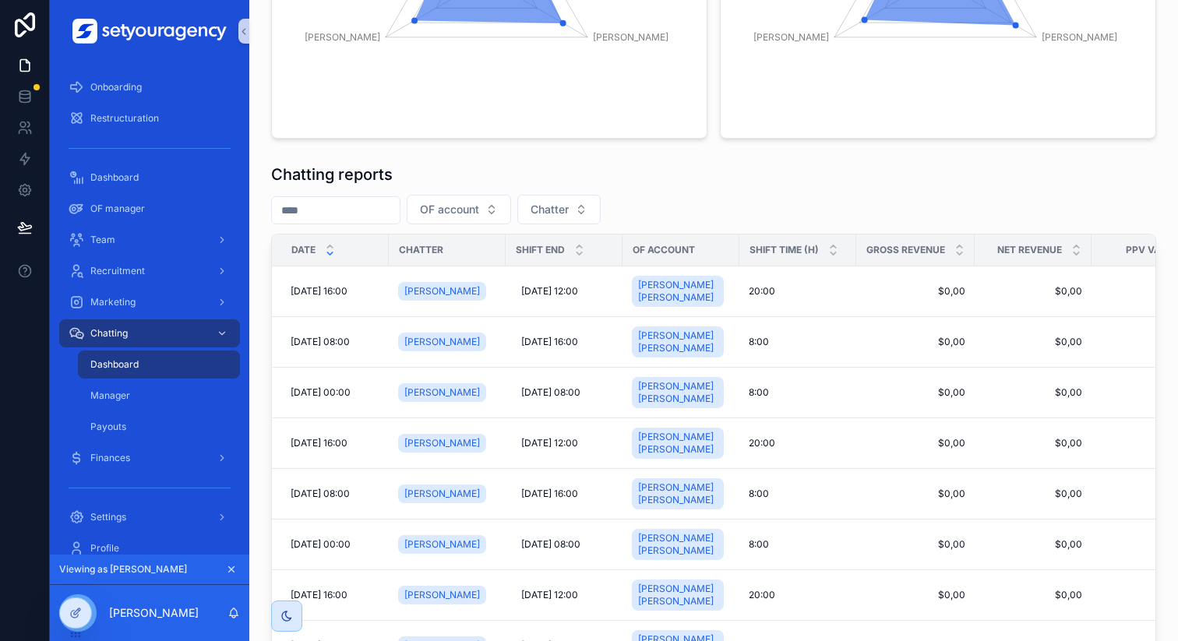
scroll to position [1260, 0]
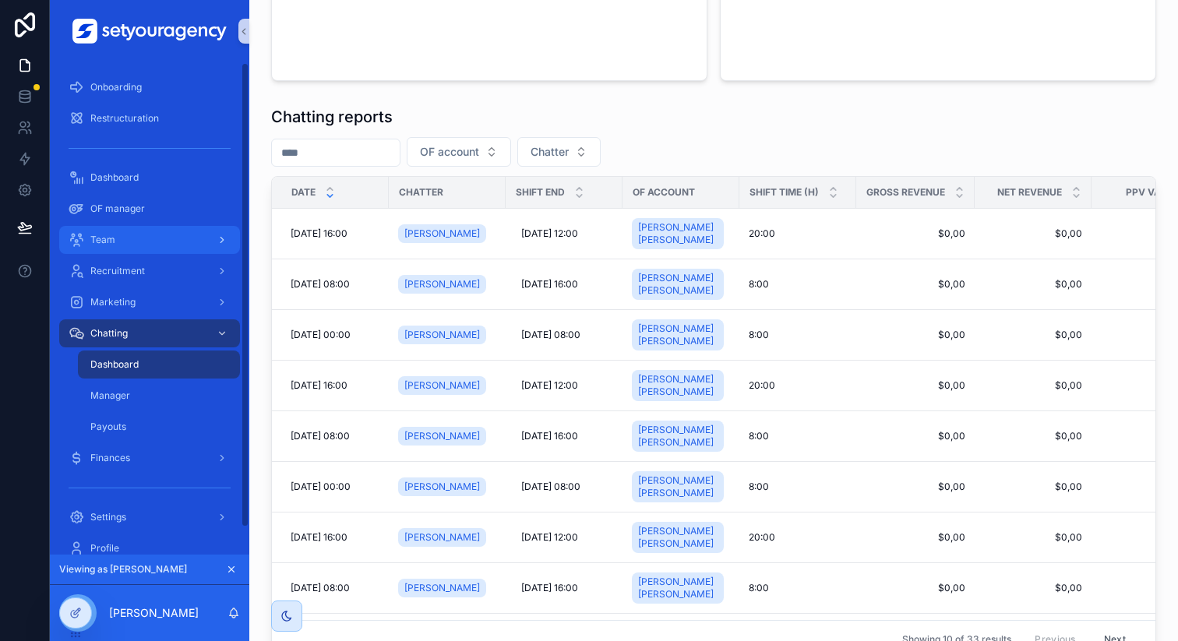
click at [113, 232] on div "Team" at bounding box center [150, 239] width 162 height 25
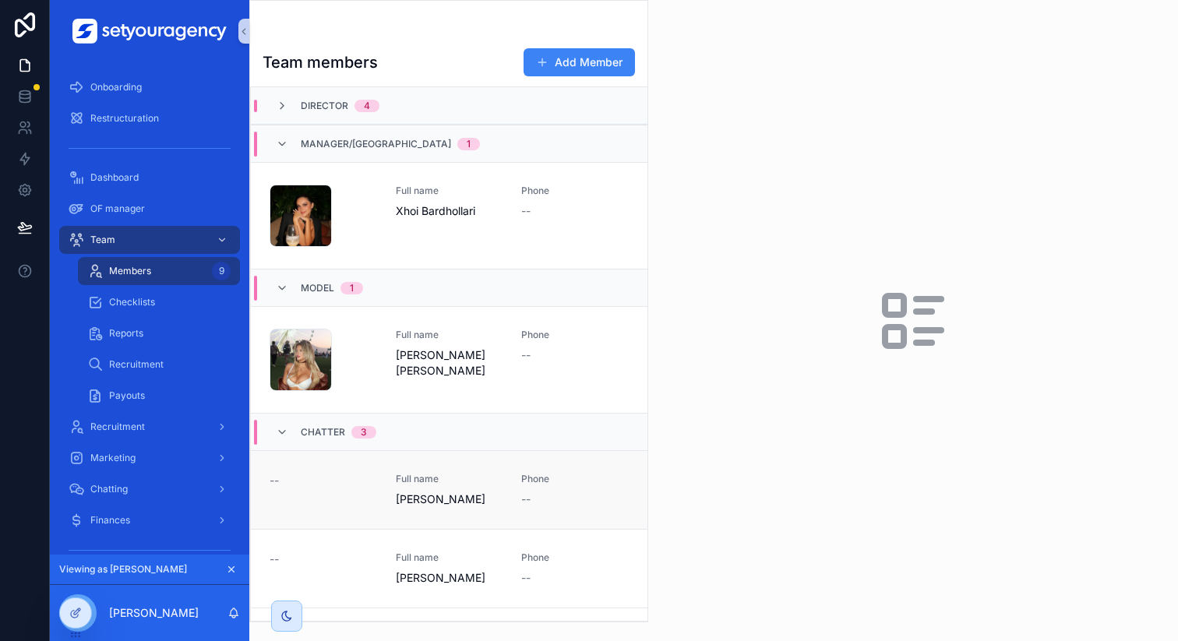
click at [432, 503] on span "[PERSON_NAME]" at bounding box center [449, 499] width 107 height 16
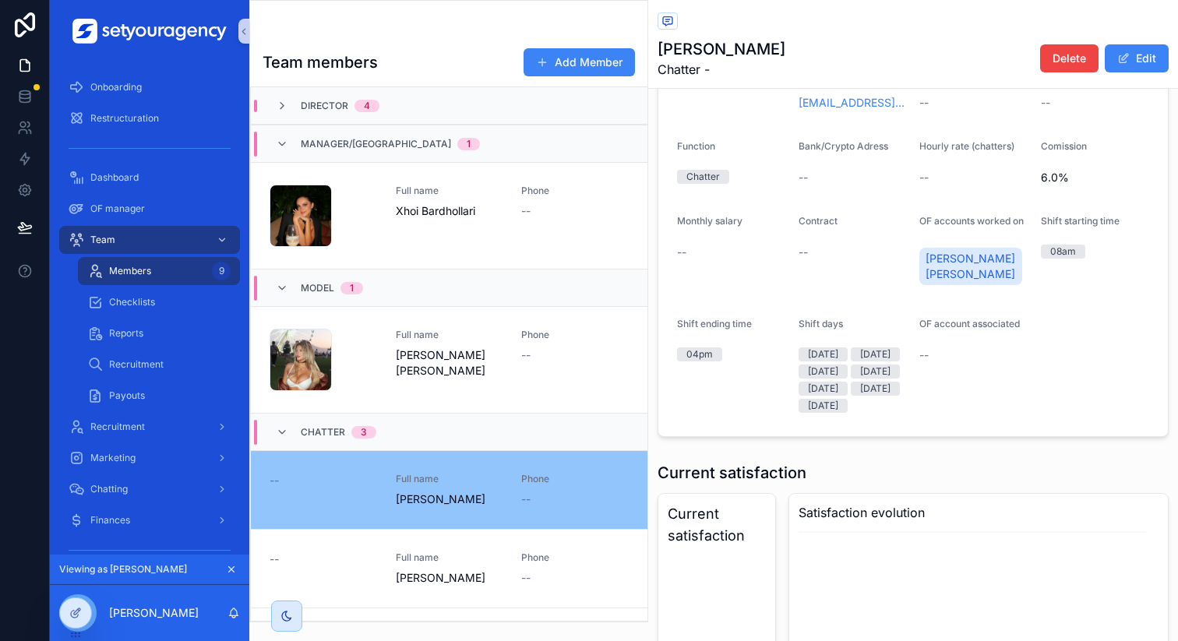
scroll to position [157, 0]
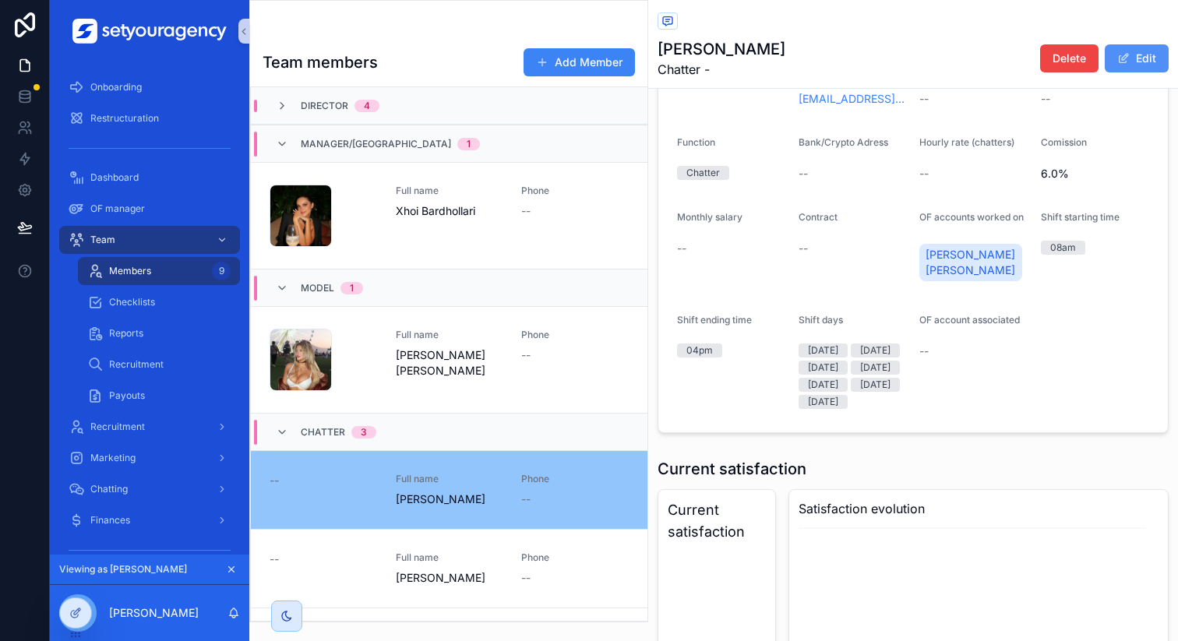
click at [1122, 62] on button "Edit" at bounding box center [1136, 58] width 64 height 28
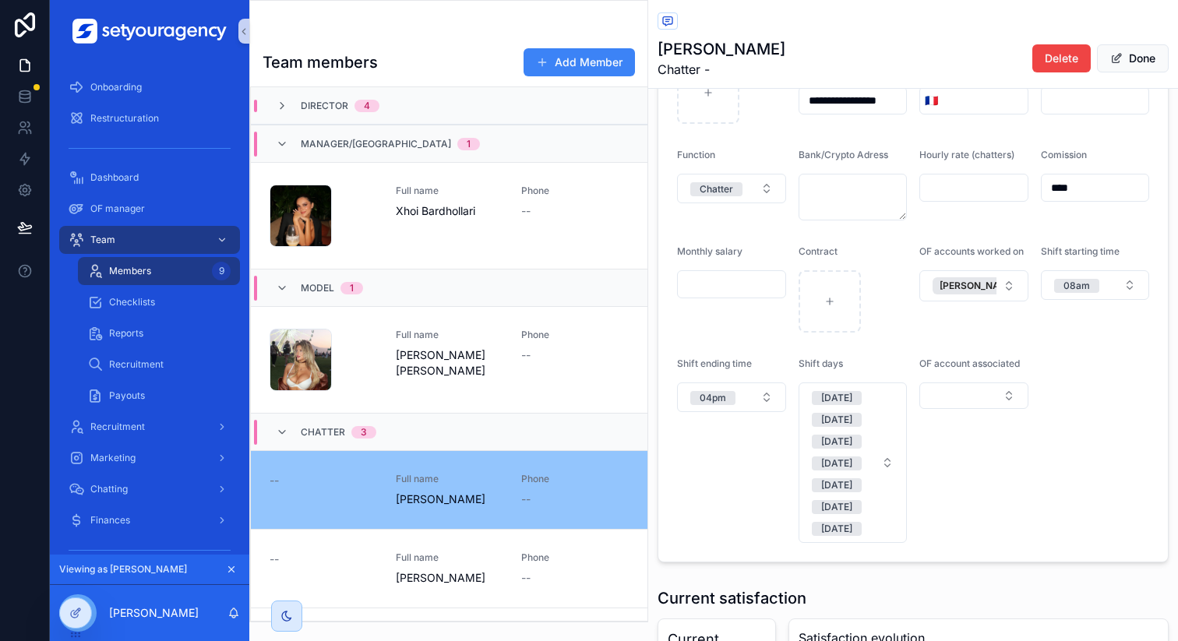
scroll to position [216, 0]
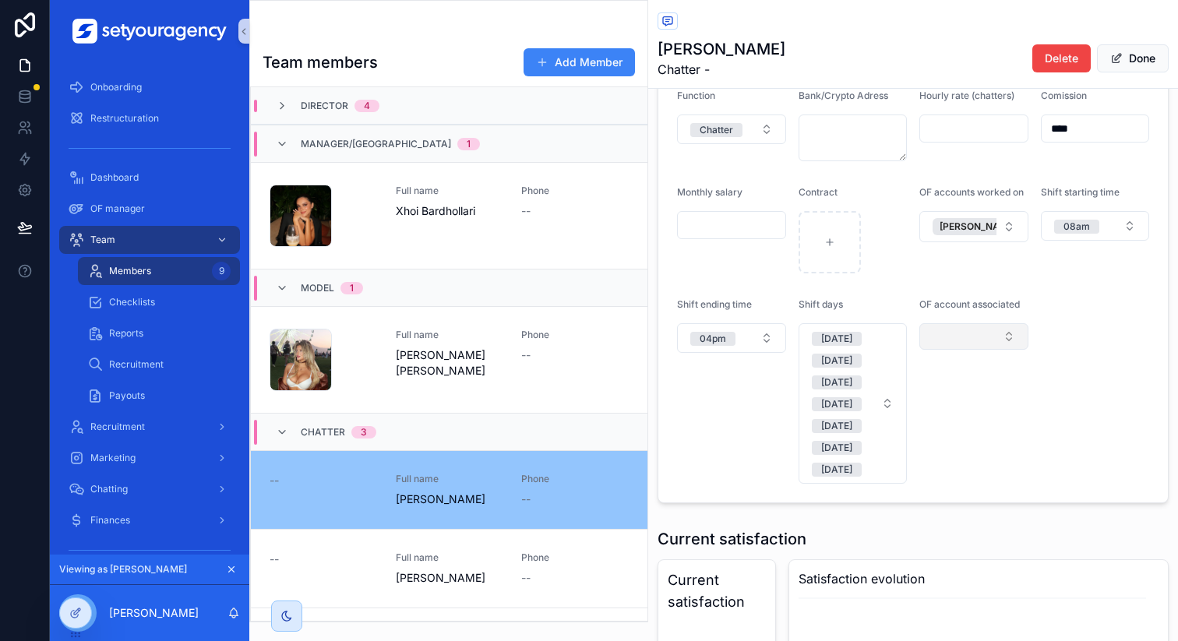
click at [963, 342] on button "Select Button" at bounding box center [973, 336] width 109 height 26
click at [900, 427] on span "[PERSON_NAME] [PERSON_NAME]" at bounding box center [957, 431] width 156 height 31
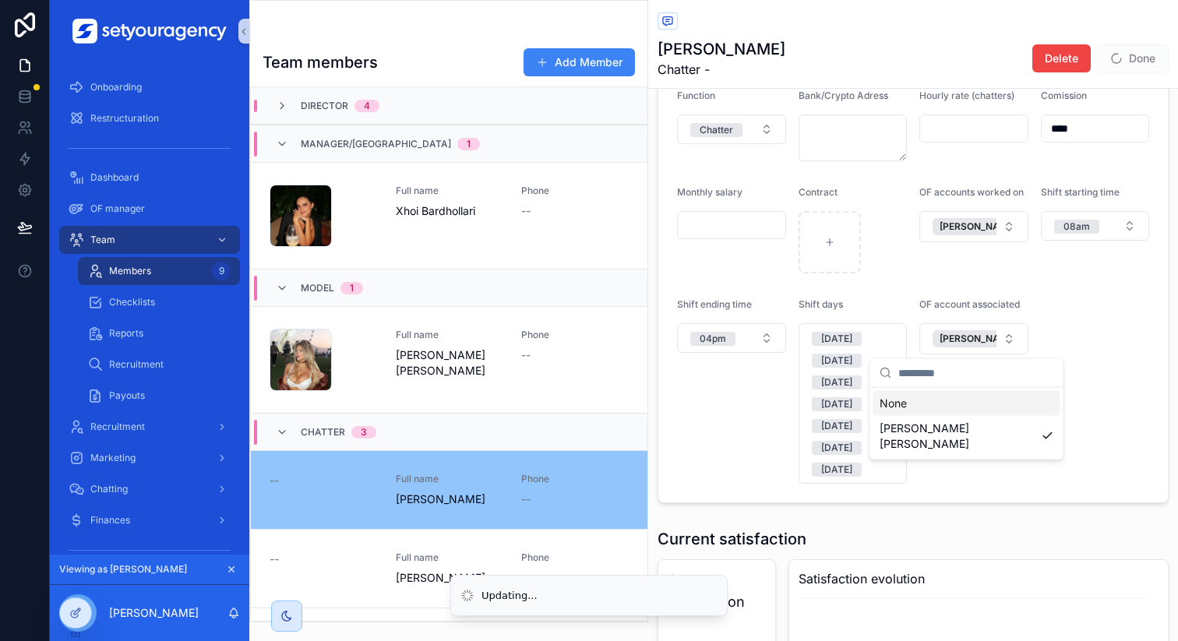
click at [1067, 340] on form "**********" at bounding box center [912, 243] width 509 height 519
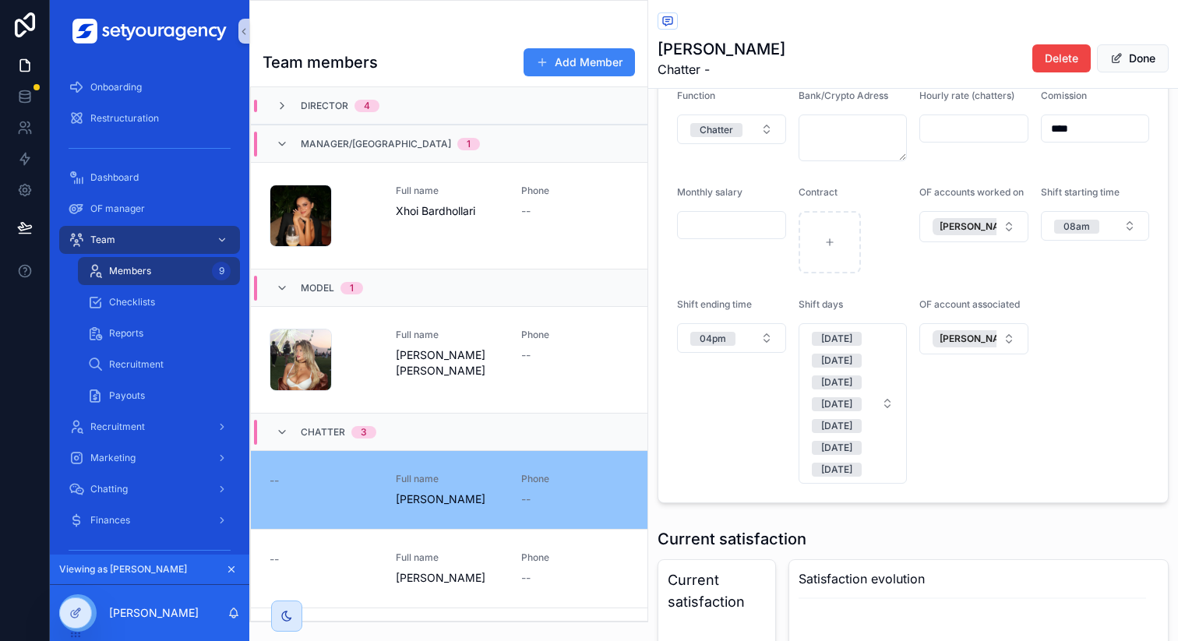
scroll to position [179, 0]
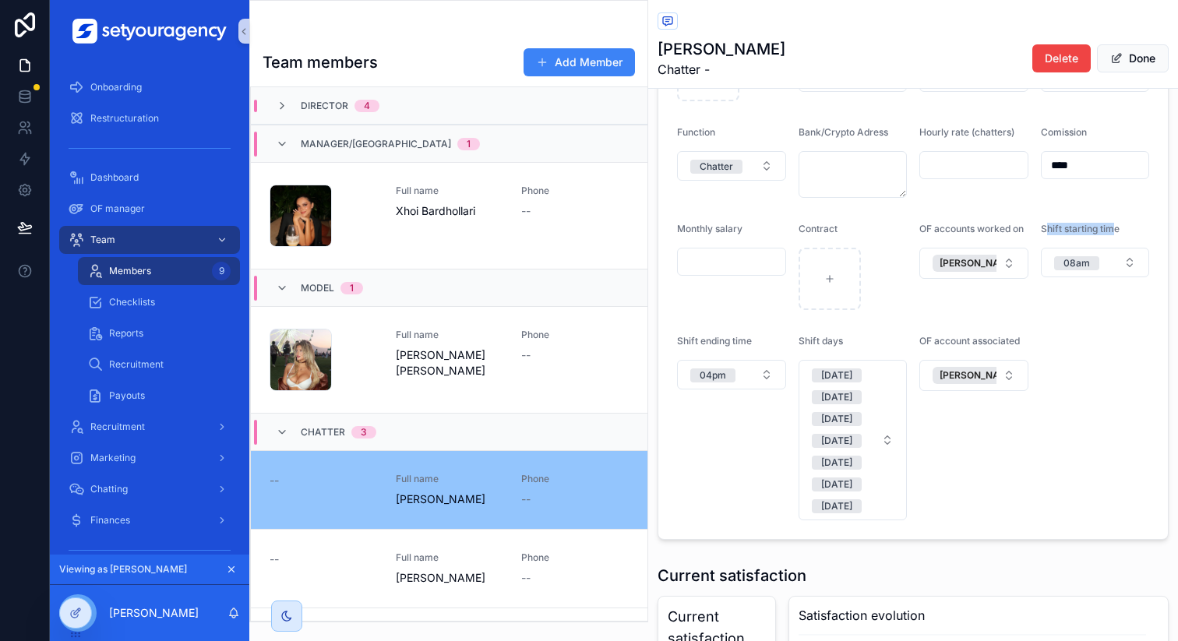
drag, startPoint x: 1036, startPoint y: 230, endPoint x: 1101, endPoint y: 230, distance: 64.6
click at [1101, 230] on span "Shift starting time" at bounding box center [1080, 229] width 79 height 12
drag, startPoint x: 684, startPoint y: 340, endPoint x: 734, endPoint y: 340, distance: 50.6
click at [734, 340] on span "Shift ending time" at bounding box center [714, 341] width 75 height 12
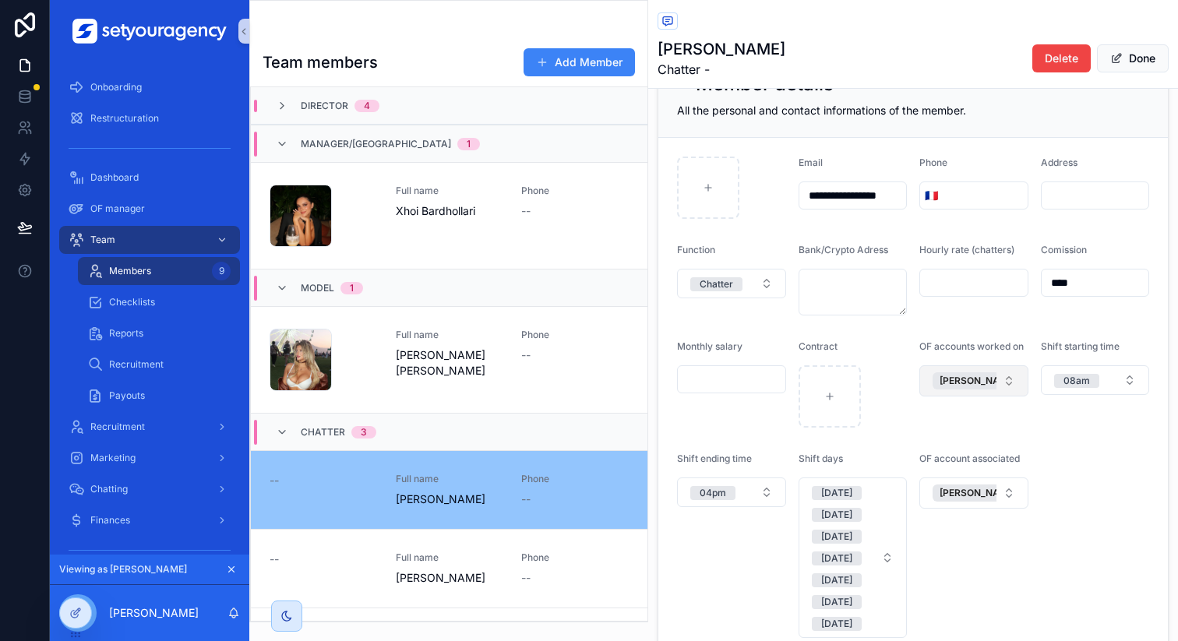
scroll to position [55, 0]
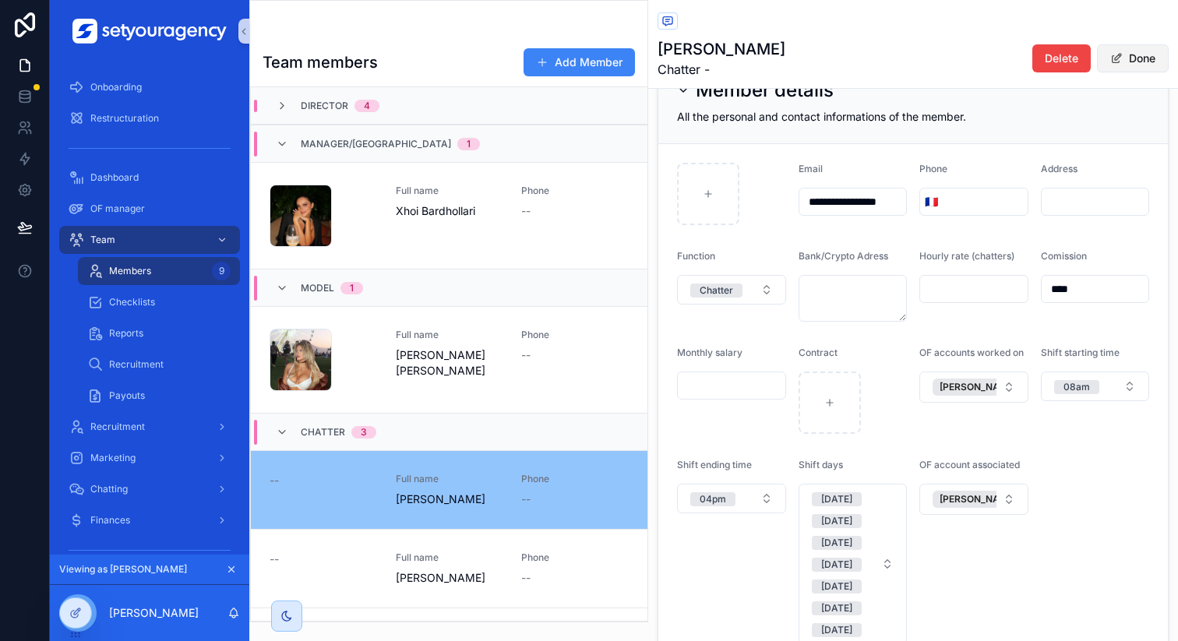
click at [1110, 57] on span "scrollable content" at bounding box center [1116, 58] width 12 height 12
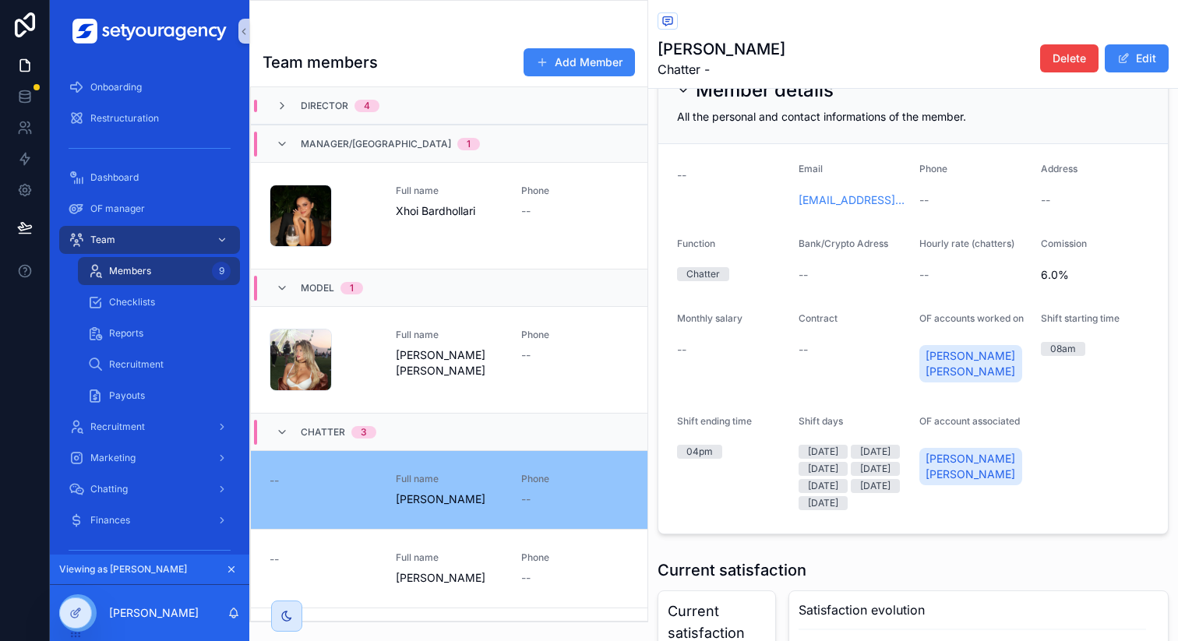
scroll to position [95, 0]
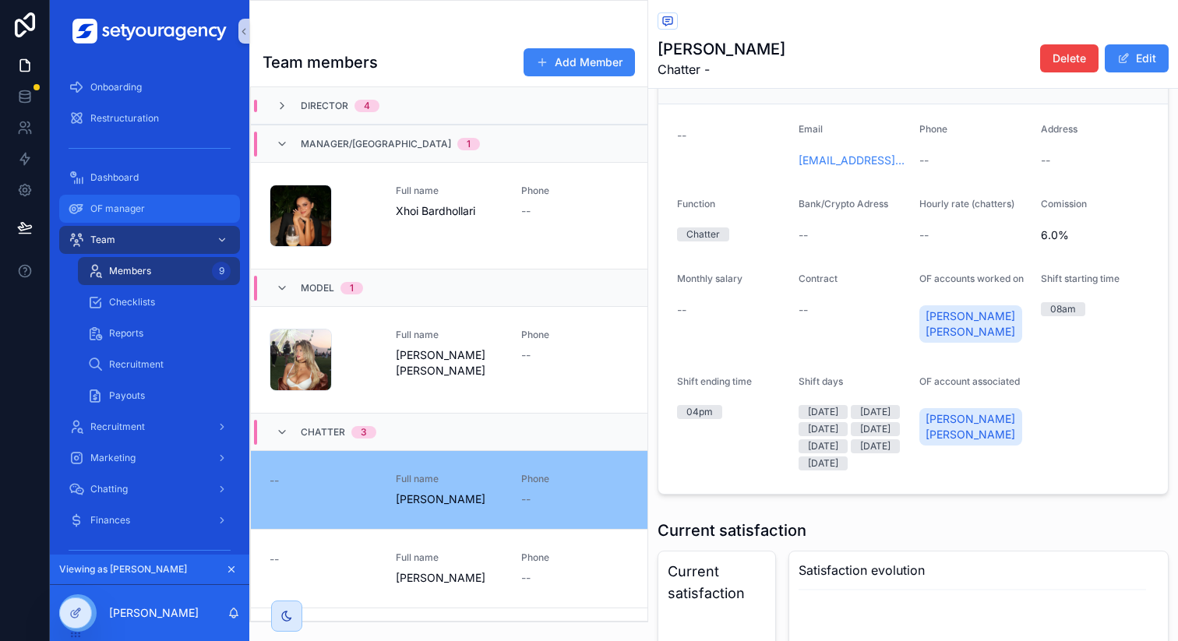
click at [147, 208] on div "OF manager" at bounding box center [150, 208] width 162 height 25
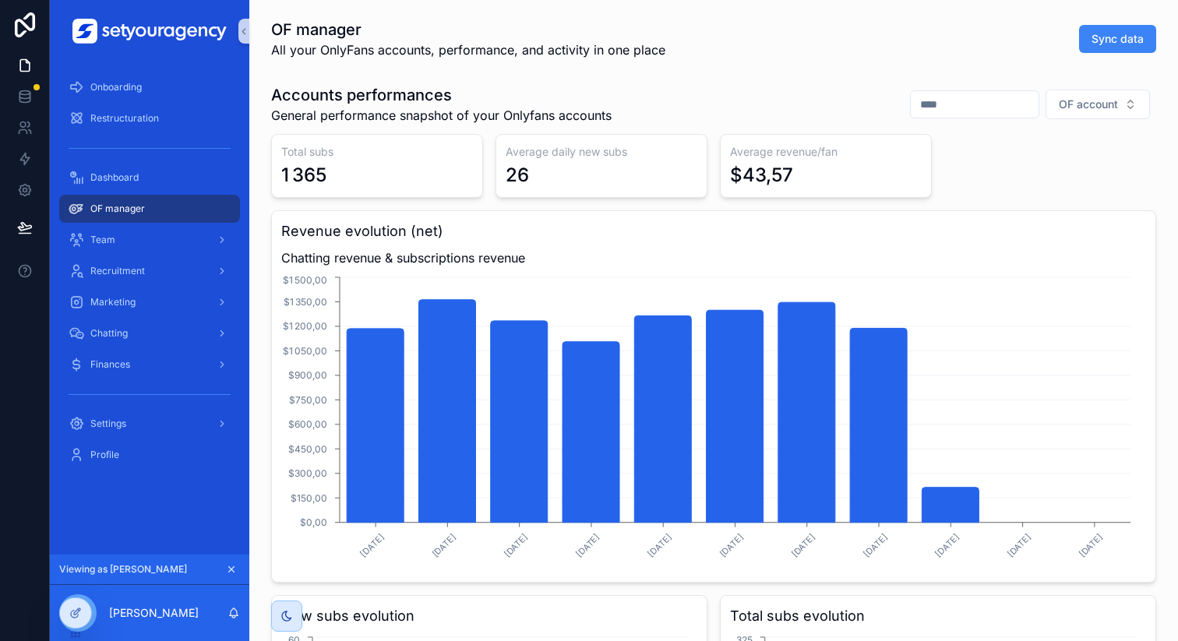
scroll to position [37, 0]
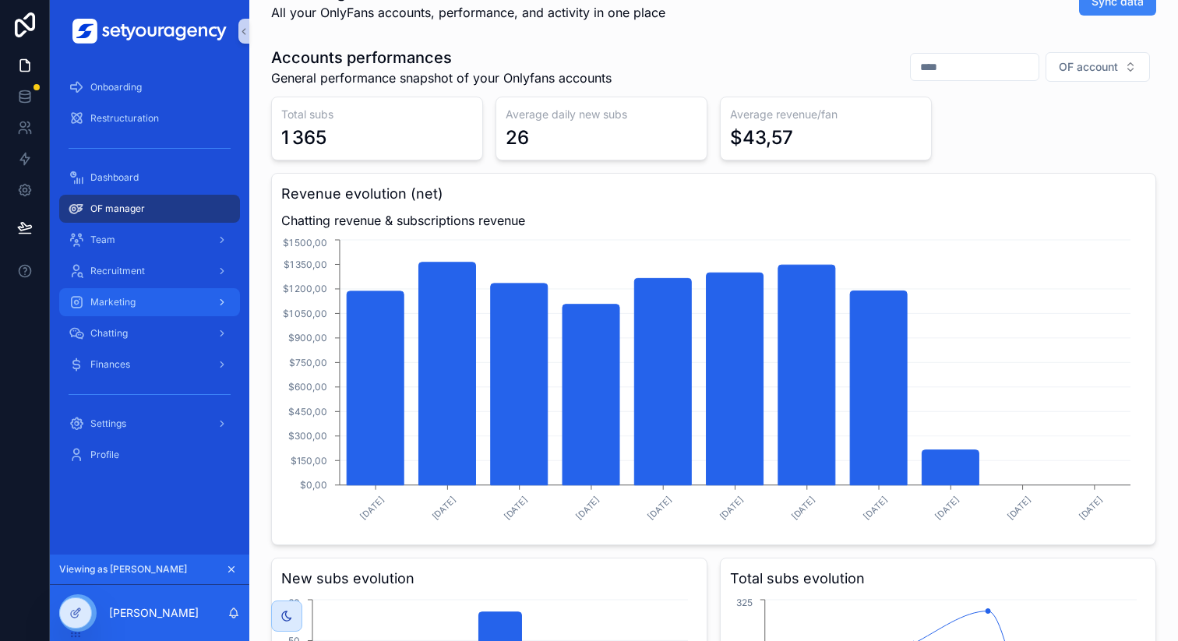
click at [133, 309] on div "Marketing" at bounding box center [150, 302] width 162 height 25
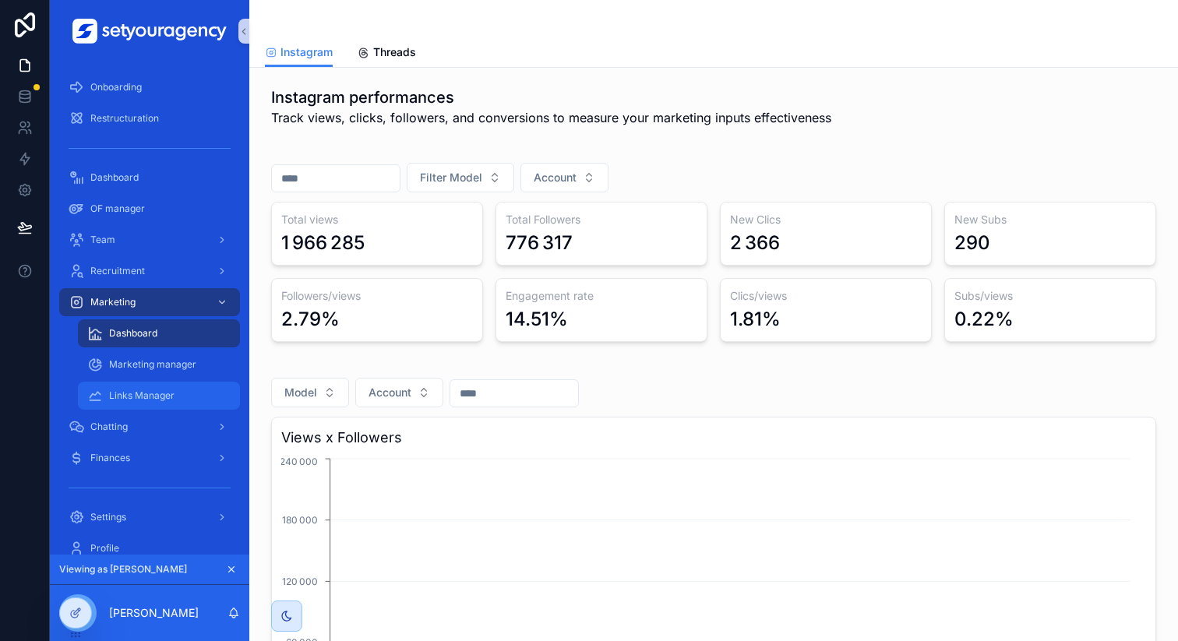
click at [136, 395] on span "Links Manager" at bounding box center [141, 395] width 65 height 12
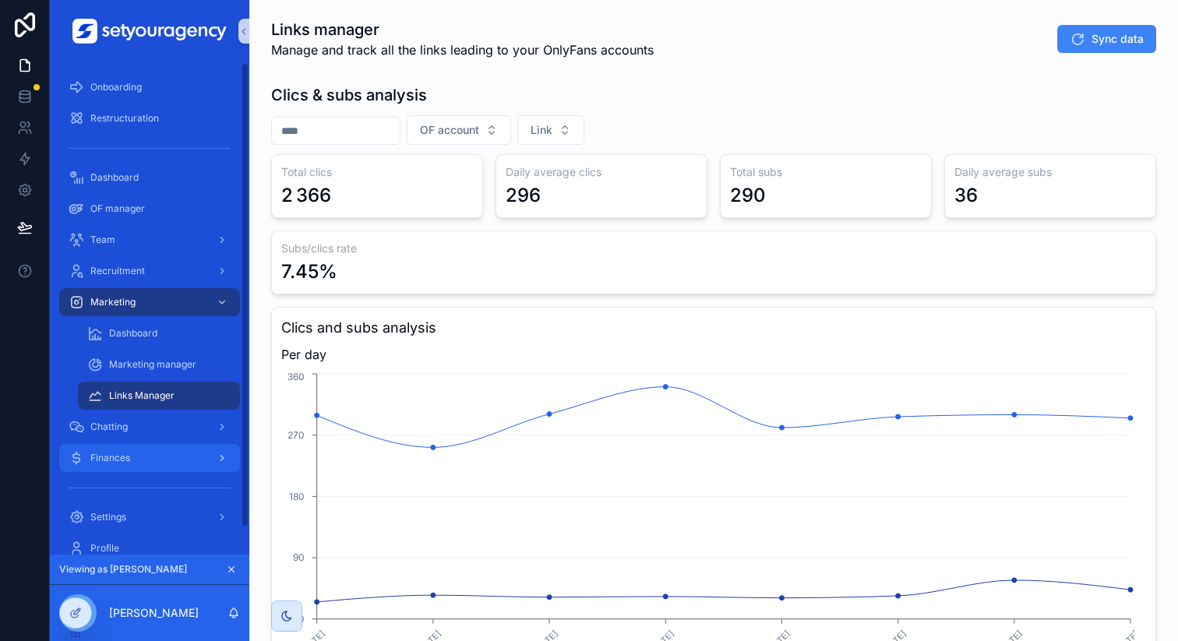
click at [202, 463] on div "Finances" at bounding box center [150, 458] width 162 height 25
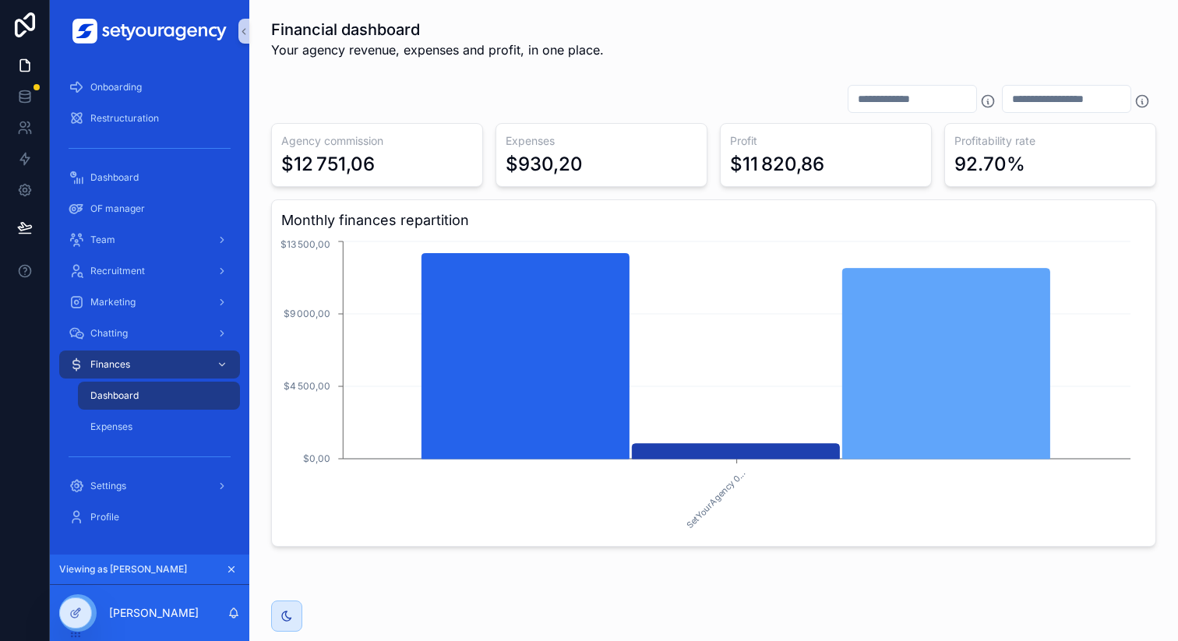
scroll to position [37, 0]
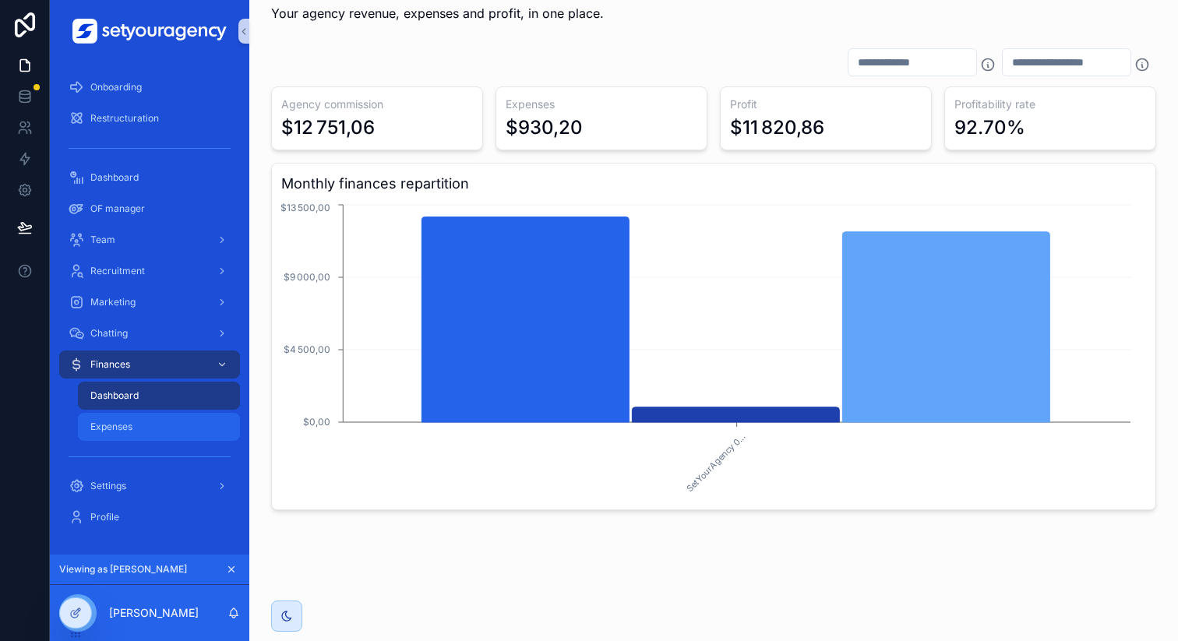
click at [104, 420] on div "Expenses" at bounding box center [158, 426] width 143 height 25
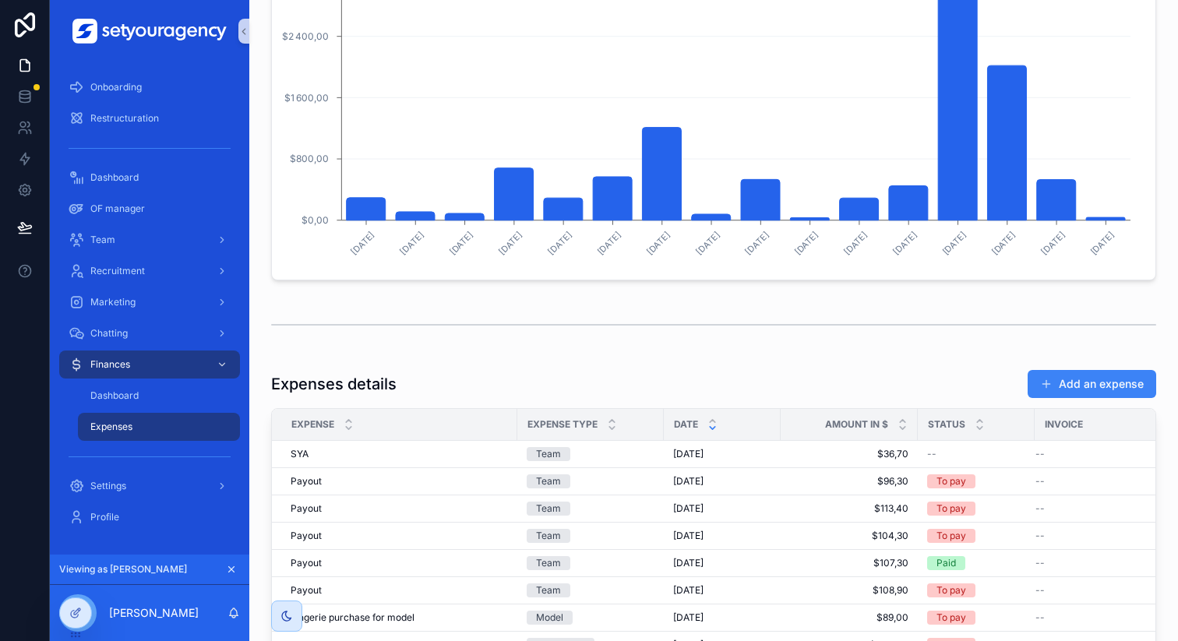
scroll to position [548, 0]
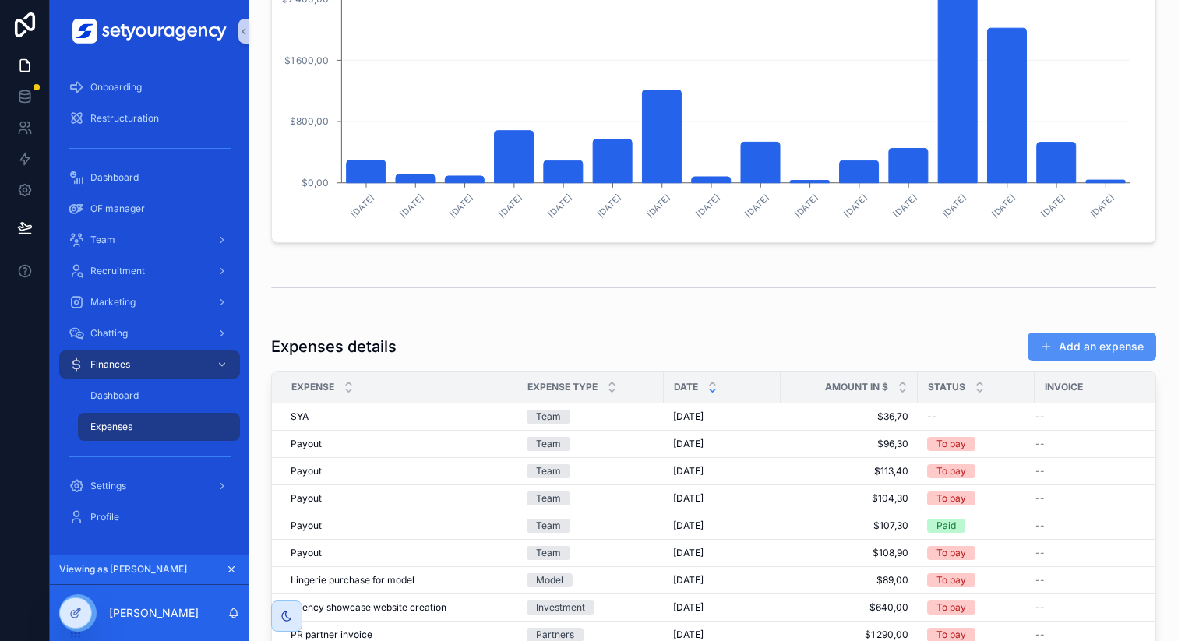
click at [1044, 347] on button "Add an expense" at bounding box center [1091, 347] width 129 height 28
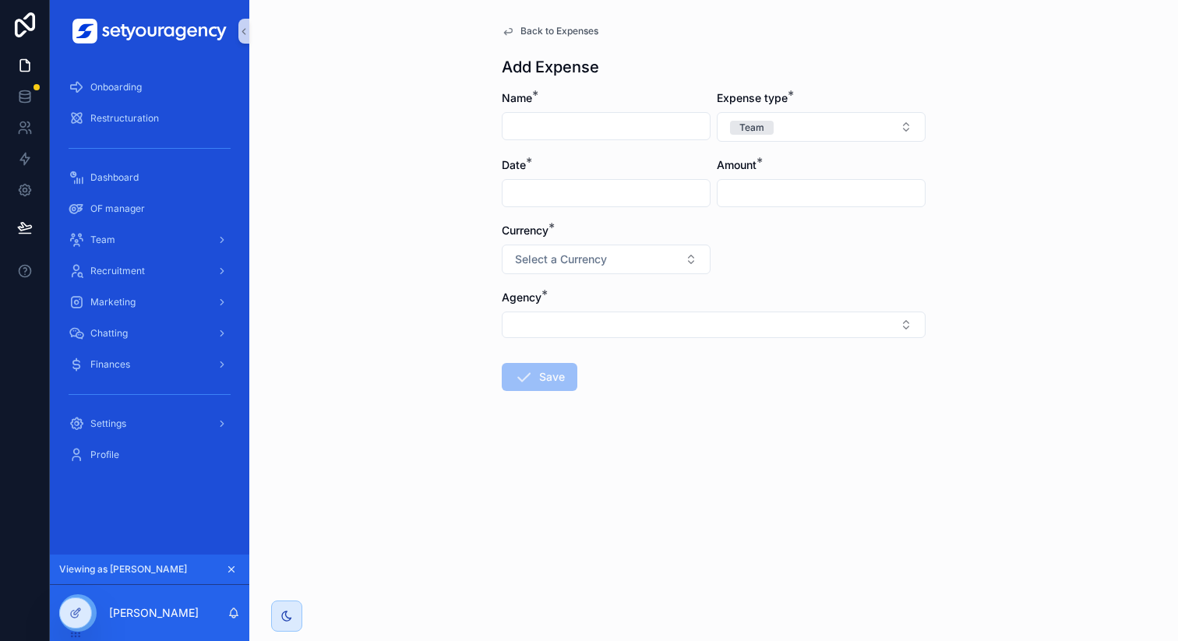
click at [553, 31] on span "Back to Expenses" at bounding box center [559, 31] width 78 height 12
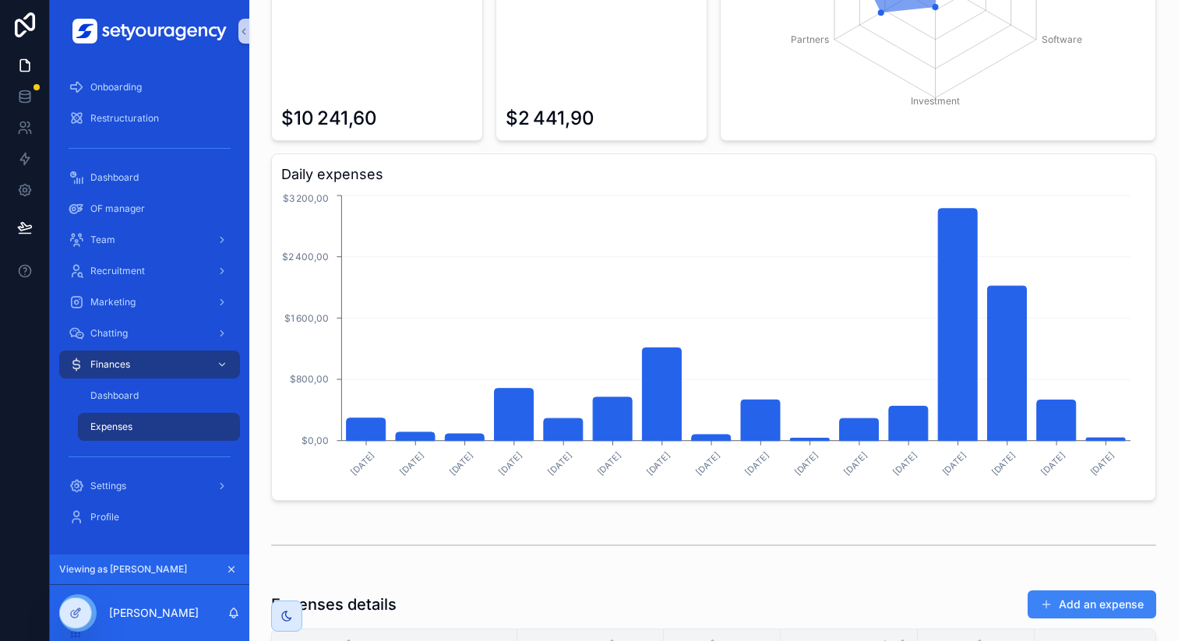
scroll to position [319, 0]
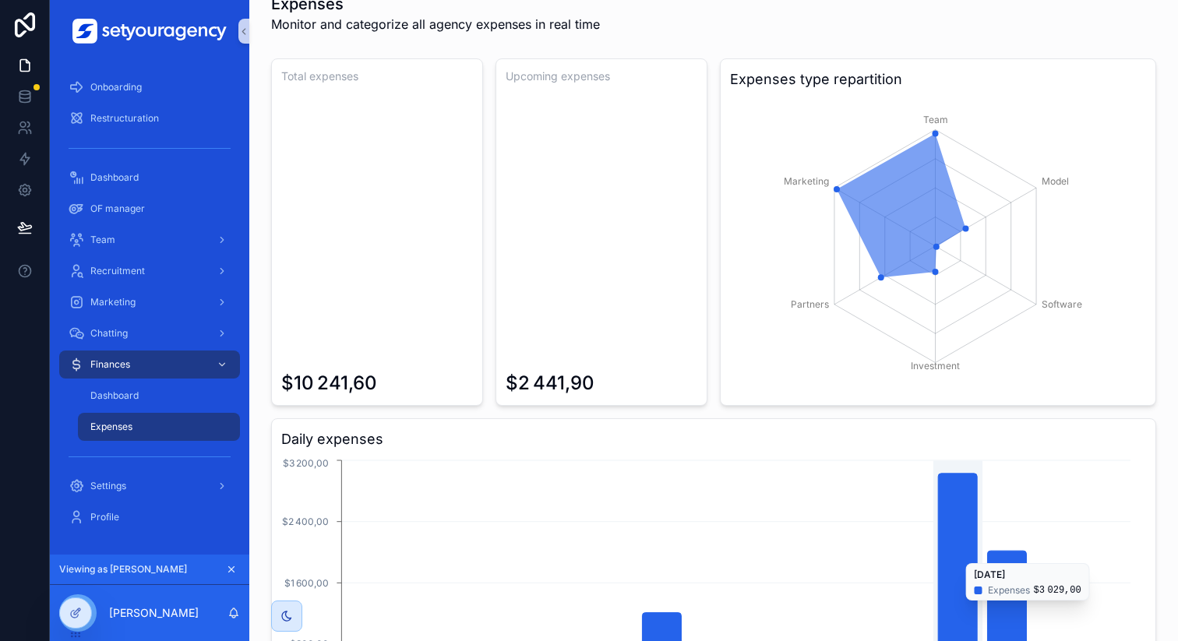
scroll to position [0, 0]
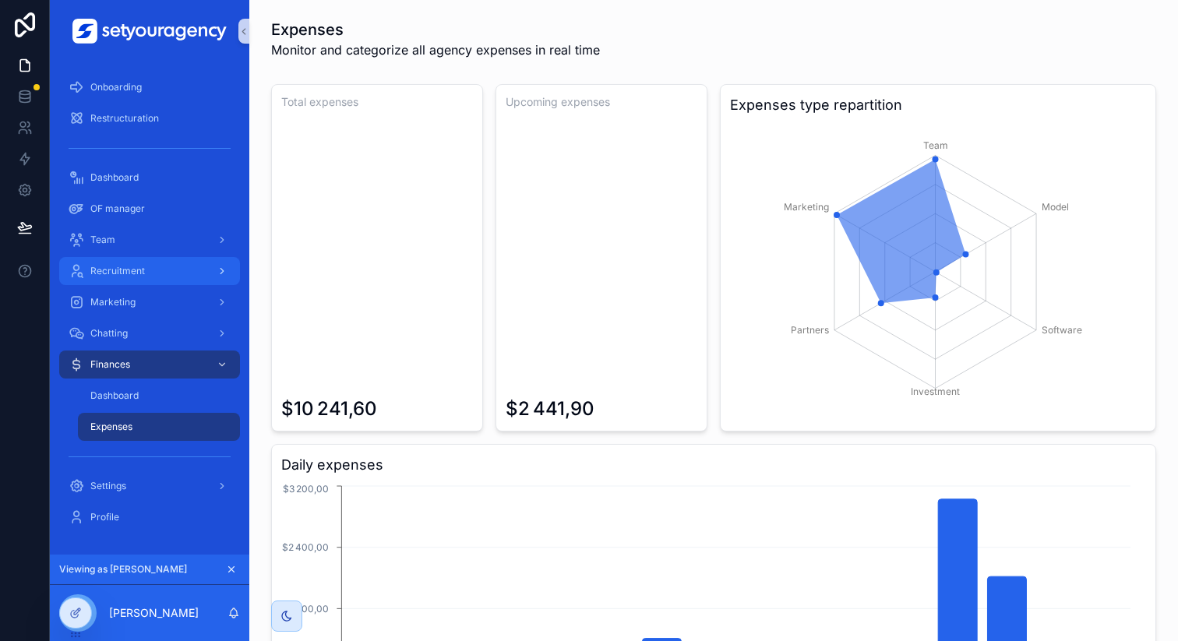
click at [163, 267] on div "Recruitment" at bounding box center [150, 271] width 162 height 25
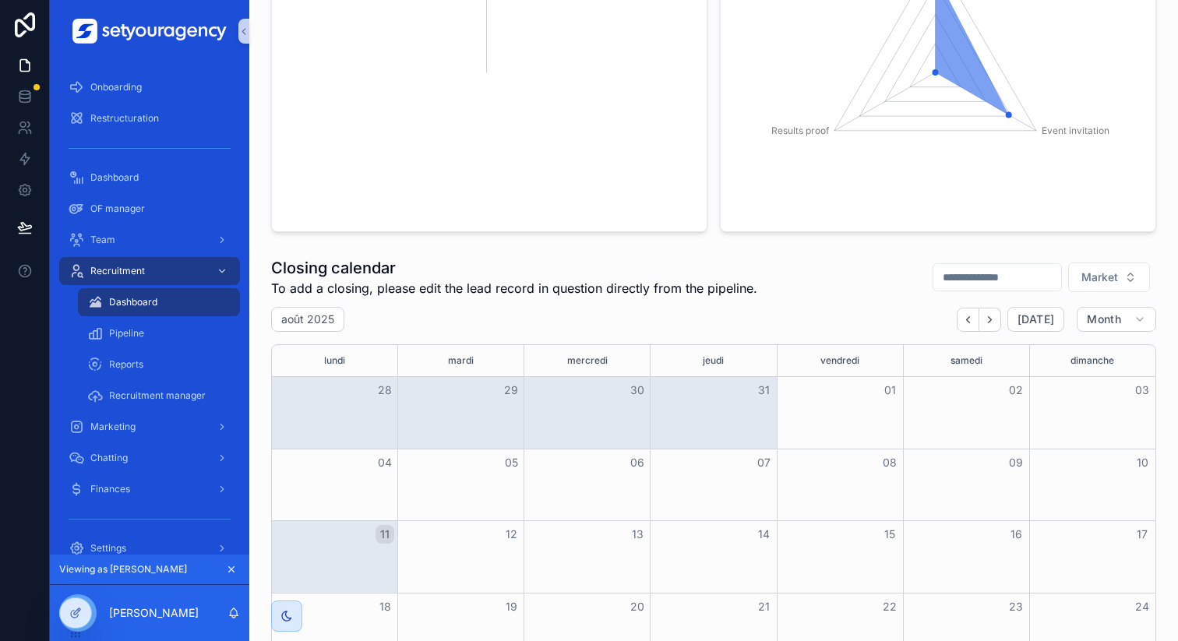
scroll to position [705, 0]
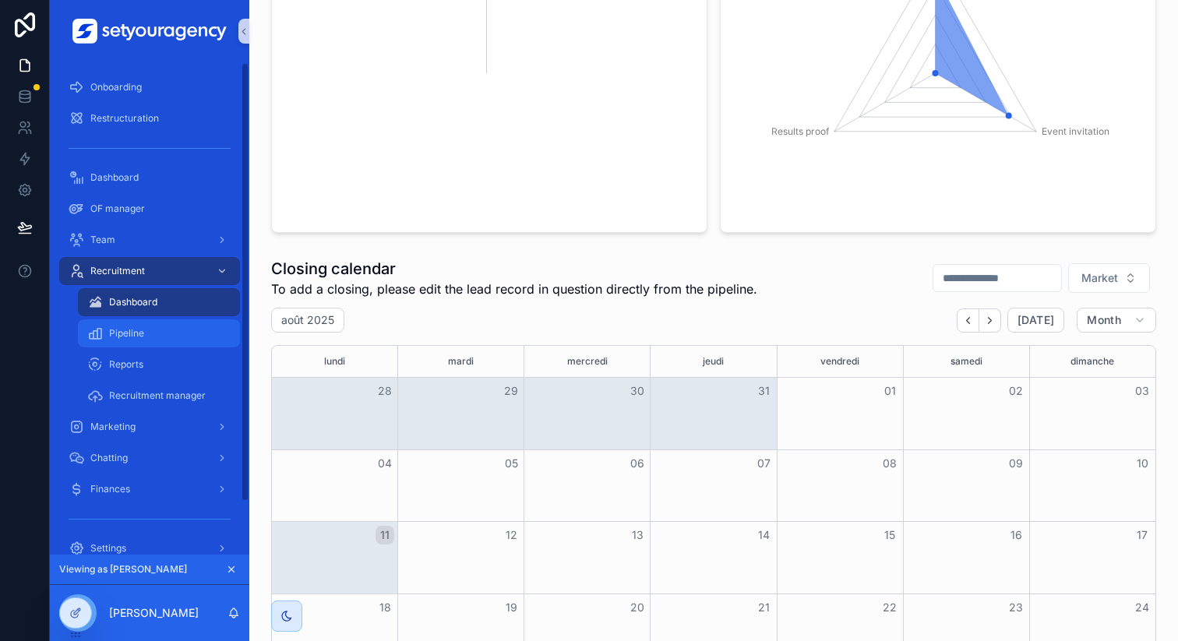
click at [167, 328] on div "Pipeline" at bounding box center [158, 333] width 143 height 25
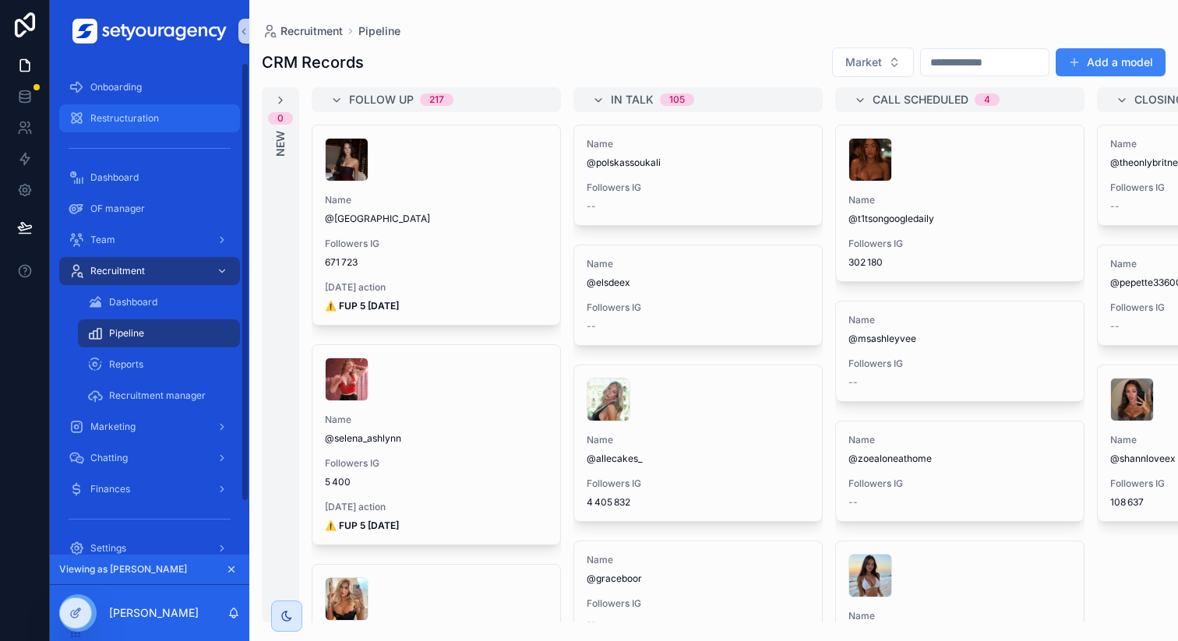
click at [105, 115] on span "Restructuration" at bounding box center [124, 118] width 69 height 12
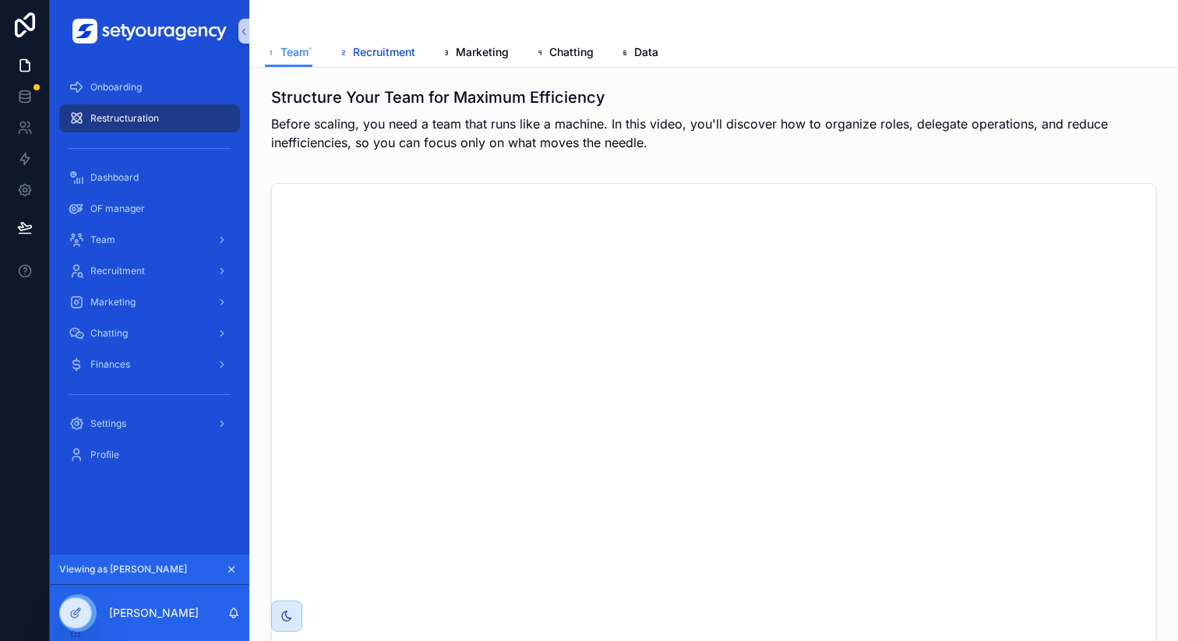
click at [383, 61] on link "Recruitment" at bounding box center [376, 53] width 78 height 31
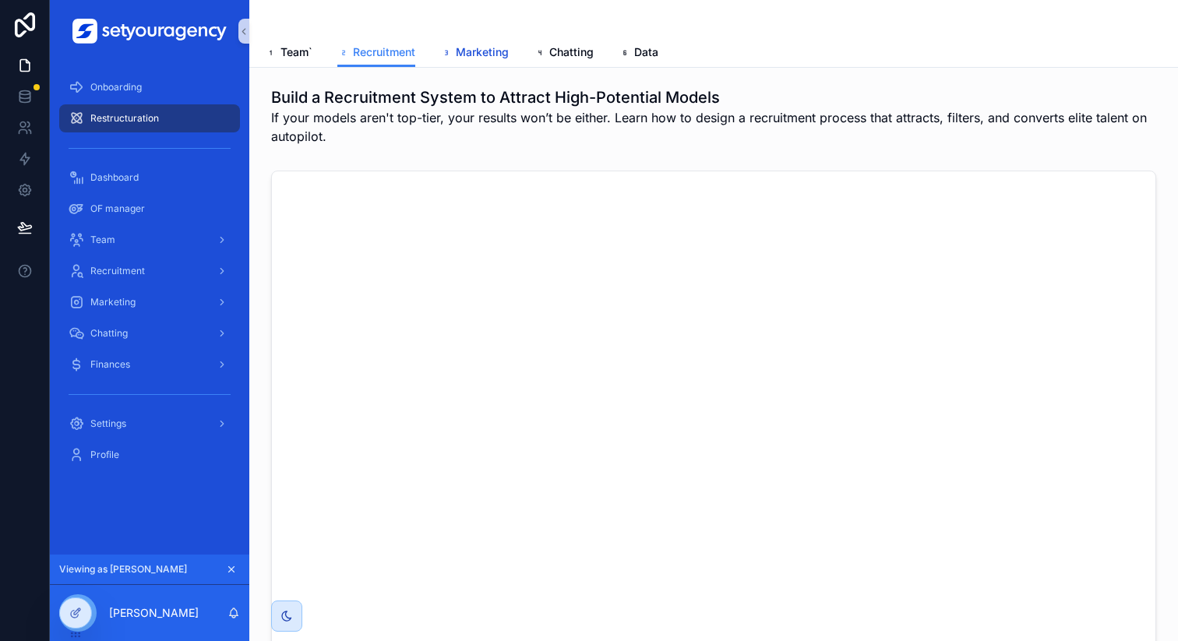
click at [464, 55] on span "Marketing" at bounding box center [482, 52] width 53 height 16
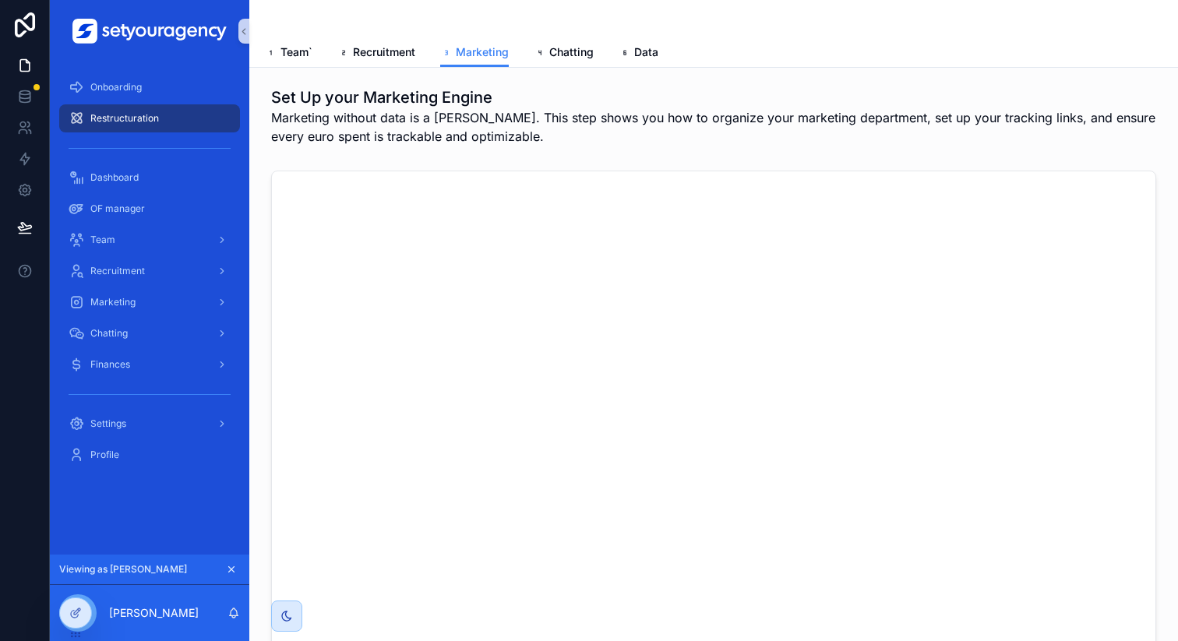
click at [588, 55] on div "Team` Recruitment Marketing Chatting Data" at bounding box center [713, 52] width 897 height 30
click at [579, 55] on span "Chatting" at bounding box center [571, 52] width 44 height 16
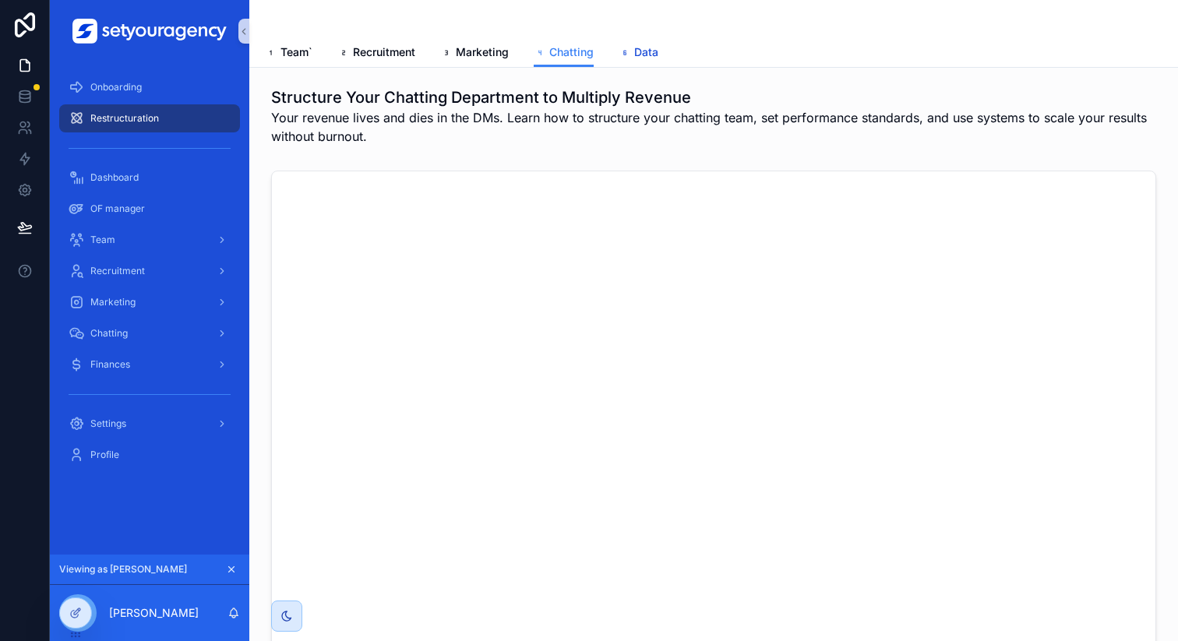
click at [645, 56] on span "Data" at bounding box center [646, 52] width 24 height 16
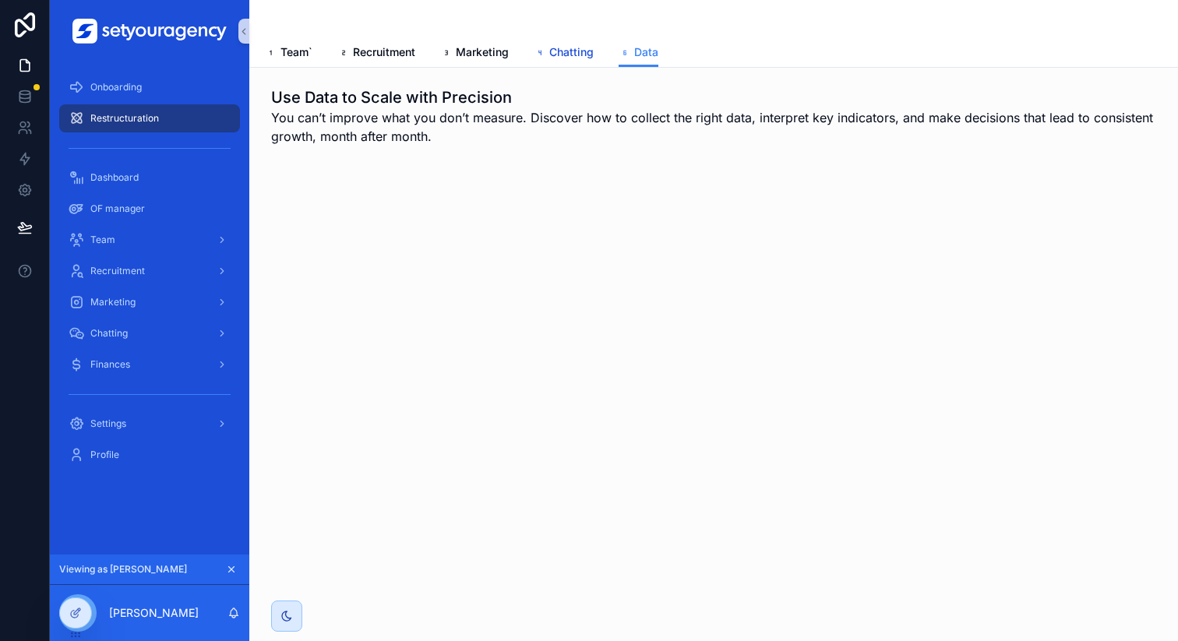
click at [579, 57] on span "Chatting" at bounding box center [571, 52] width 44 height 16
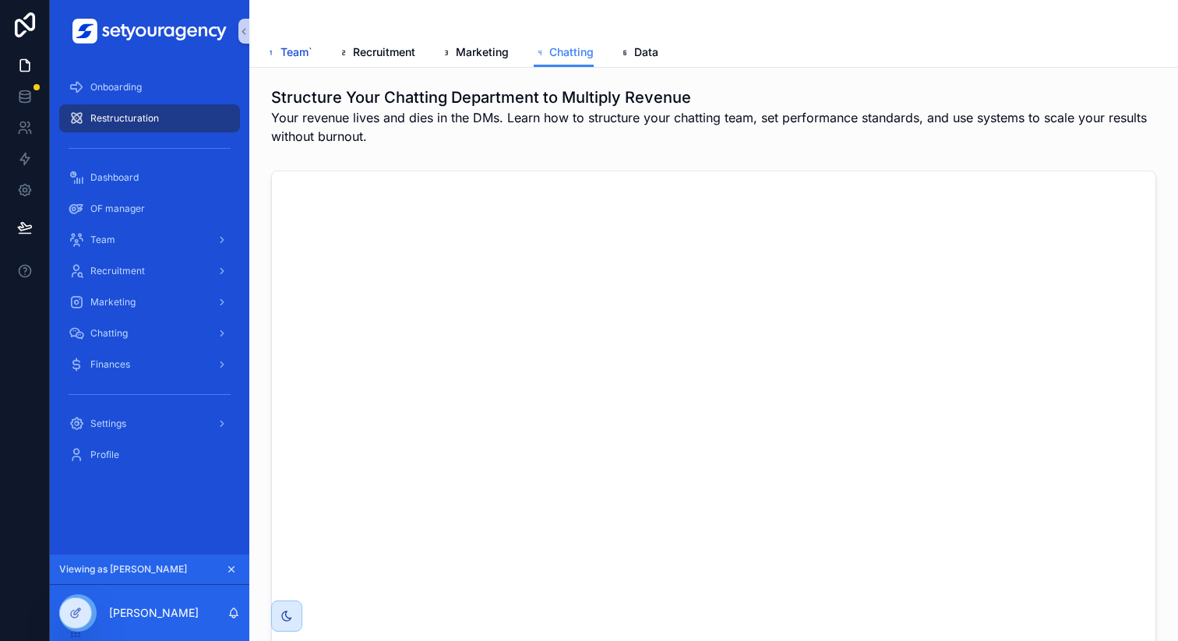
click at [298, 52] on span "Team`" at bounding box center [296, 52] width 32 height 16
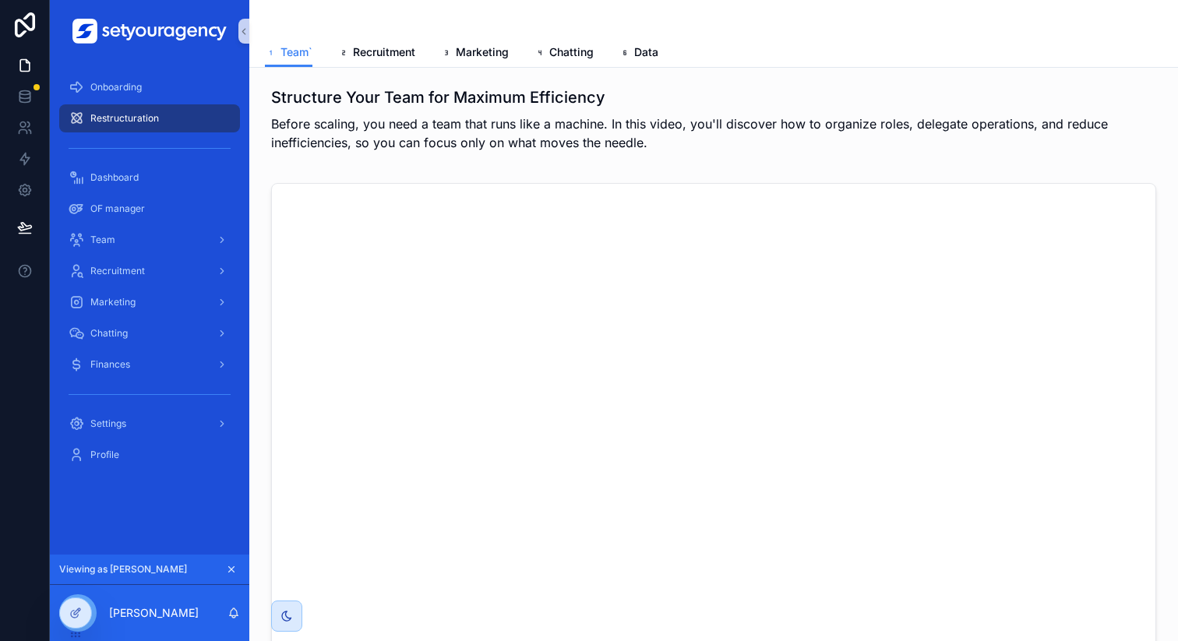
click at [794, 52] on div "Team` Recruitment Marketing Chatting Data" at bounding box center [713, 52] width 897 height 30
